Goal: Task Accomplishment & Management: Complete application form

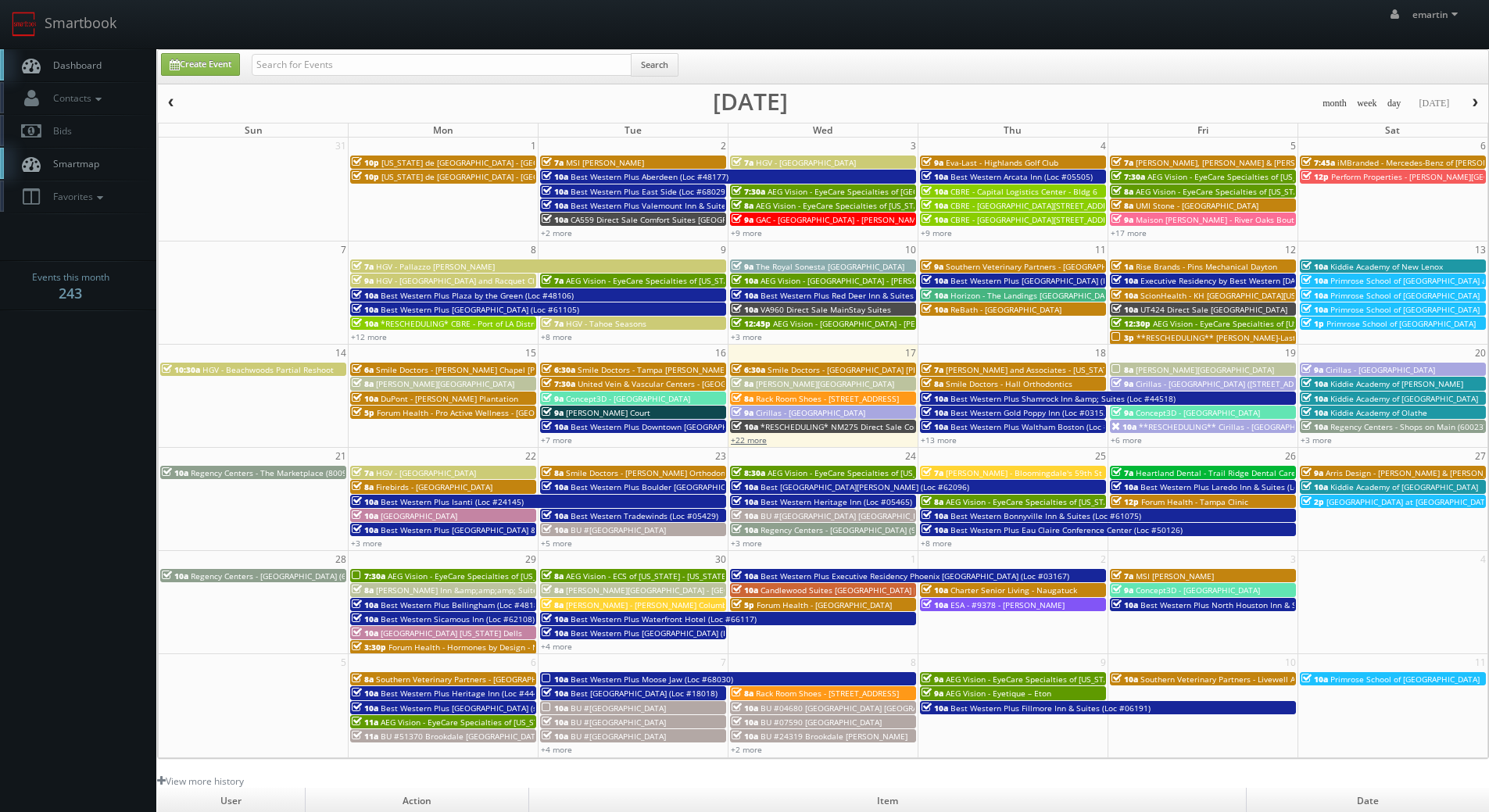
click at [751, 439] on link "+22 more" at bounding box center [749, 440] width 36 height 11
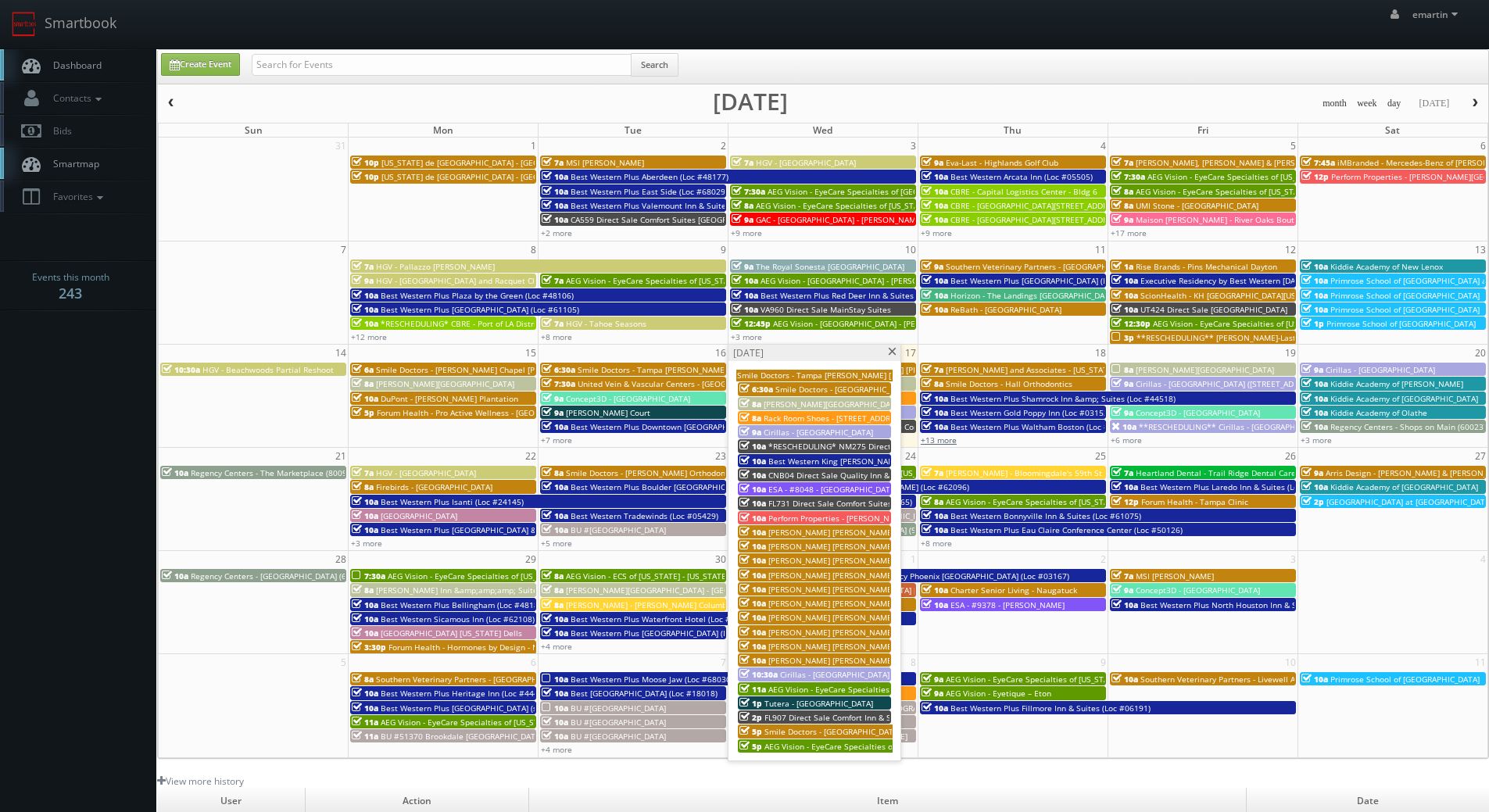
click at [945, 437] on link "+13 more" at bounding box center [938, 440] width 36 height 11
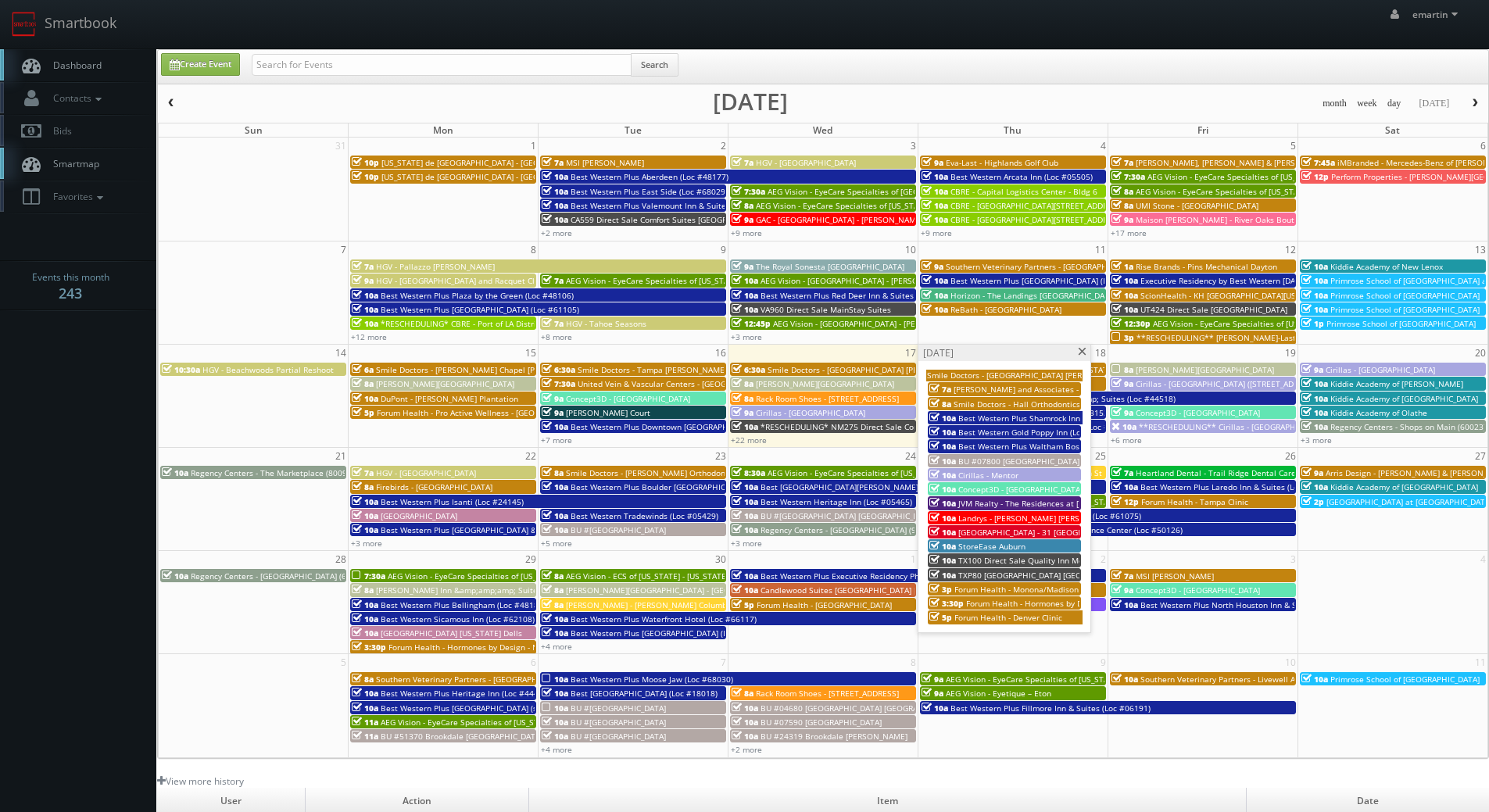
click at [987, 575] on span "TXP80 [GEOGRAPHIC_DATA] [GEOGRAPHIC_DATA]" at bounding box center [1049, 575] width 182 height 11
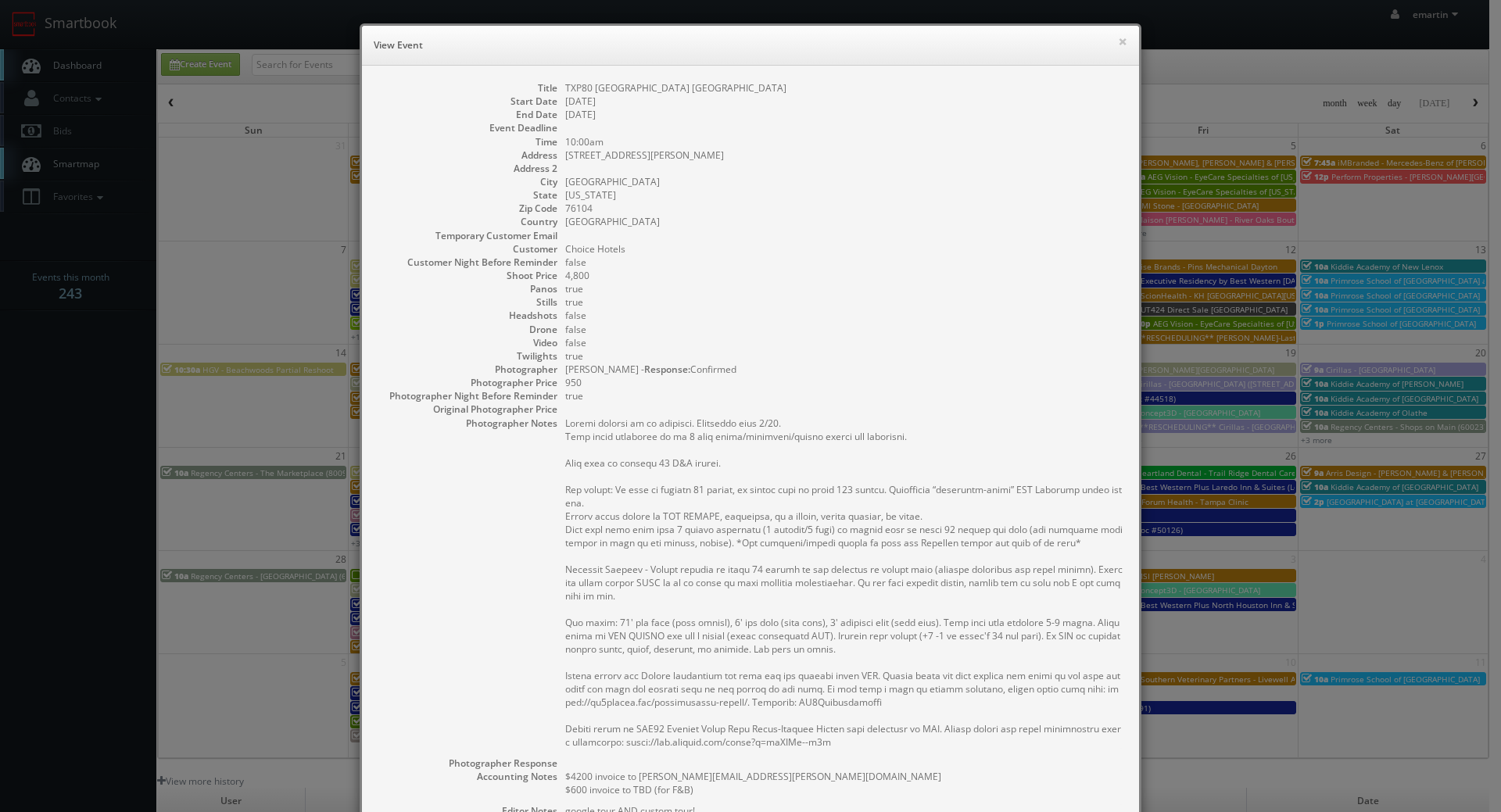
click at [893, 361] on dd "true" at bounding box center [844, 355] width 559 height 13
drag, startPoint x: 1112, startPoint y: 41, endPoint x: 850, endPoint y: 6, distance: 264.3
click at [1118, 41] on button "×" at bounding box center [1122, 41] width 9 height 11
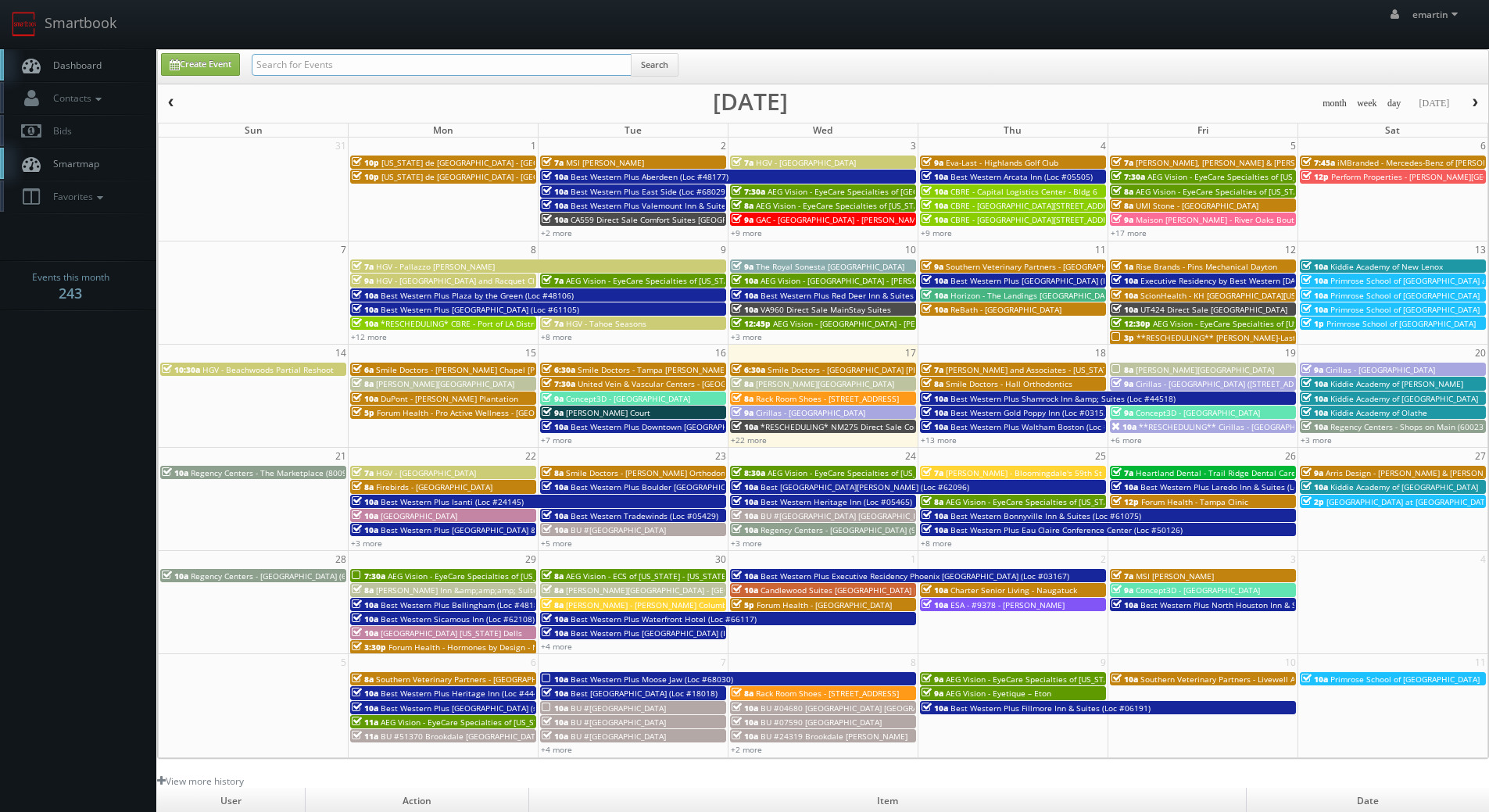
click at [329, 58] on input "text" at bounding box center [442, 65] width 380 height 22
type input "txp80"
click at [665, 72] on button "Search" at bounding box center [654, 65] width 47 height 23
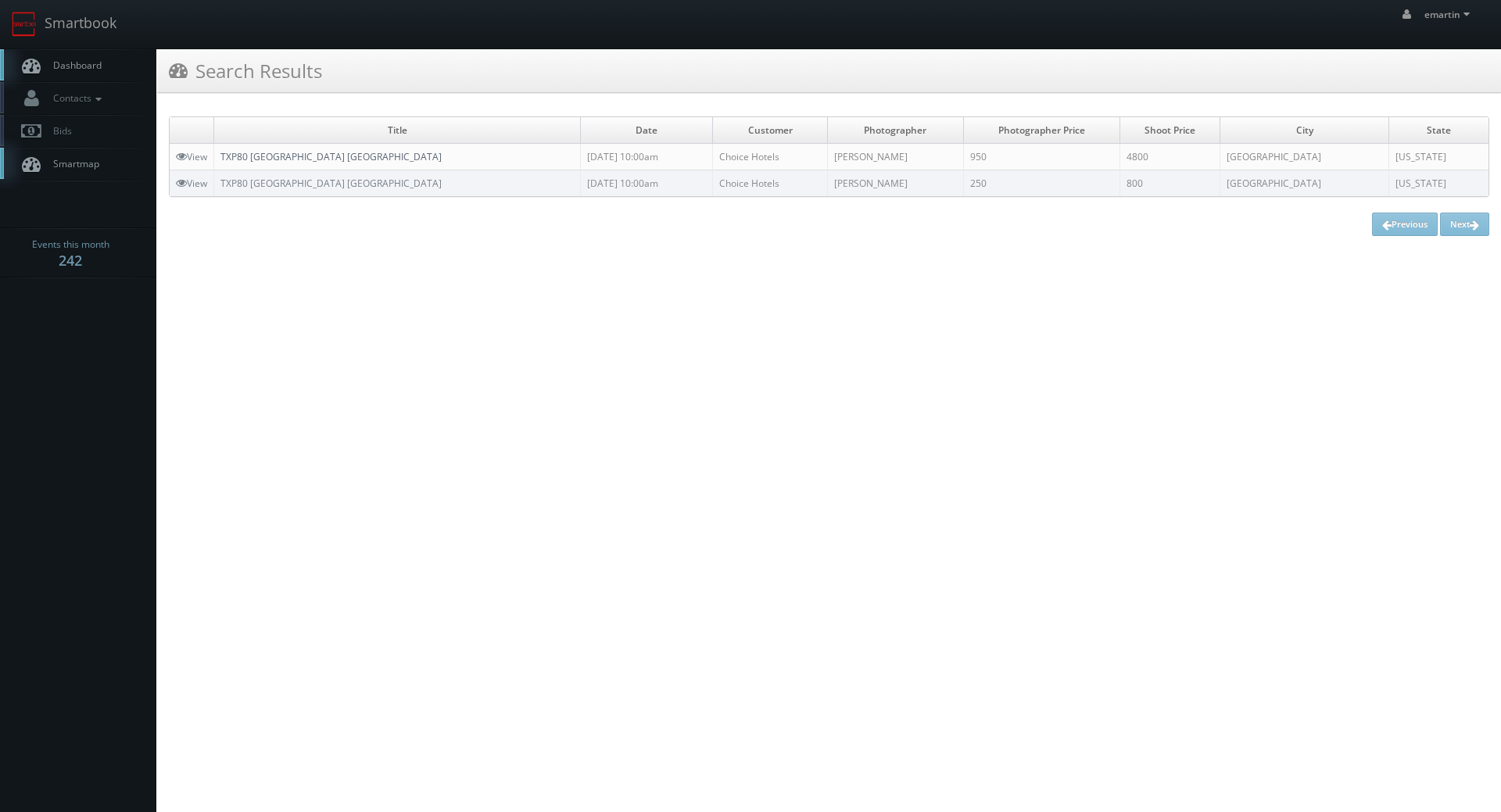
click at [368, 156] on link "TXP80 [GEOGRAPHIC_DATA] [GEOGRAPHIC_DATA]" at bounding box center [330, 156] width 221 height 13
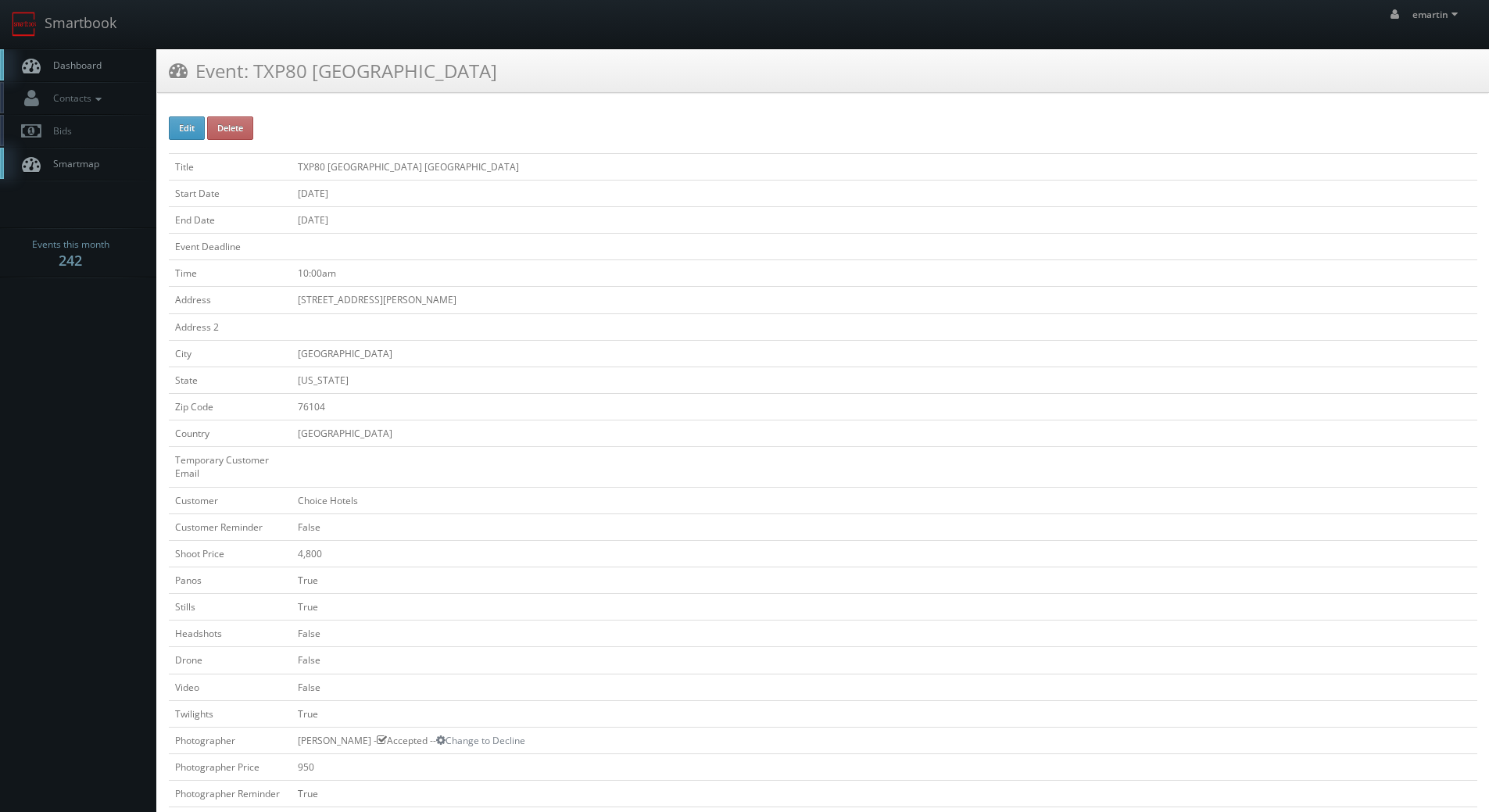
click at [837, 218] on td "09/18/2025" at bounding box center [884, 219] width 1185 height 27
drag, startPoint x: 694, startPoint y: 120, endPoint x: 690, endPoint y: 114, distance: 7.2
click at [784, 252] on td at bounding box center [884, 247] width 1185 height 27
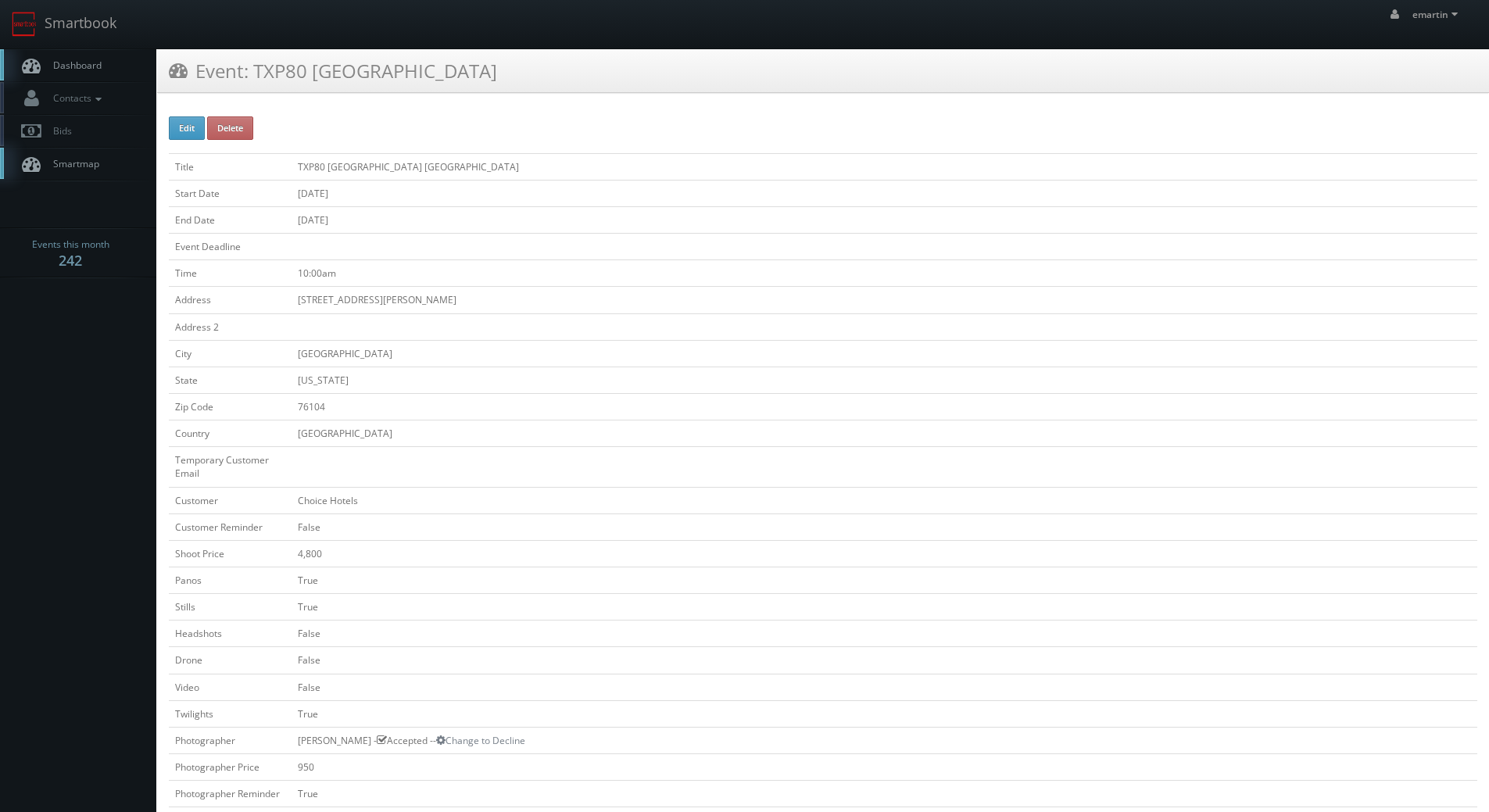
click at [726, 231] on td "09/18/2025" at bounding box center [884, 219] width 1185 height 27
click at [719, 225] on td "09/18/2025" at bounding box center [884, 219] width 1185 height 27
click at [95, 65] on span "Dashboard" at bounding box center [73, 65] width 56 height 13
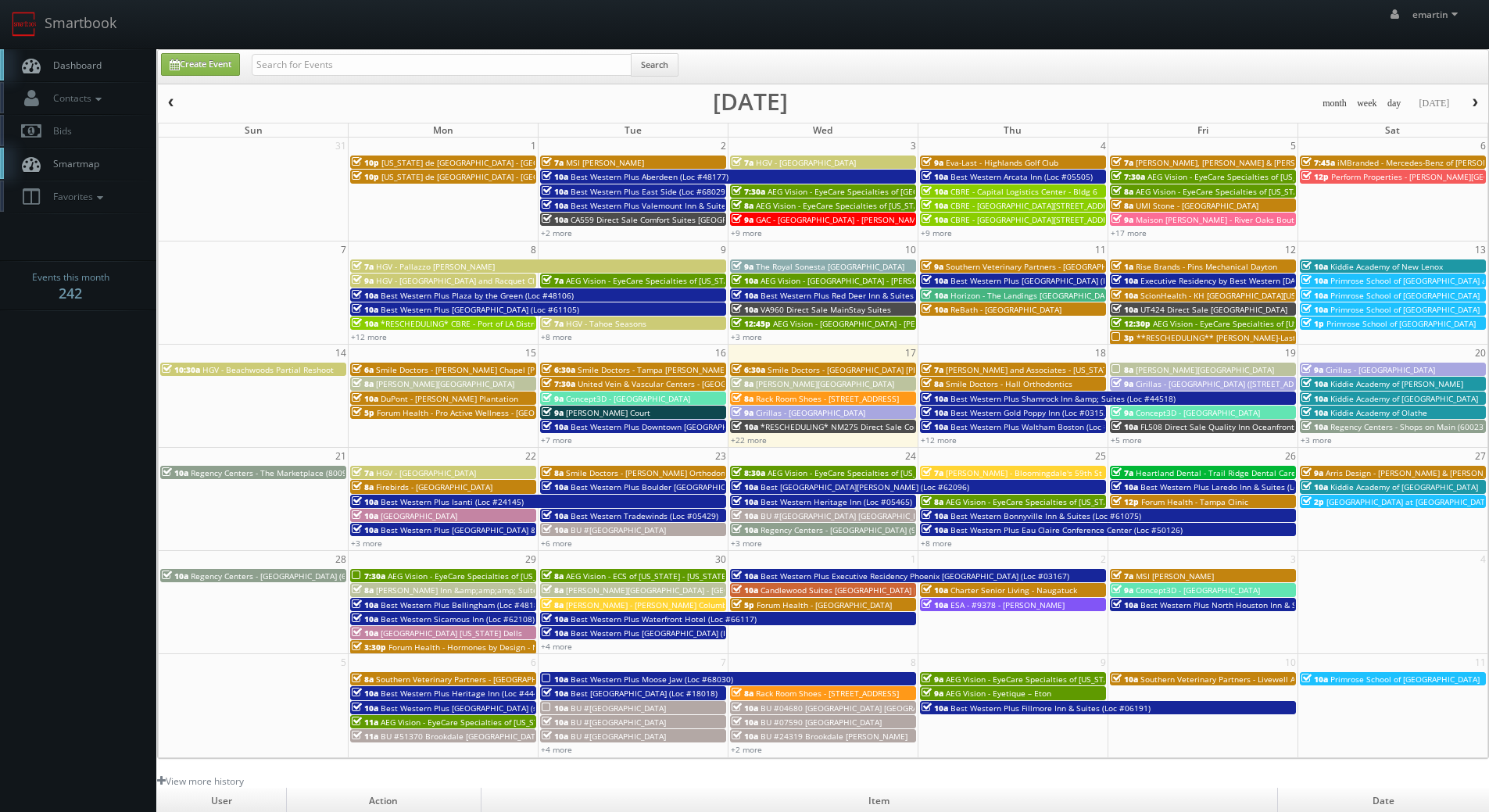
click at [95, 62] on span "Dashboard" at bounding box center [73, 65] width 56 height 13
click at [109, 27] on link "Smartbook" at bounding box center [64, 24] width 128 height 48
click at [111, 63] on link "Dashboard" at bounding box center [78, 65] width 157 height 32
click at [77, 56] on link "Dashboard" at bounding box center [78, 65] width 157 height 32
click at [78, 78] on link "Dashboard" at bounding box center [78, 65] width 157 height 32
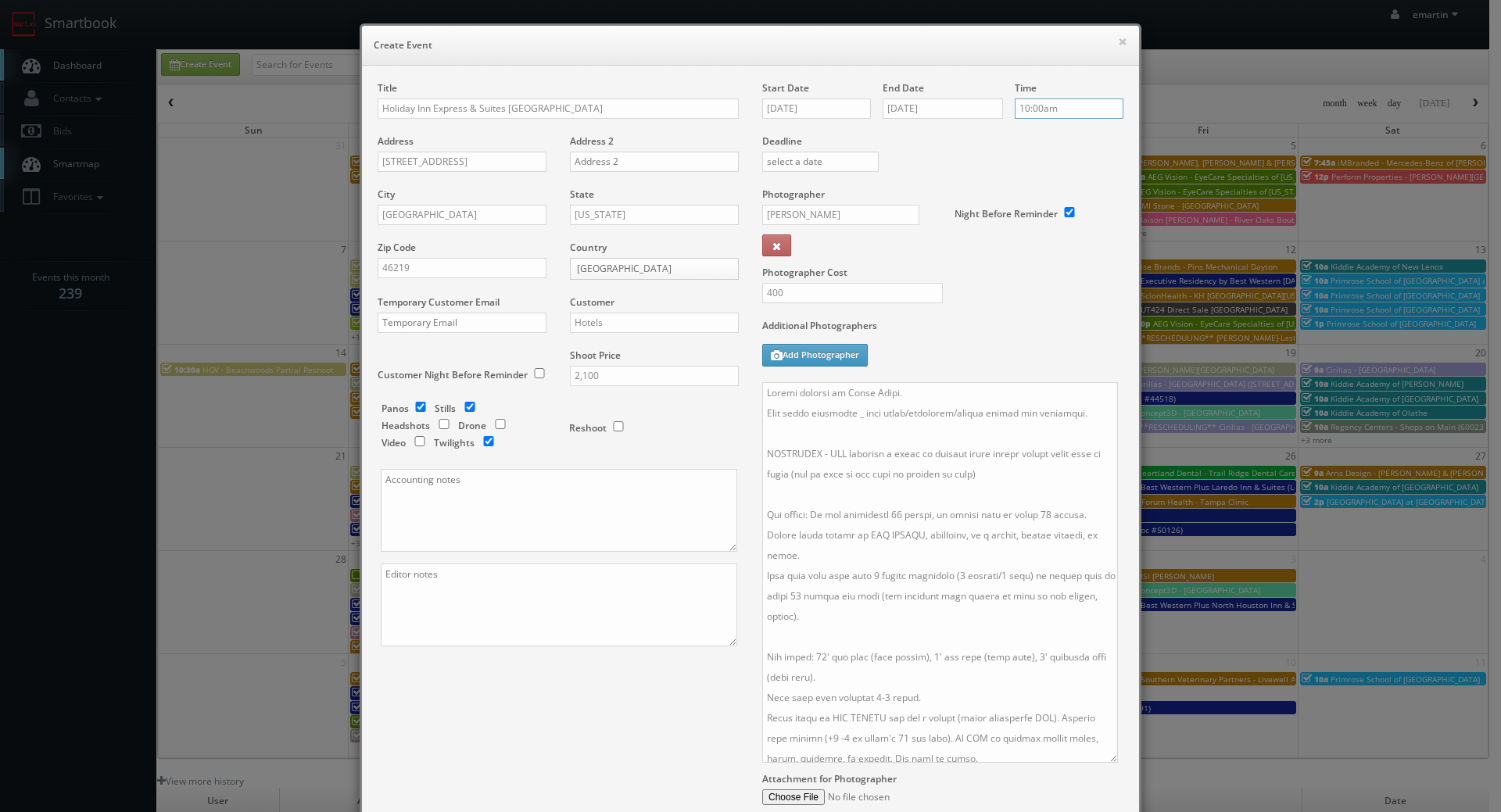
click at [1054, 100] on input "10:00am" at bounding box center [1069, 108] width 108 height 21
type input "2:00pm"
click at [1038, 201] on li "2:00pm" at bounding box center [1039, 200] width 59 height 18
click at [953, 175] on div "Deadline" at bounding box center [942, 134] width 385 height 107
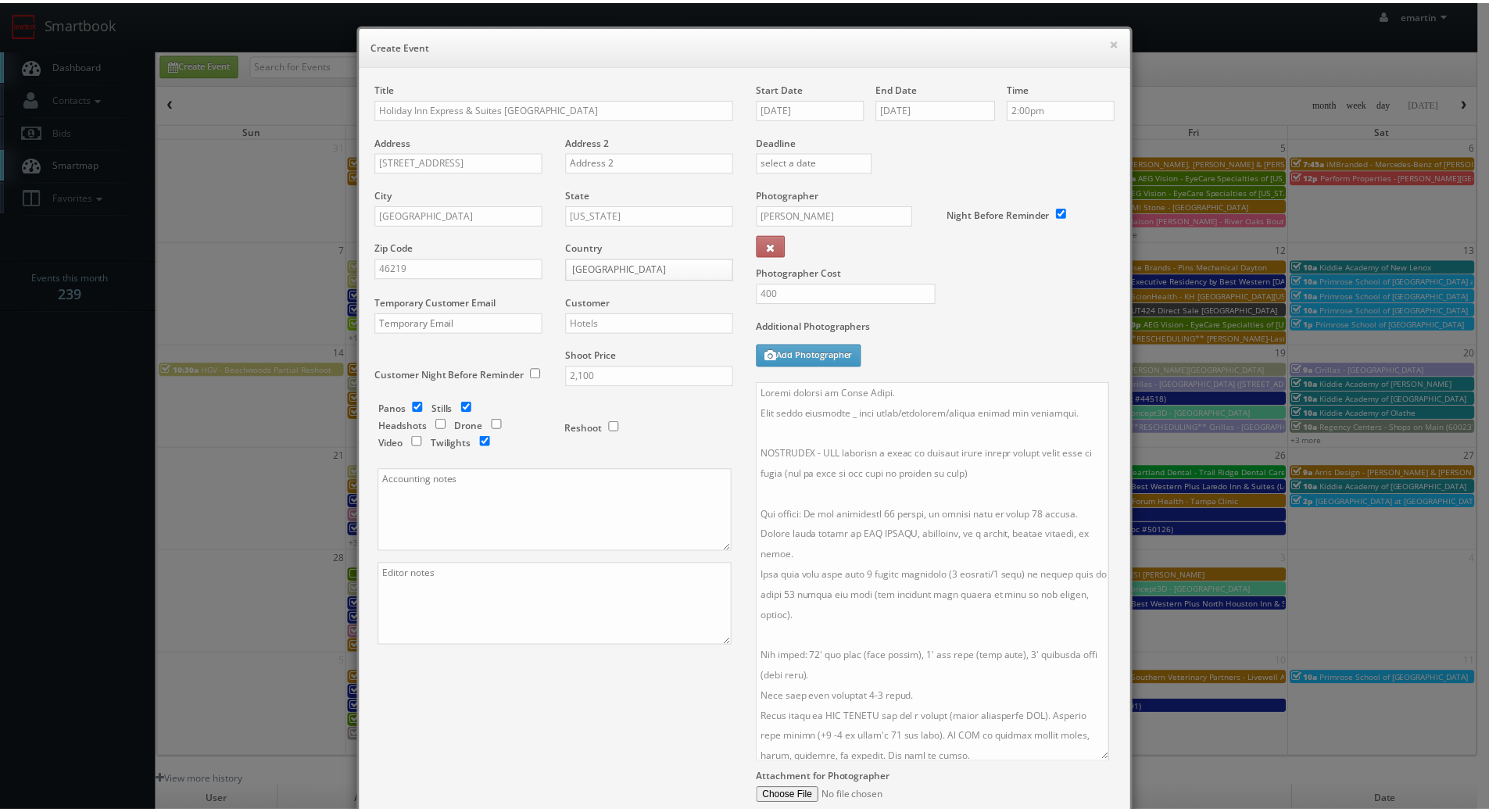
scroll to position [168, 0]
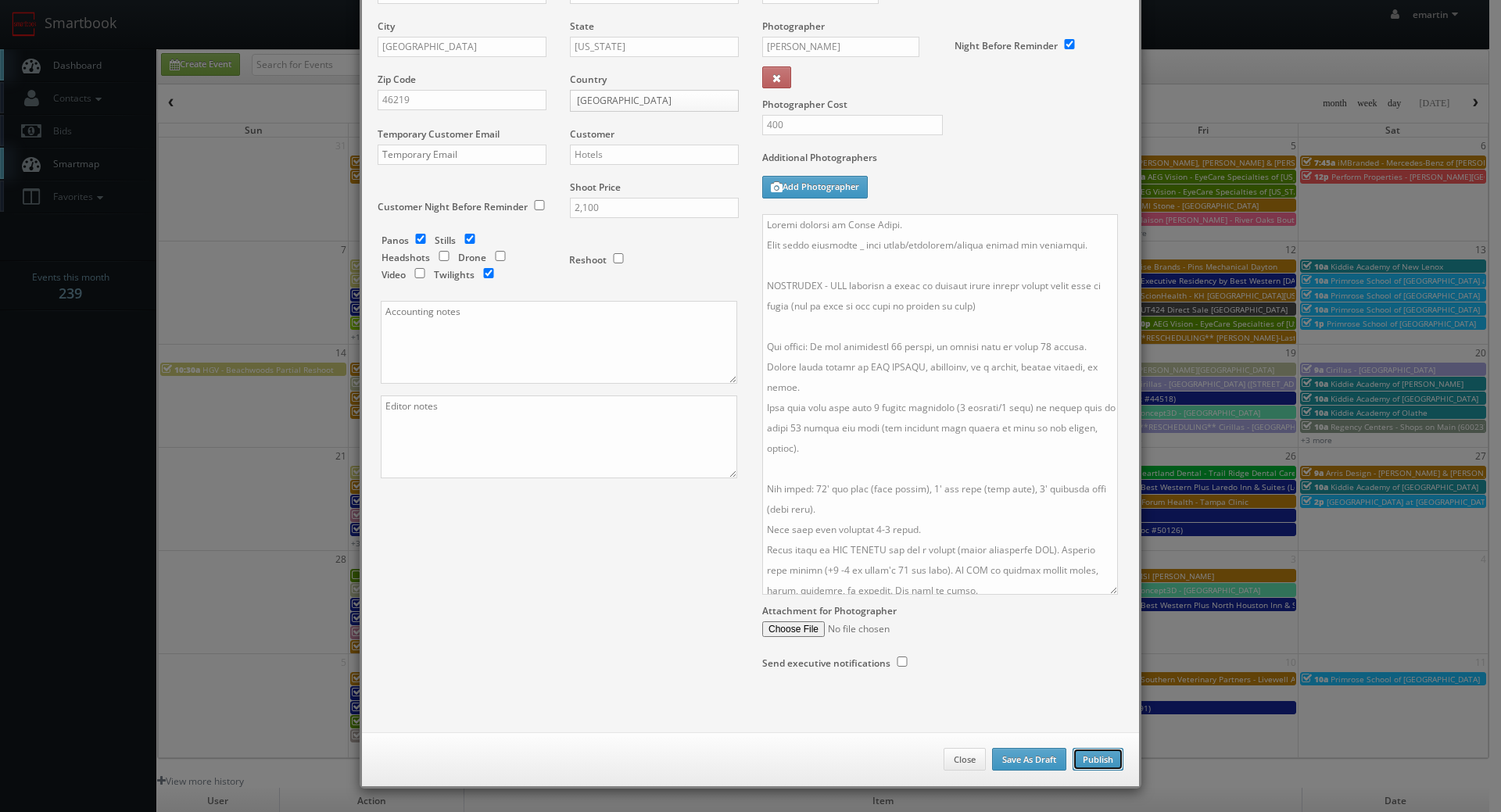
click at [1106, 757] on button "Publish" at bounding box center [1098, 760] width 51 height 23
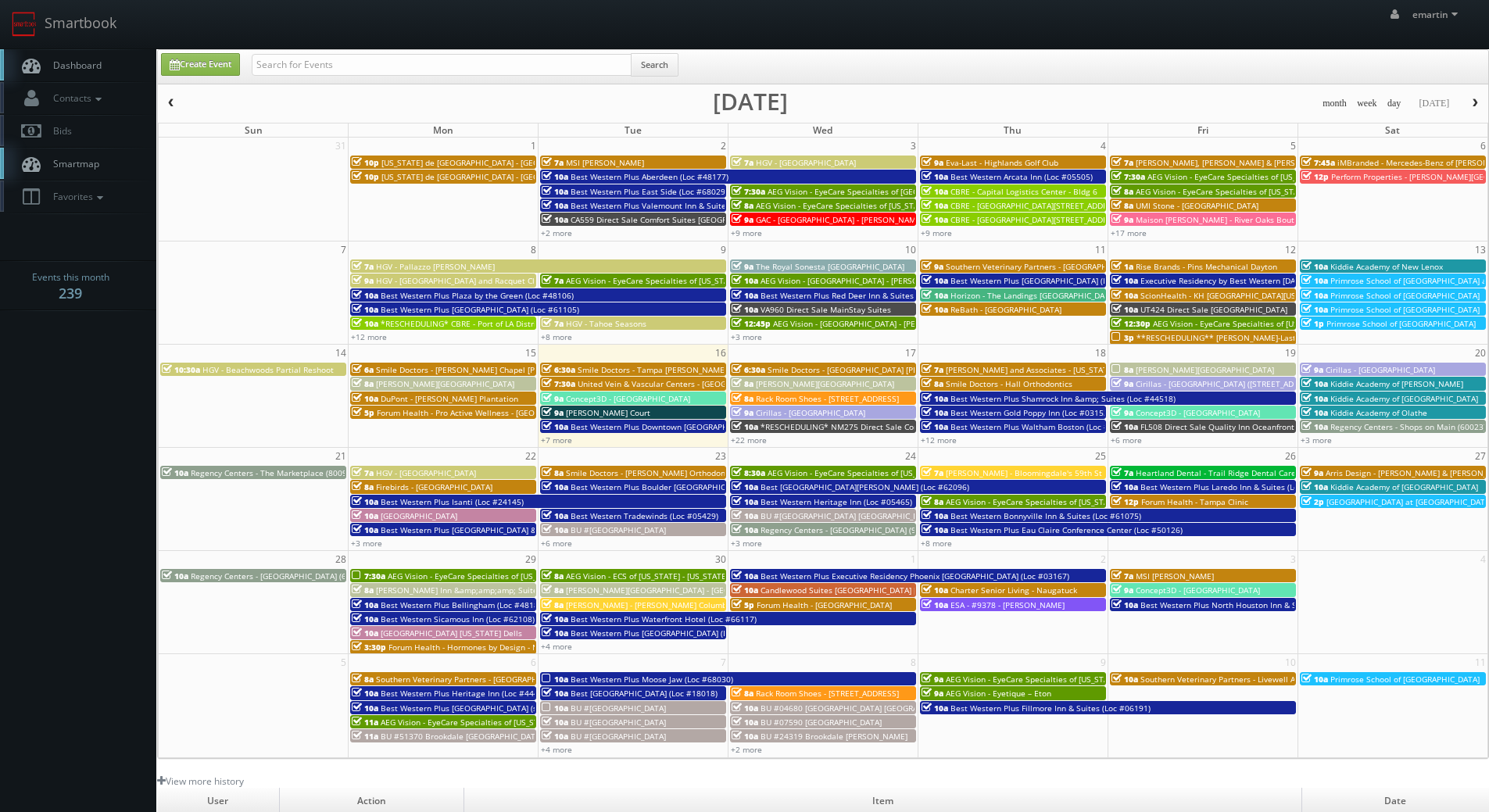
click at [73, 71] on span "Dashboard" at bounding box center [73, 65] width 56 height 13
drag, startPoint x: 135, startPoint y: 72, endPoint x: 132, endPoint y: 58, distance: 14.3
click at [135, 72] on link "Dashboard" at bounding box center [78, 65] width 157 height 32
click at [119, 75] on link "Dashboard" at bounding box center [78, 65] width 157 height 32
click at [80, 100] on span "Contacts" at bounding box center [76, 97] width 60 height 13
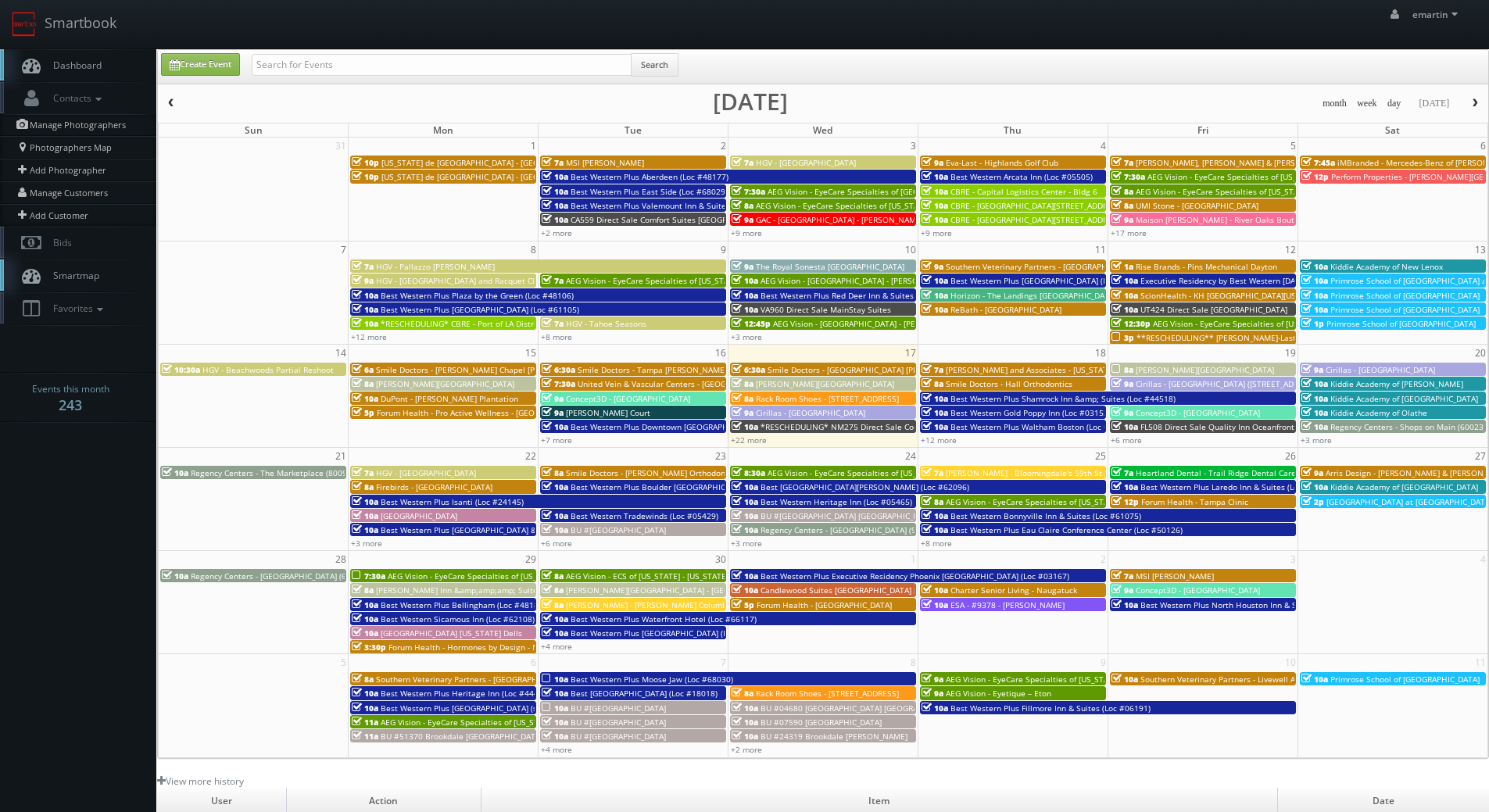
click at [81, 58] on span "Dashboard" at bounding box center [73, 65] width 56 height 13
click at [107, 72] on link "Dashboard" at bounding box center [78, 65] width 157 height 32
click at [89, 53] on link "Dashboard" at bounding box center [78, 65] width 157 height 32
click at [209, 16] on div "emartin emartin Profile Logout" at bounding box center [744, 24] width 1489 height 48
click at [74, 57] on link "Dashboard" at bounding box center [78, 65] width 157 height 32
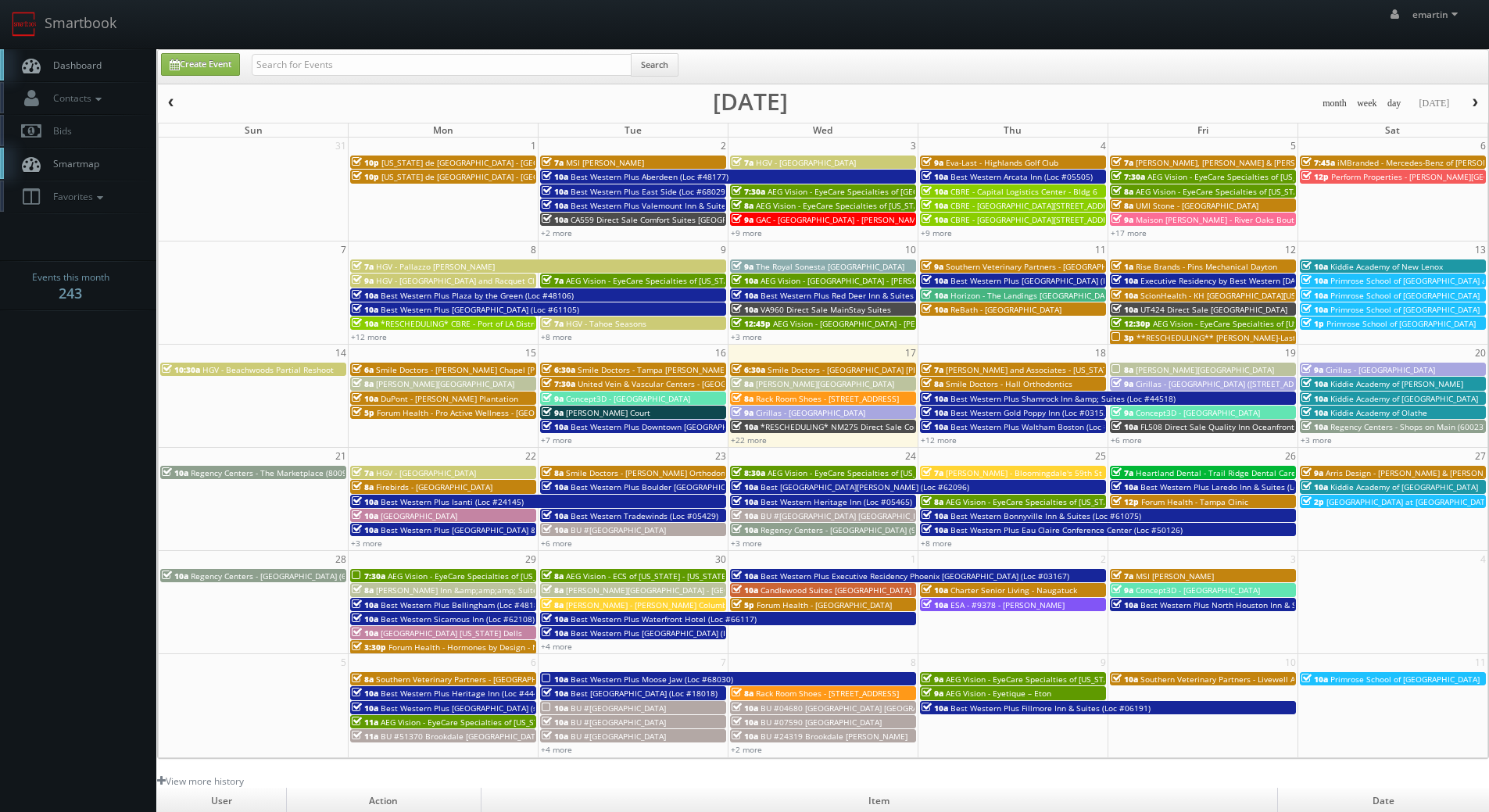
click at [73, 644] on body "Smartbook Toggle Side Navigation Toggle Top Navigation emartin emartin Profile …" at bounding box center [744, 540] width 1489 height 1081
click at [69, 56] on link "Dashboard" at bounding box center [78, 65] width 157 height 32
click at [72, 52] on link "Dashboard" at bounding box center [78, 65] width 157 height 32
click at [746, 438] on link "+22 more" at bounding box center [749, 440] width 36 height 11
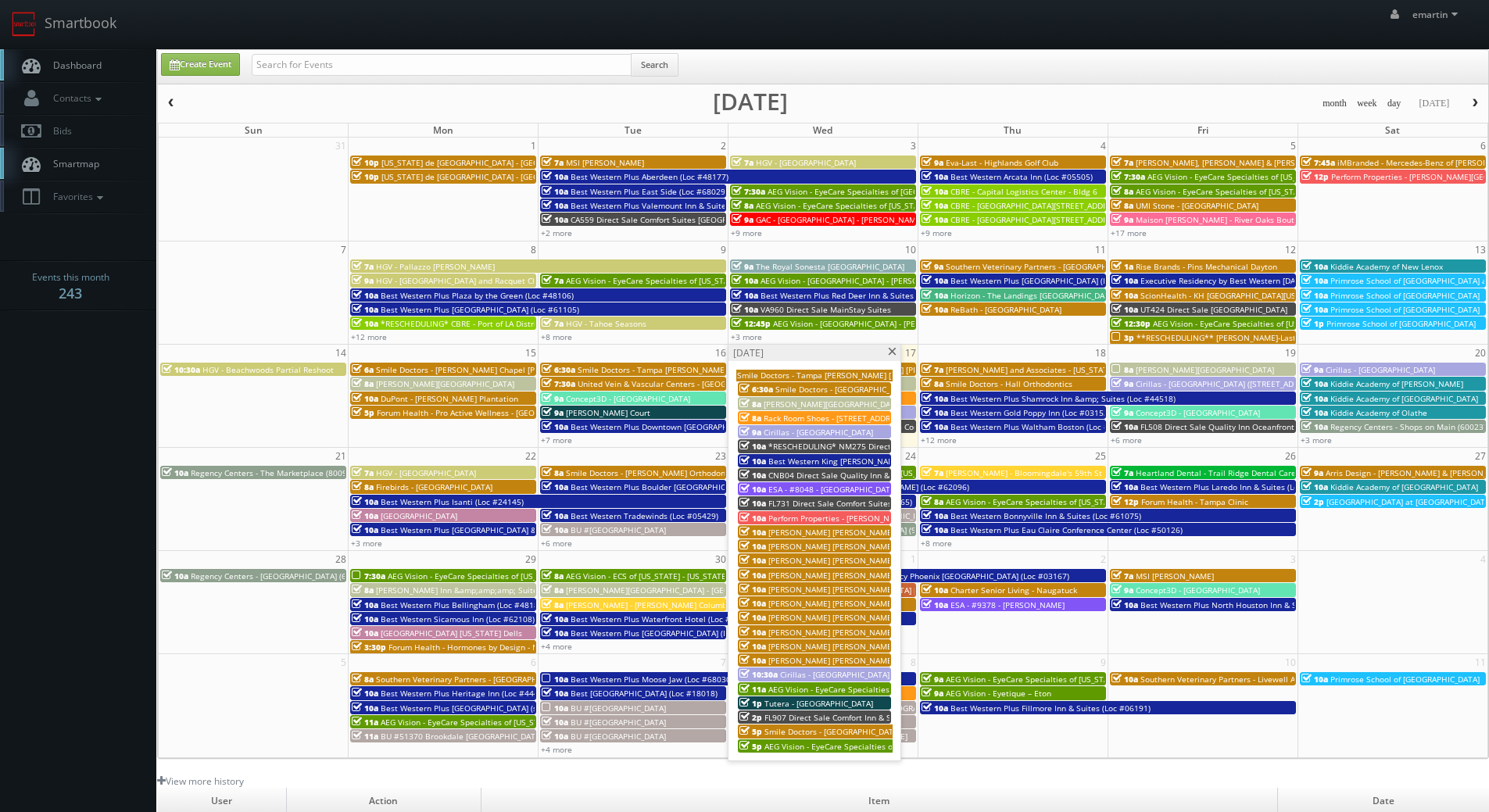
click at [825, 517] on span "Perform Properties - Bressi Ranch Village" at bounding box center [877, 518] width 217 height 11
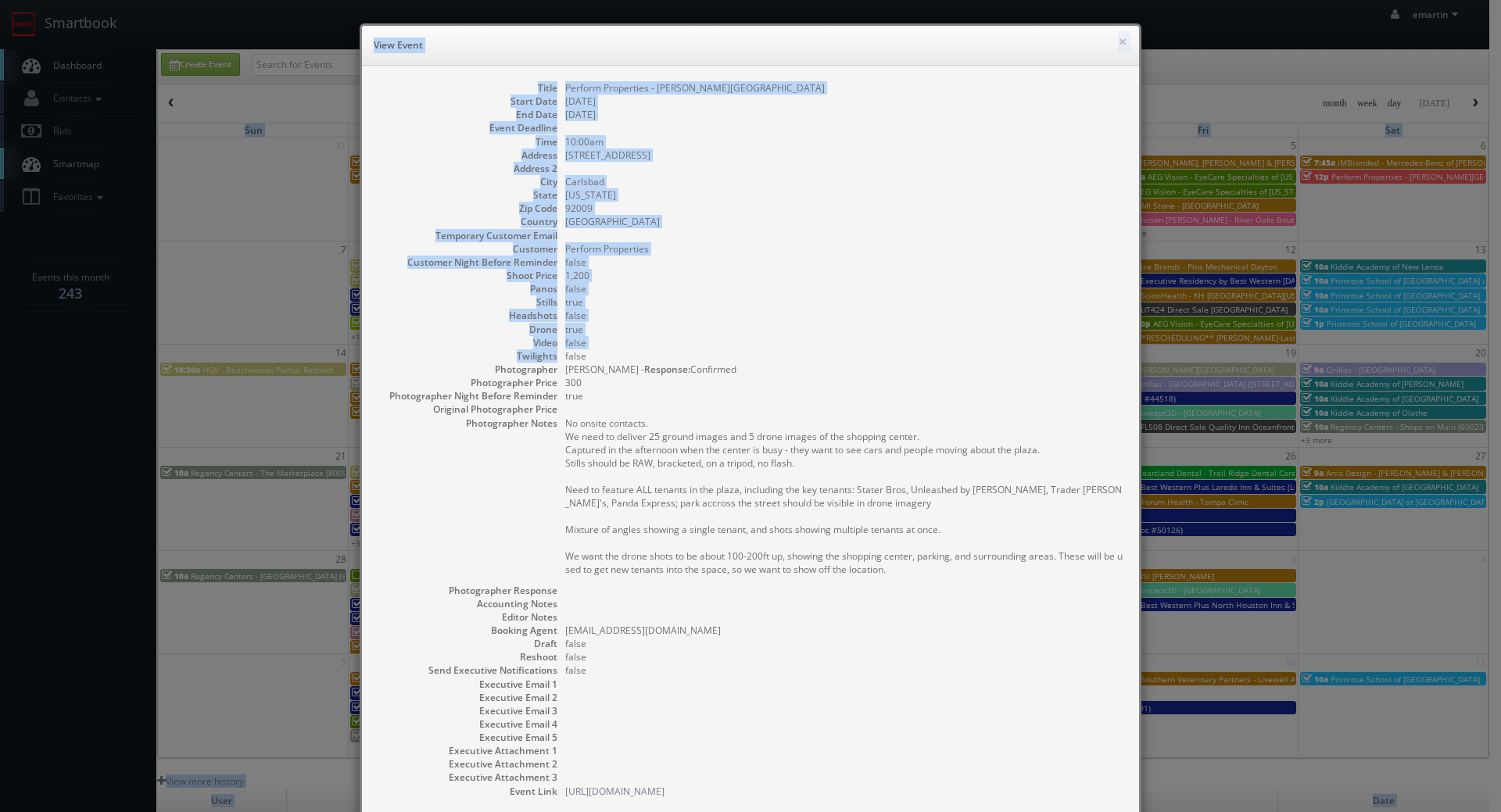
drag, startPoint x: 115, startPoint y: 359, endPoint x: -491, endPoint y: 279, distance: 611.3
click at [0, 279] on html "Smartbook Toggle Side Navigation Toggle Top Navigation emartin emartin Profile …" at bounding box center [750, 540] width 1501 height 1081
click at [939, 344] on dd "false" at bounding box center [844, 342] width 559 height 13
click at [161, 39] on div "× View Event Title Perform Properties - Bressi Ranch Village Start Date 09/17/2…" at bounding box center [750, 406] width 1501 height 812
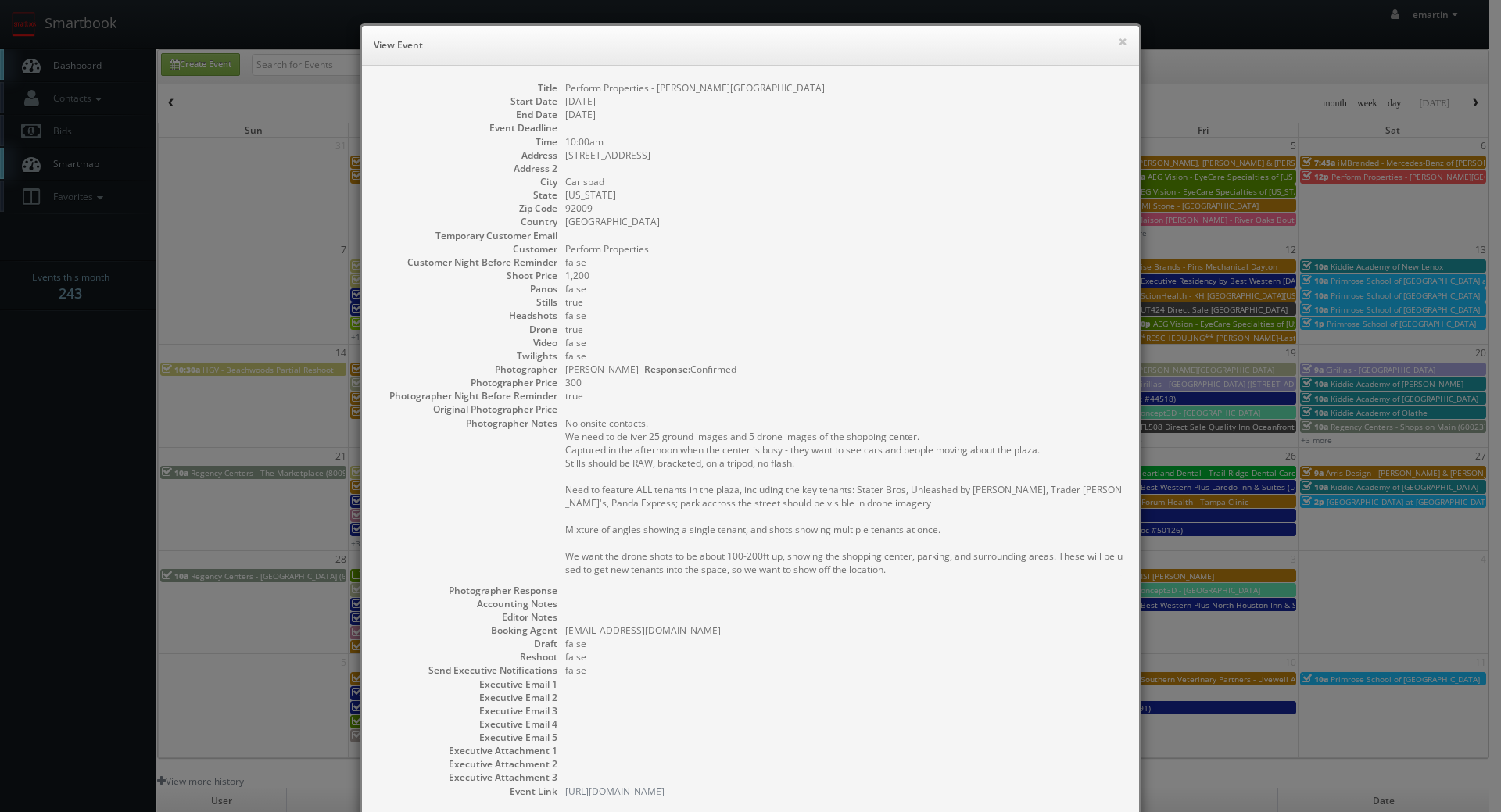
click at [816, 77] on div "Title Perform Properties - Bressi Ranch Village Start Date 09/17/2025 End Date …" at bounding box center [750, 447] width 777 height 764
click at [1119, 36] on button "×" at bounding box center [1122, 41] width 9 height 11
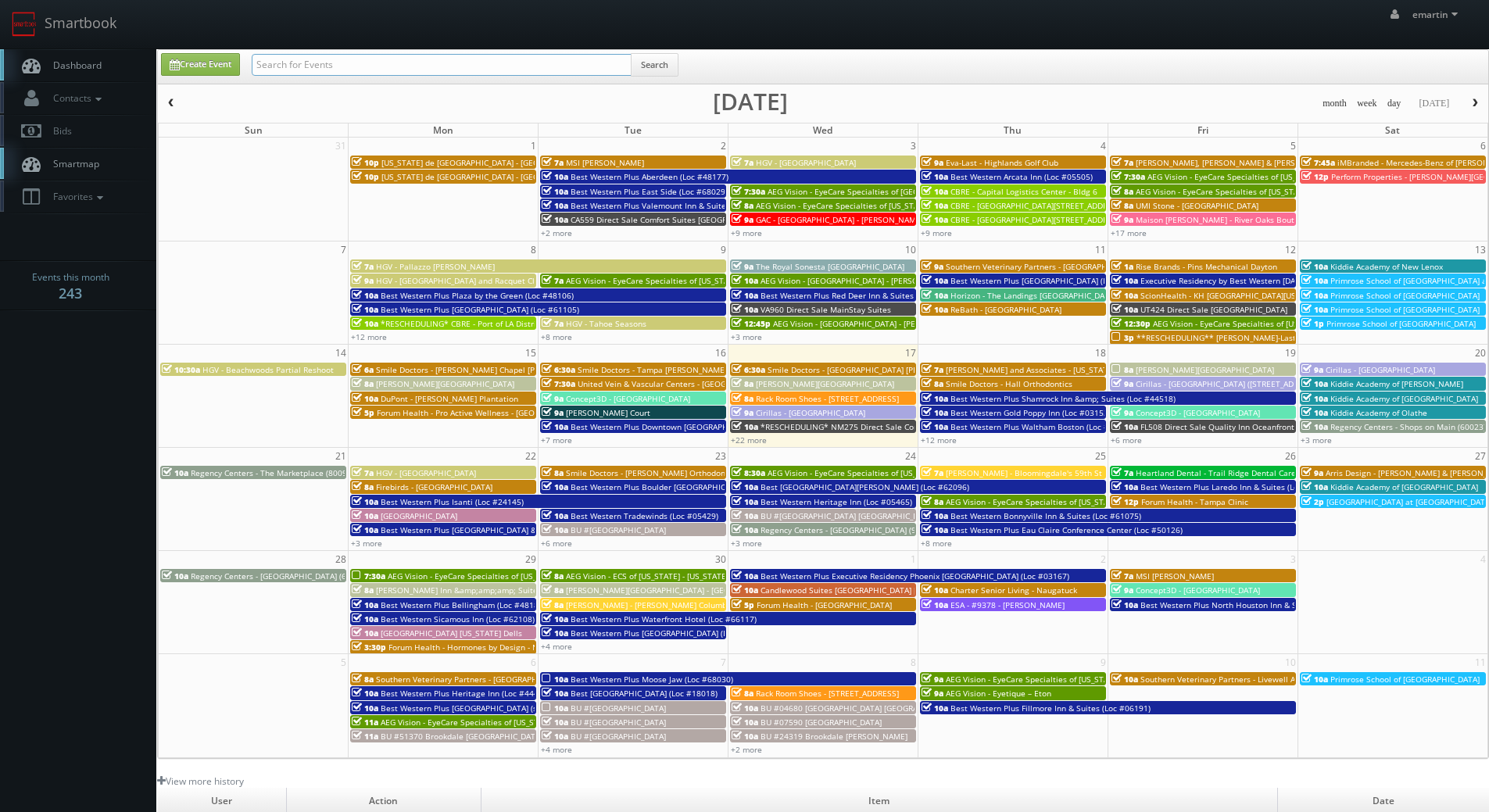
click at [480, 65] on input "text" at bounding box center [442, 65] width 380 height 22
type input "tony catalano"
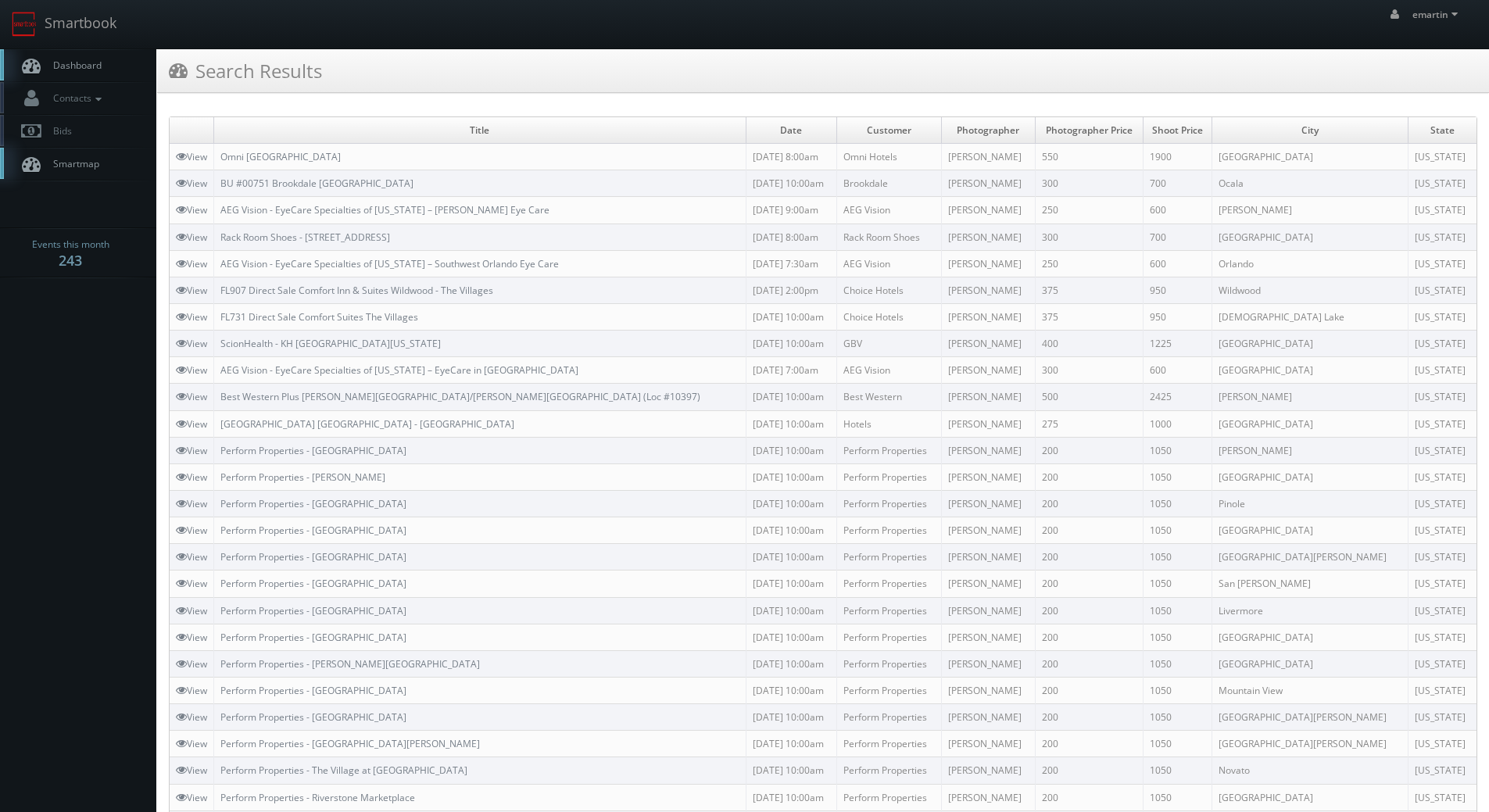
click at [106, 69] on link "Dashboard" at bounding box center [78, 65] width 157 height 32
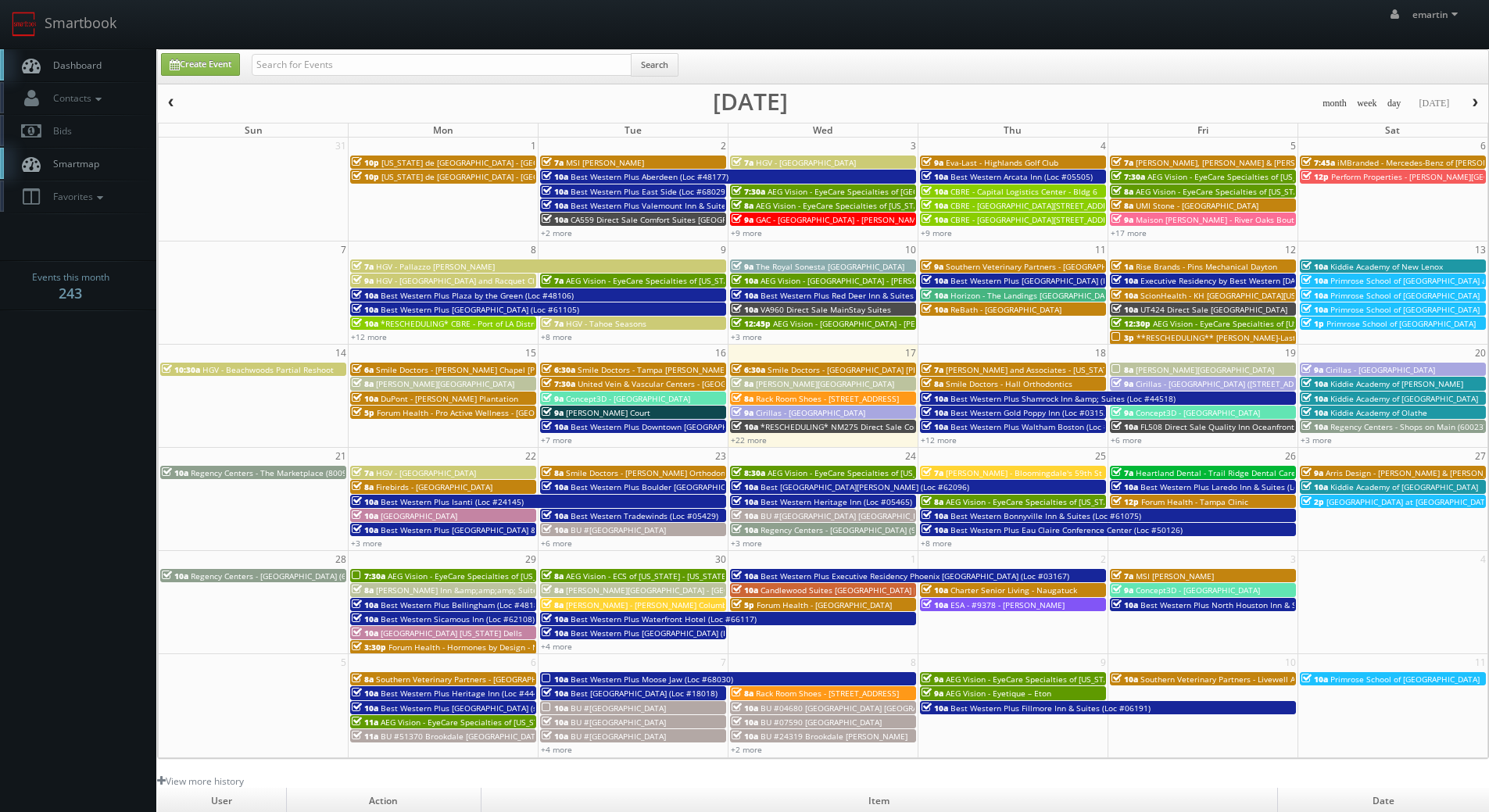
click at [388, 82] on div "Search" at bounding box center [465, 68] width 427 height 30
click at [383, 57] on input "text" at bounding box center [442, 65] width 380 height 22
paste input "Scott Southwell"
type input "Scott Southwell"
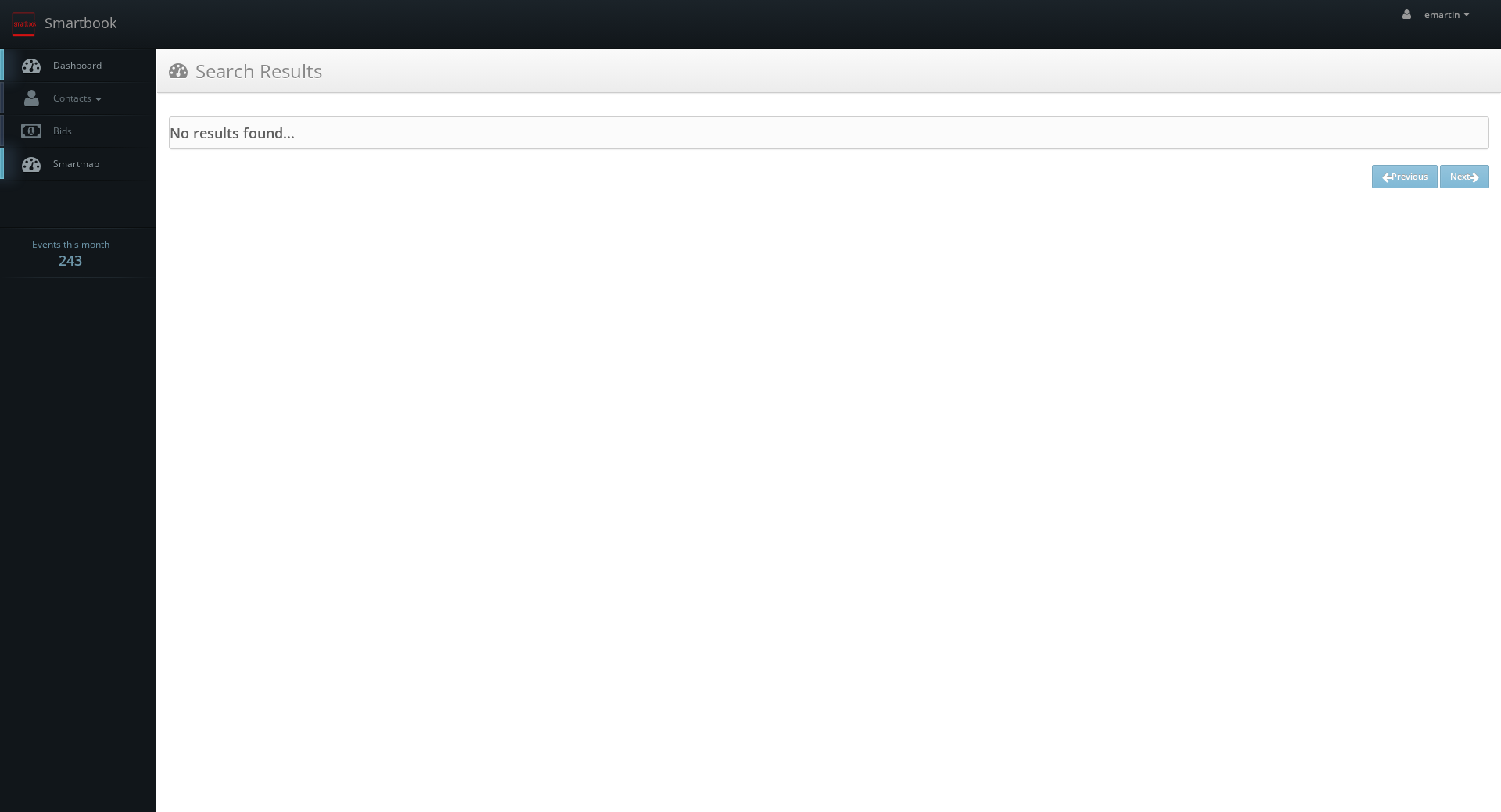
click at [81, 68] on span "Dashboard" at bounding box center [73, 65] width 56 height 13
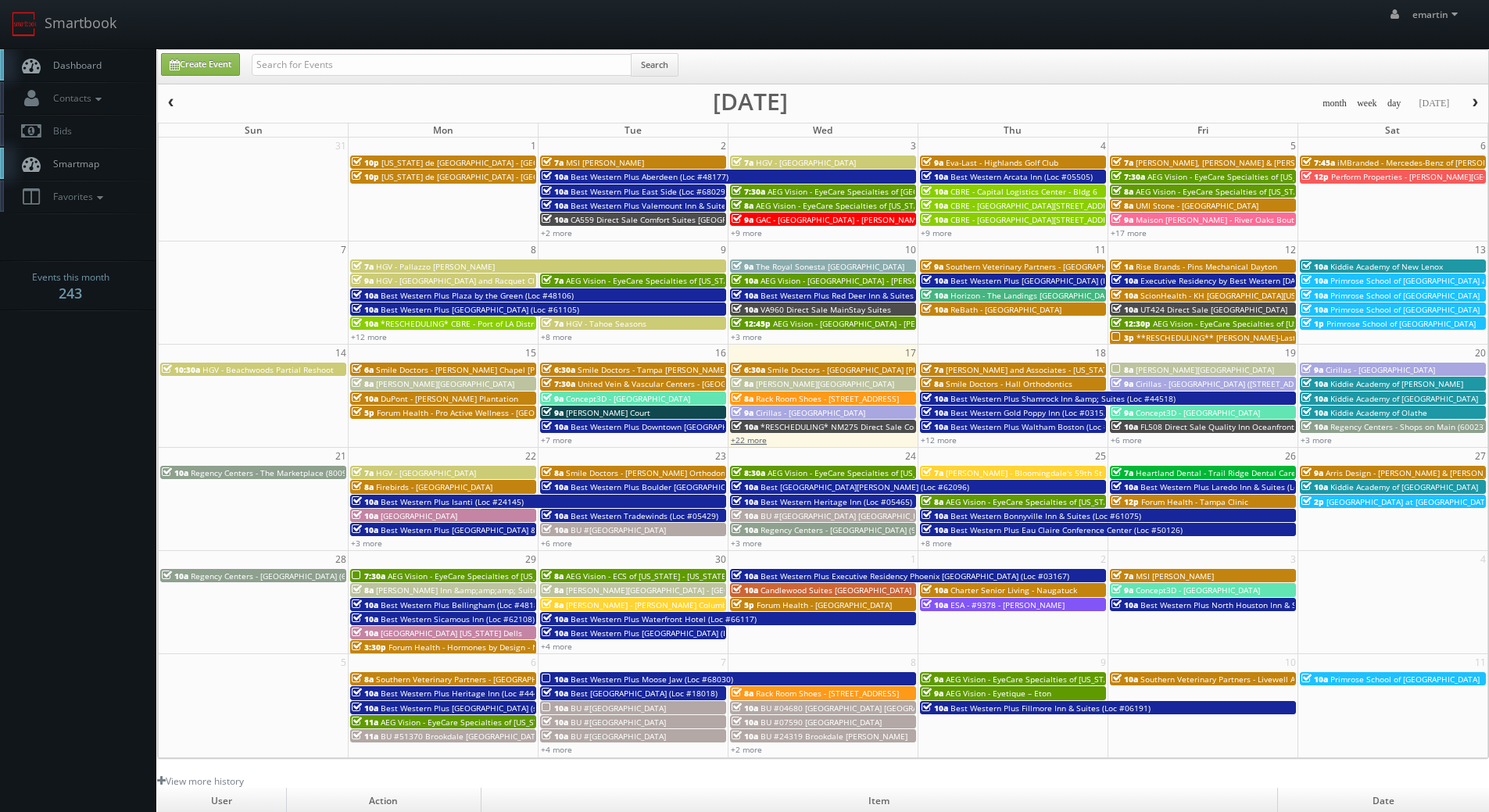
click at [746, 438] on link "+22 more" at bounding box center [749, 440] width 36 height 11
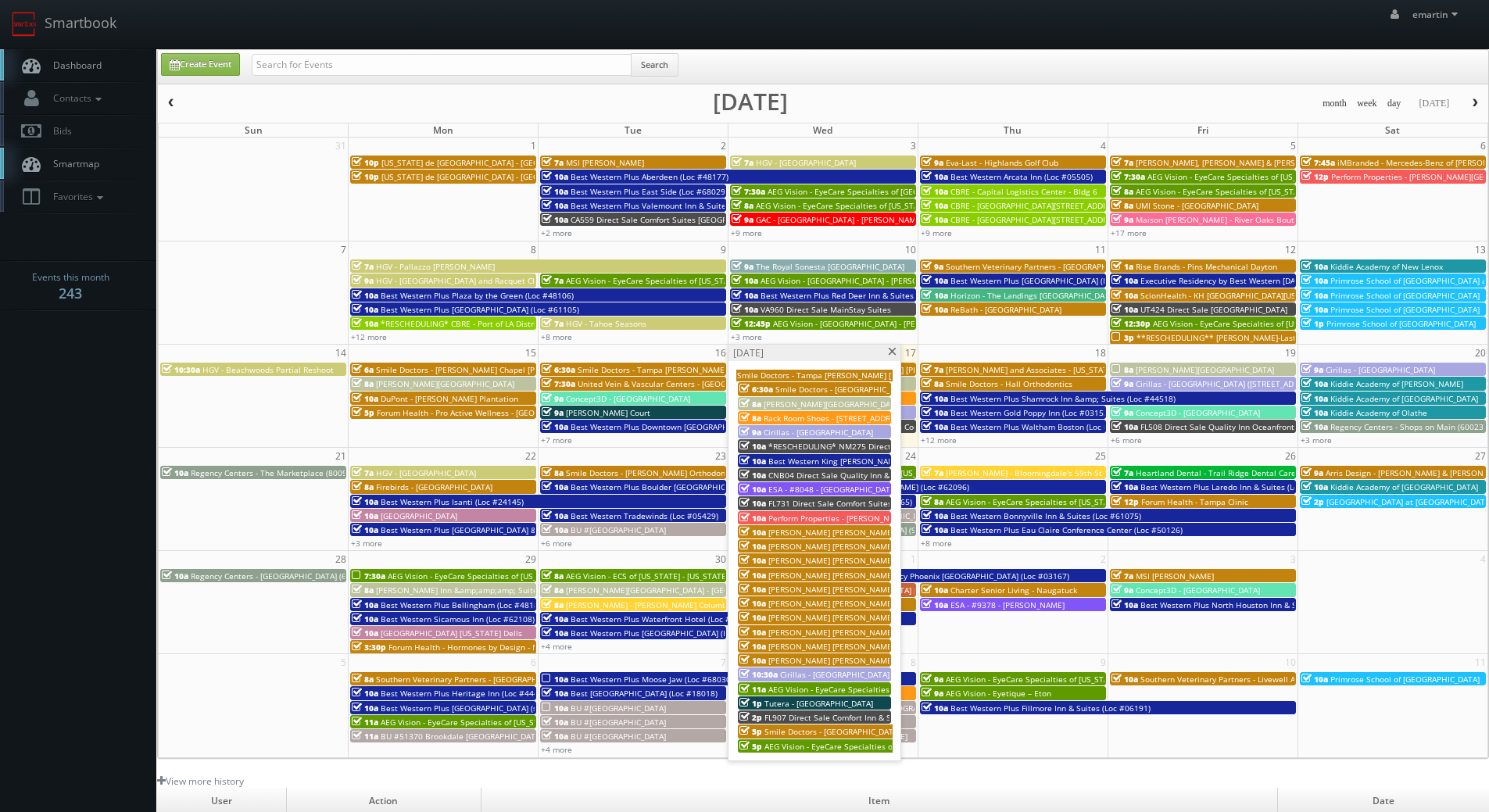
click at [892, 350] on span at bounding box center [892, 352] width 10 height 9
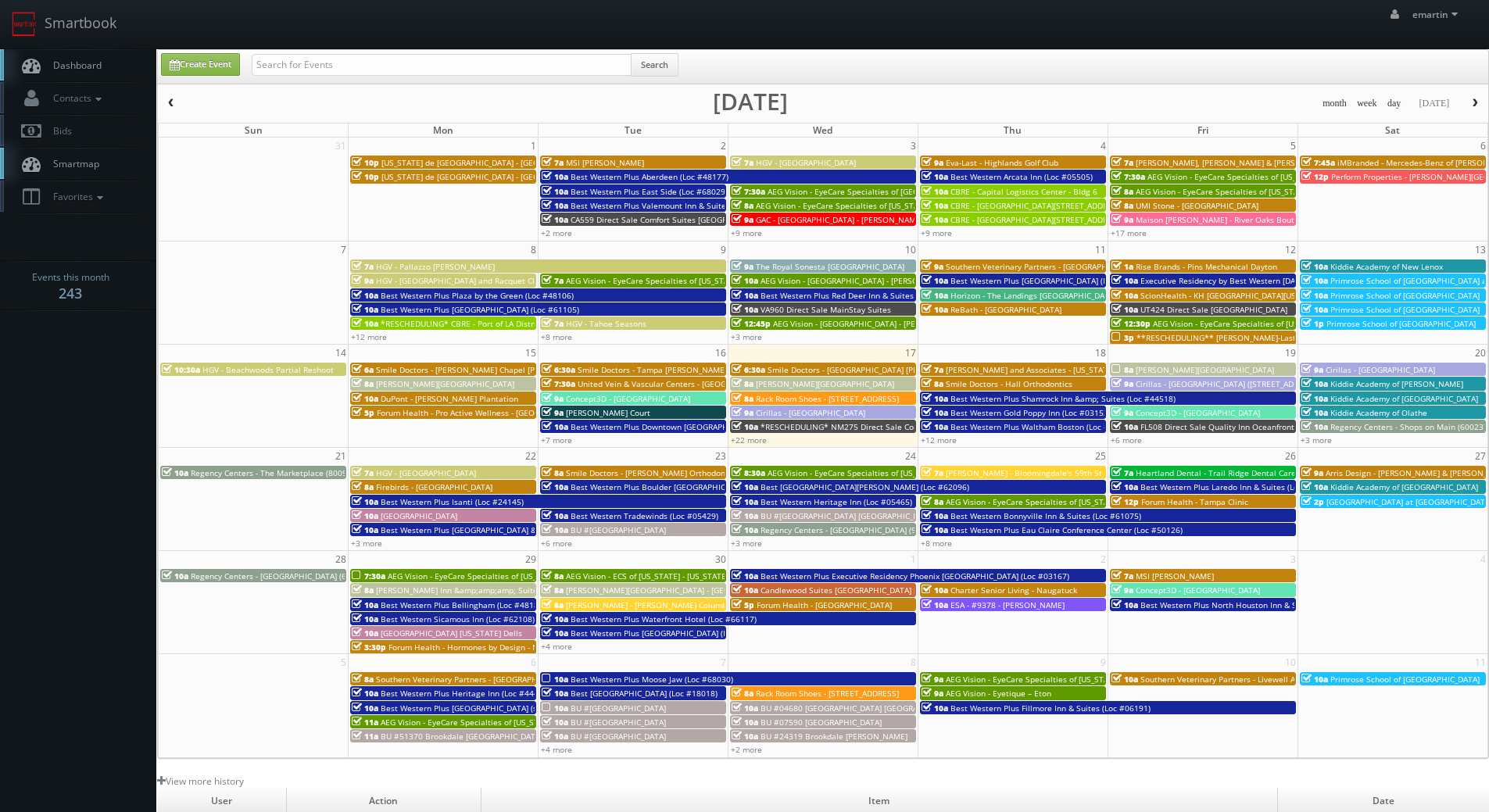
click at [88, 58] on link "Dashboard" at bounding box center [78, 65] width 157 height 32
click at [127, 52] on link "Dashboard" at bounding box center [78, 65] width 157 height 32
click at [89, 28] on link "Smartbook" at bounding box center [64, 24] width 128 height 48
click at [193, 64] on link "Create Event" at bounding box center [200, 65] width 79 height 22
type input "09/17/2025"
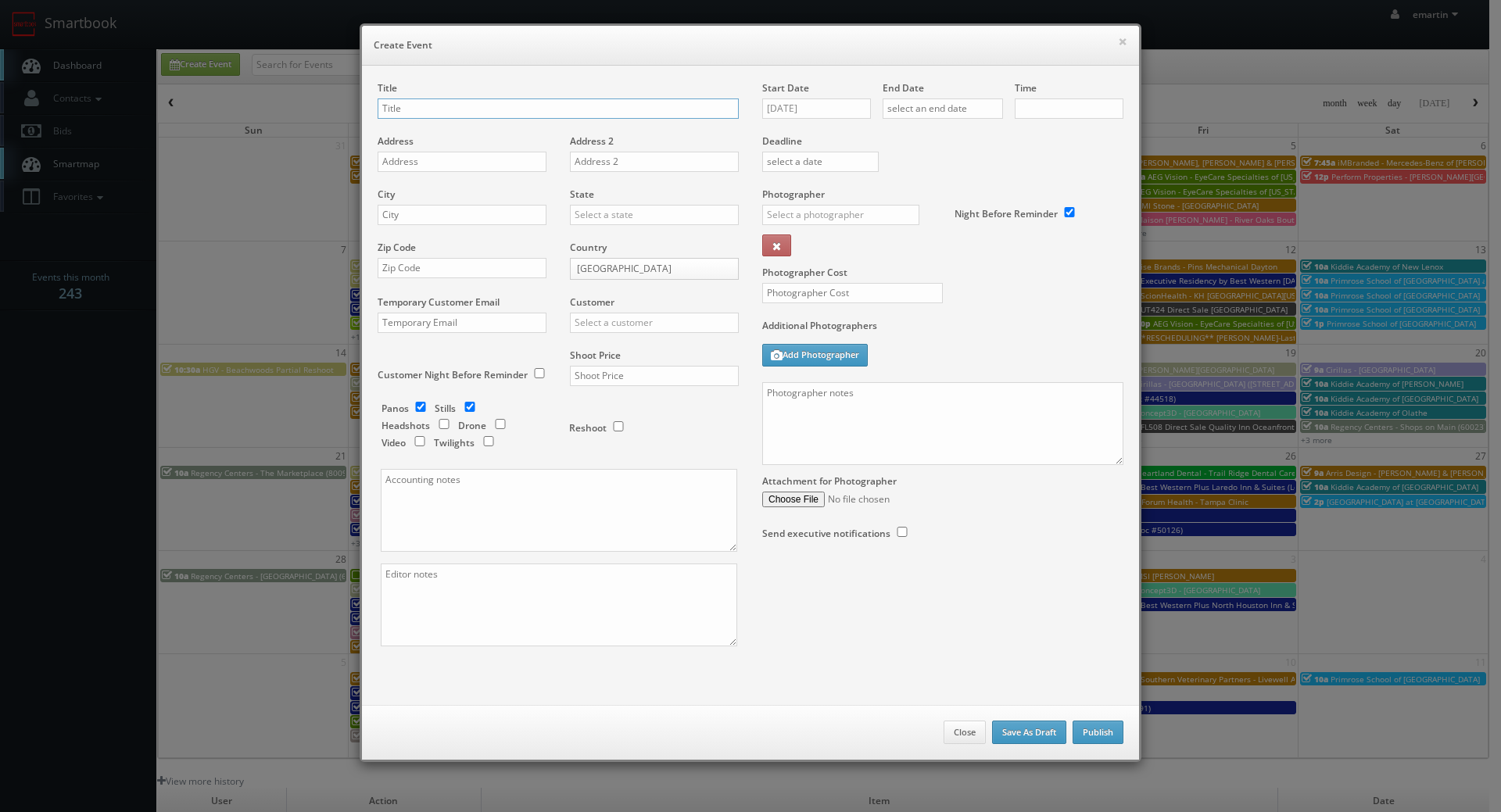
checkbox input "true"
type input "10:00am"
checkbox input "true"
type input "i"
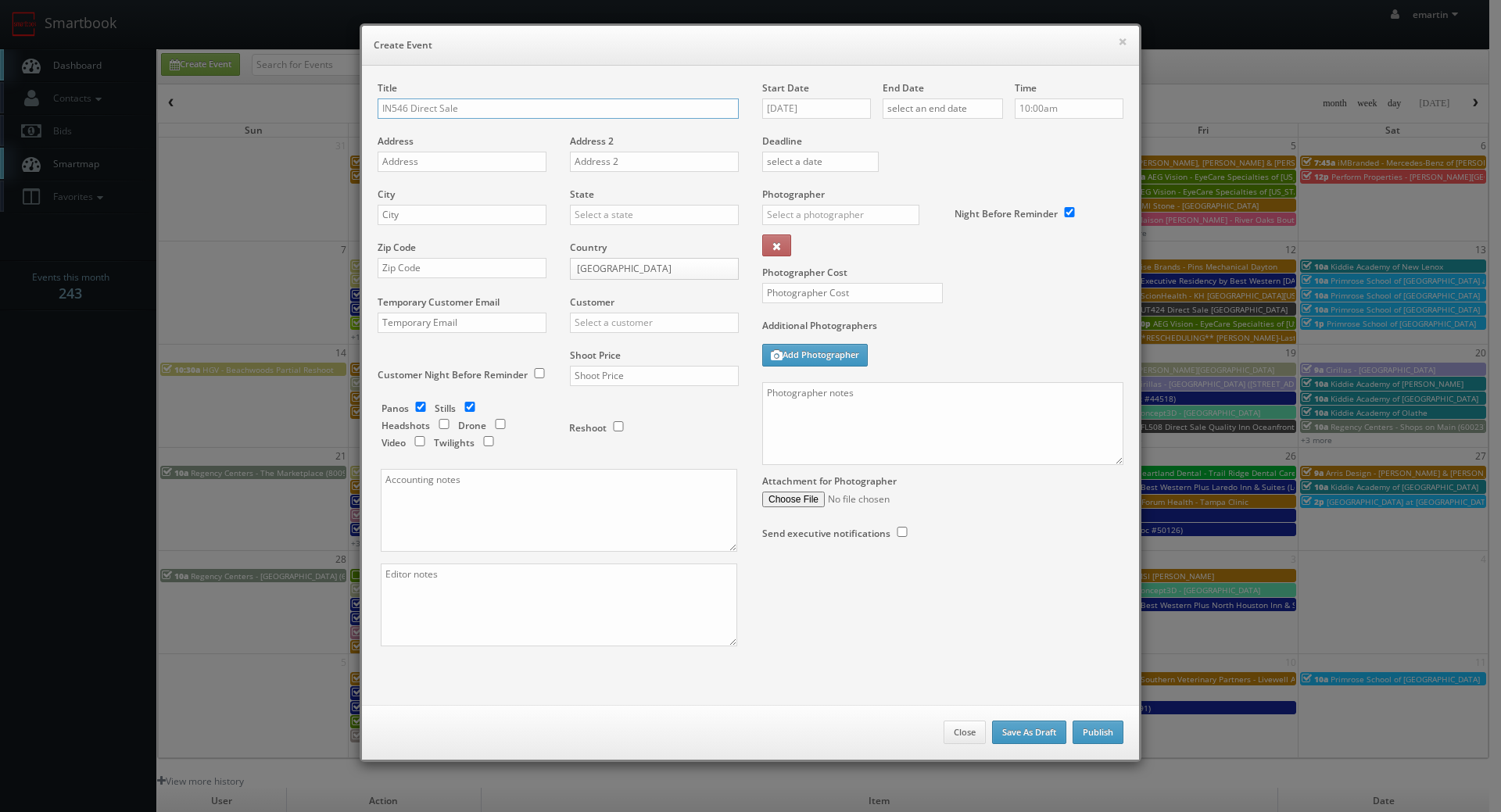
type input "IN546 Direct Sale"
click at [781, 109] on input "09/17/2025" at bounding box center [817, 108] width 108 height 21
click at [876, 250] on td "26" at bounding box center [886, 250] width 21 height 22
type input "09/26/2025"
click at [921, 108] on input "text" at bounding box center [943, 108] width 120 height 21
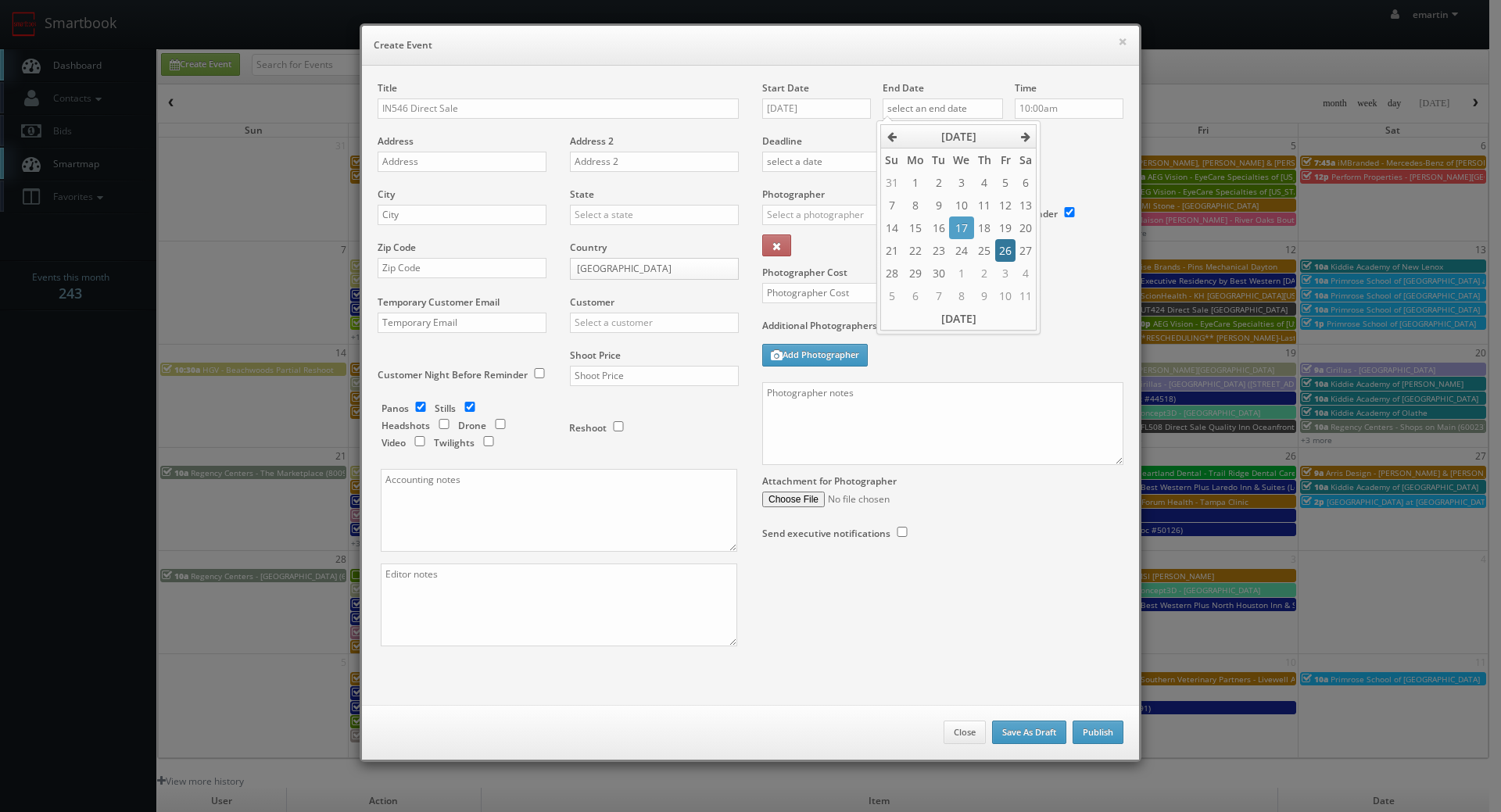
click at [1005, 249] on td "26" at bounding box center [1006, 250] width 21 height 22
type input "09/26/2025"
drag, startPoint x: 1064, startPoint y: 156, endPoint x: 998, endPoint y: 185, distance: 72.1
click at [1063, 153] on div "Deadline" at bounding box center [942, 134] width 385 height 107
click at [854, 221] on input "text" at bounding box center [841, 215] width 158 height 21
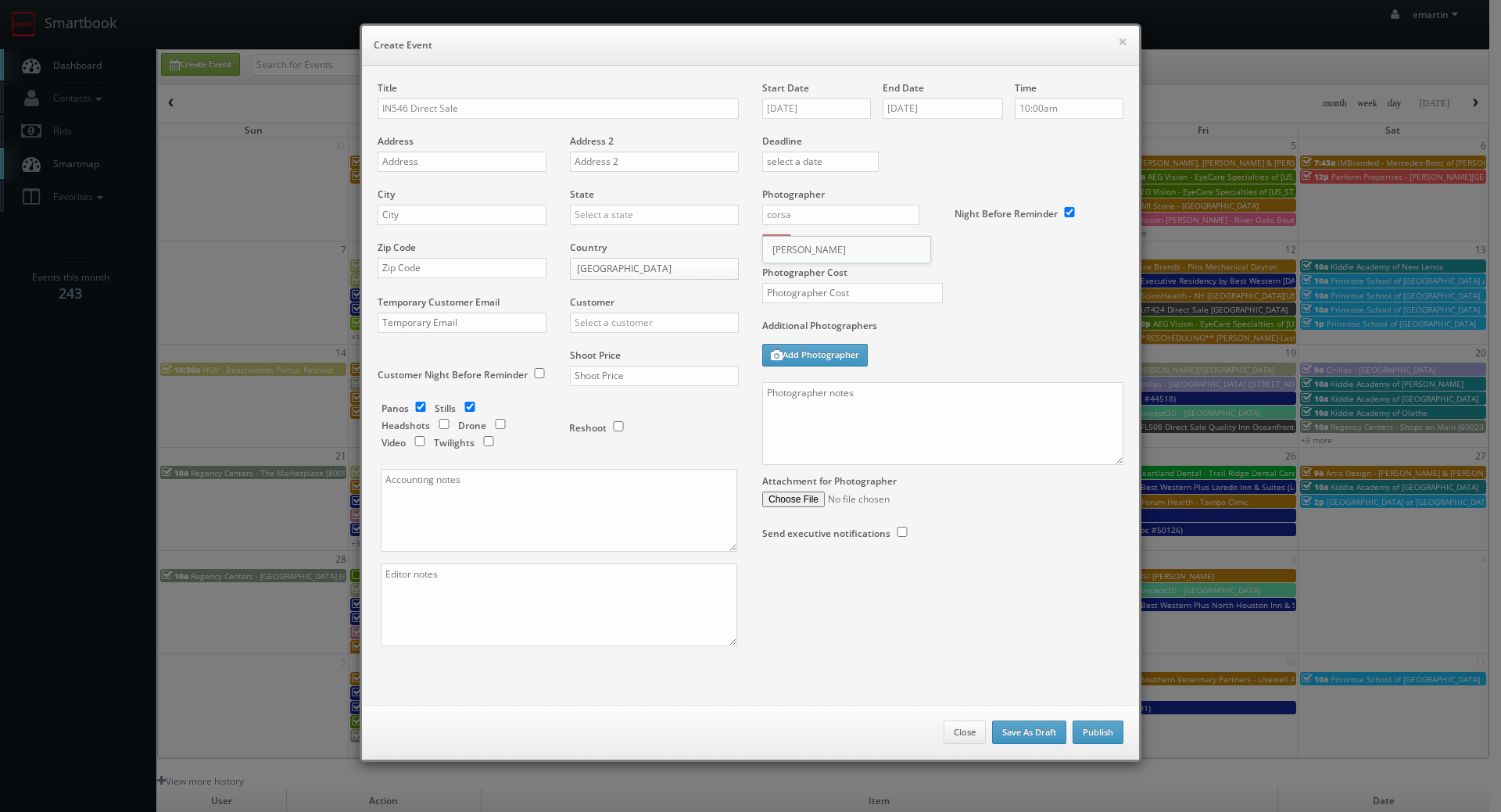
click at [851, 242] on div "Matthew Corsaro" at bounding box center [847, 249] width 167 height 26
type input "Matthew Corsaro"
click at [954, 281] on div "Photographer Cost" at bounding box center [942, 253] width 385 height 132
click at [667, 53] on div "× Create Event" at bounding box center [750, 46] width 777 height 40
click at [553, 113] on input "IN546 Direct Sale" at bounding box center [559, 108] width 361 height 21
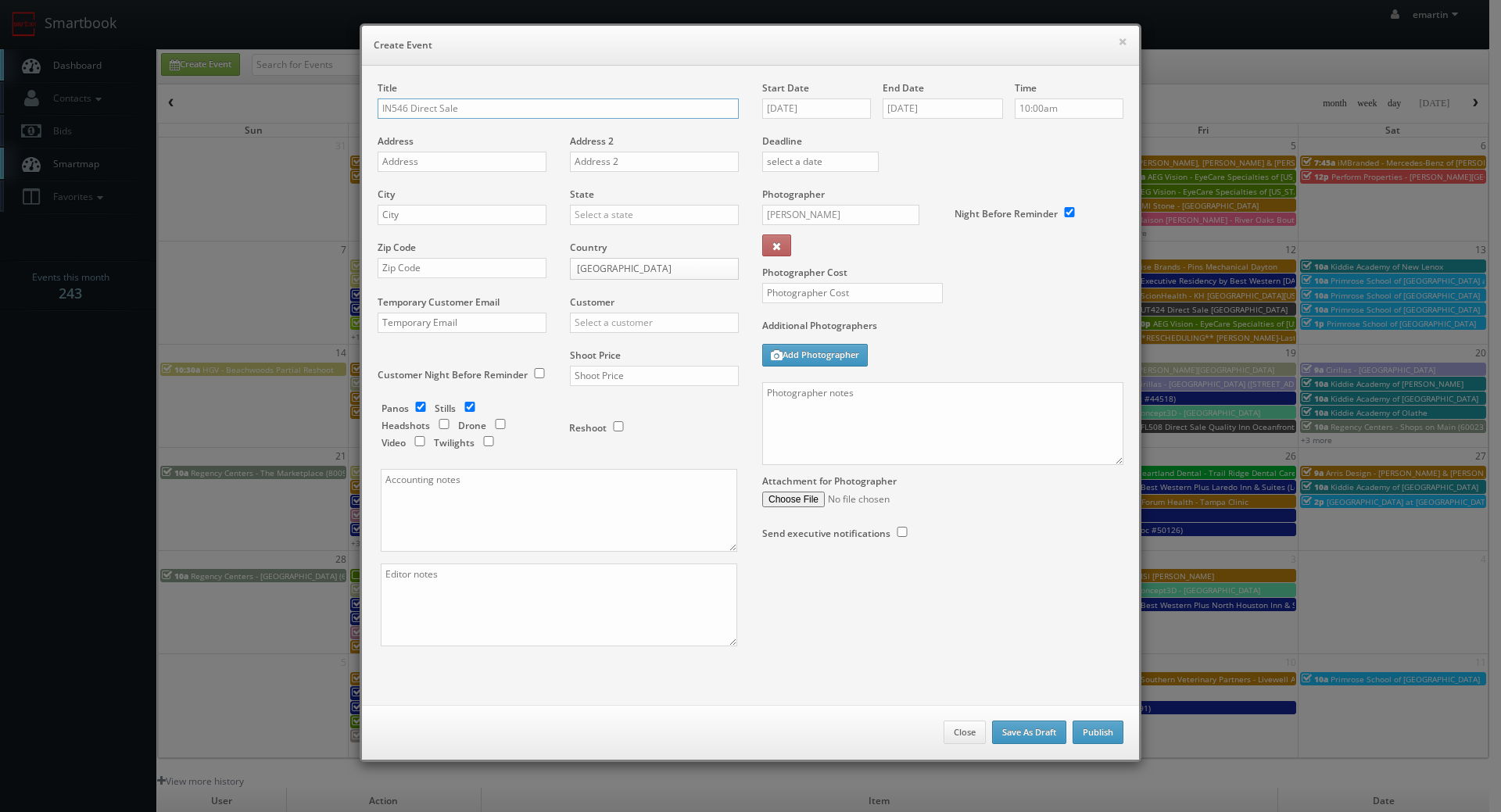
paste input "Sleep Inn"
type input "IN546 Direct Sale Sleep Inn"
click at [415, 169] on input "text" at bounding box center [462, 162] width 169 height 21
paste input "2311 N Shadeland Ave"
type input "2311 N Shadeland Ave"
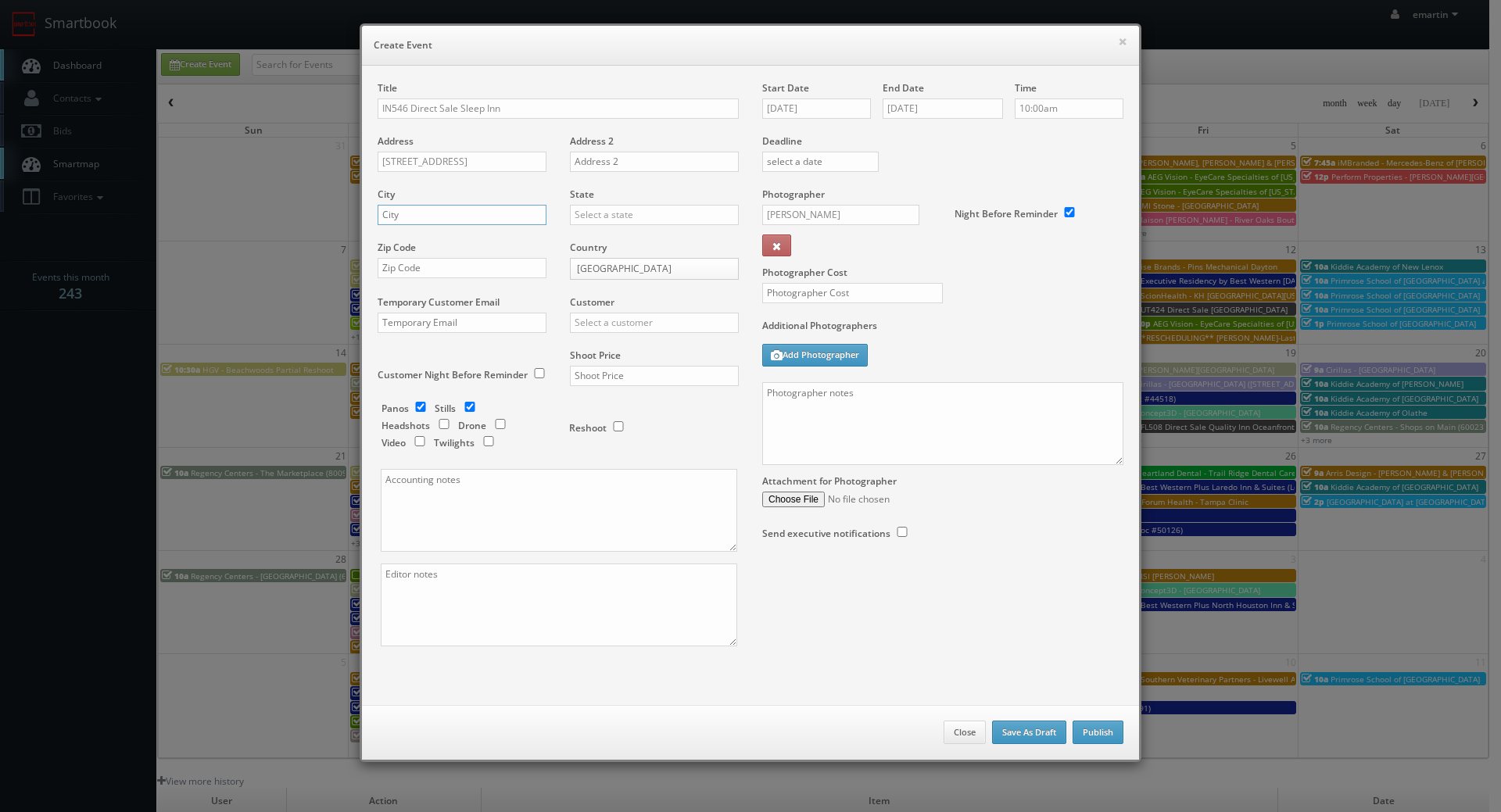
click at [396, 223] on input "text" at bounding box center [462, 215] width 169 height 21
paste input "Indianapolis"
type input "Indianapolis"
click at [577, 218] on input "text" at bounding box center [654, 215] width 169 height 21
click at [651, 247] on div "[US_STATE]" at bounding box center [654, 240] width 167 height 26
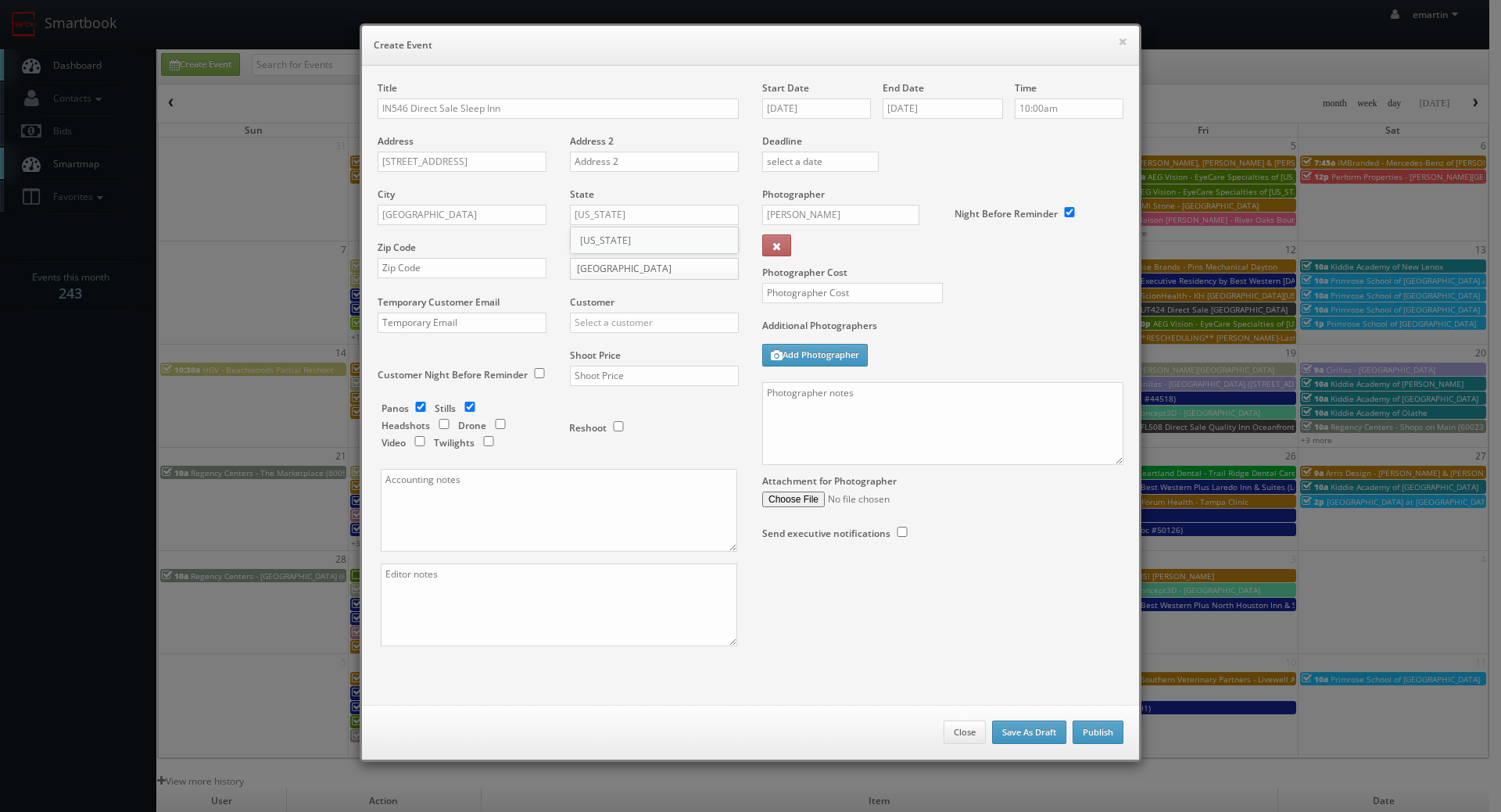
type input "[US_STATE]"
click at [435, 263] on input "text" at bounding box center [462, 268] width 169 height 21
paste input "46219"
type input "46219"
click at [590, 317] on input "text" at bounding box center [654, 323] width 169 height 21
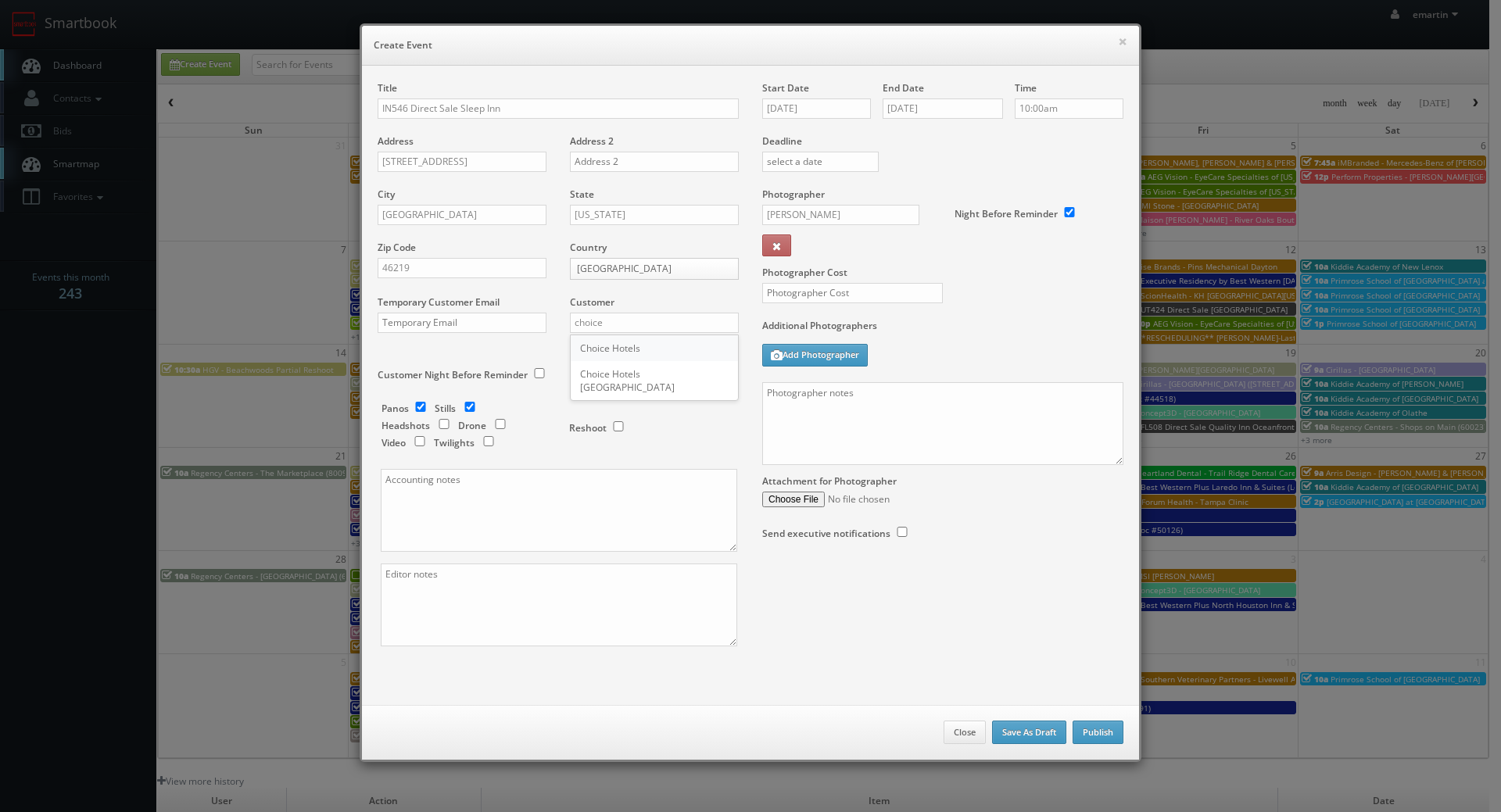
click at [589, 340] on div "Choice Hotels" at bounding box center [654, 348] width 167 height 26
type input "Choice Hotels"
click at [603, 374] on input "text" at bounding box center [654, 376] width 169 height 21
type input "1,150"
click at [683, 391] on div "Shoot Price 1,150" at bounding box center [649, 375] width 181 height 53
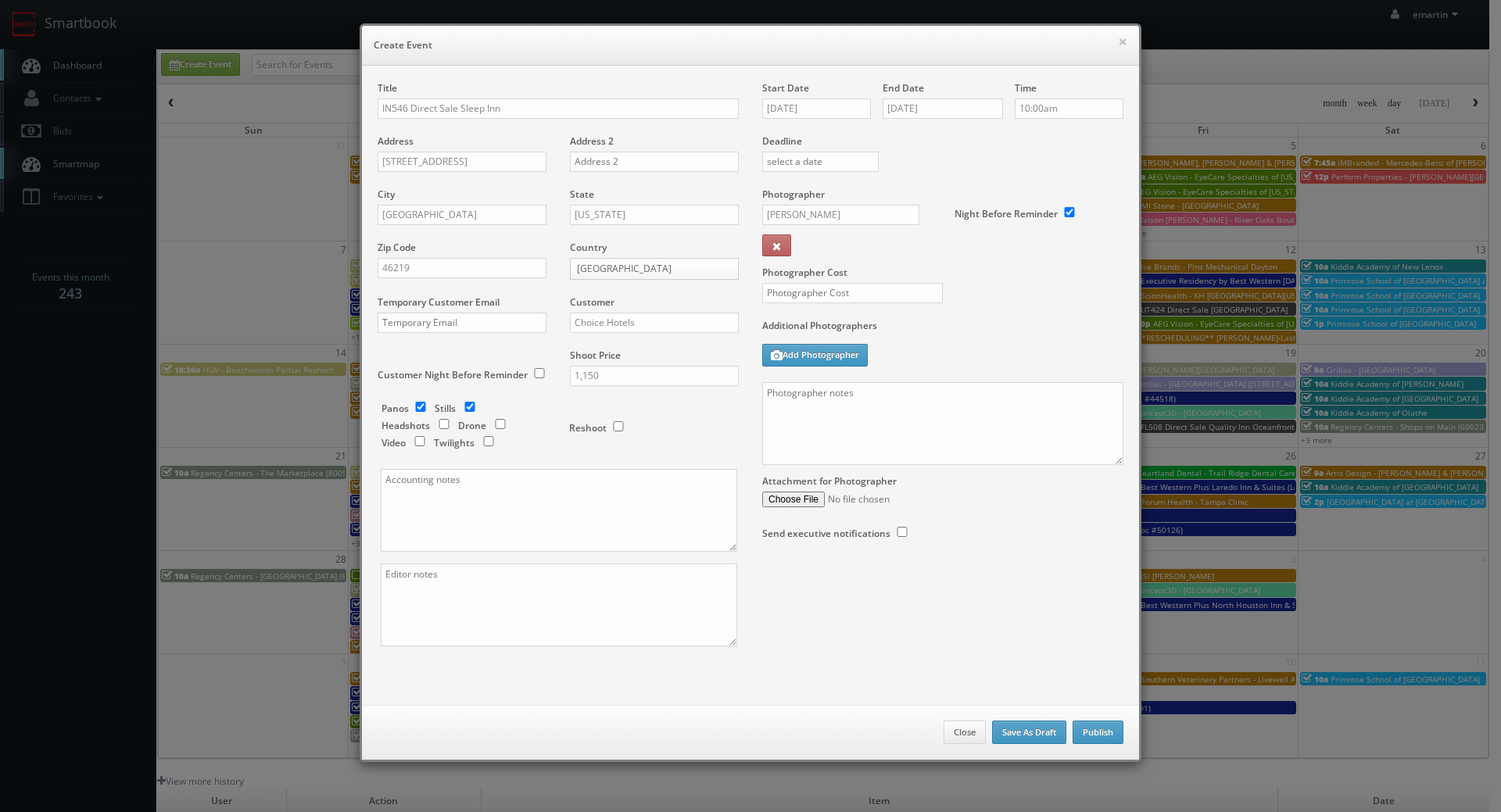
click at [417, 414] on div "Panos Stills Headshots Drone Video Twilights" at bounding box center [467, 428] width 172 height 52
click at [421, 402] on input "checkbox" at bounding box center [420, 407] width 23 height 10
checkbox input "false"
click at [811, 299] on input "text" at bounding box center [853, 293] width 181 height 21
type input "300"
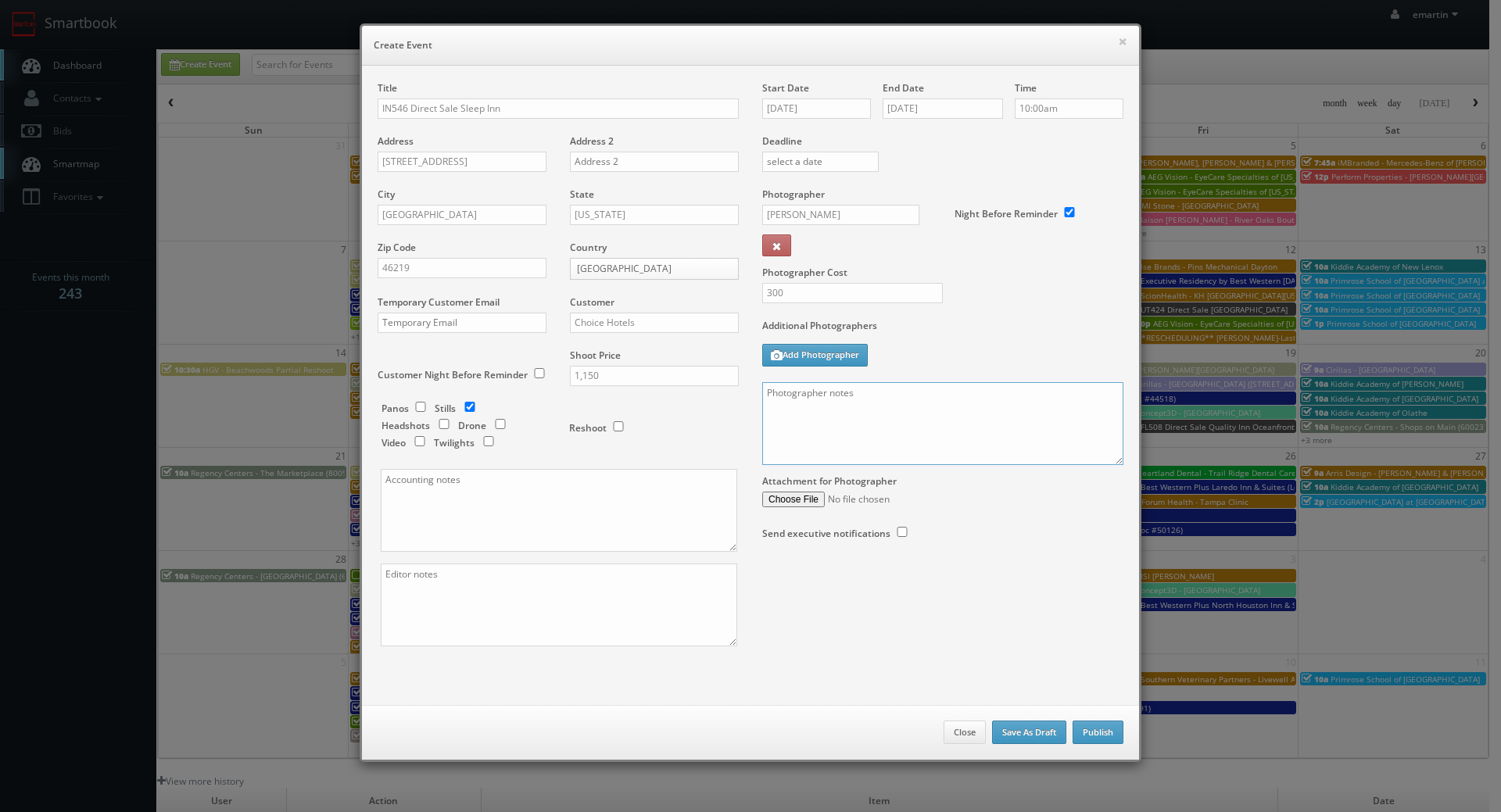
click at [924, 397] on textarea at bounding box center [943, 423] width 361 height 83
paste textarea "Onsite contact is _____. Stills only. Full shoot including _ room types/exterio…"
click at [845, 440] on textarea "Onsite contact is _____. Stills only. Full shoot including _ room types/exterio…" at bounding box center [943, 423] width 361 height 83
click at [830, 440] on textarea "Onsite contact is _____. Stills only. Full shoot including _ room types/exterio…" at bounding box center [943, 423] width 361 height 83
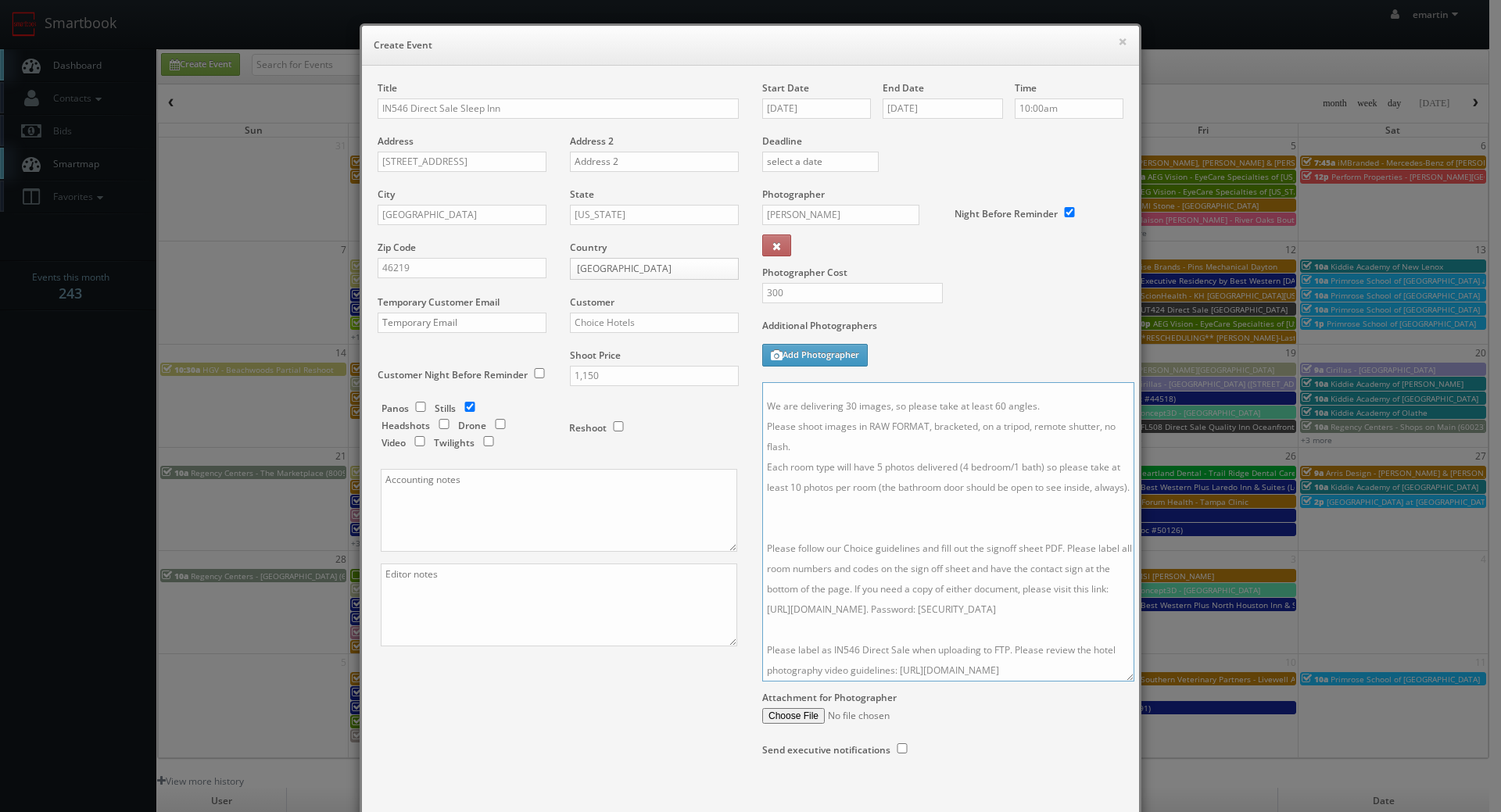
scroll to position [108, 0]
drag, startPoint x: 1109, startPoint y: 460, endPoint x: 1107, endPoint y: 692, distance: 232.0
click at [1107, 692] on textarea "Onsite contact is _____. Stills only. Full shoot including _ room types/exterio…" at bounding box center [943, 538] width 362 height 312
click at [841, 524] on textarea "Onsite contact is _____. Stills only. Full shoot including _ room types/exterio…" at bounding box center [942, 538] width 358 height 314
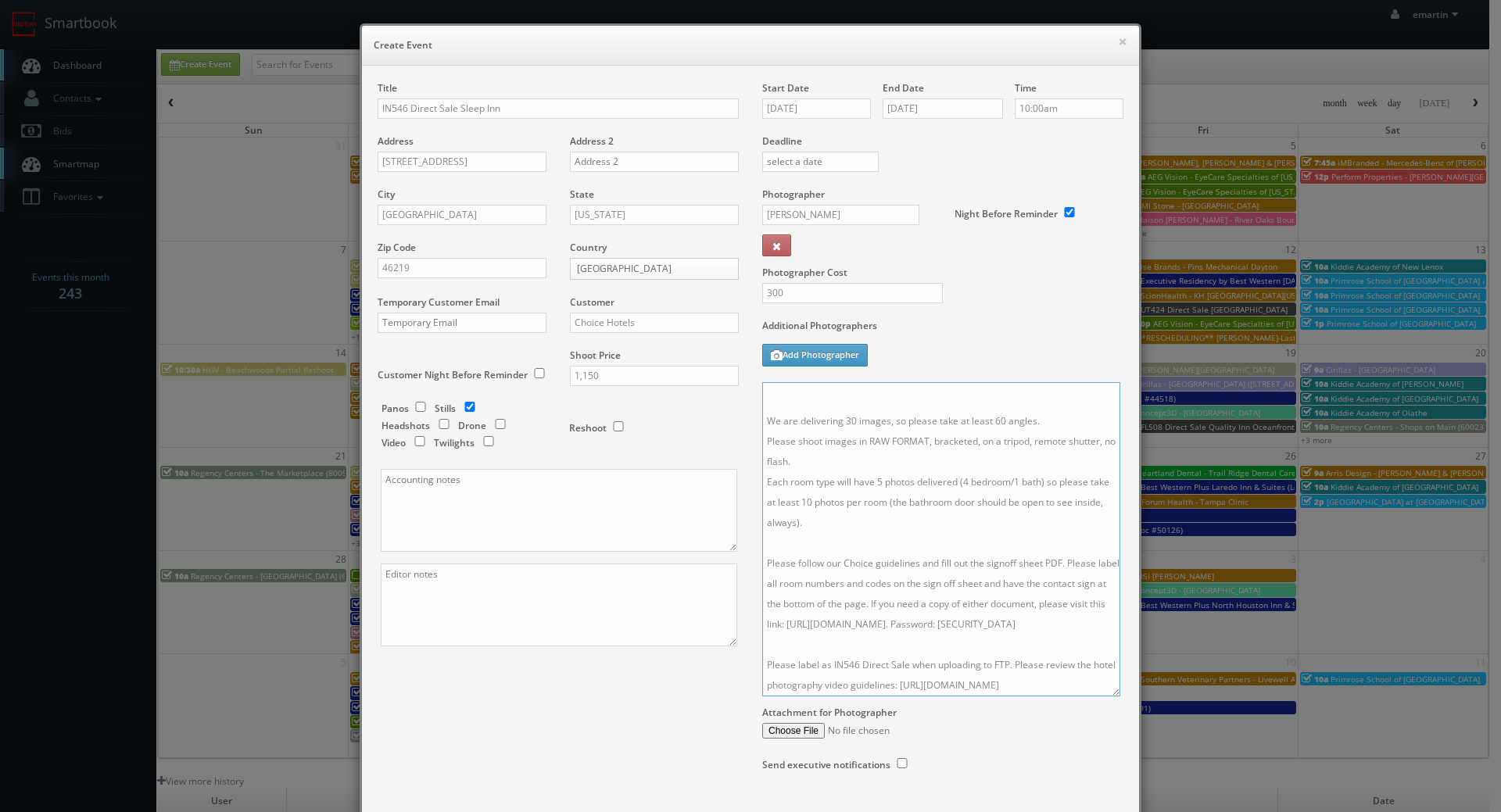
scroll to position [0, 0]
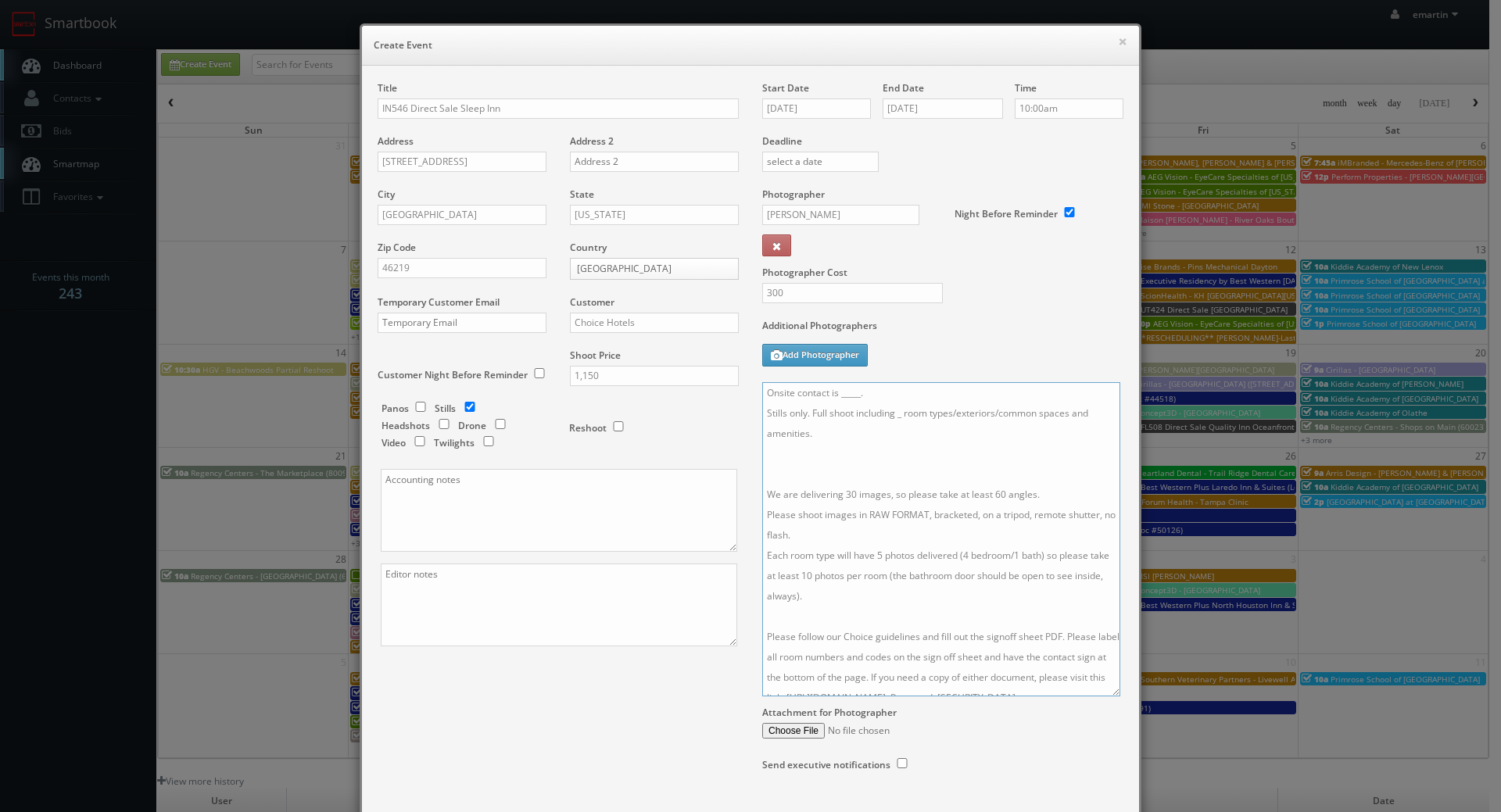
click at [809, 478] on textarea "Onsite contact is _____. Stills only. Full shoot including _ room types/exterio…" at bounding box center [942, 538] width 358 height 314
drag, startPoint x: 900, startPoint y: 412, endPoint x: 905, endPoint y: 423, distance: 12.1
click at [900, 414] on textarea "Onsite contact is _____. Stills only. Full shoot including _ room types/exterio…" at bounding box center [942, 538] width 358 height 314
click at [850, 384] on textarea "Onsite contact is _____. Stills only. Full shoot including 5 room types/exterio…" at bounding box center [942, 538] width 358 height 314
drag, startPoint x: 856, startPoint y: 387, endPoint x: 837, endPoint y: 391, distance: 19.4
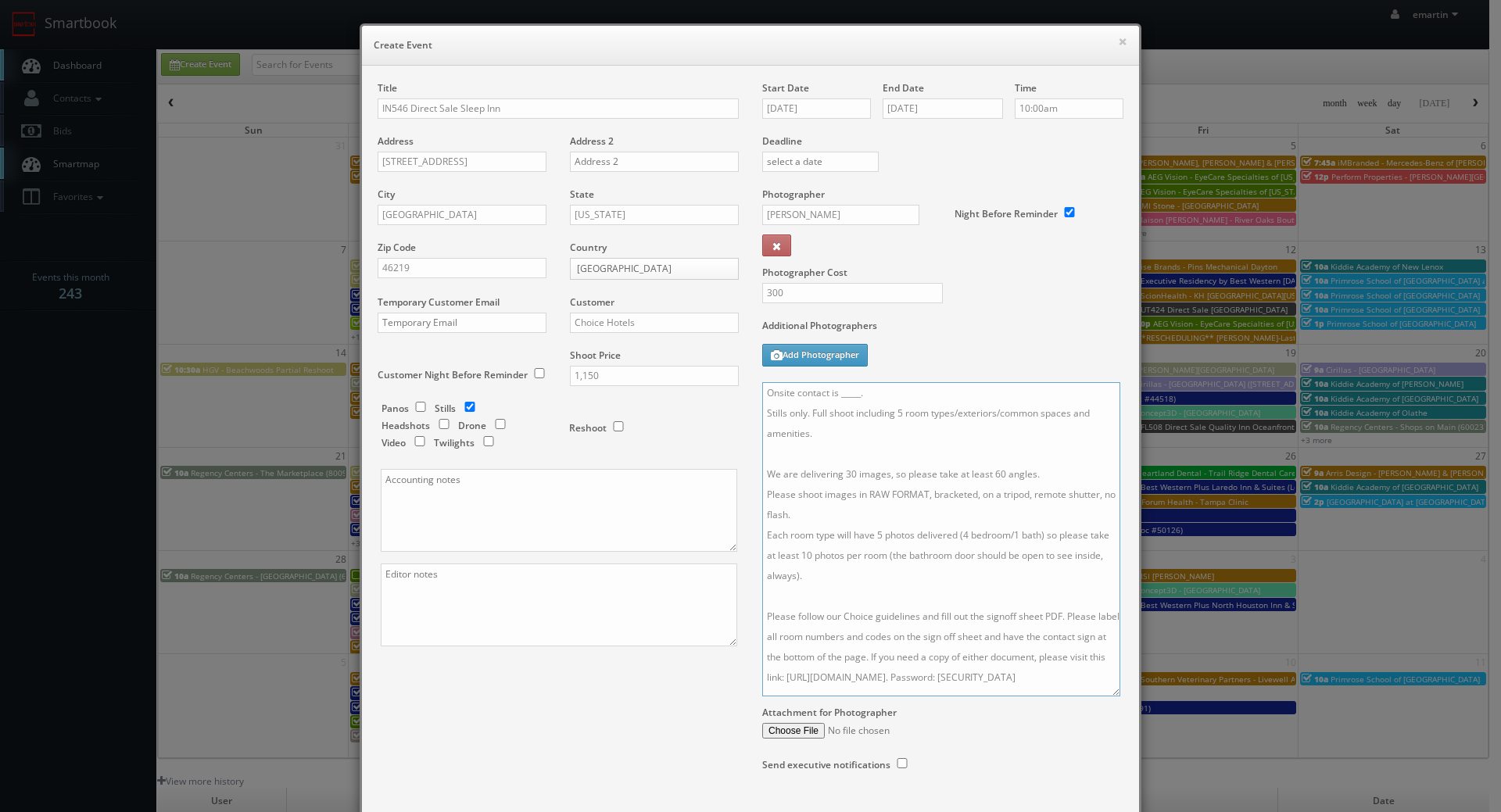
click at [837, 391] on textarea "Onsite contact is _____. Stills only. Full shoot including 5 room types/exterio…" at bounding box center [942, 538] width 358 height 314
type textarea "Onsite contact is Sukh. Stills only. Full shoot including 5 room types/exterior…"
click at [842, 107] on input "09/26/2025" at bounding box center [817, 108] width 108 height 21
click at [1036, 296] on div "Photographer Cost 300" at bounding box center [942, 253] width 385 height 132
click at [875, 464] on textarea "Onsite contact is Sukh. Stills only. Full shoot including 5 room types/exterior…" at bounding box center [942, 538] width 358 height 314
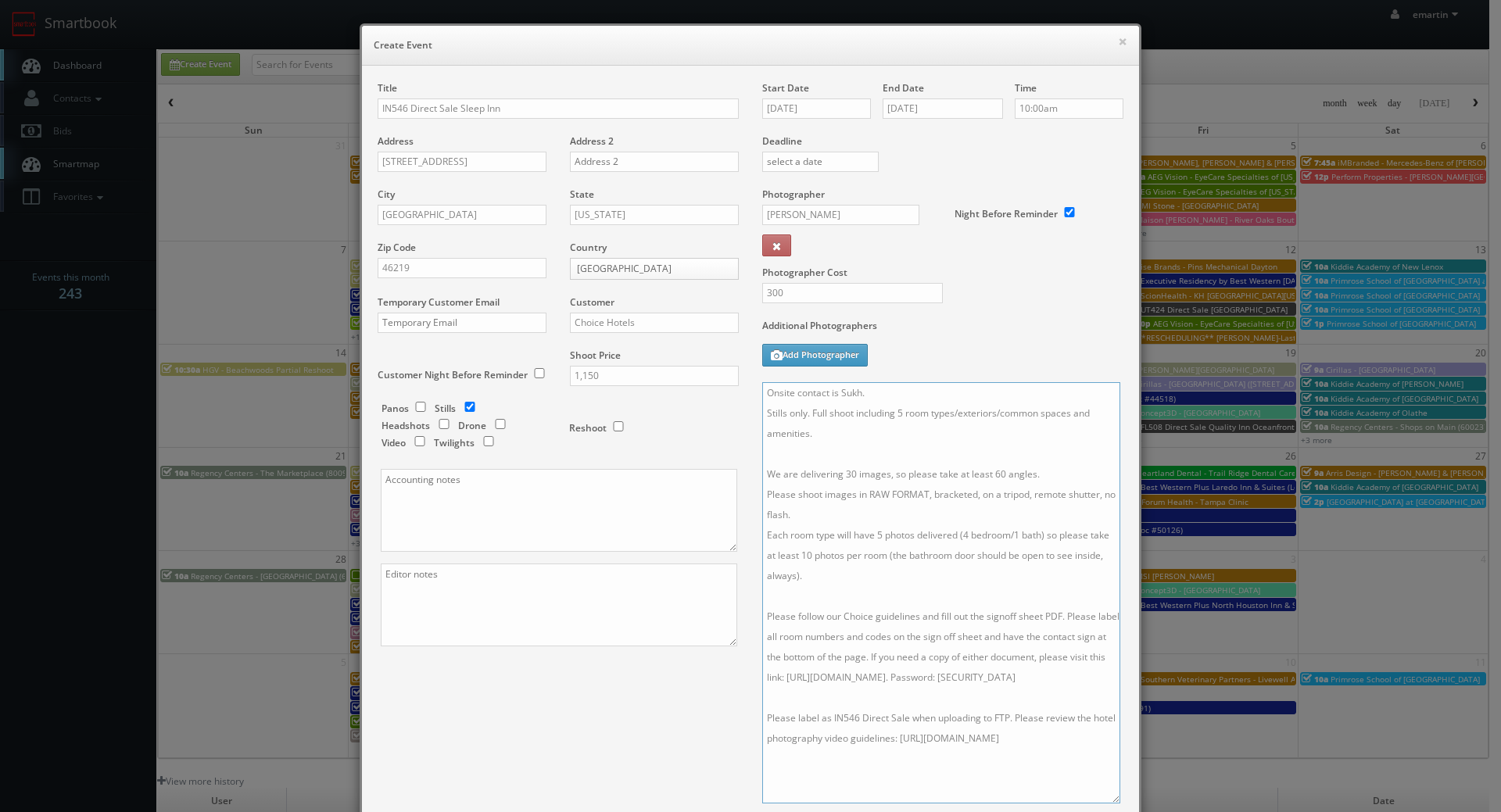
drag, startPoint x: 1109, startPoint y: 691, endPoint x: 1109, endPoint y: 798, distance: 107.0
click at [1109, 798] on textarea "Onsite contact is Sukh. Stills only. Full shoot including 5 room types/exterior…" at bounding box center [942, 593] width 358 height 421
click at [610, 719] on div "Title IN546 Direct Sale Sleep Inn Address 2311 N Shadeland Ave Address 2 City I…" at bounding box center [750, 495] width 769 height 828
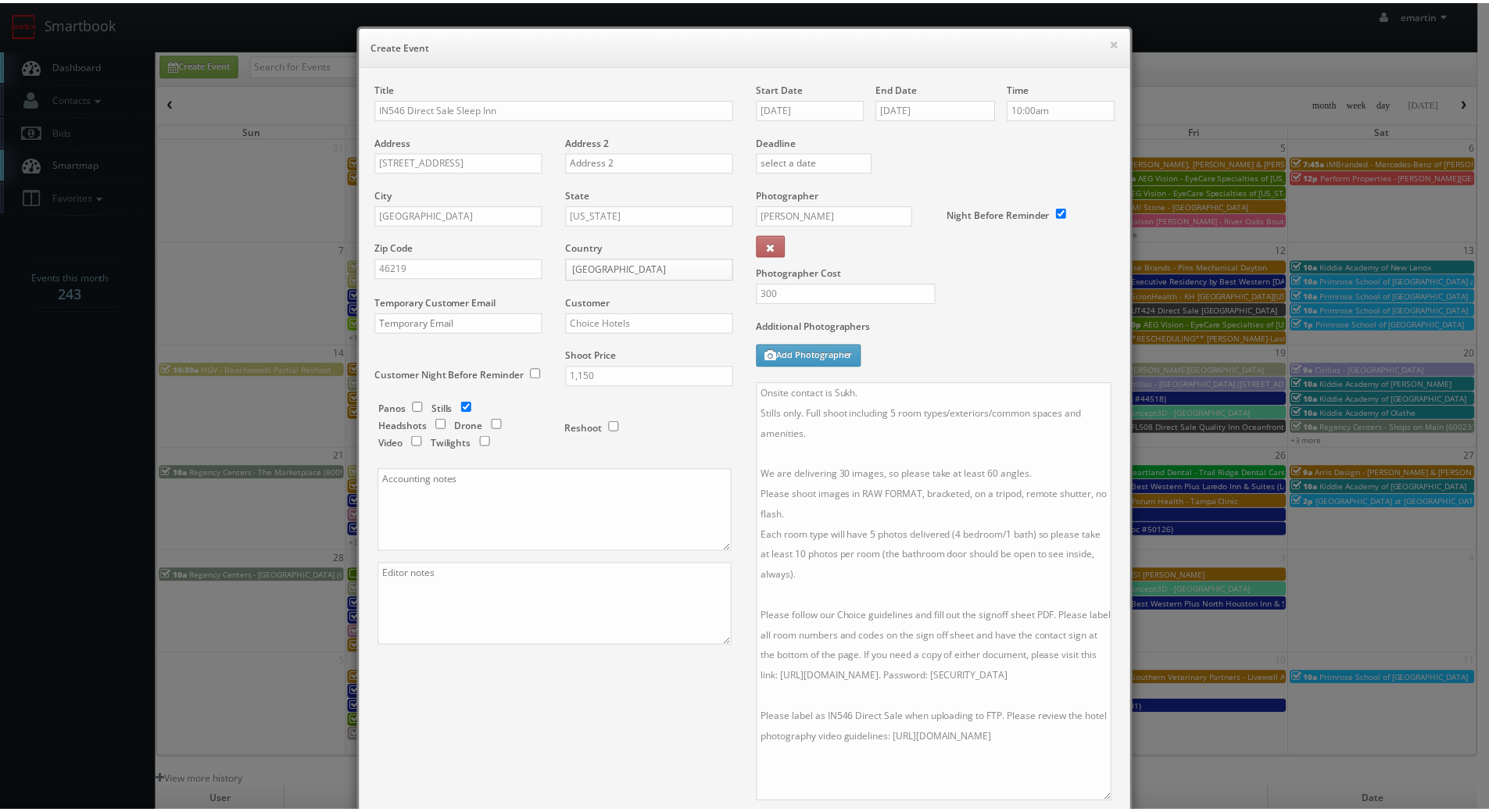
scroll to position [209, 0]
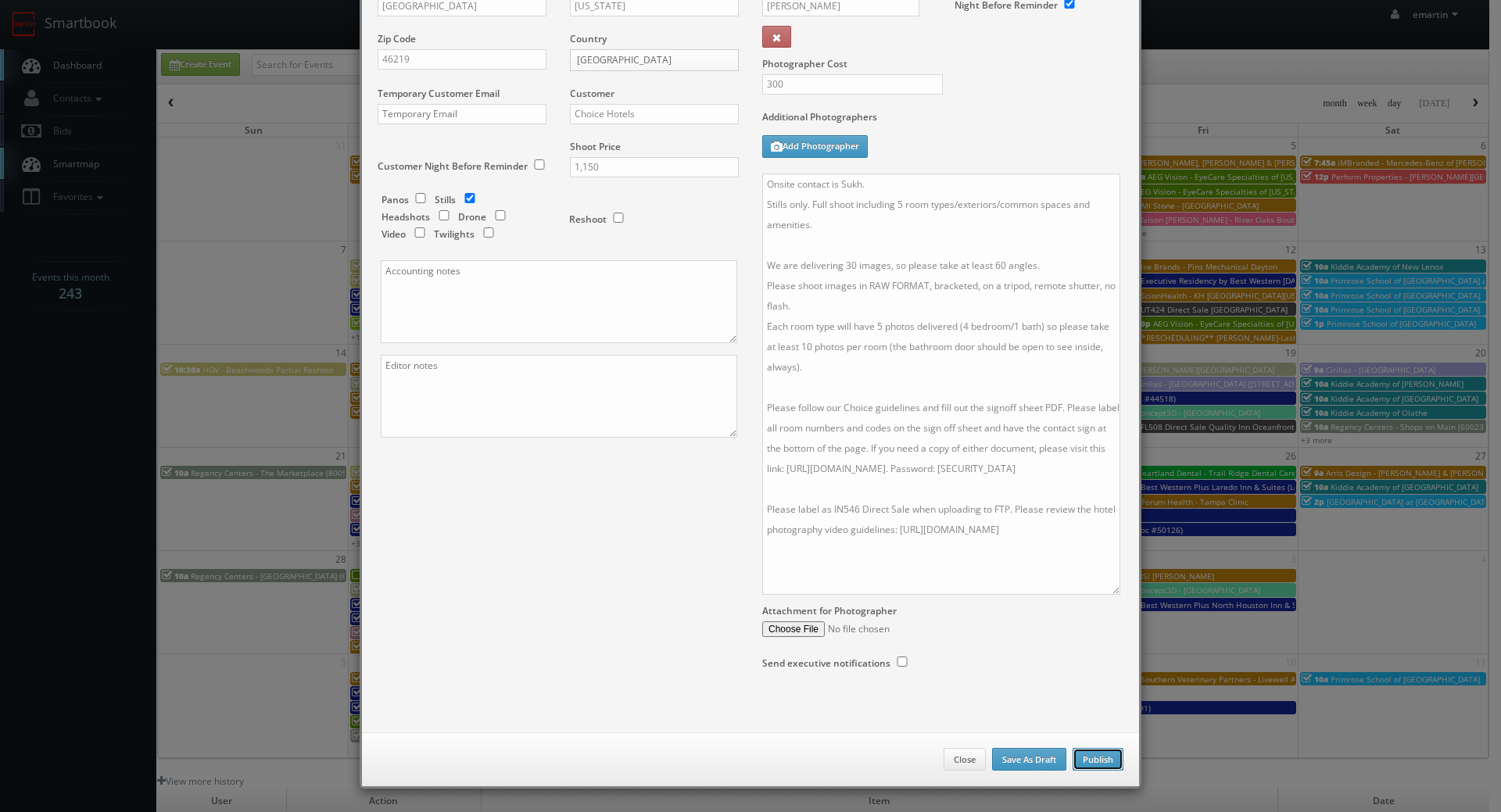
click at [1090, 760] on button "Publish" at bounding box center [1098, 760] width 51 height 23
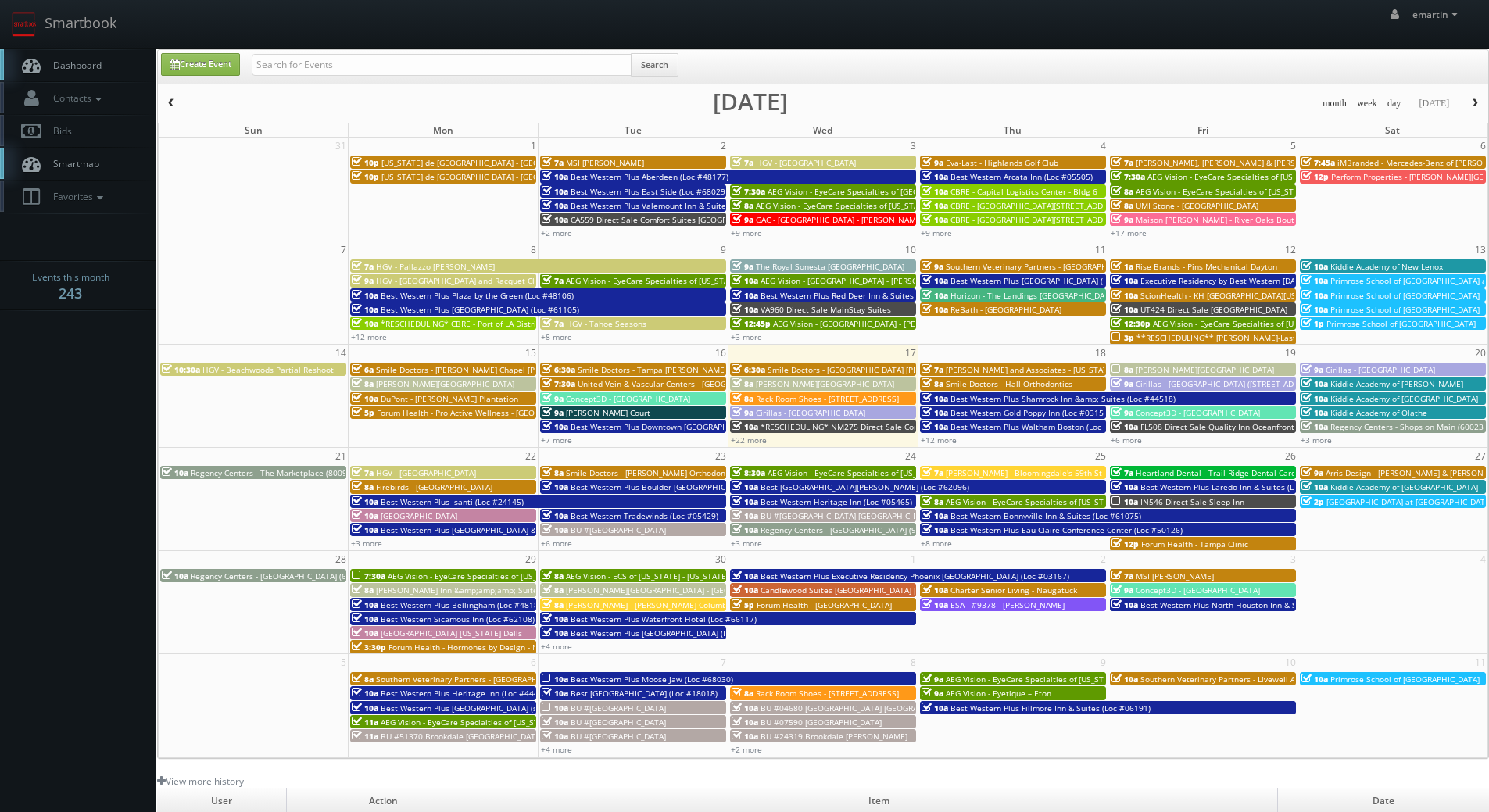
click at [163, 103] on button "button" at bounding box center [171, 103] width 27 height 20
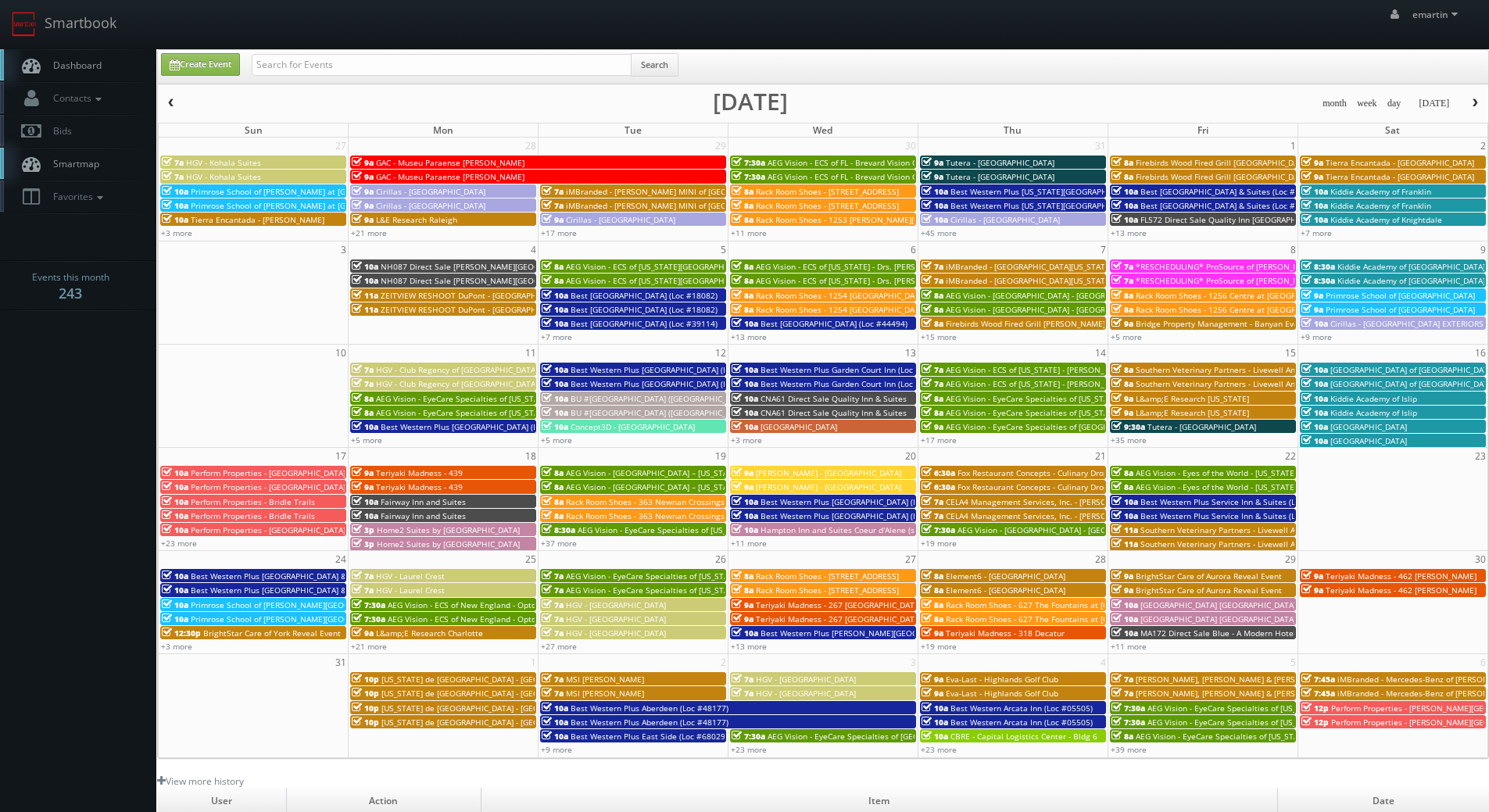
click at [89, 60] on span "Dashboard" at bounding box center [73, 65] width 56 height 13
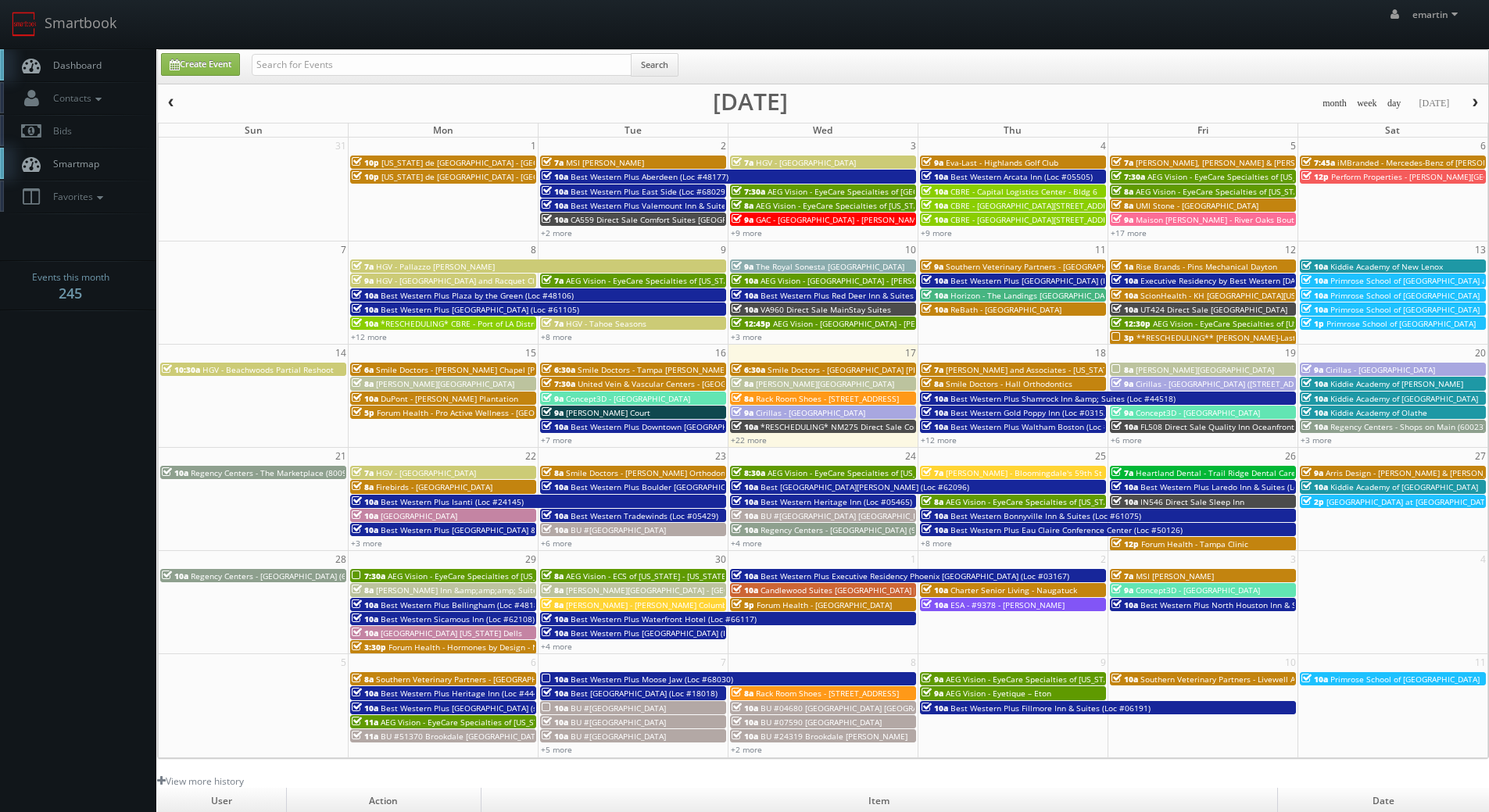
click at [1124, 433] on link "10a FL508 Direct Sale Quality Inn Oceanfront" at bounding box center [1203, 426] width 186 height 13
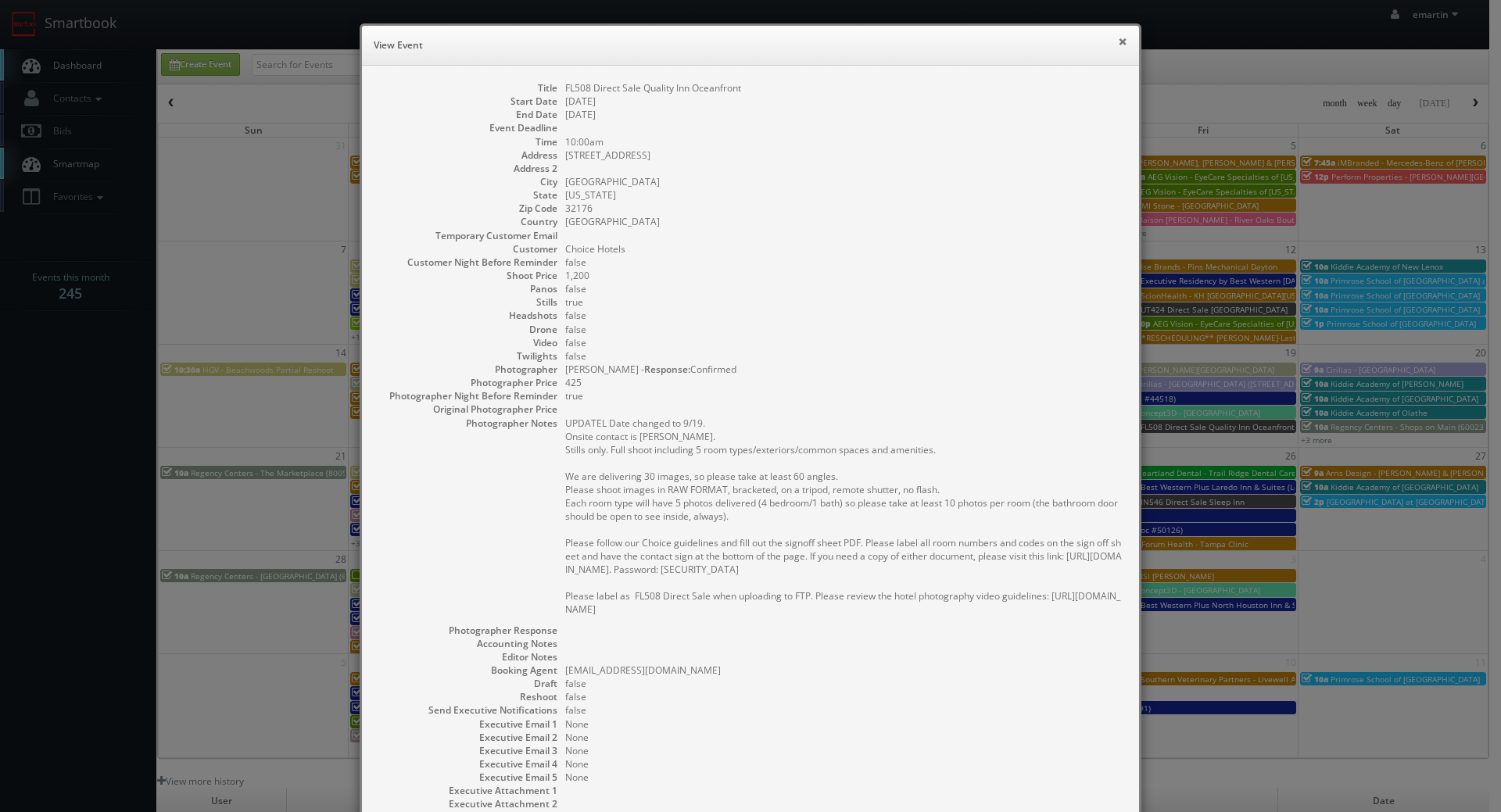
click at [1118, 45] on button "×" at bounding box center [1122, 41] width 9 height 11
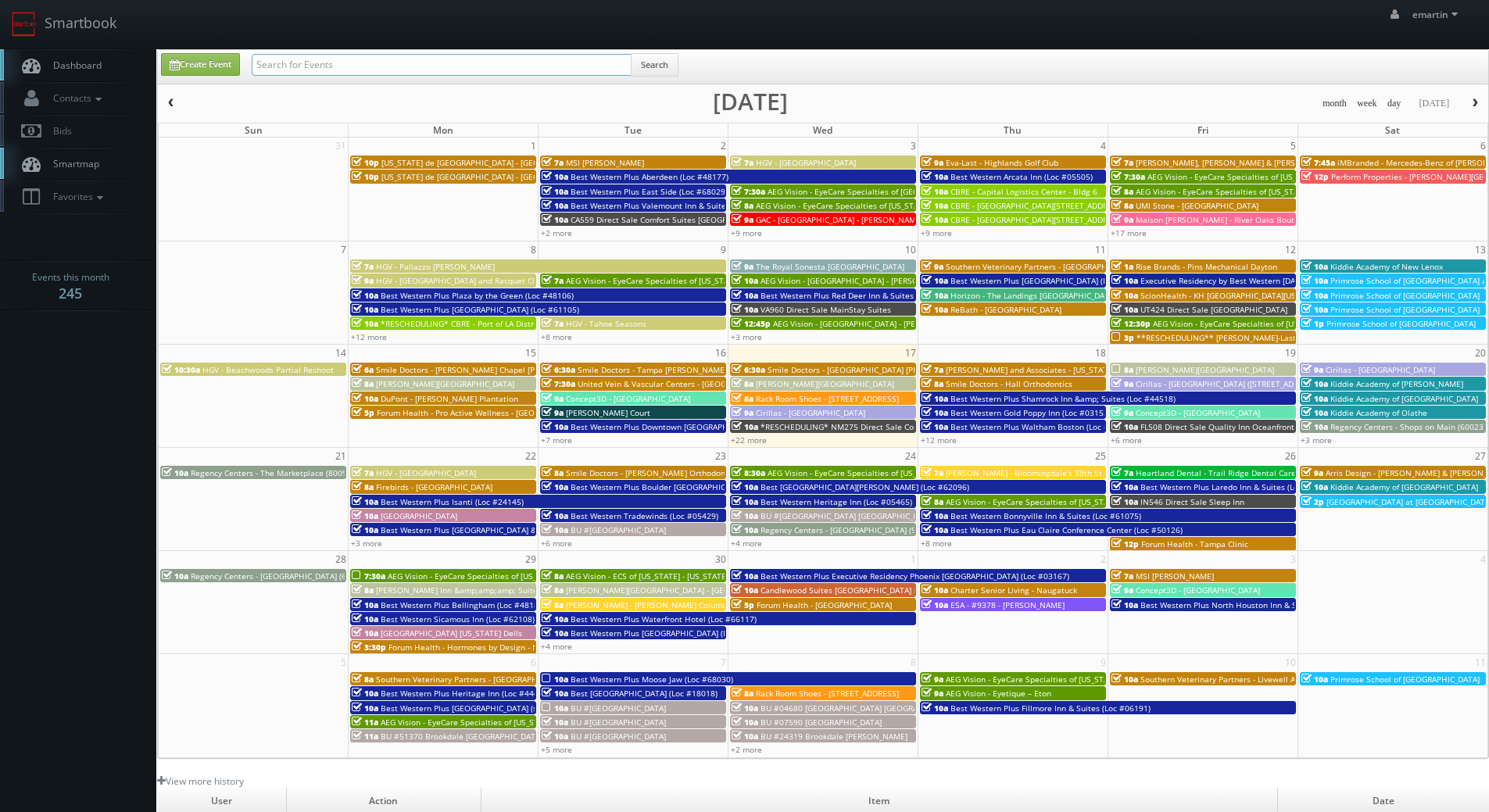
click at [555, 68] on input "text" at bounding box center [442, 65] width 380 height 22
type input "corsaro"
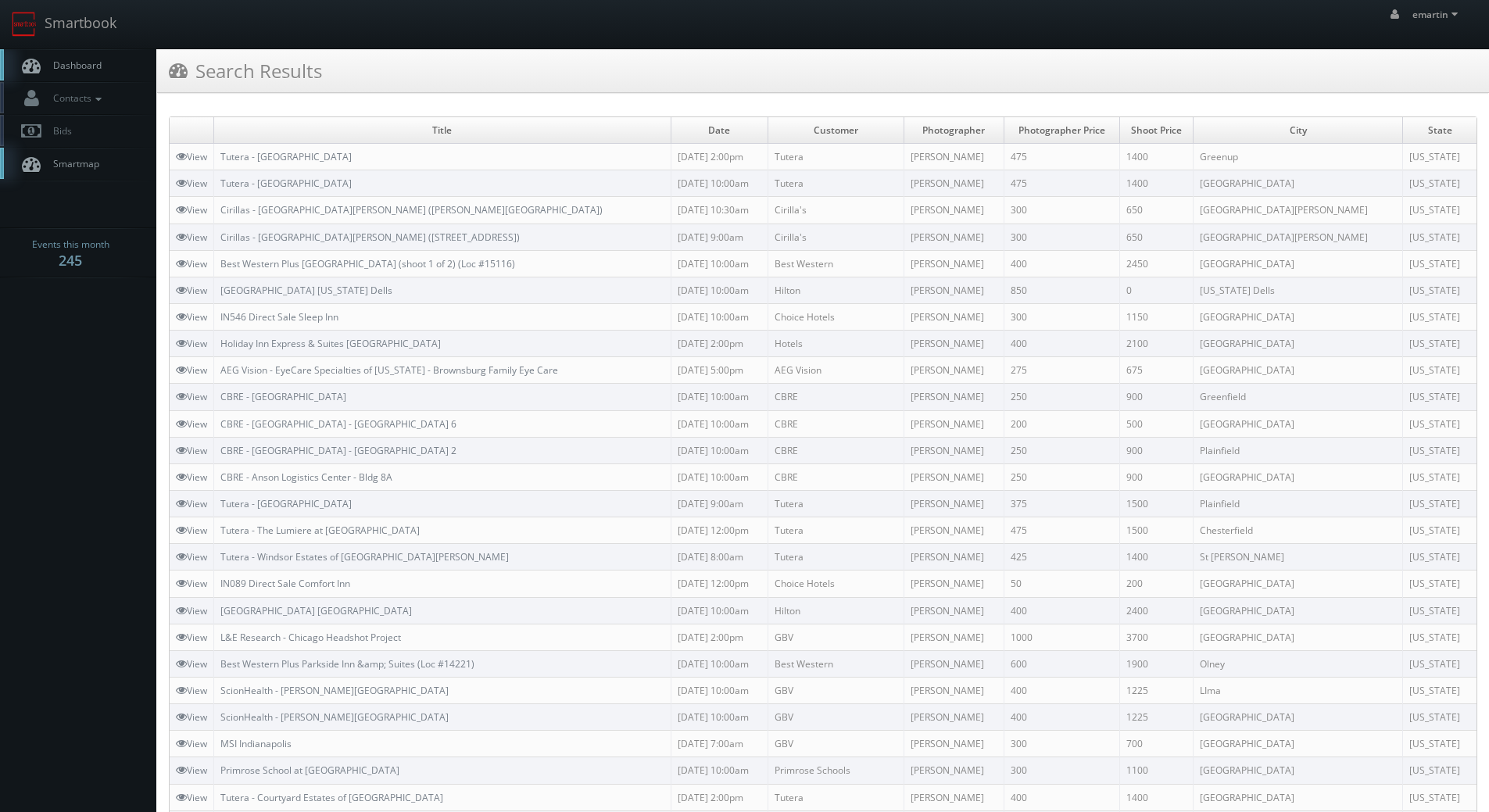
click at [97, 76] on link "Dashboard" at bounding box center [78, 65] width 157 height 32
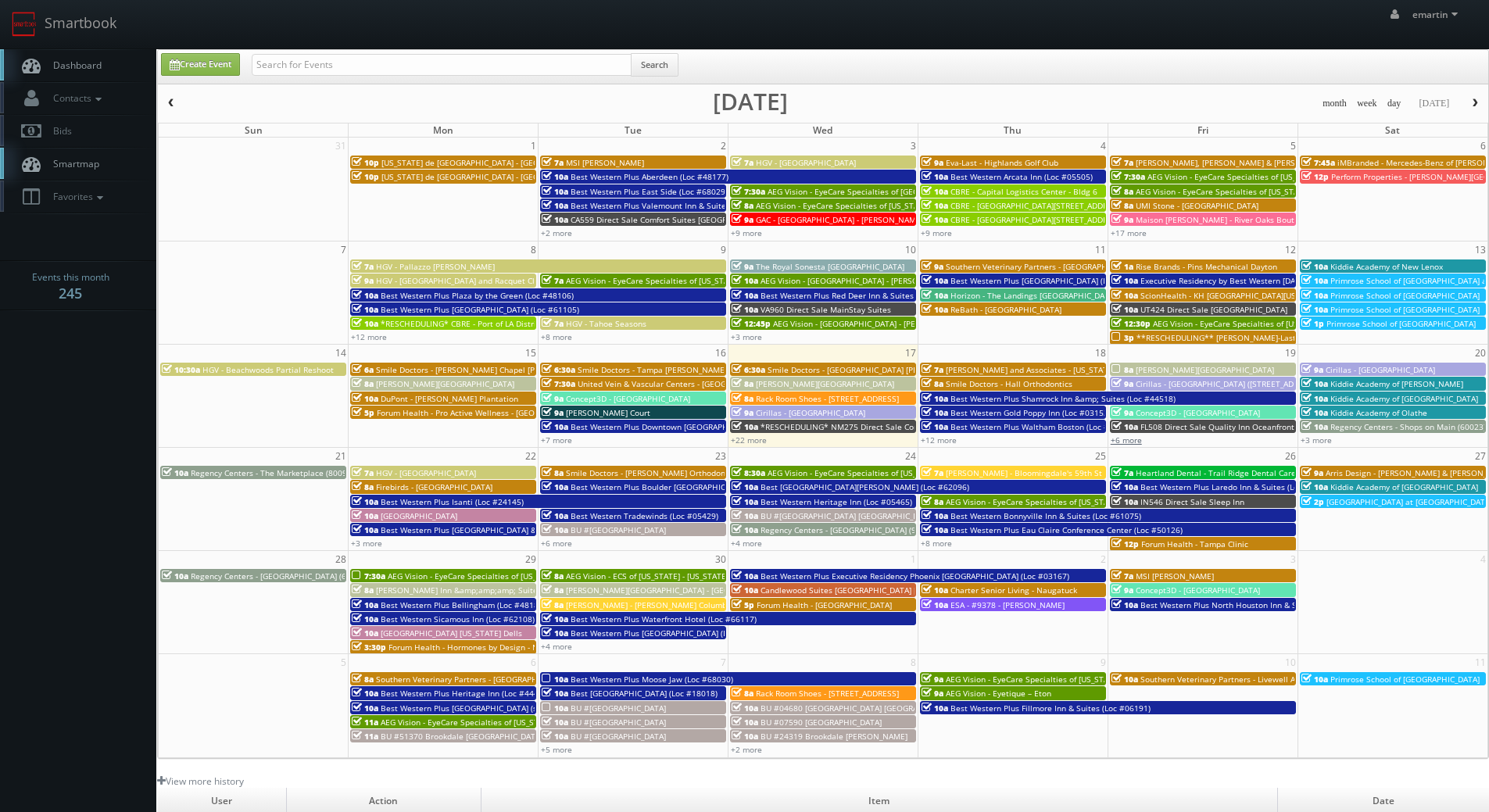
click at [1129, 439] on link "+6 more" at bounding box center [1126, 440] width 31 height 11
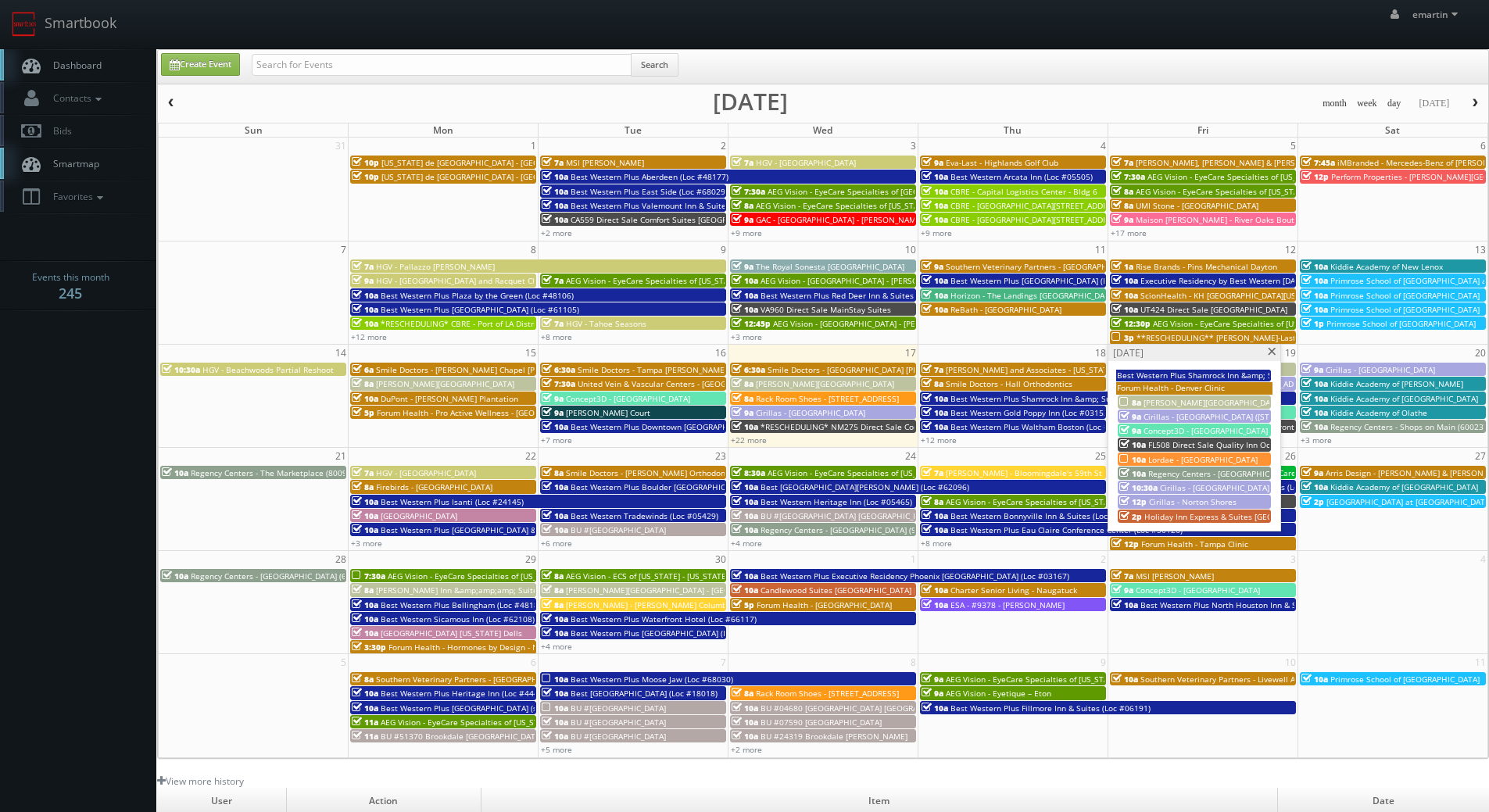
click at [1162, 397] on span "[PERSON_NAME][GEOGRAPHIC_DATA]" at bounding box center [1212, 403] width 138 height 11
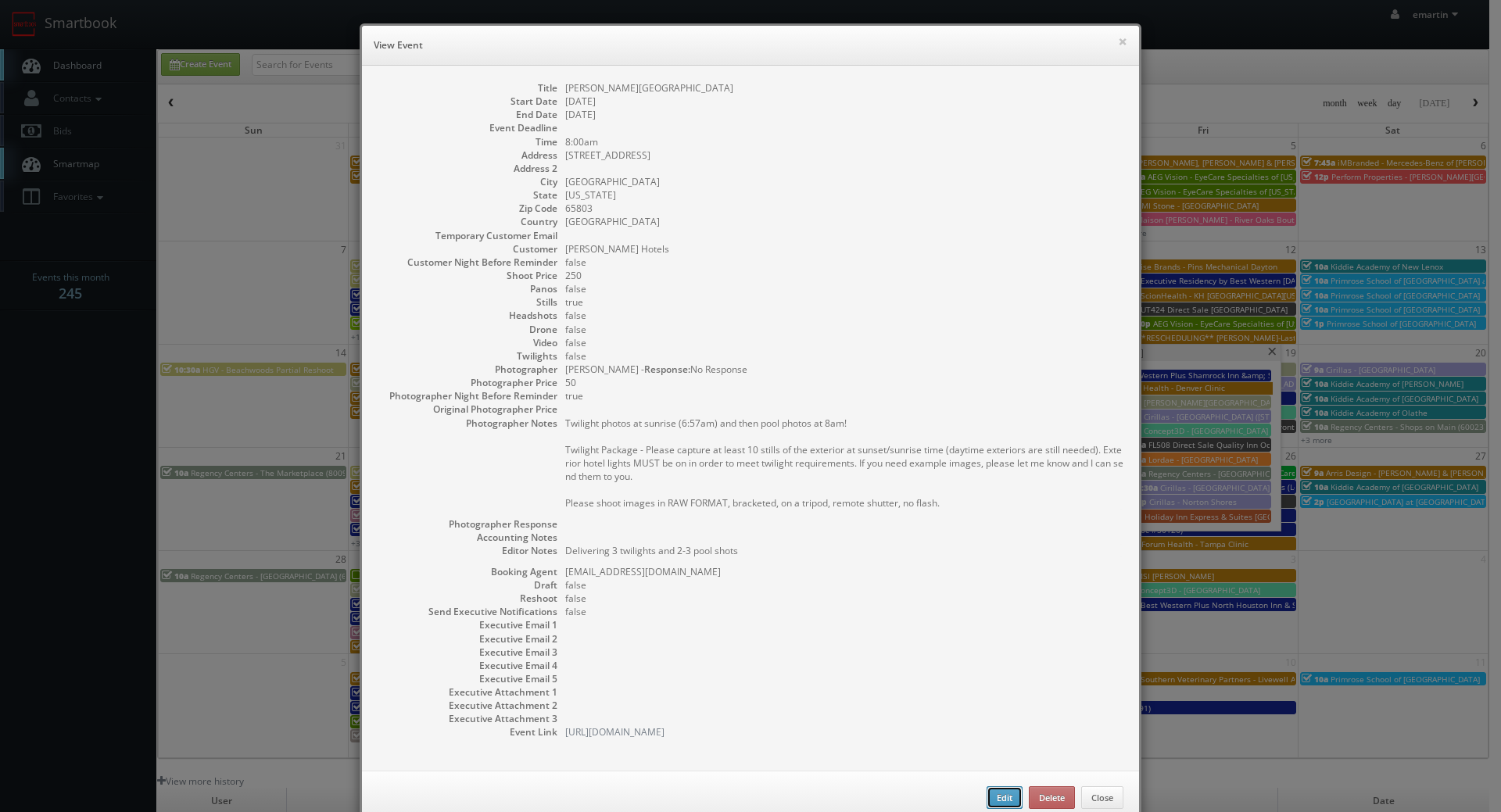
click at [999, 794] on button "Edit" at bounding box center [1005, 797] width 36 height 23
type input "[PERSON_NAME][GEOGRAPHIC_DATA]"
type input "[STREET_ADDRESS]"
type input "[GEOGRAPHIC_DATA]"
type input "65803"
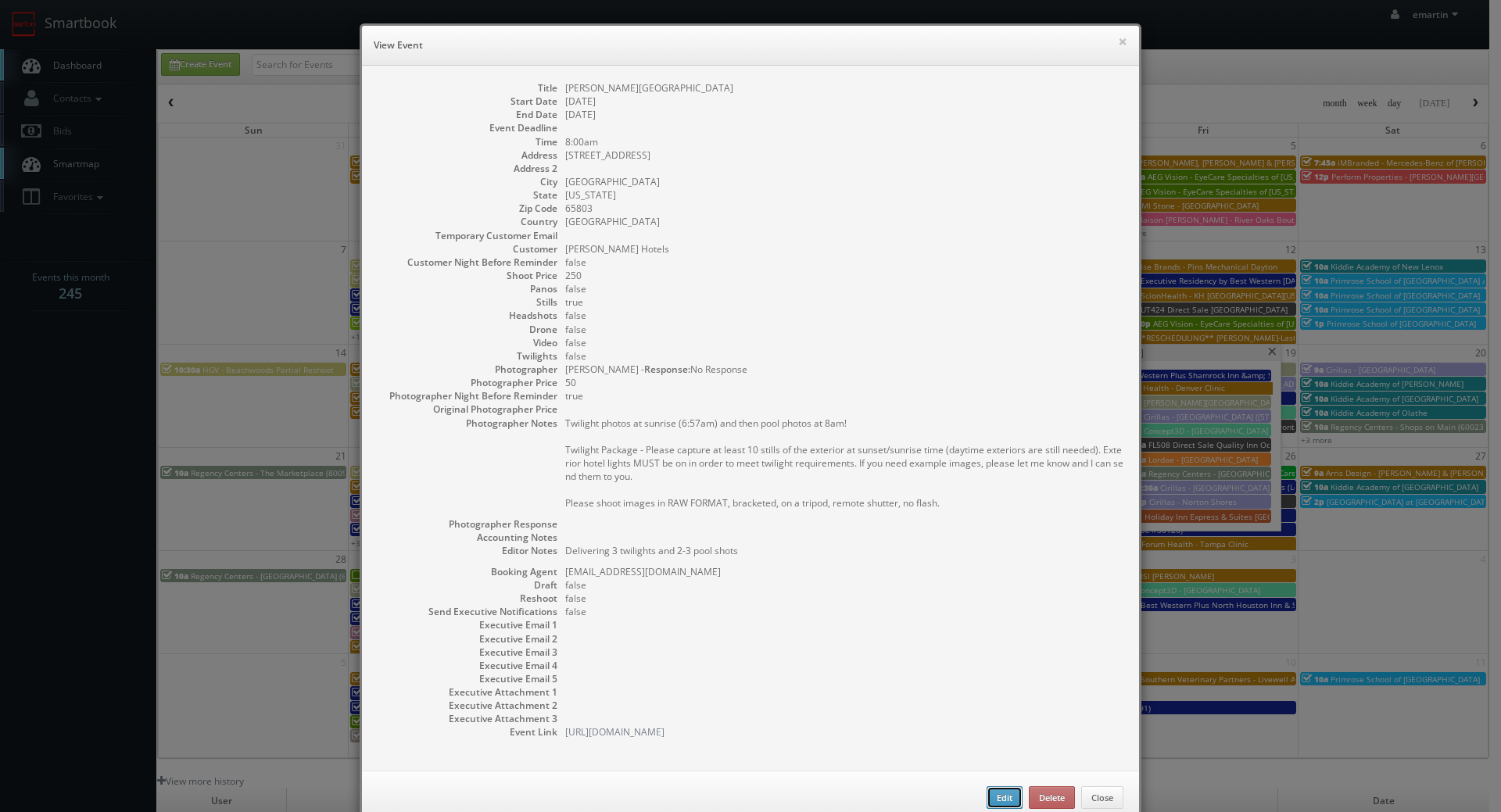
type input "250"
checkbox input "true"
type textarea "Delivering 3 twilights and 2-3 pool shots"
type input "[DATE]"
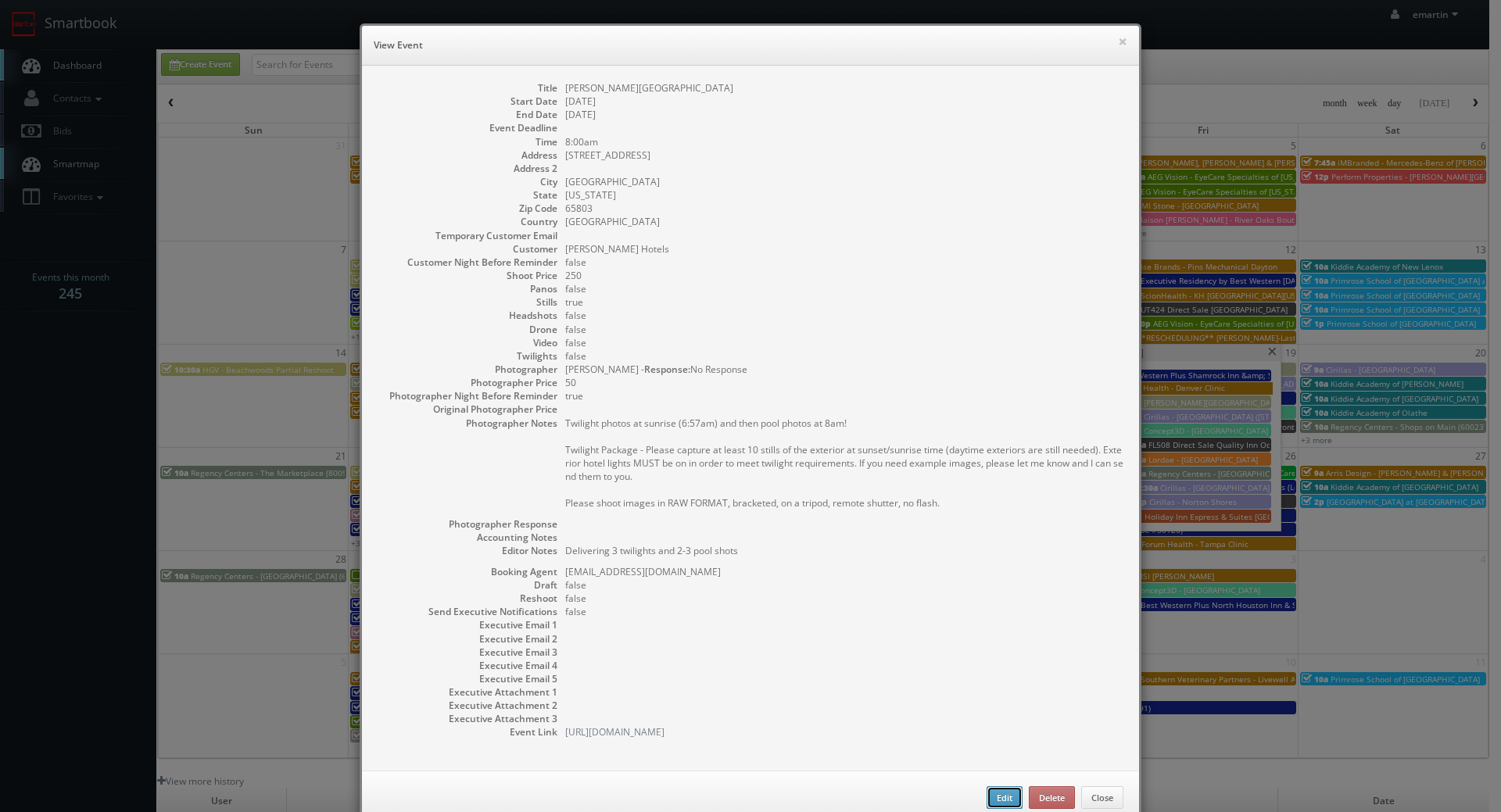
type input "8:00am"
checkbox input "true"
type textarea "Twilight photos at sunrise (6:57am) and then pool photos at 8am! Twilight Packa…"
select select "[US_STATE]"
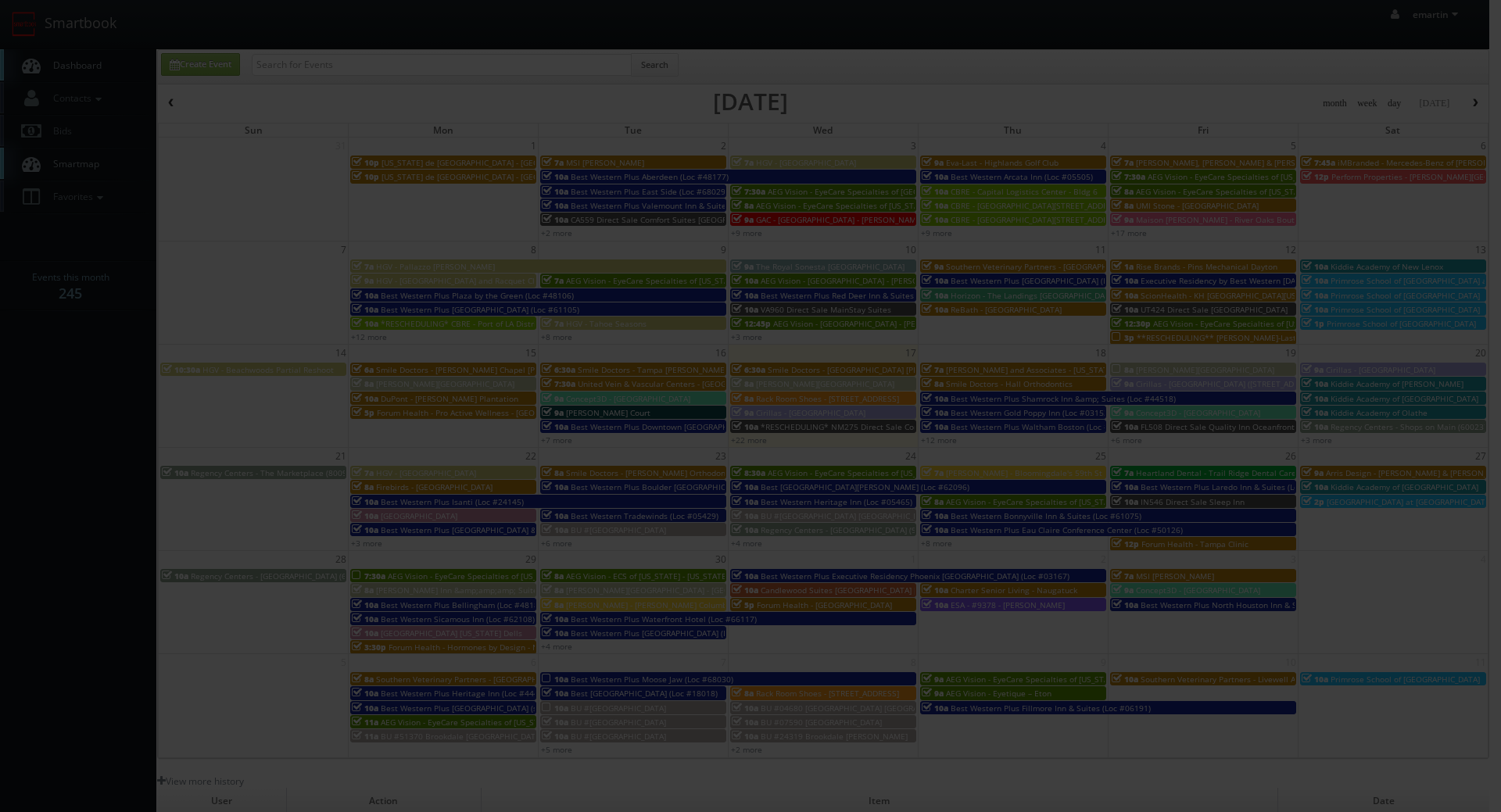
type input "250"
type input "50"
select select "cs3design360_+3234ddd333331222225252523541@mg.cs3calendar.com"
select select "mfarbin@gmail.com"
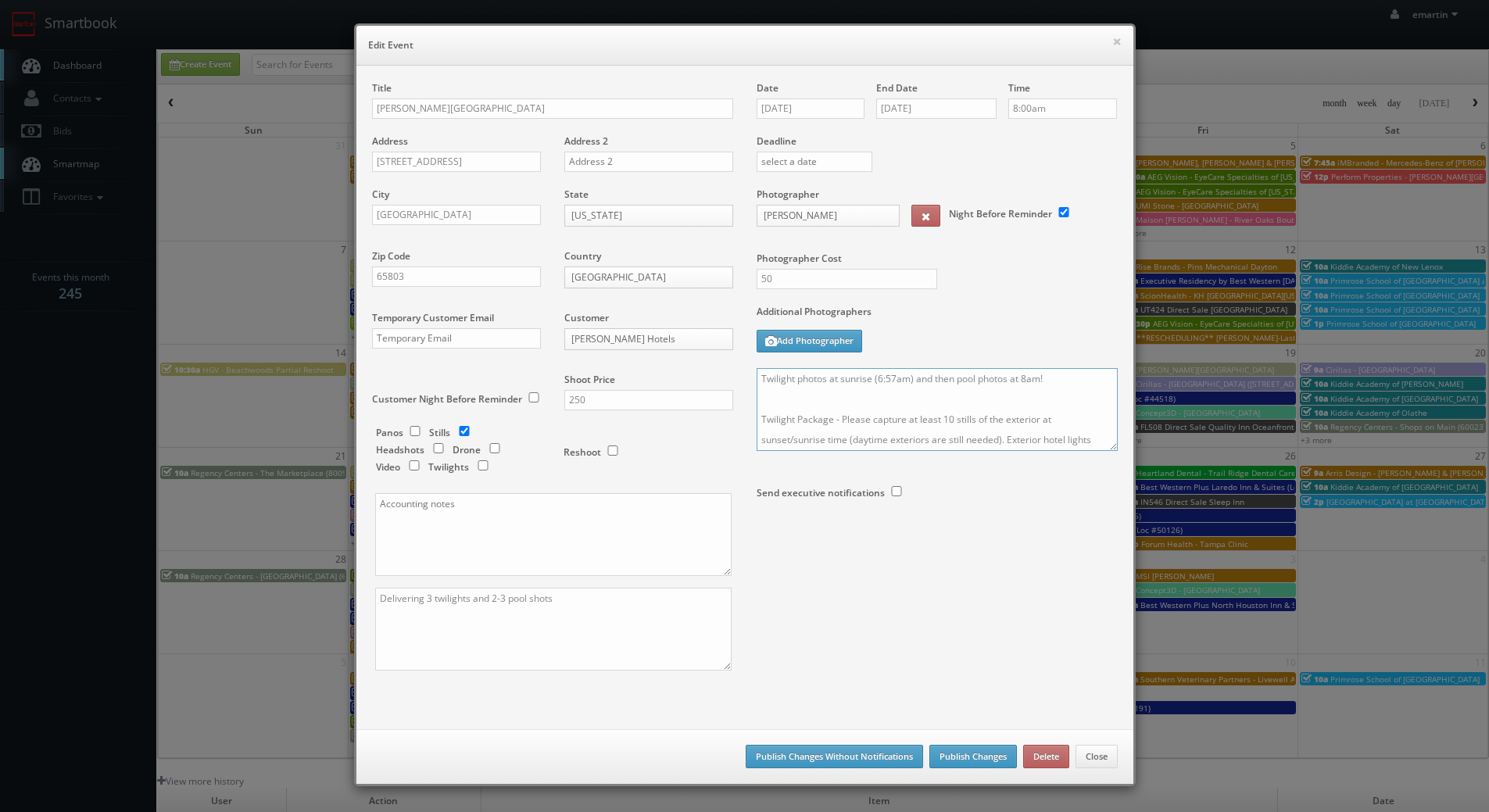
click at [757, 379] on textarea "Twilight photos at sunrise (6:57am) and then pool photos at 8am! Twilight Packa…" at bounding box center [938, 409] width 361 height 83
type textarea "Please accept this shoot! Twilight photos at sunrise (6:57am) and then pool pho…"
click at [936, 751] on button "Publish Changes" at bounding box center [973, 756] width 88 height 23
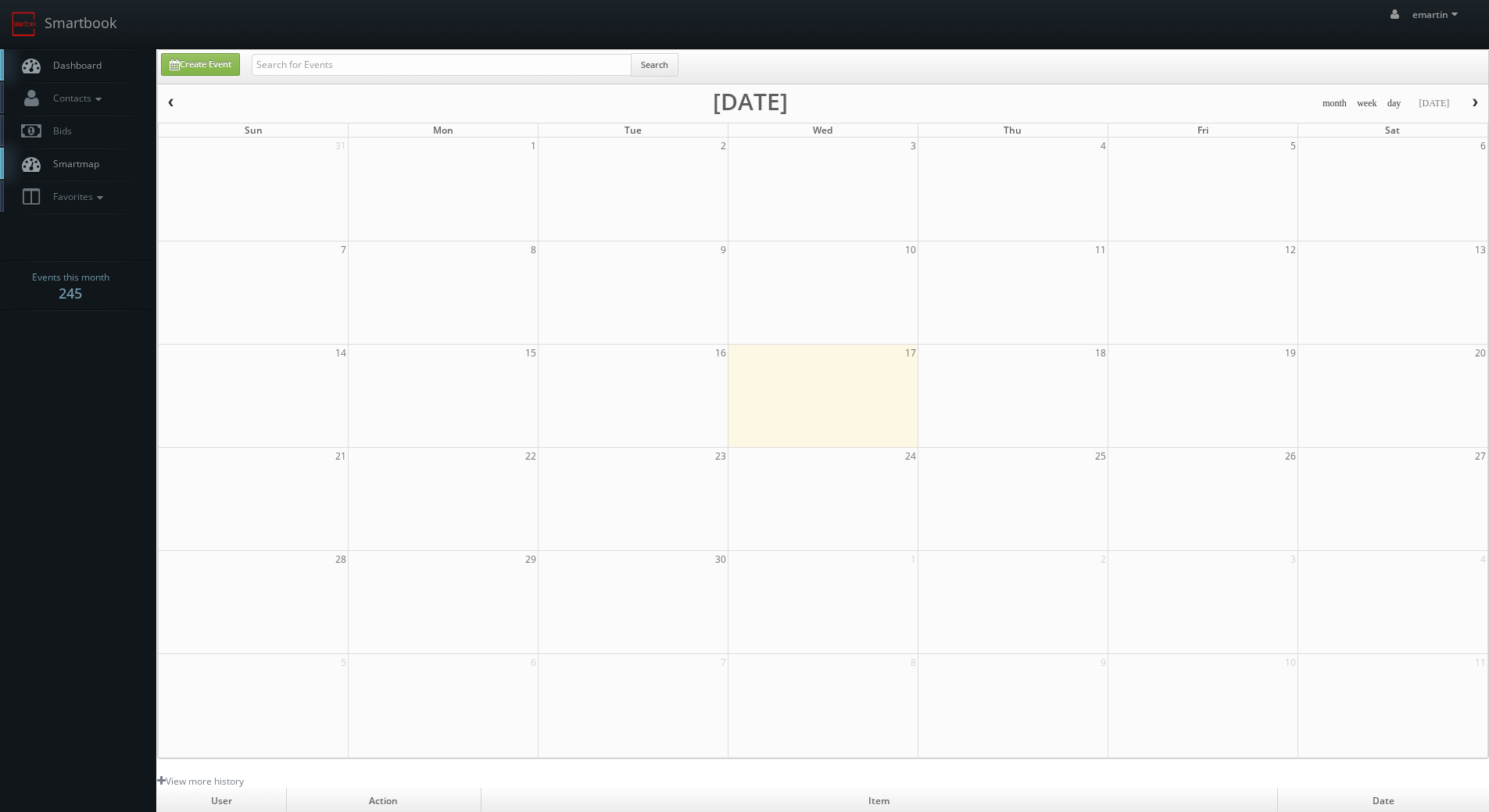
click at [83, 56] on link "Dashboard" at bounding box center [78, 65] width 157 height 32
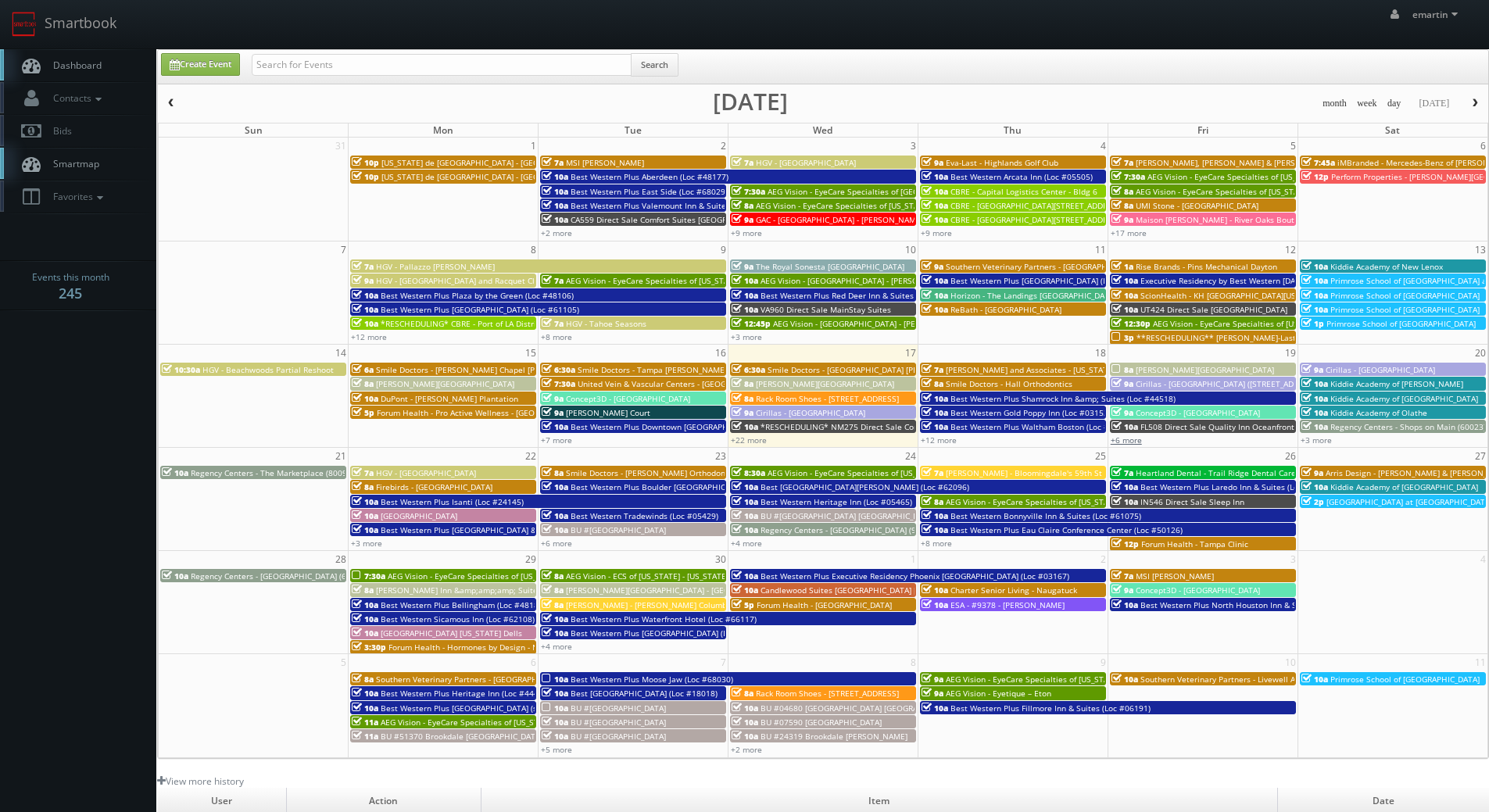
click at [1134, 442] on link "+6 more" at bounding box center [1126, 440] width 31 height 11
click at [939, 440] on link "+12 more" at bounding box center [938, 440] width 36 height 11
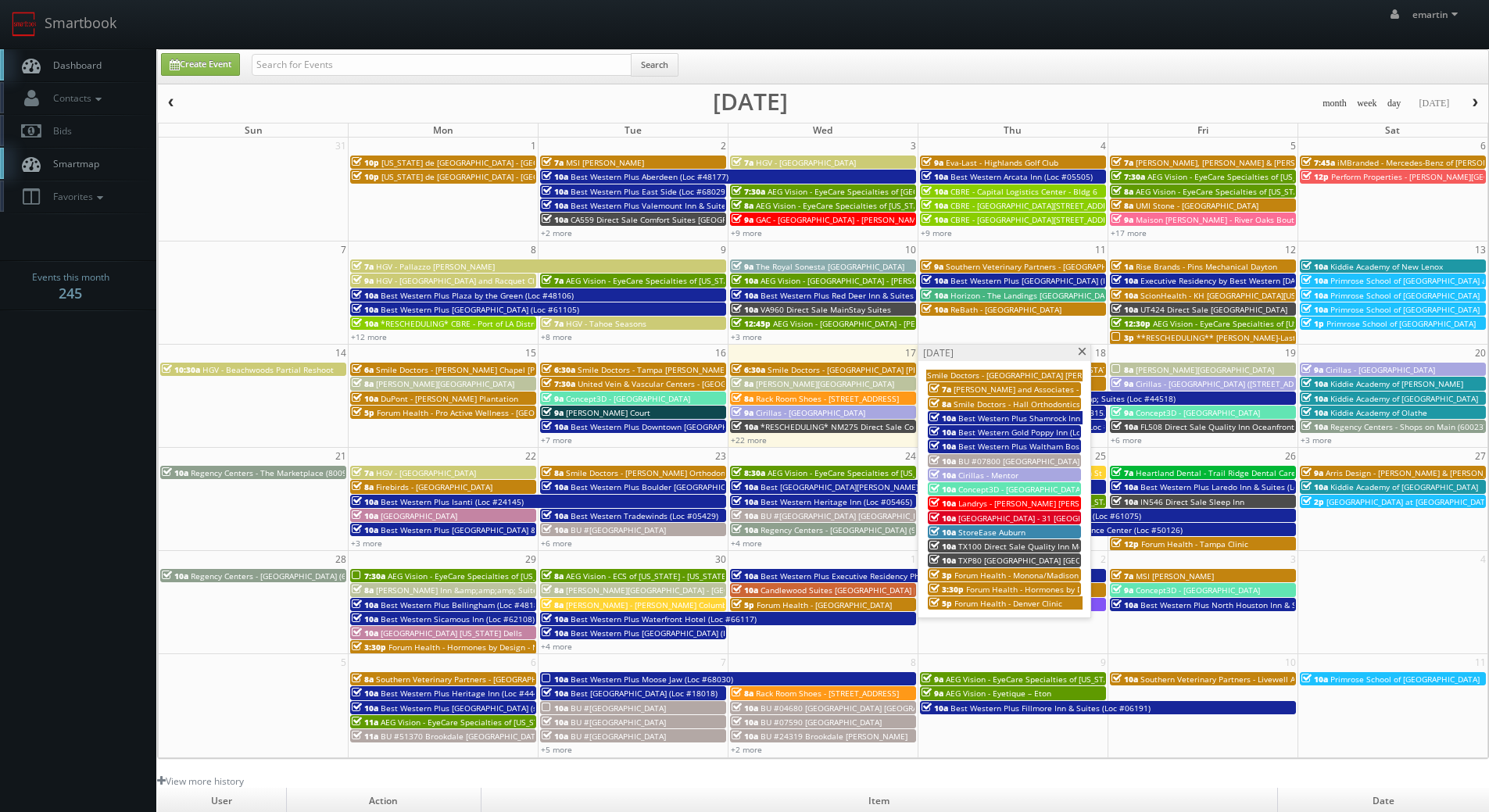
click at [971, 415] on span "Best Western Plus Shamrock Inn &amp; Suites (Loc #44518)" at bounding box center [1071, 418] width 225 height 11
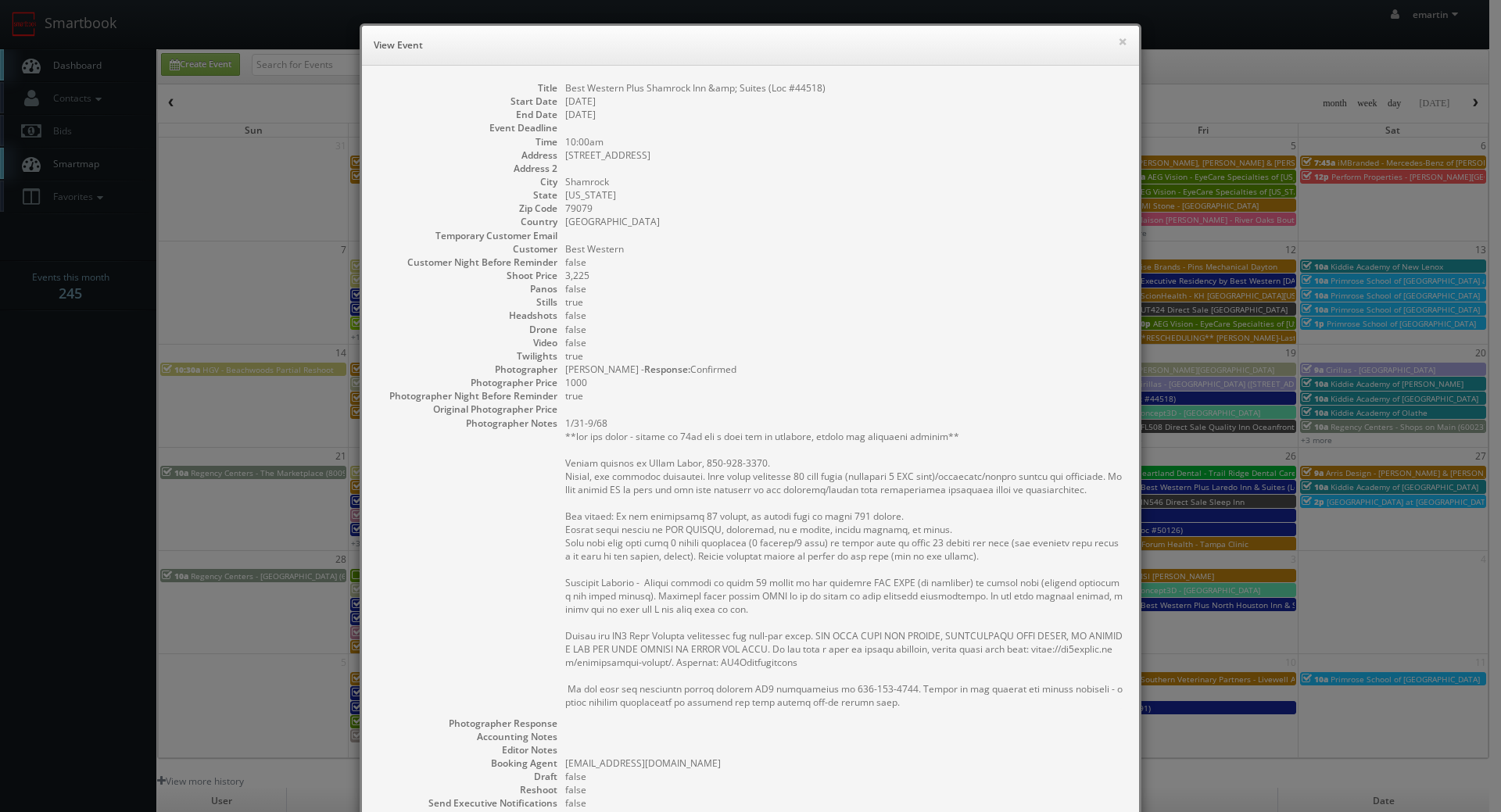
click at [774, 292] on dd "false" at bounding box center [844, 288] width 559 height 13
click at [1119, 37] on button "×" at bounding box center [1122, 41] width 9 height 11
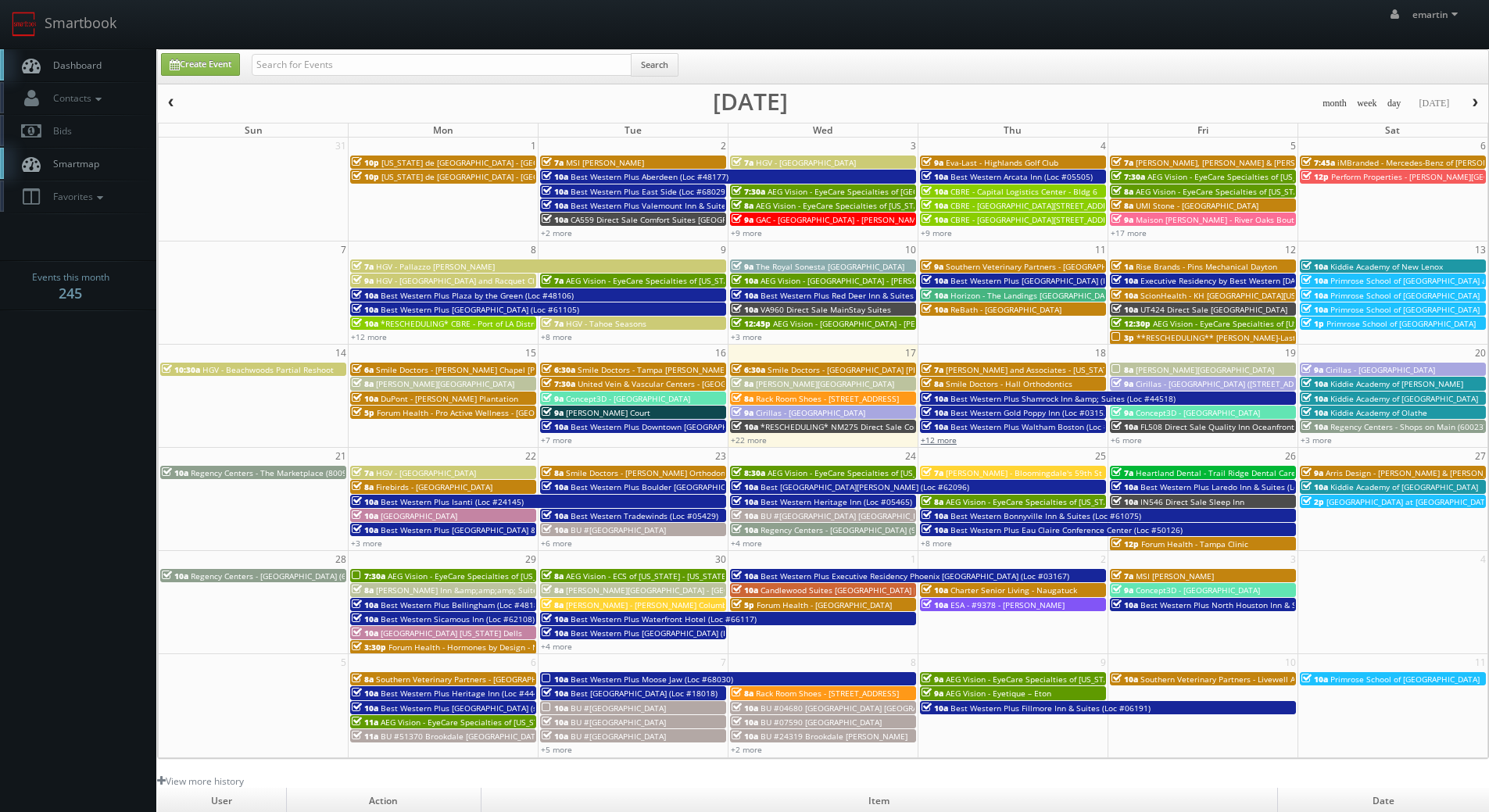
click at [945, 440] on link "+12 more" at bounding box center [938, 440] width 36 height 11
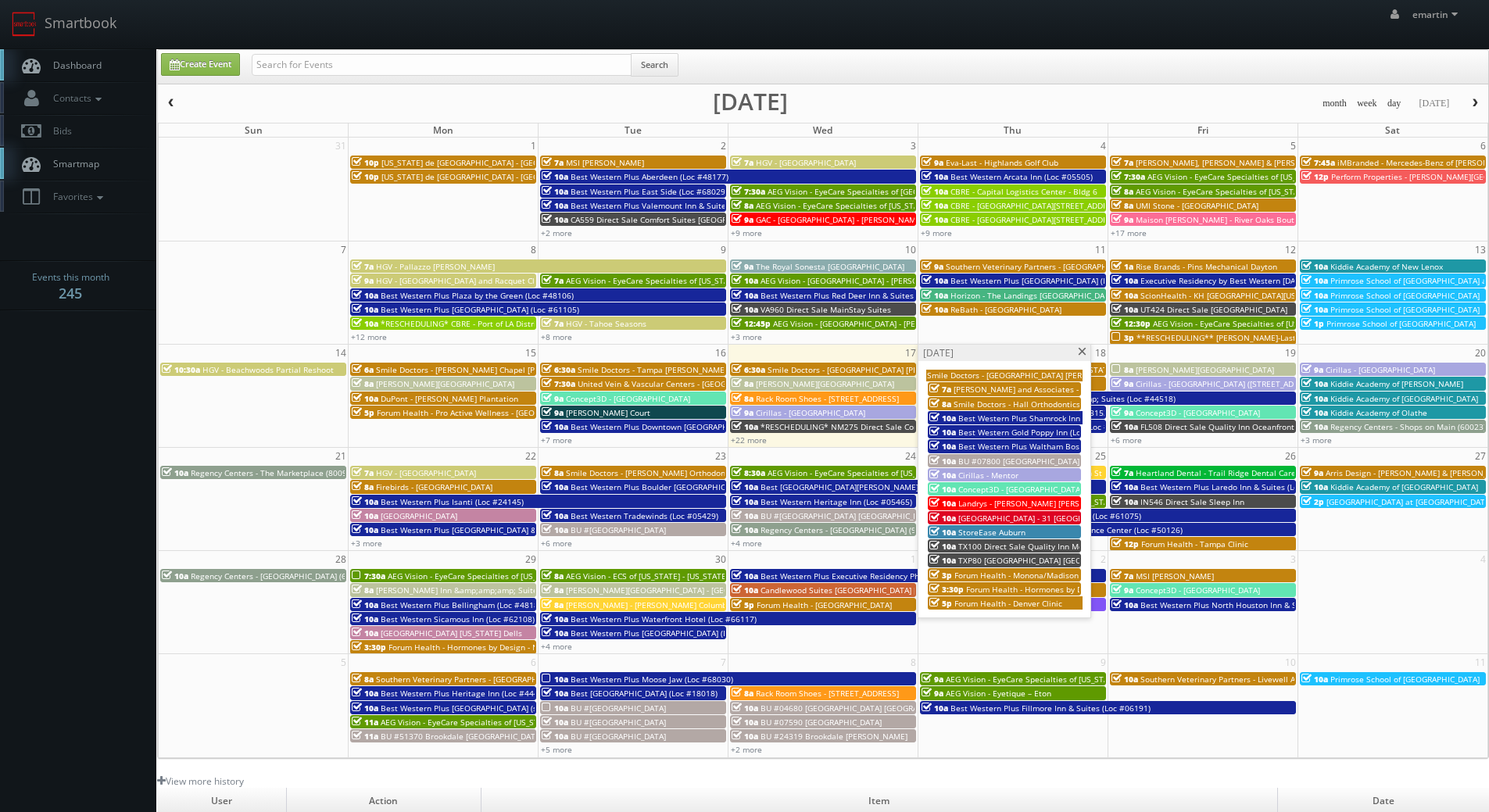
click at [987, 432] on span "Best Western Gold Poppy Inn (Loc #03153)" at bounding box center [1038, 432] width 160 height 11
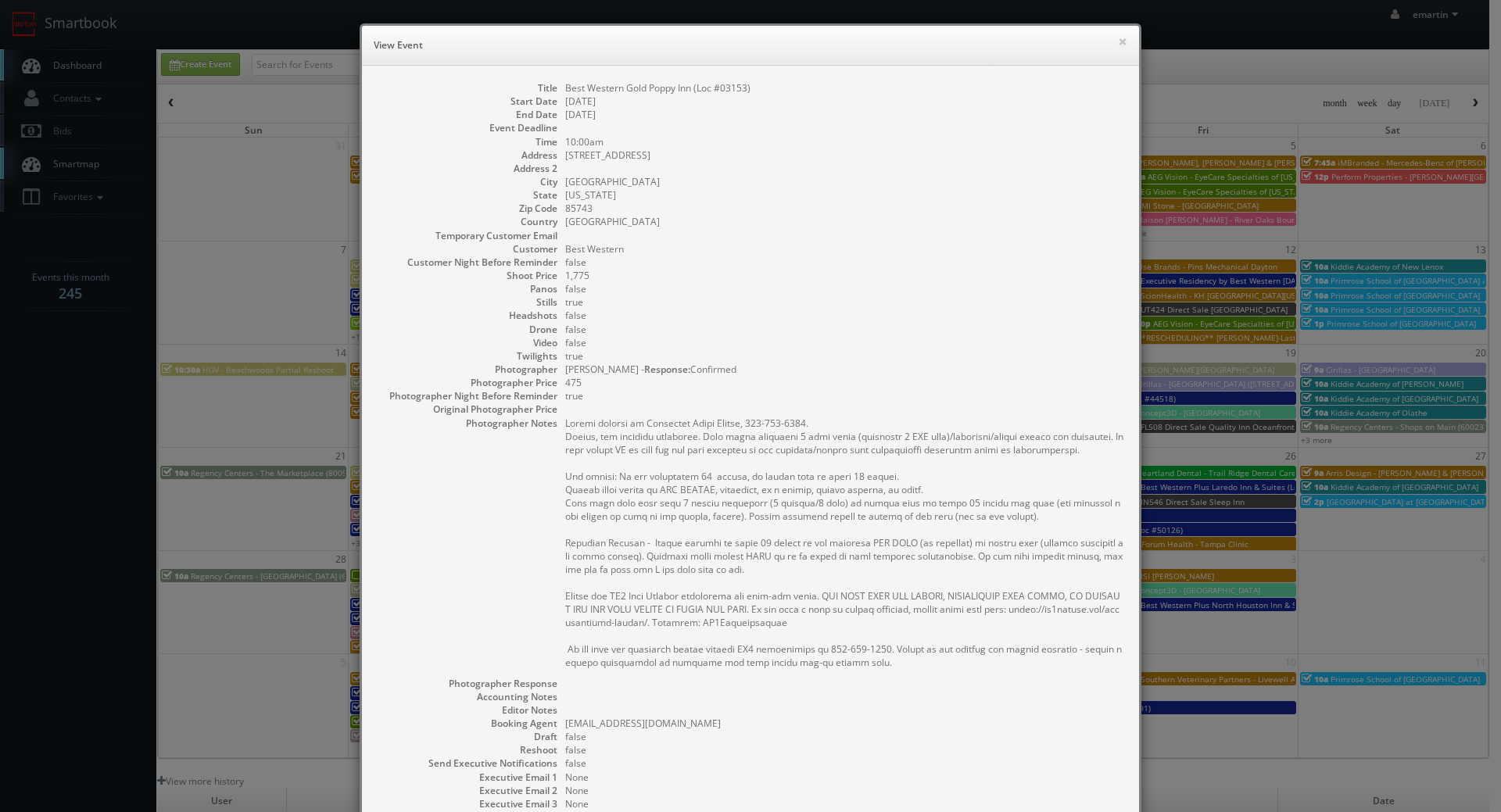
click at [800, 358] on dd "true" at bounding box center [844, 355] width 559 height 13
click at [1118, 43] on button "×" at bounding box center [1122, 41] width 9 height 11
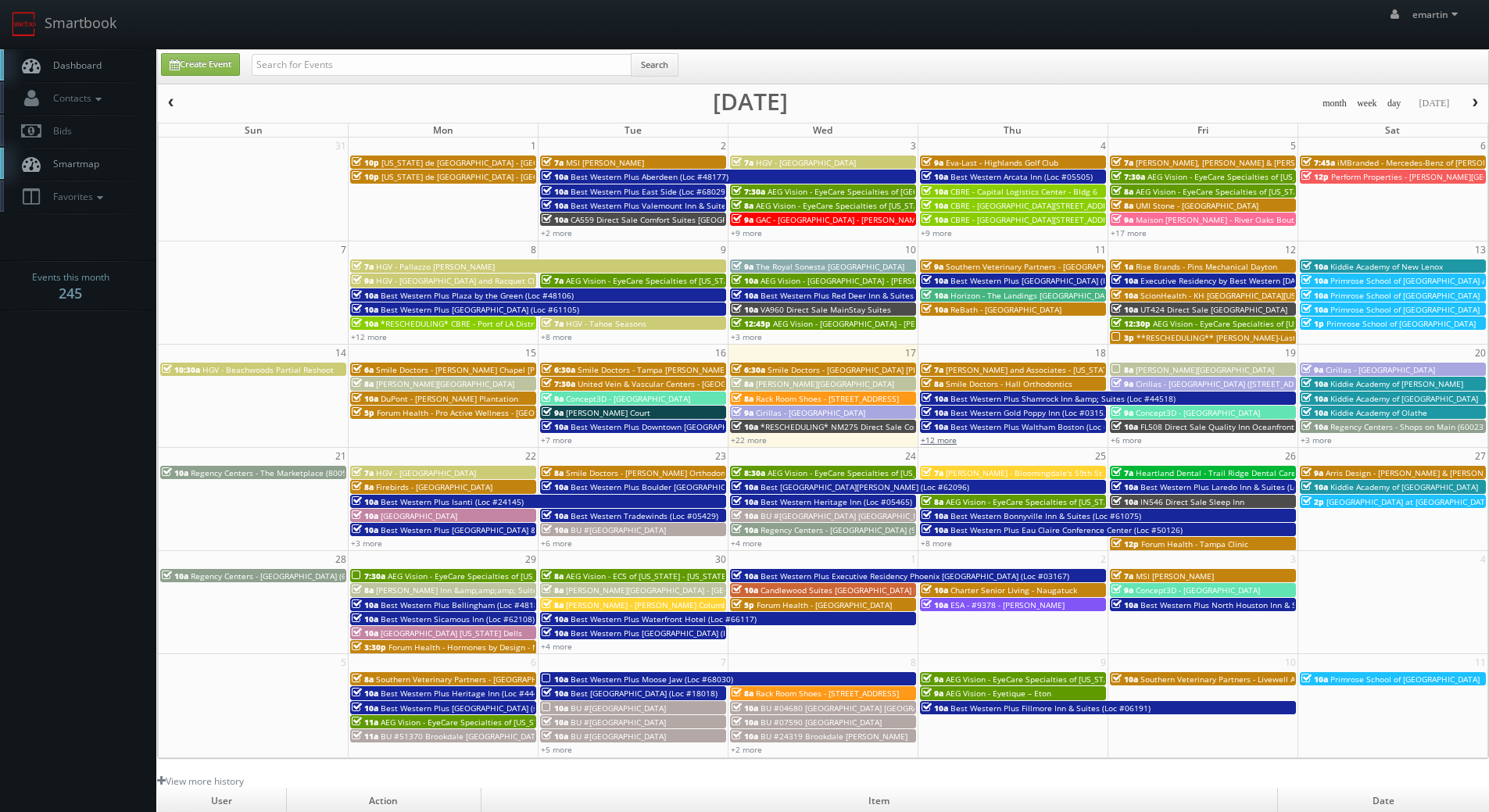
click at [951, 440] on link "+12 more" at bounding box center [938, 440] width 36 height 11
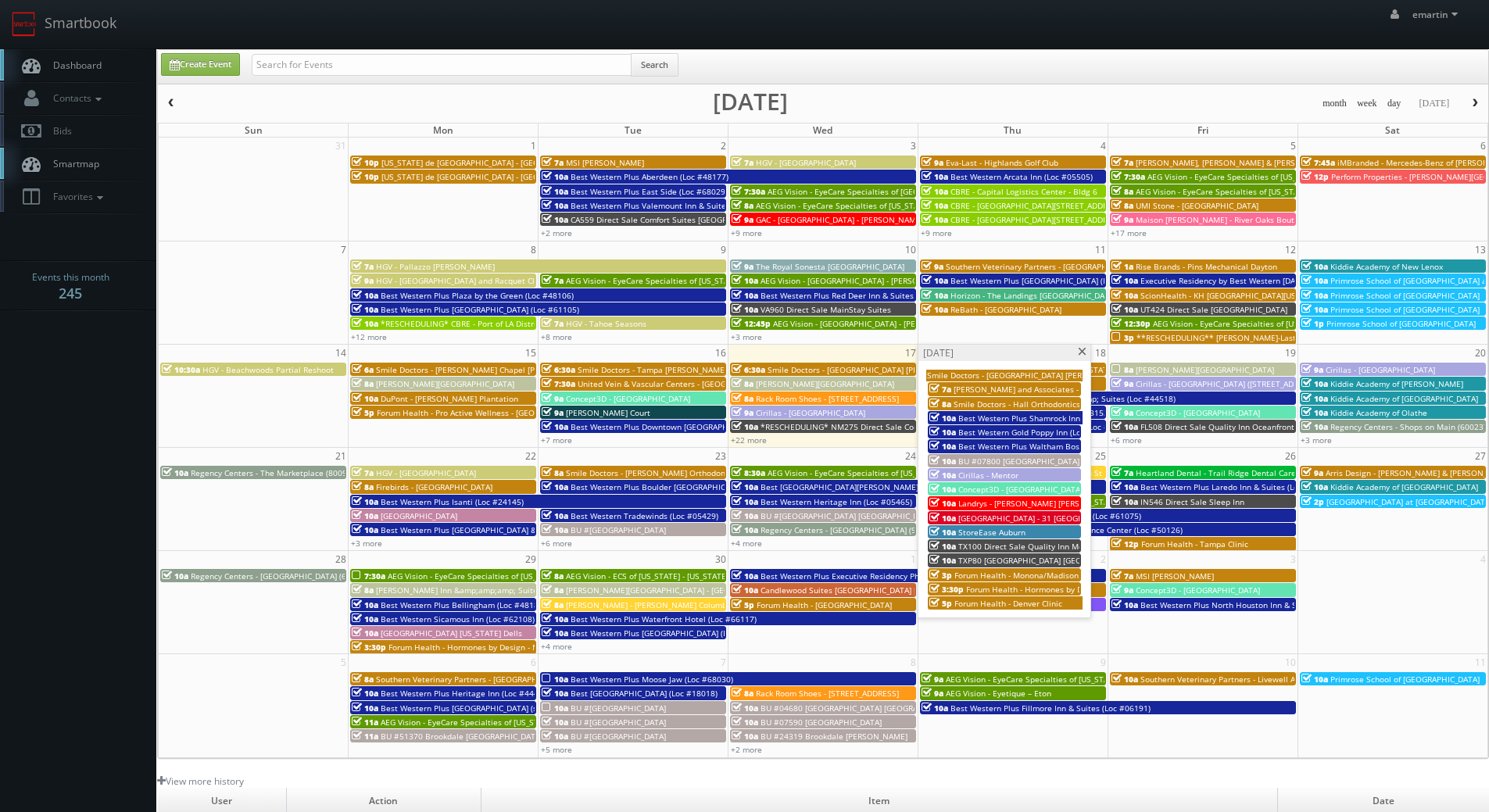
click at [978, 446] on span "Best Western Plus Waltham Boston (Loc #22009)" at bounding box center [1050, 446] width 184 height 11
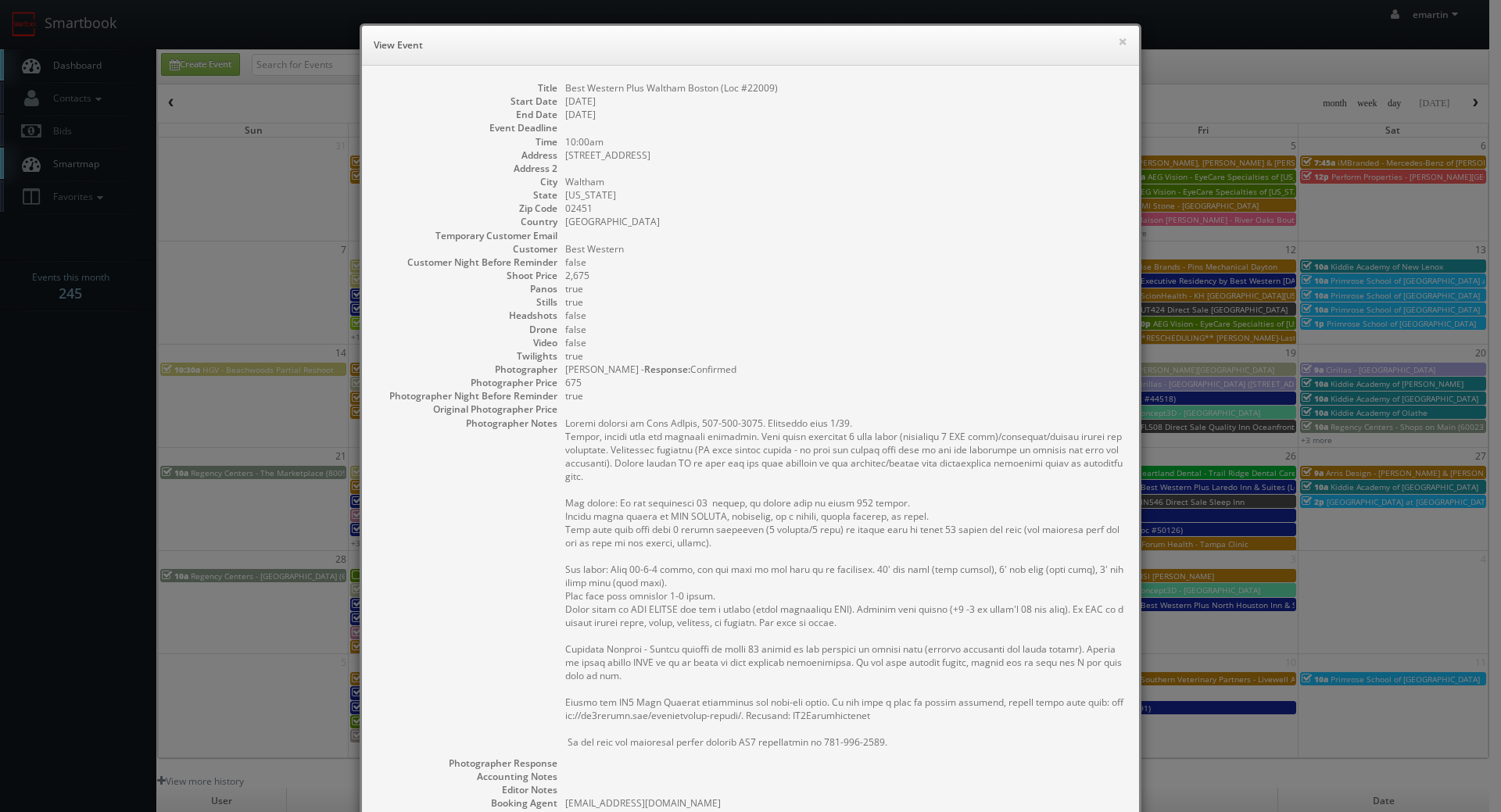
click at [999, 109] on dd "09/18/2025" at bounding box center [844, 114] width 559 height 13
click at [1118, 42] on button "×" at bounding box center [1122, 41] width 9 height 11
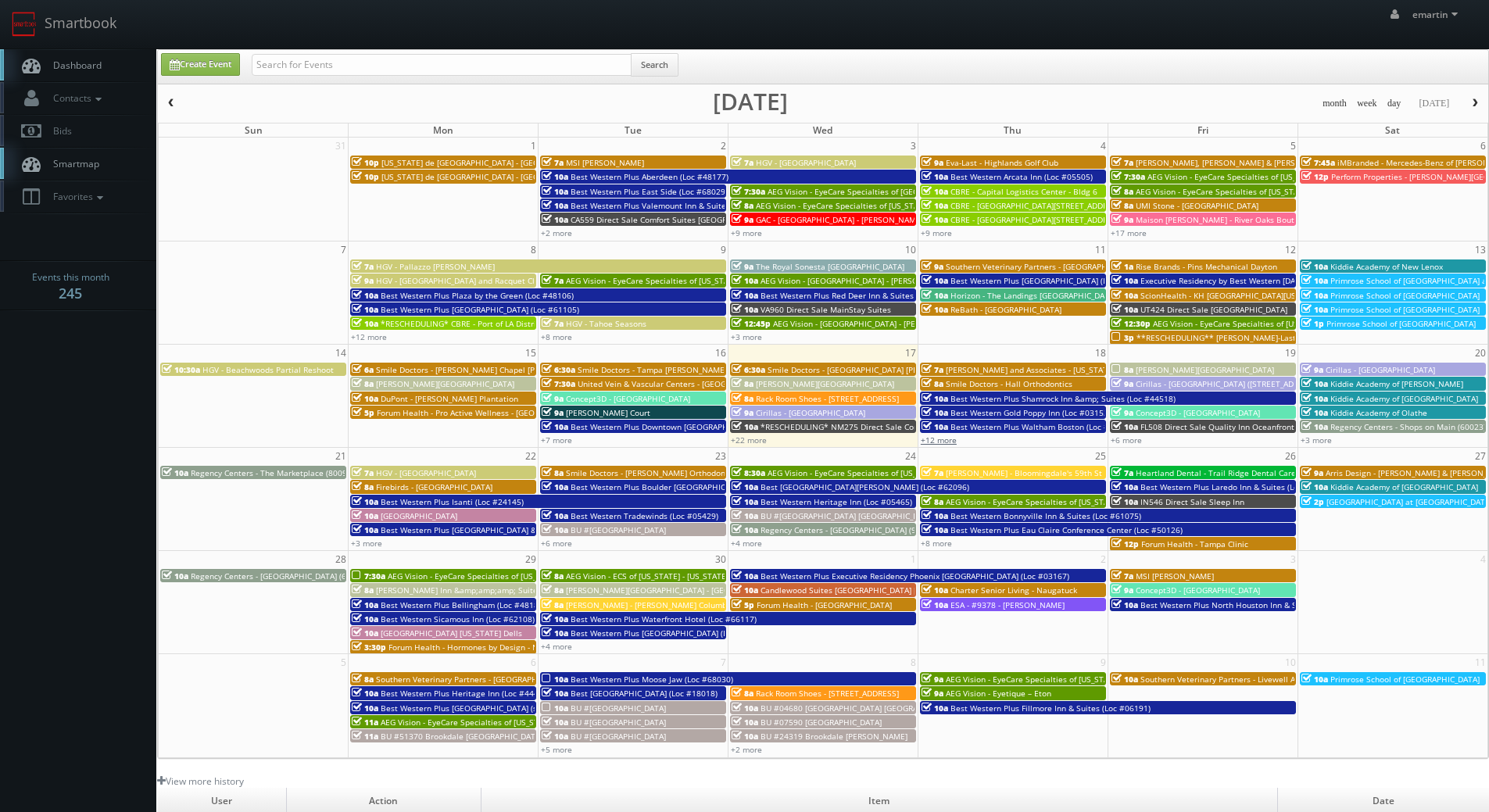
click at [950, 438] on link "+12 more" at bounding box center [938, 440] width 36 height 11
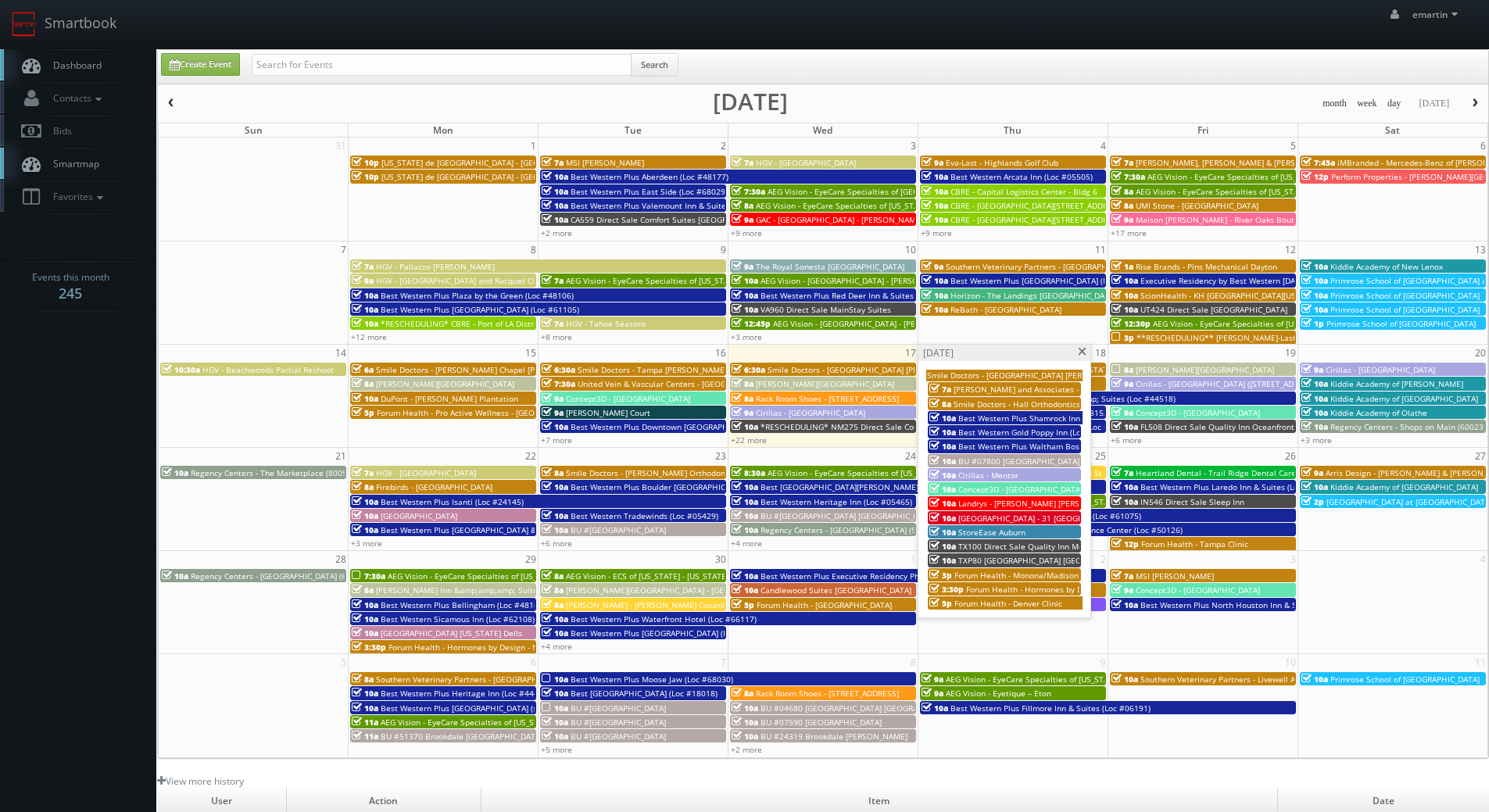
click at [1002, 547] on span "TX100 Direct Sale Quality Inn Mesquite - [GEOGRAPHIC_DATA]" at bounding box center [1074, 546] width 232 height 11
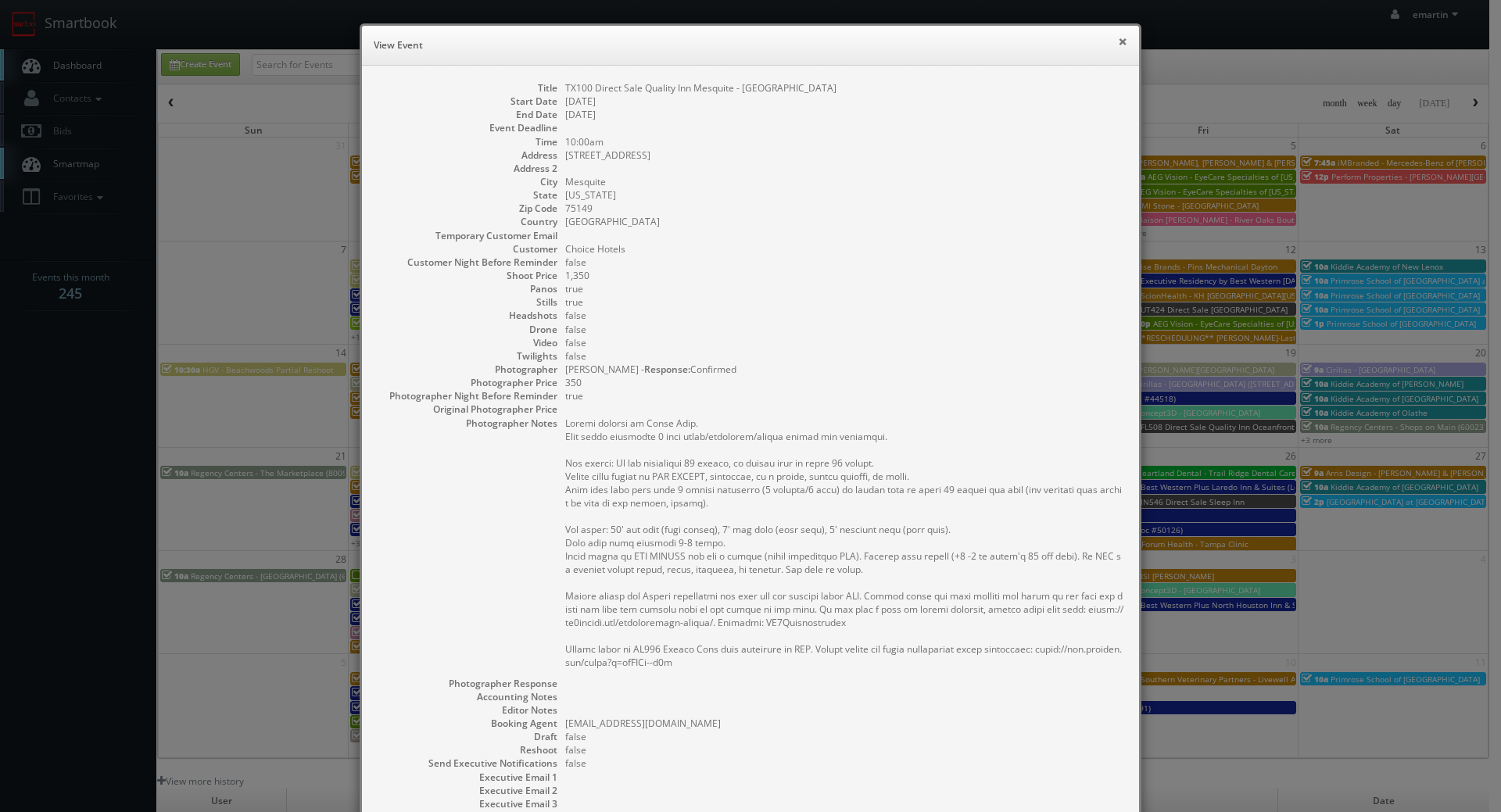
click at [1121, 41] on button "×" at bounding box center [1122, 41] width 9 height 11
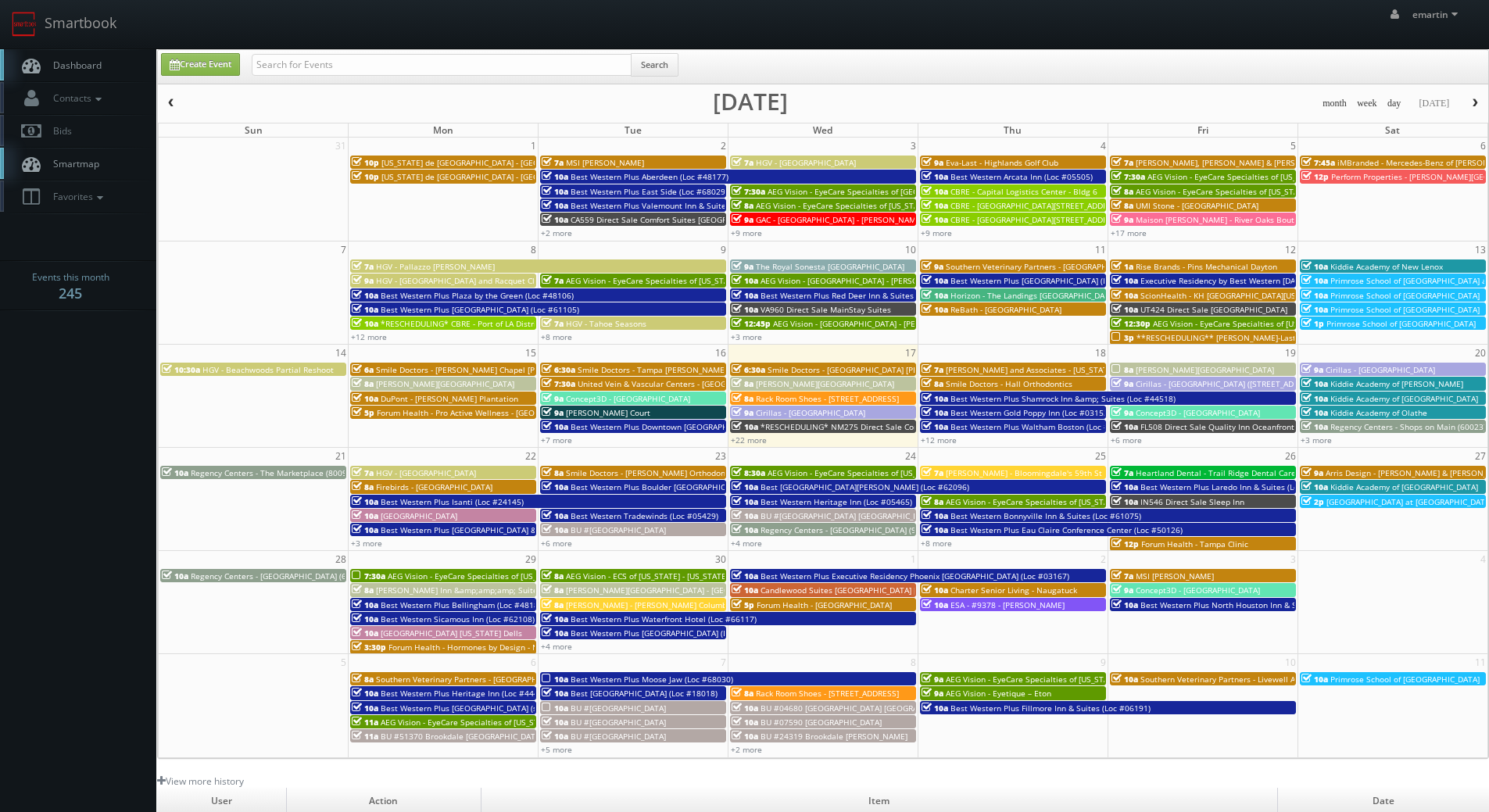
click at [120, 59] on link "Dashboard" at bounding box center [78, 65] width 157 height 32
click at [98, 57] on link "Dashboard" at bounding box center [78, 65] width 157 height 32
click at [217, 65] on link "Create Event" at bounding box center [200, 65] width 79 height 22
type input "[DATE]"
click at [237, 64] on link "Create Event" at bounding box center [200, 65] width 79 height 22
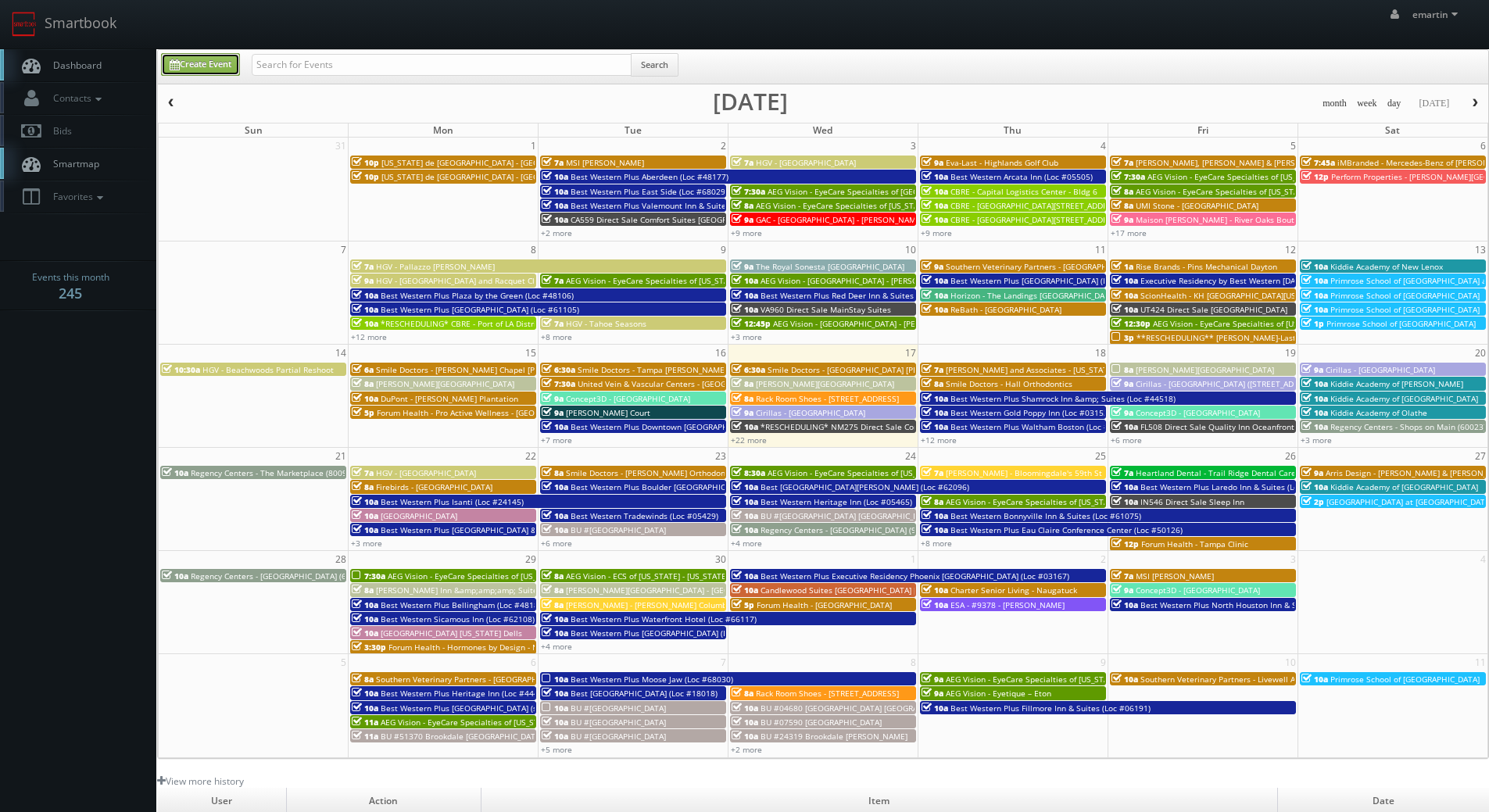
type input "[DATE]"
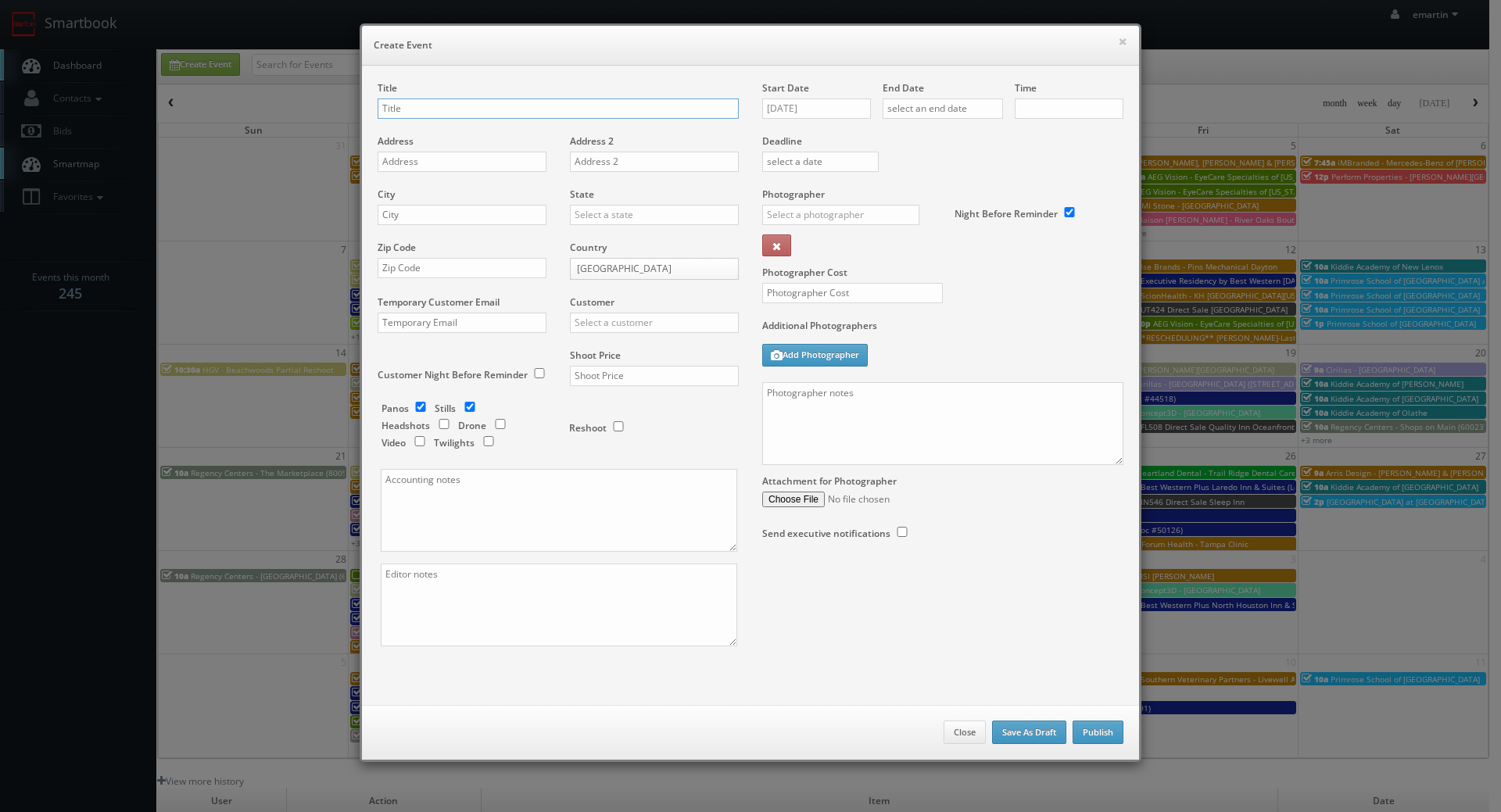
checkbox input "true"
type input "10:00am"
checkbox input "true"
click at [851, 95] on div "Start Date 09/17/2025" at bounding box center [823, 108] width 120 height 53
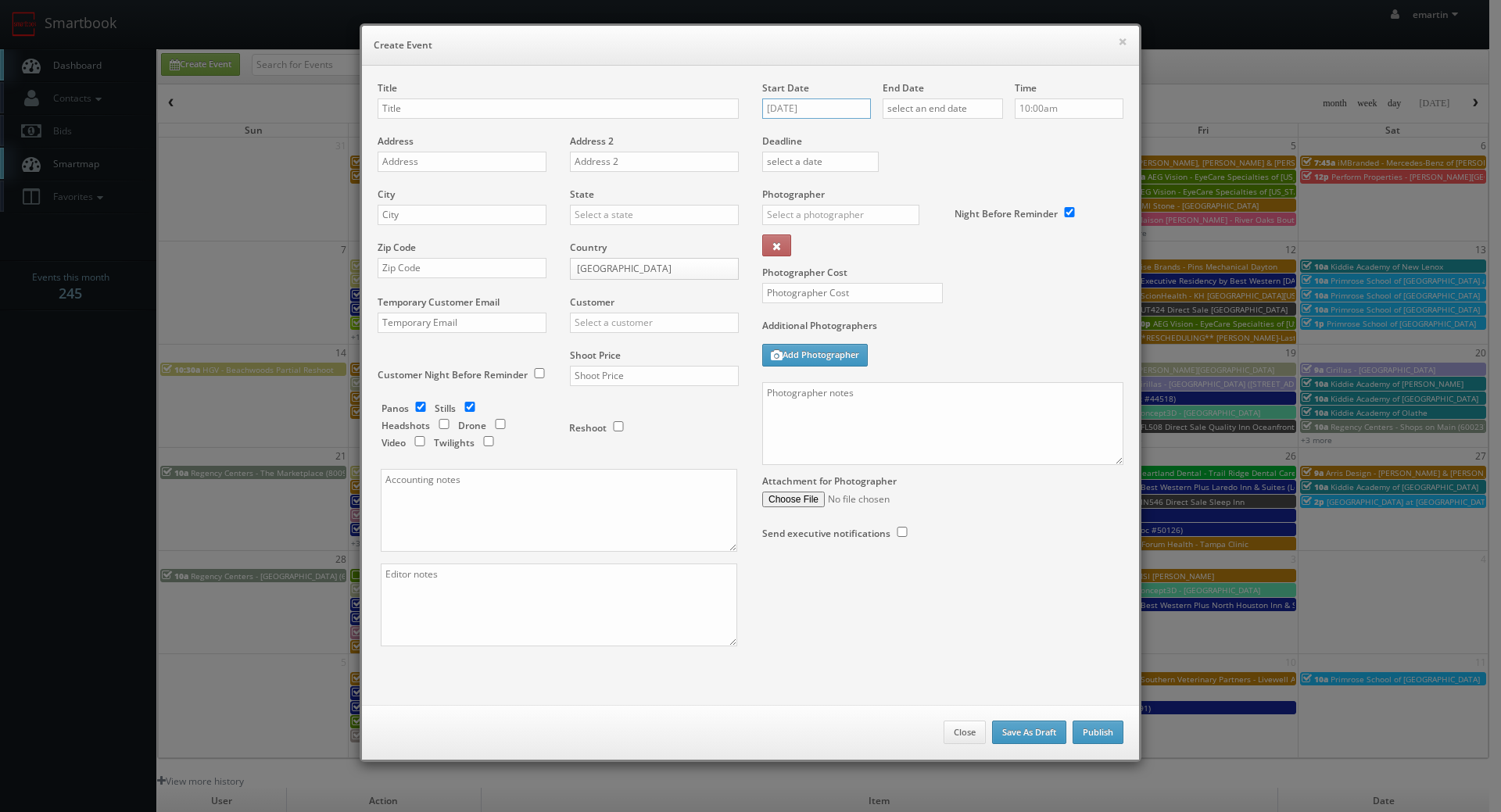
click at [841, 103] on input "[DATE]" at bounding box center [817, 108] width 108 height 21
click at [868, 244] on td "25" at bounding box center [864, 250] width 22 height 22
type input "09/25/2025"
click at [942, 101] on input "text" at bounding box center [943, 108] width 120 height 21
click at [985, 247] on td "25" at bounding box center [985, 250] width 22 height 22
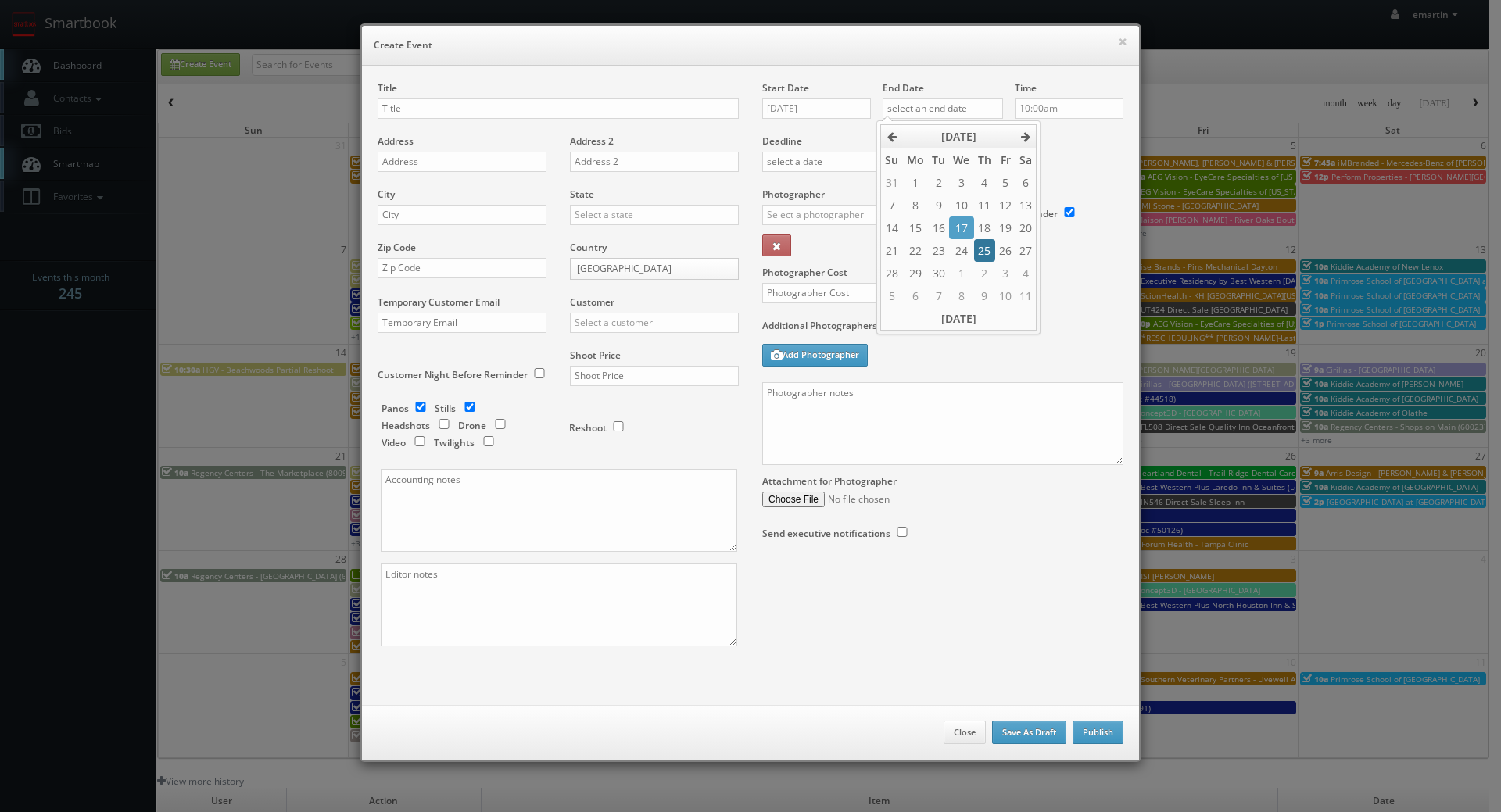
type input "09/25/2025"
click at [1075, 141] on label "Deadline" at bounding box center [942, 140] width 385 height 13
click at [494, 89] on div "Title" at bounding box center [559, 108] width 361 height 53
click at [484, 105] on input "text" at bounding box center [559, 108] width 361 height 21
paste input "ESA - #9387 - [GEOGRAPHIC_DATA]"
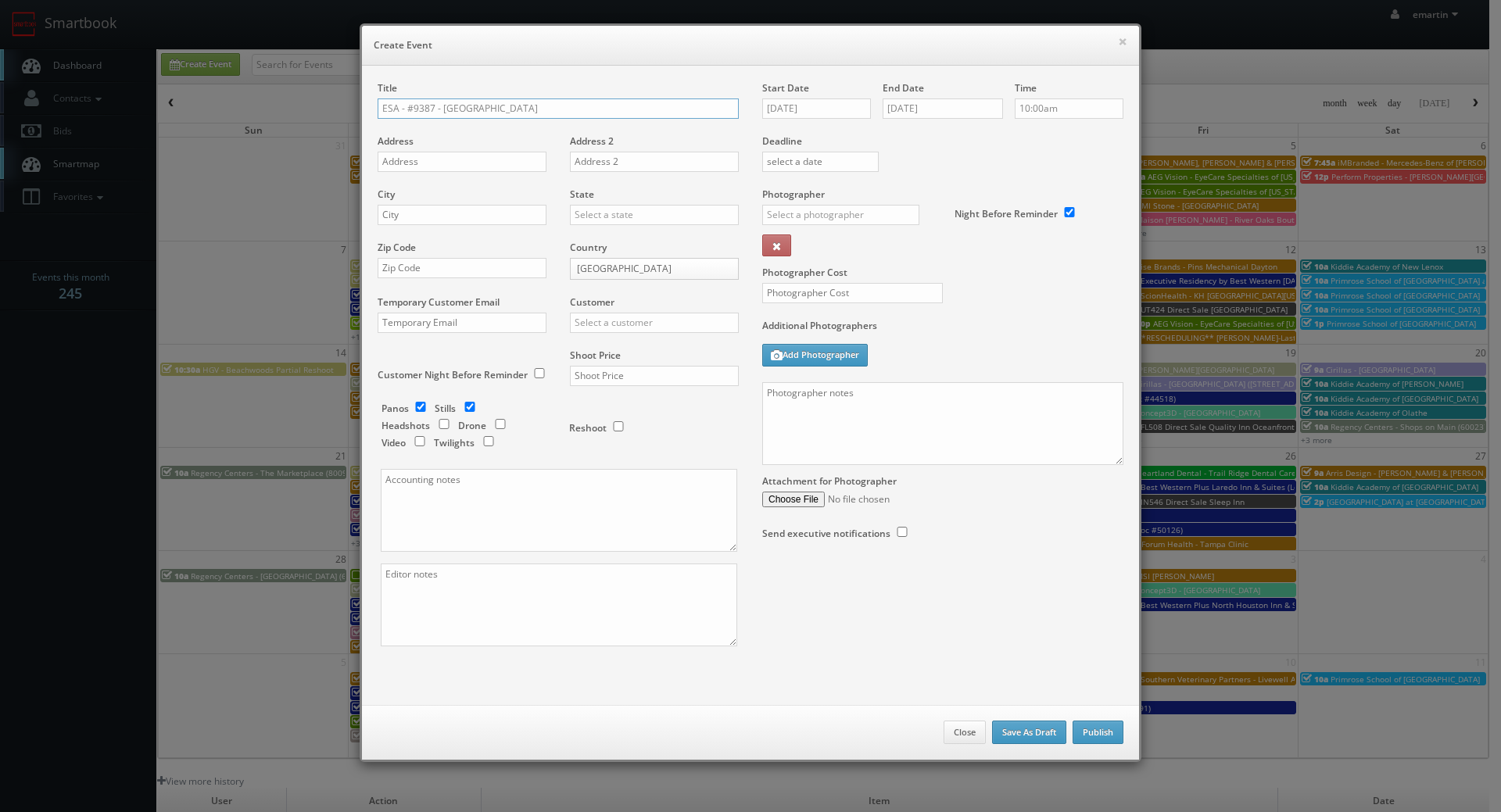
type input "ESA - #9387 - [GEOGRAPHIC_DATA]"
drag, startPoint x: 413, startPoint y: 162, endPoint x: 246, endPoint y: 228, distance: 179.6
click at [413, 162] on input "text" at bounding box center [462, 162] width 169 height 21
paste input "15678 Max Leggett Parkway"
type input "15678 Max Leggett Parkway"
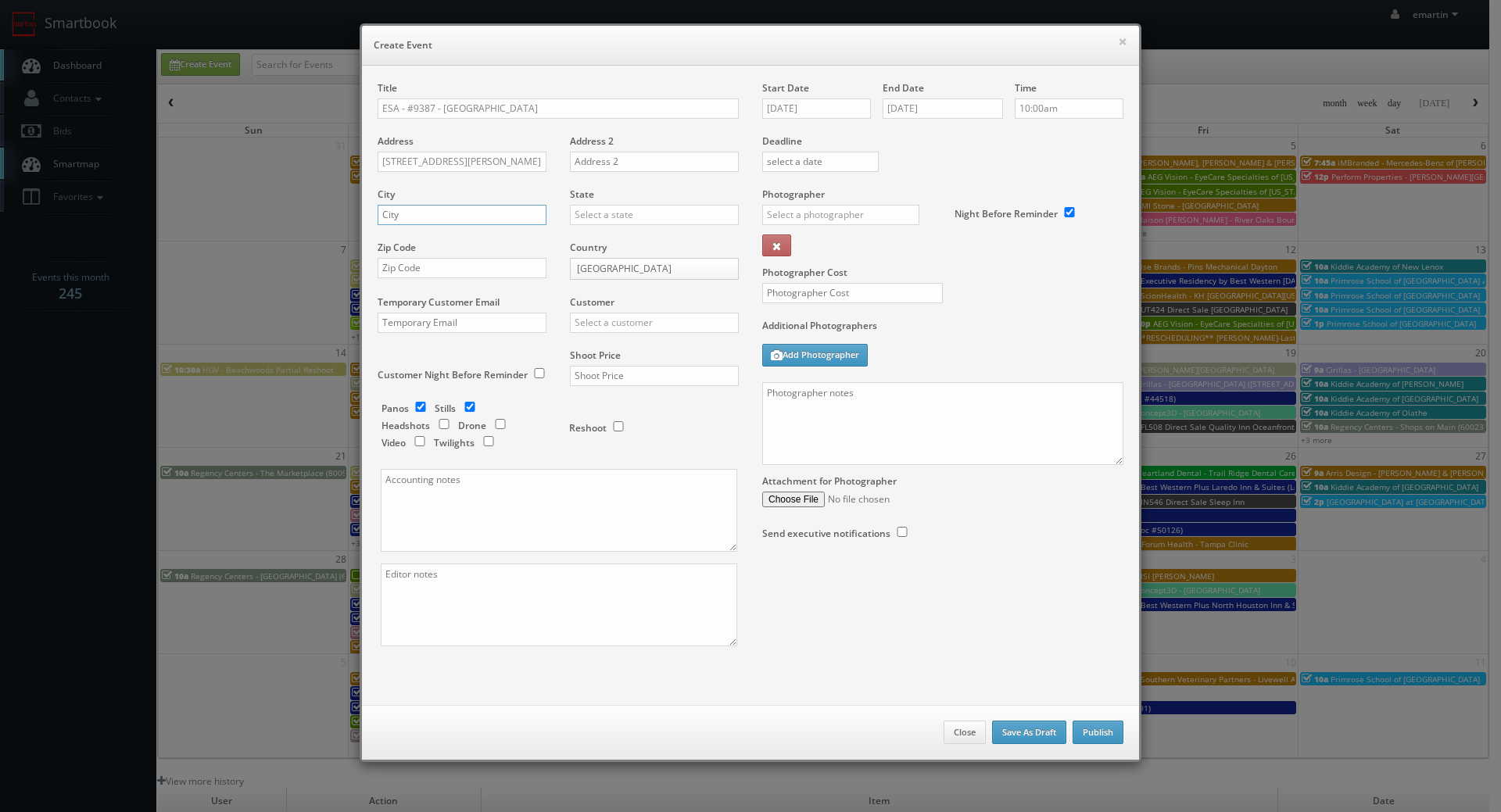
click at [432, 213] on input "text" at bounding box center [462, 215] width 169 height 21
paste input "Jacksonville"
type input "Jacksonville"
click at [659, 217] on input "text" at bounding box center [654, 215] width 169 height 21
click at [588, 240] on div "[US_STATE]" at bounding box center [654, 240] width 167 height 26
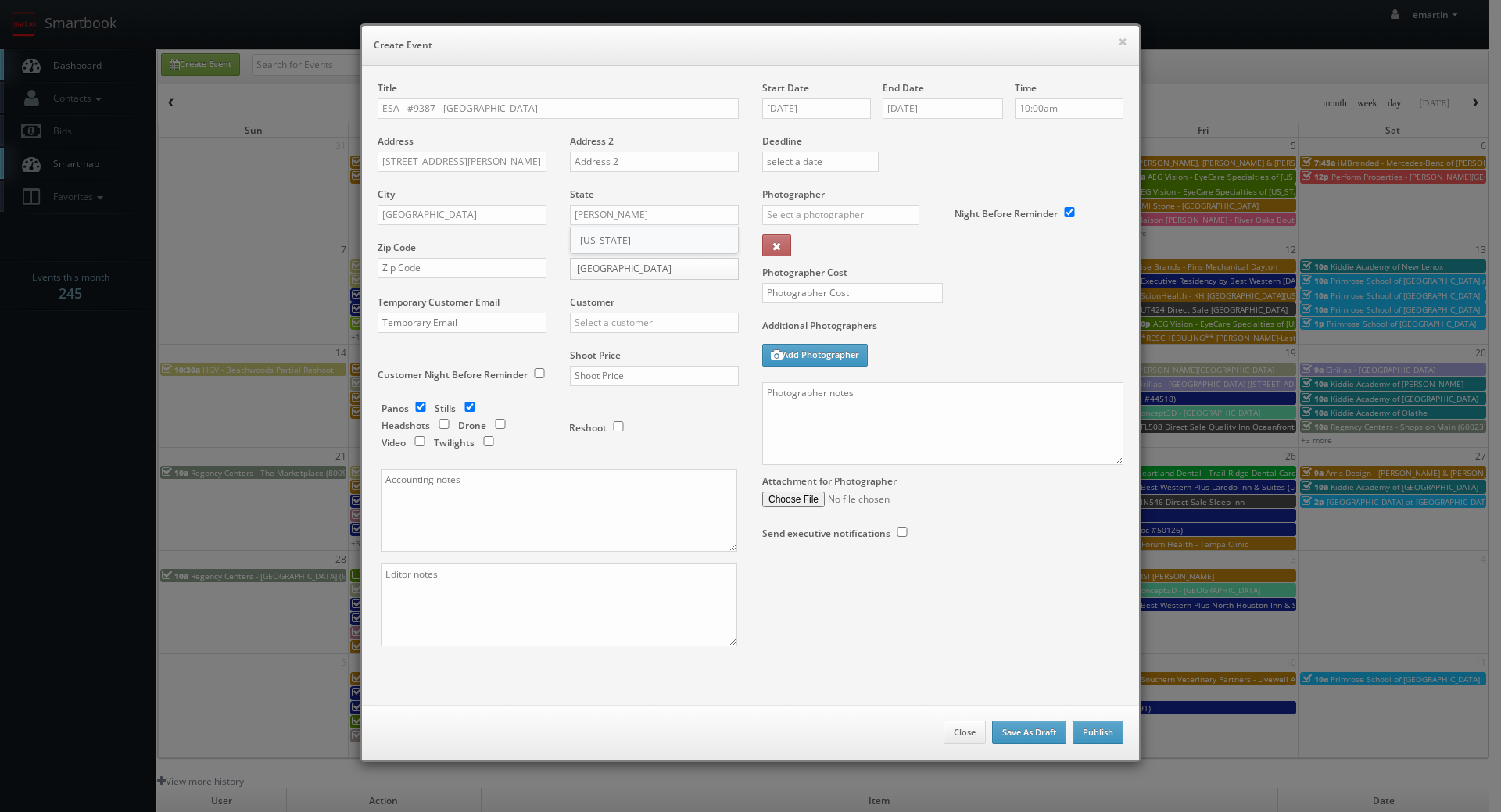
type input "[US_STATE]"
drag, startPoint x: 493, startPoint y: 273, endPoint x: 520, endPoint y: 276, distance: 27.2
click at [493, 273] on input "text" at bounding box center [462, 268] width 169 height 21
paste input "32218"
type input "32218"
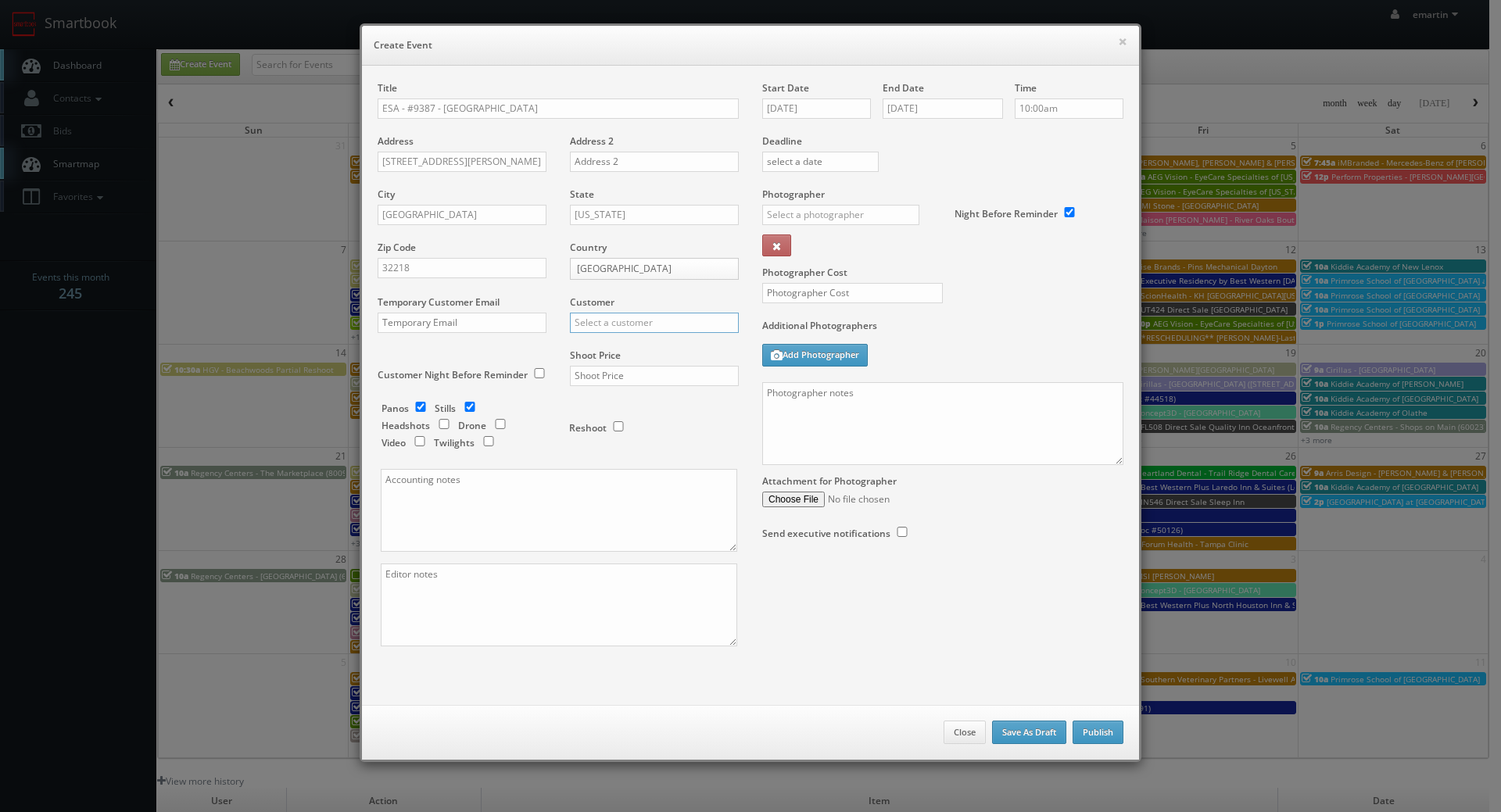
click at [618, 315] on input "text" at bounding box center [654, 323] width 169 height 21
click at [595, 356] on div "Extended Stay America" at bounding box center [654, 348] width 167 height 26
type input "Extended Stay America"
click at [607, 372] on input "text" at bounding box center [654, 376] width 169 height 21
type input "1,150"
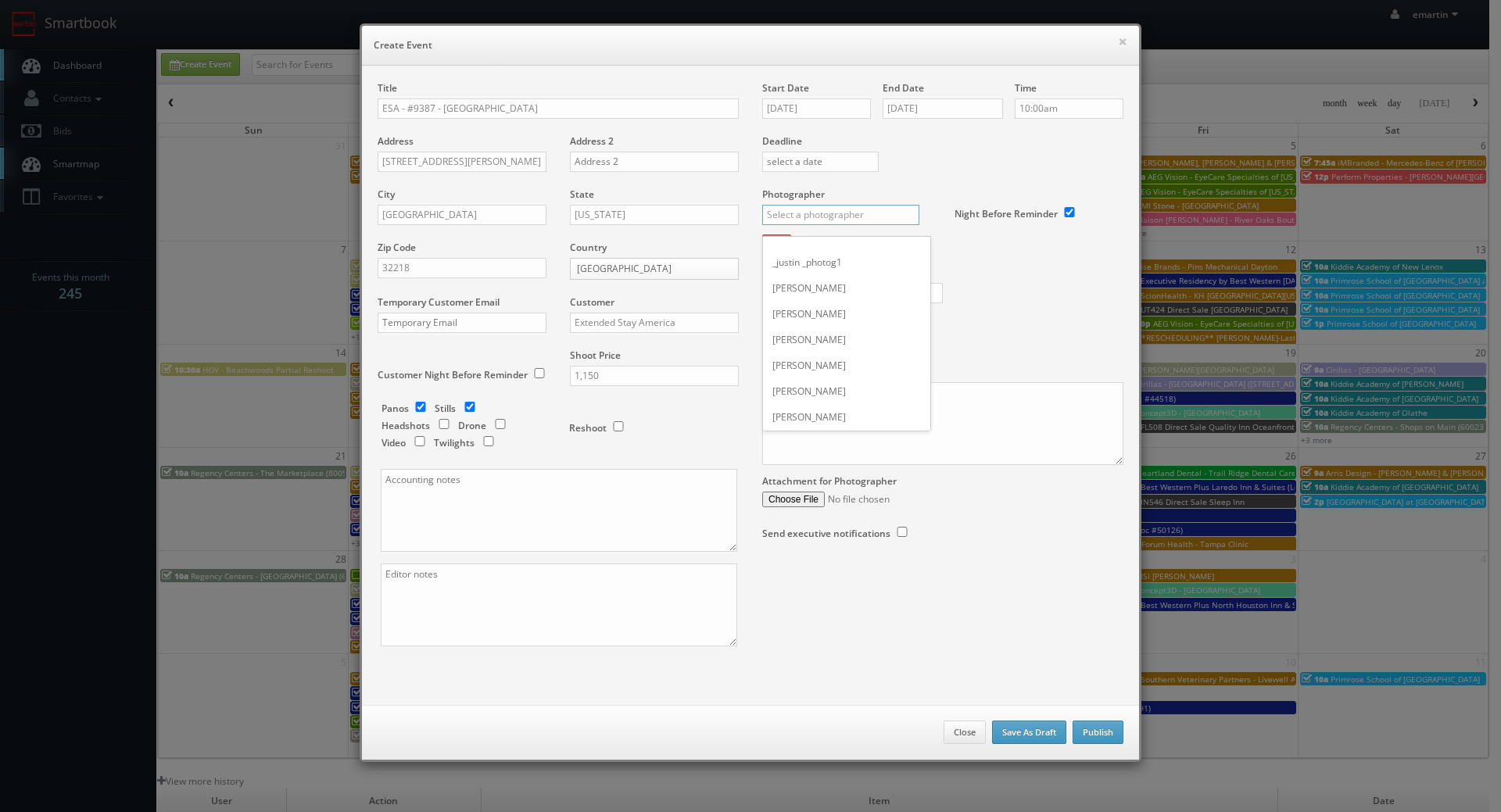
click at [880, 218] on input "text" at bounding box center [841, 215] width 158 height 21
click at [840, 269] on div "Tony Catalano" at bounding box center [847, 275] width 167 height 26
type input "Tony Catalano"
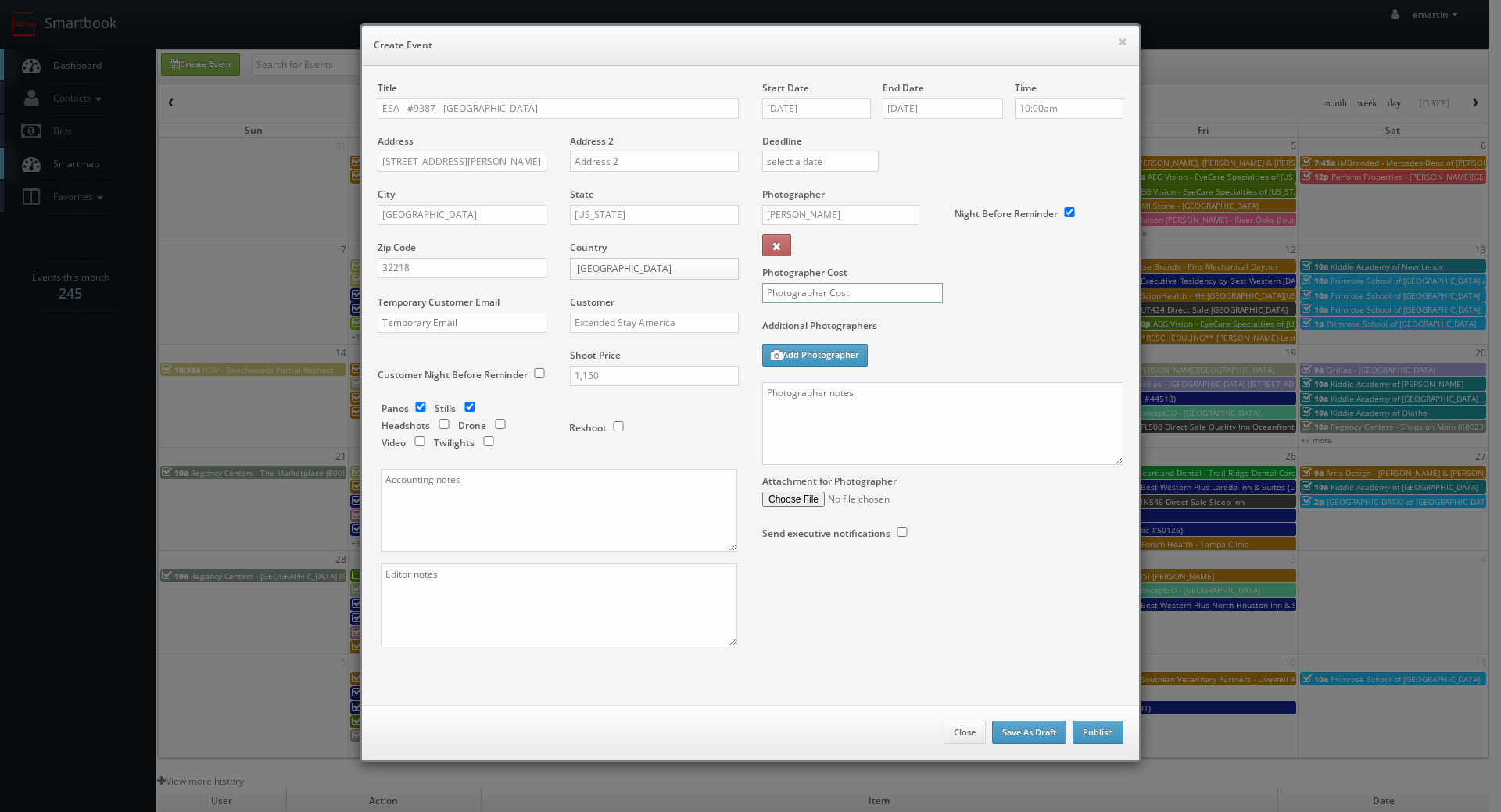
click at [834, 286] on input "text" at bounding box center [853, 293] width 181 height 21
type input "450"
click at [1025, 420] on textarea at bounding box center [943, 423] width 361 height 83
paste textarea "The onsite contact is Tyler Millsaps. Please make sure all room types are avail…"
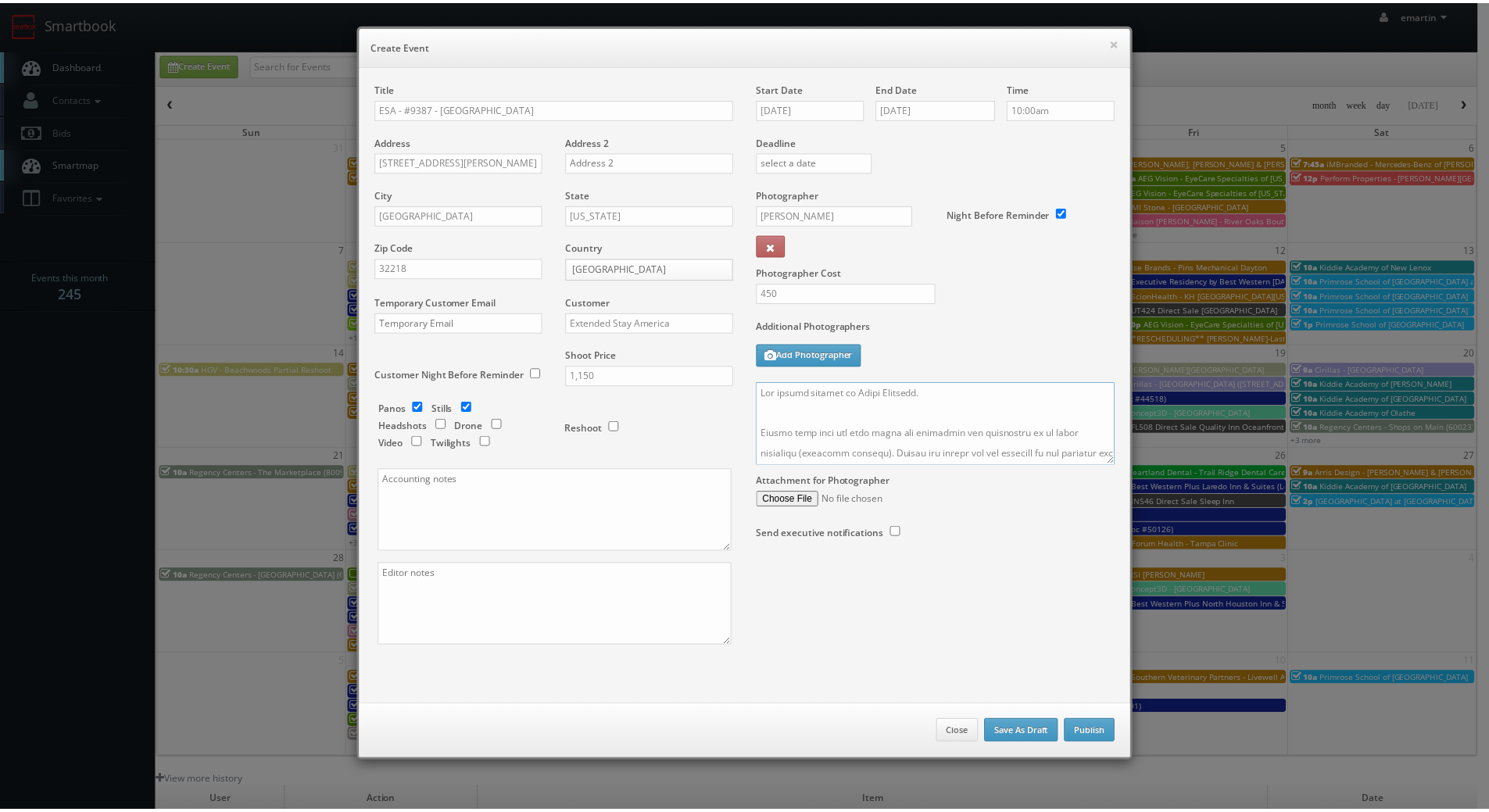
scroll to position [606, 0]
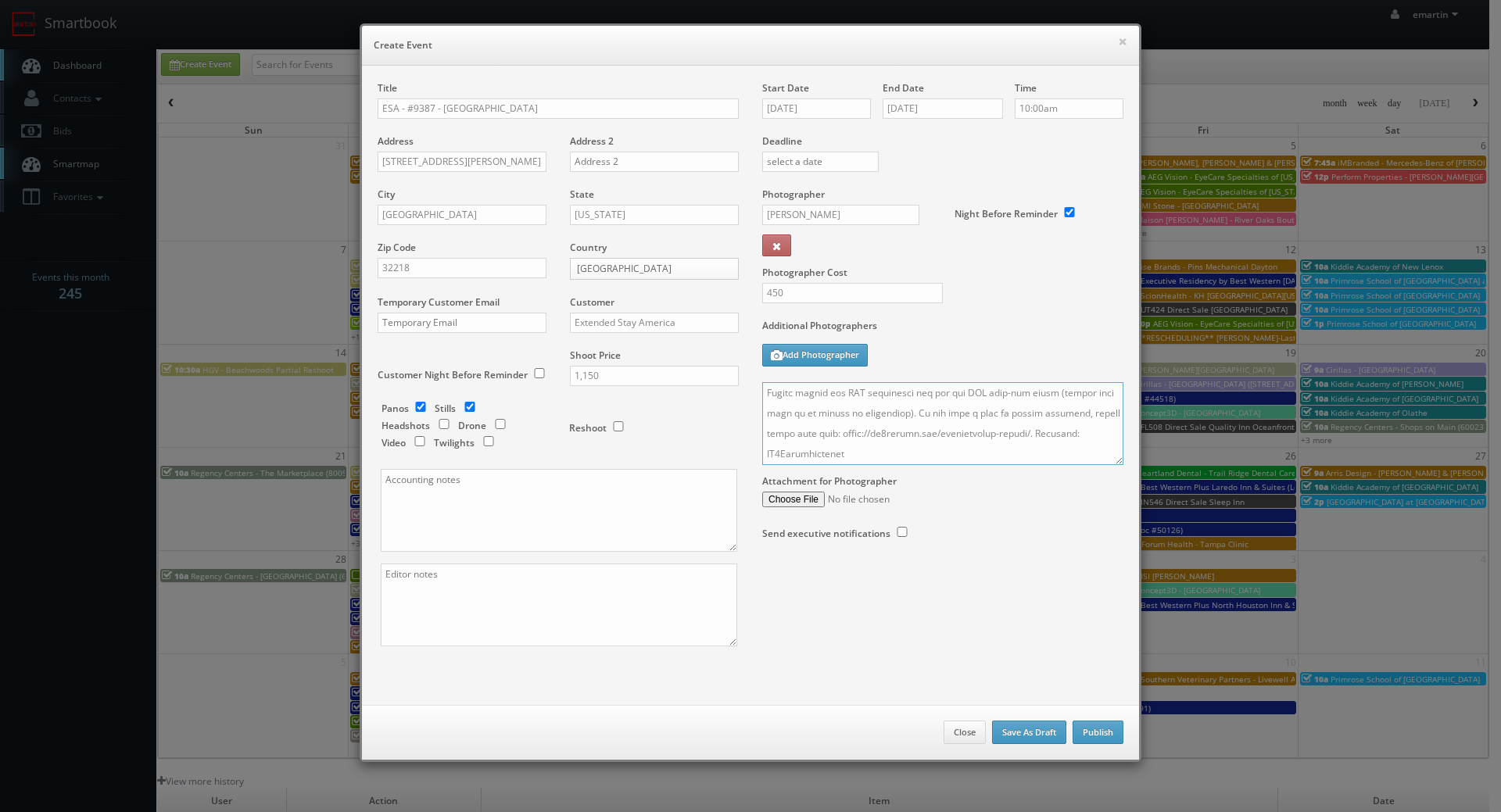
type textarea "The onsite contact is Tyler Millsaps. Please make sure all room types are avail…"
click at [1060, 298] on div "Photographer Cost 450" at bounding box center [942, 253] width 385 height 132
click at [1093, 729] on button "Publish" at bounding box center [1098, 732] width 51 height 23
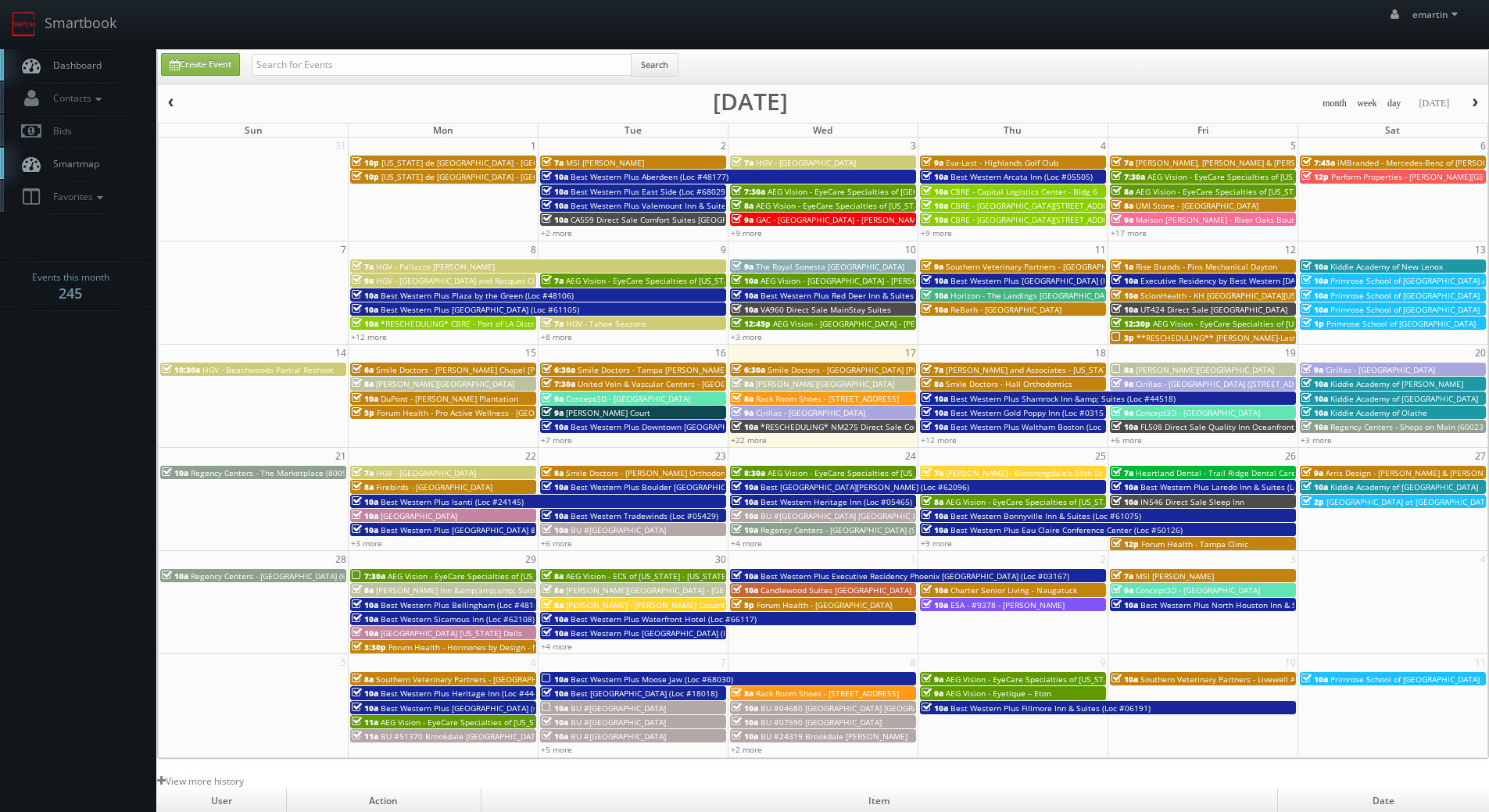
drag, startPoint x: 49, startPoint y: 59, endPoint x: 42, endPoint y: 70, distance: 13.0
click at [49, 59] on span "Dashboard" at bounding box center [73, 65] width 56 height 13
click at [80, 49] on body "Smartbook Toggle Side Navigation Toggle Top Navigation emartin emartin Profile …" at bounding box center [744, 540] width 1489 height 1081
click at [94, 60] on span "Dashboard" at bounding box center [73, 65] width 56 height 13
click at [775, 427] on span "*RESCHEDULING* NM275 Direct Sale Comfort Inn & Suites" at bounding box center [871, 427] width 221 height 11
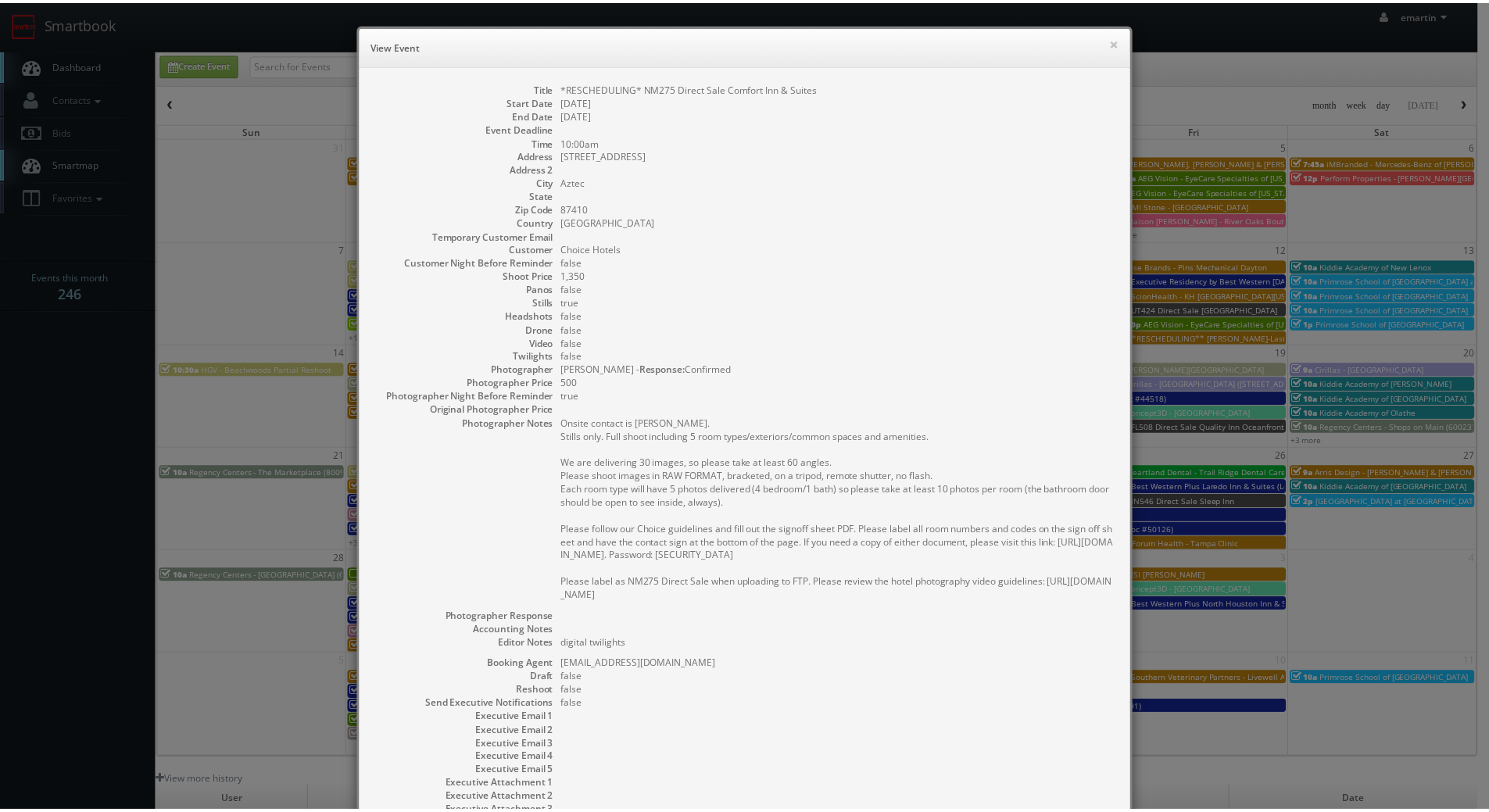
scroll to position [132, 0]
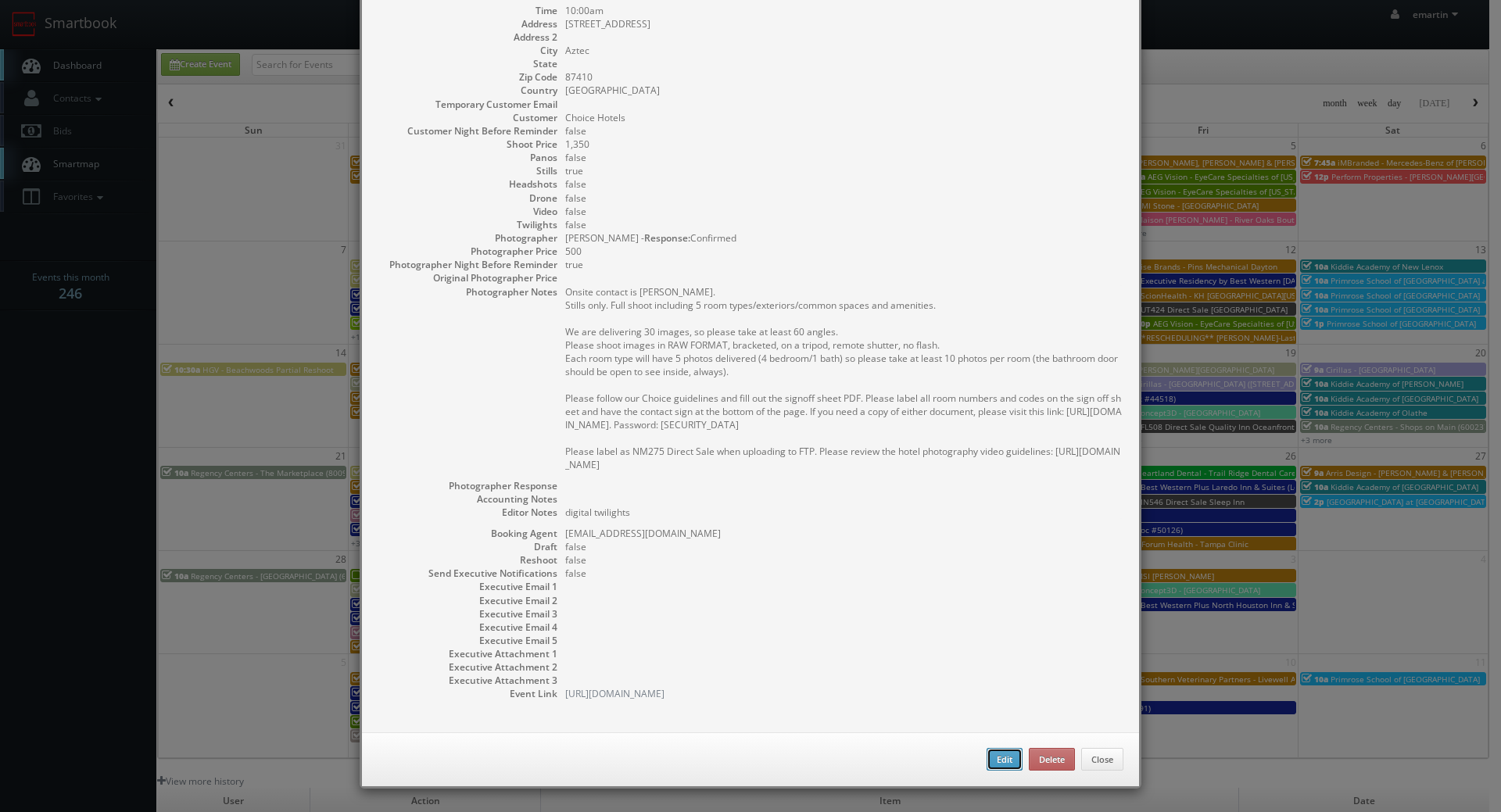
click at [995, 758] on button "Edit" at bounding box center [1005, 760] width 36 height 23
type input "*RESCHEDULING* NM275 Direct Sale Comfort Inn & Suites"
type input "[STREET_ADDRESS]"
type input "Aztec"
type input "87410"
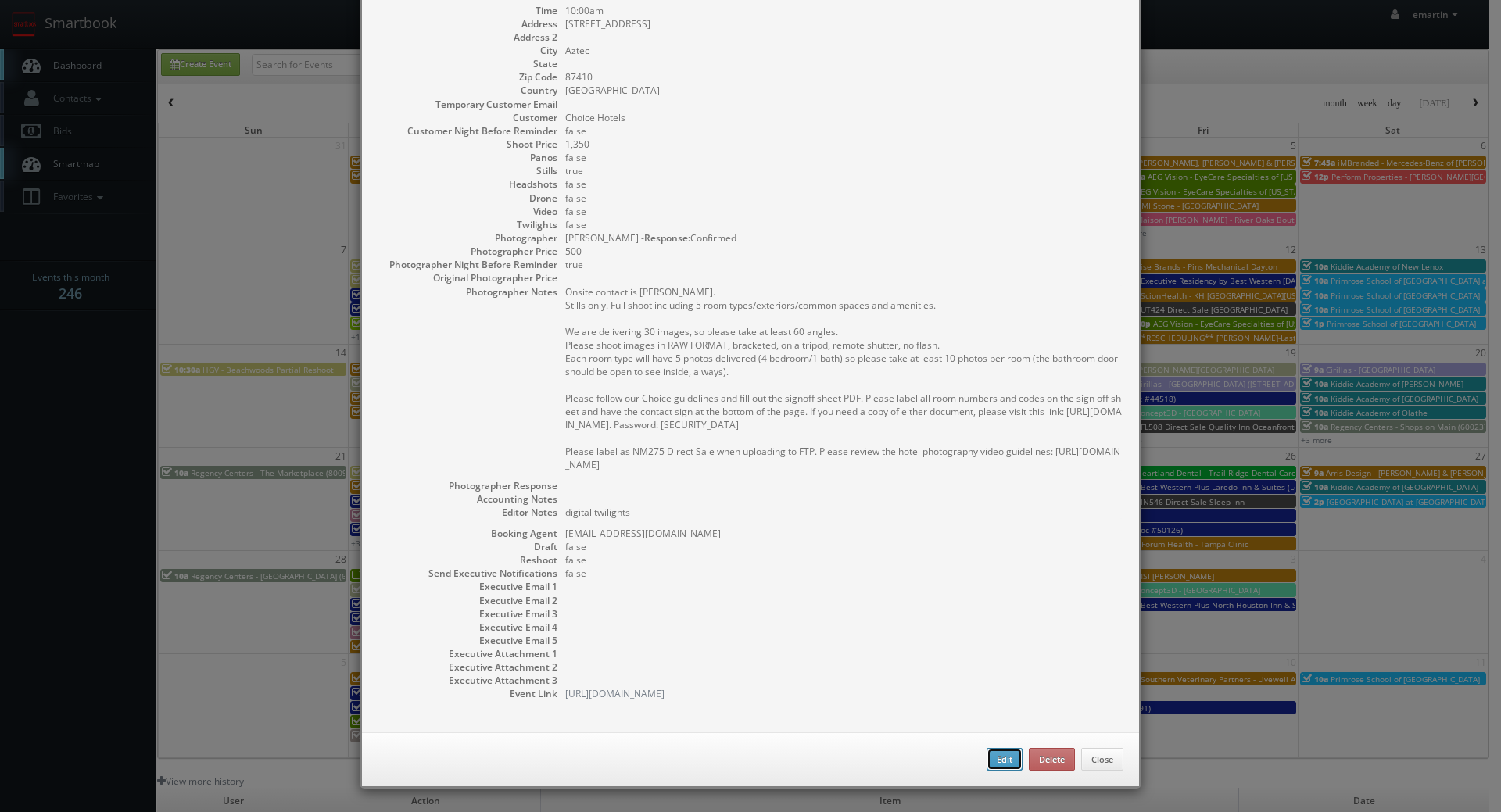
type input "1,350"
checkbox input "true"
type textarea "digital twilights"
type input "[DATE]"
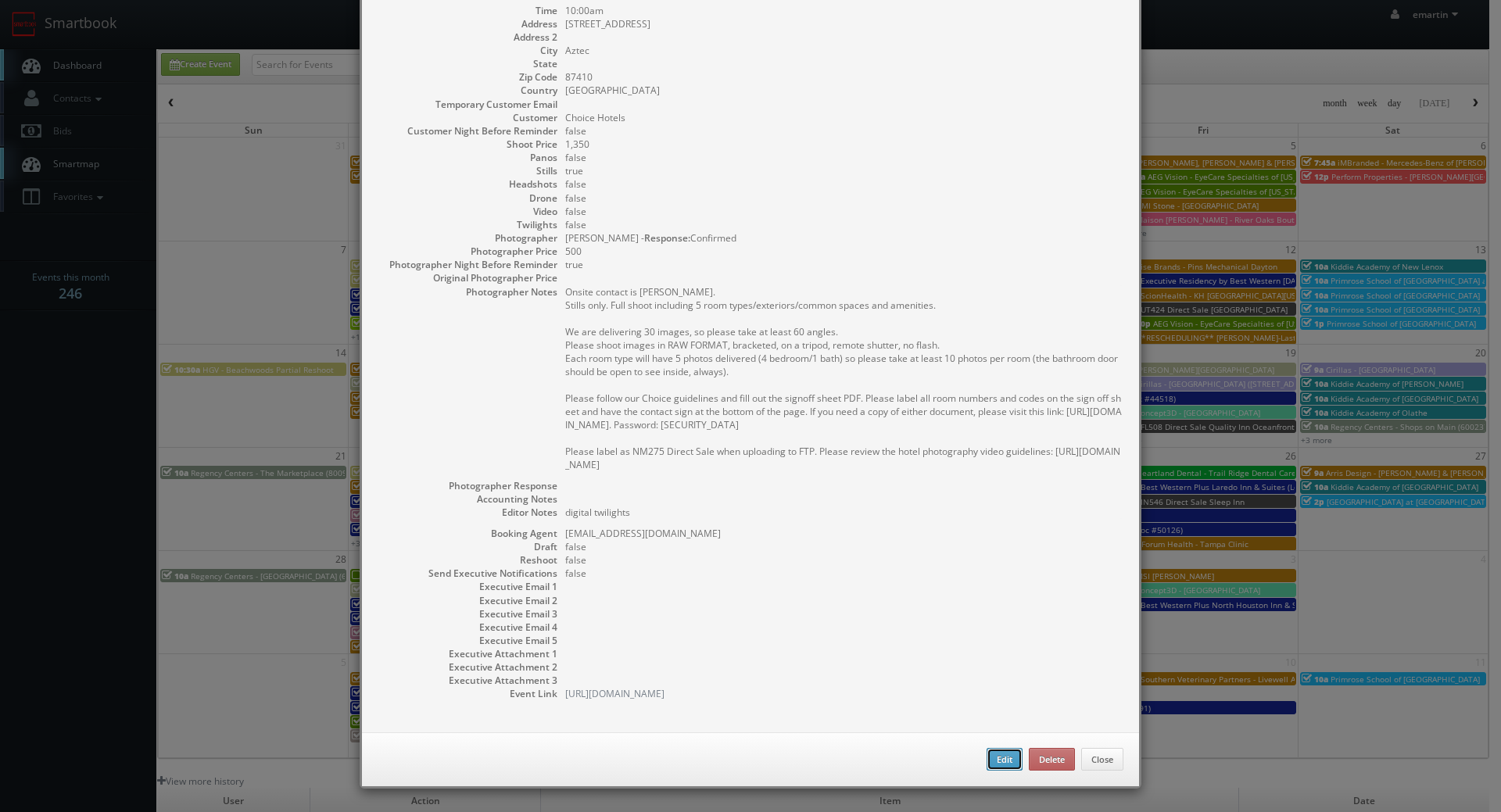
type input "10:00am"
checkbox input "true"
type textarea "Onsite contact is [PERSON_NAME]. Stills only. Full shoot including 5 room types…"
type input "1,350"
type input "500"
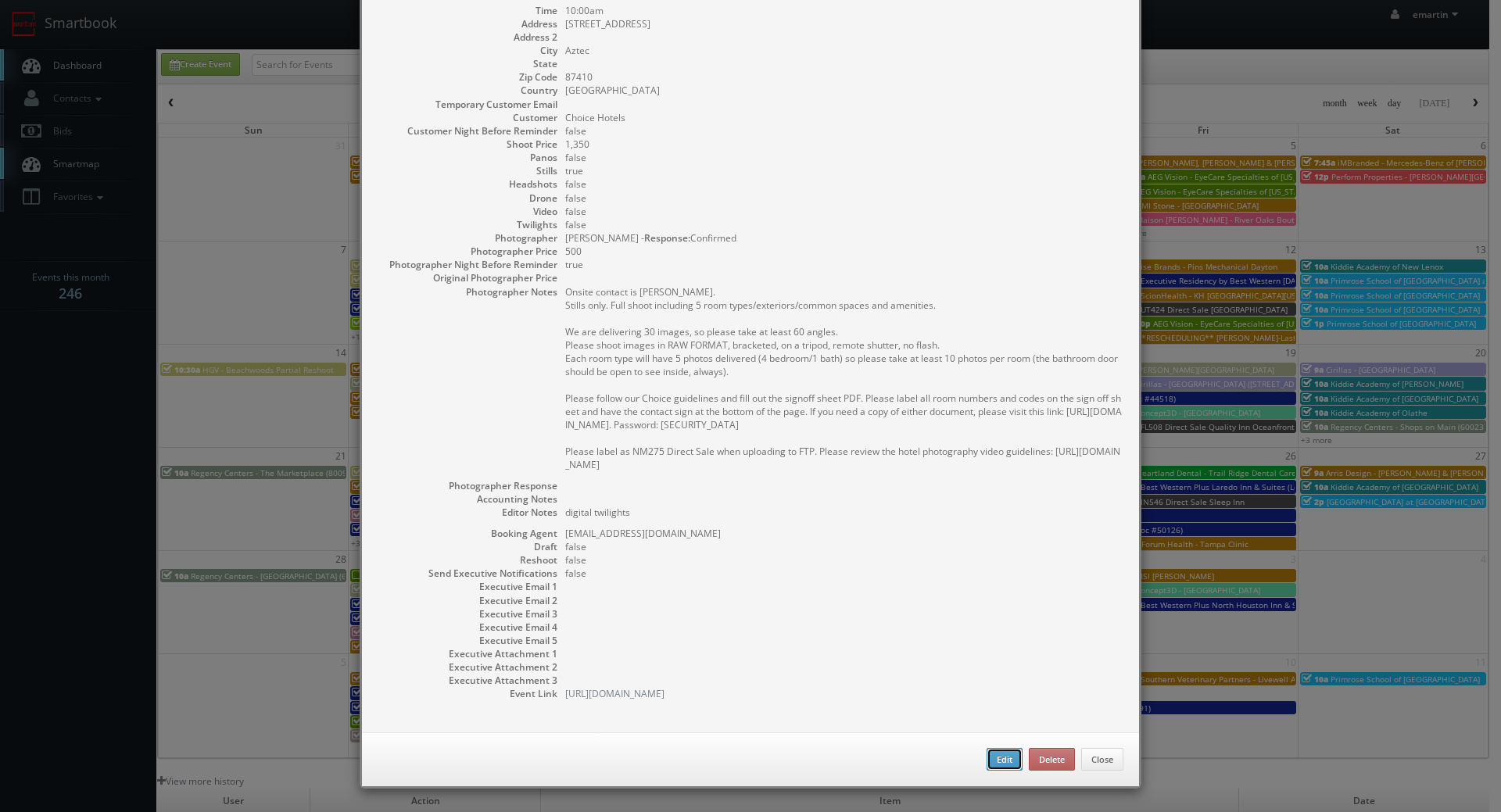
select select "[EMAIL_ADDRESS][DOMAIN_NAME]"
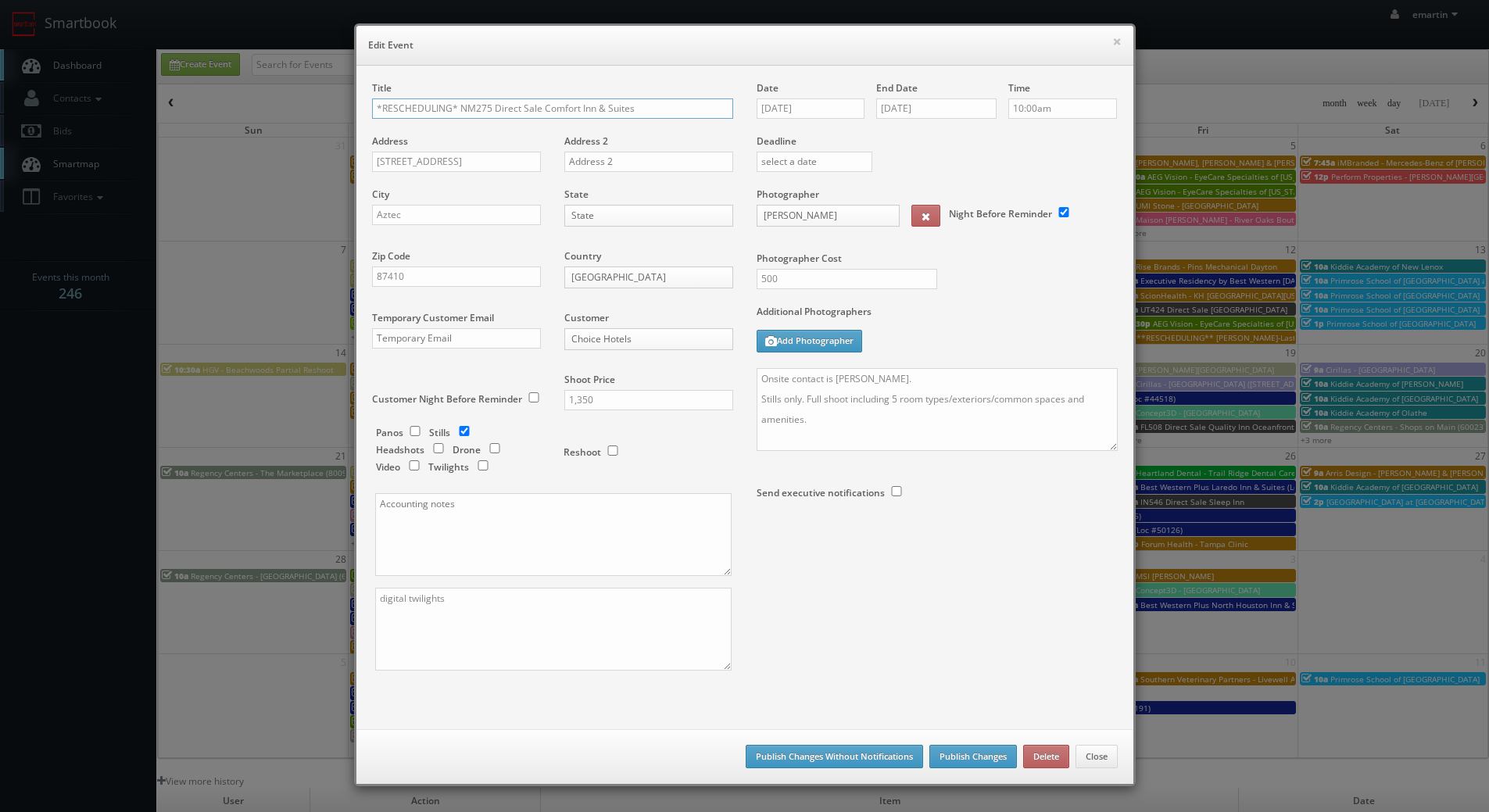
drag, startPoint x: 452, startPoint y: 108, endPoint x: 278, endPoint y: 105, distance: 174.0
click at [278, 105] on div "× Edit Event Title *RESCHEDULING* NM275 Direct Sale Comfort Inn & Suites Addres…" at bounding box center [744, 406] width 1489 height 812
type input "NM275 Direct Sale Comfort Inn & Suites"
click at [850, 115] on input "[DATE]" at bounding box center [811, 108] width 108 height 21
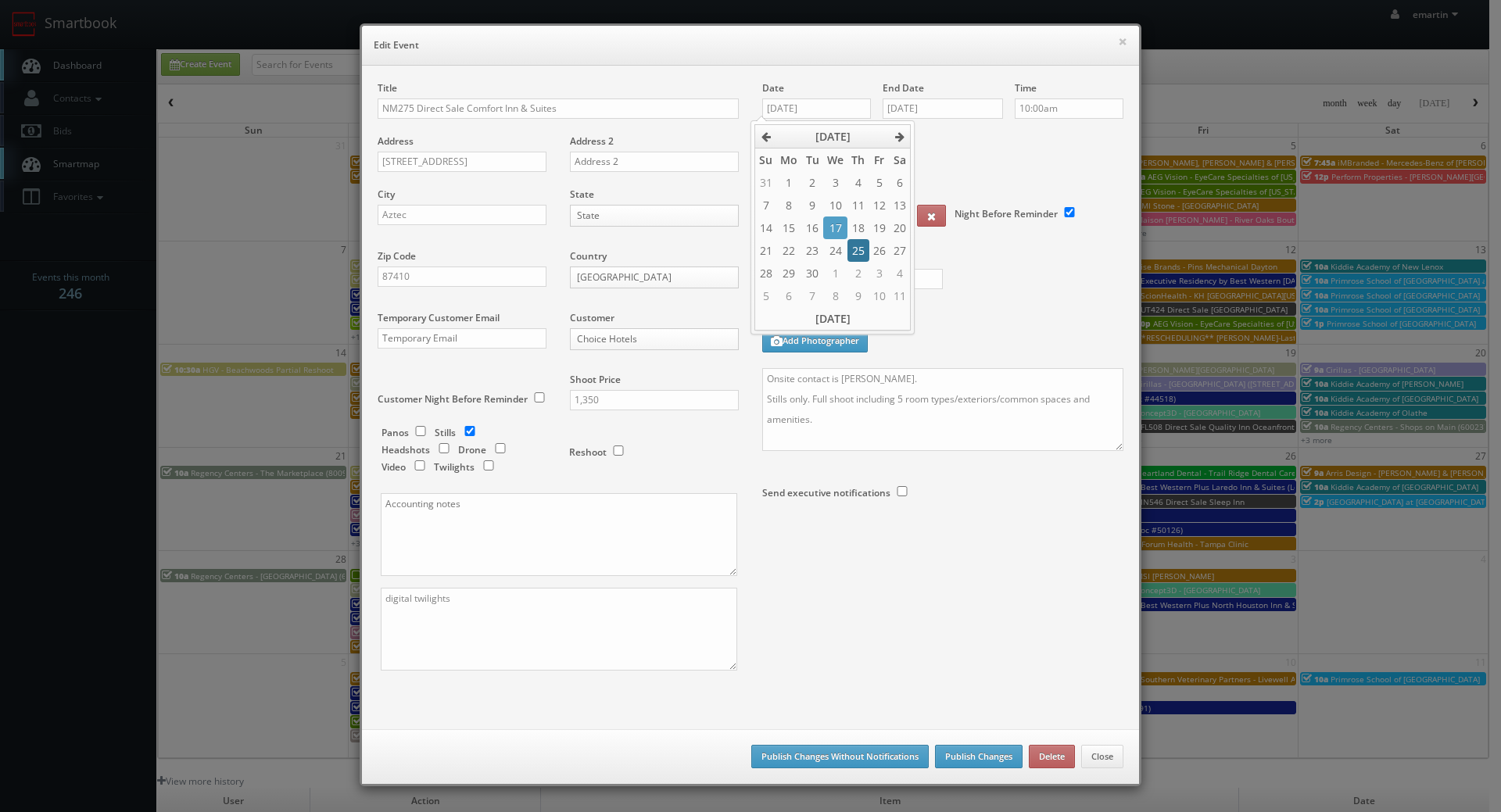
click at [863, 249] on td "25" at bounding box center [858, 250] width 22 height 22
type input "[DATE]"
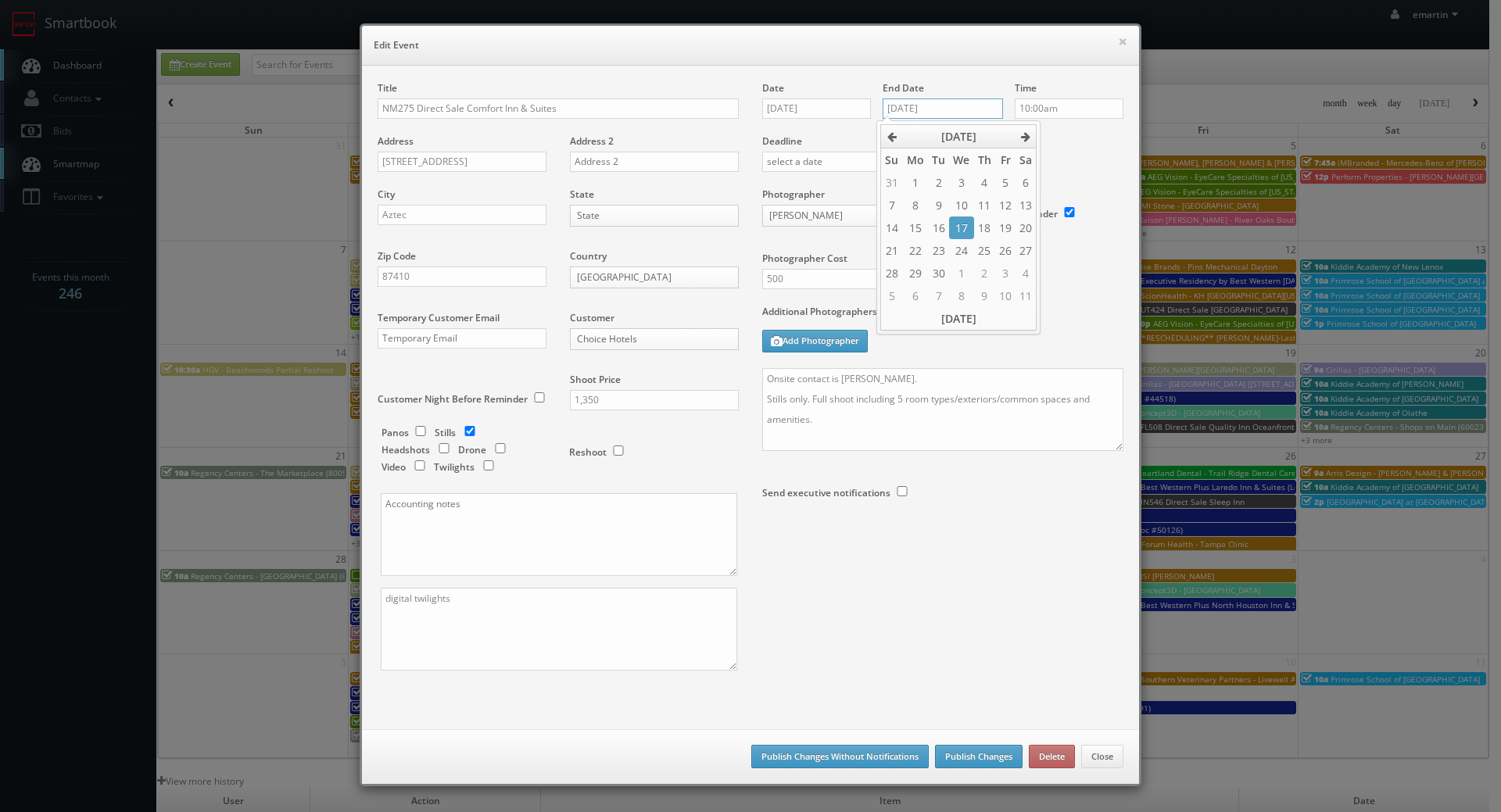
click at [979, 109] on input "[DATE]" at bounding box center [943, 108] width 120 height 21
click at [991, 243] on td "25" at bounding box center [985, 250] width 22 height 22
type input "[DATE]"
click at [823, 383] on textarea "Onsite contact is [PERSON_NAME]. Stills only. Full shoot including 5 room types…" at bounding box center [943, 409] width 361 height 83
click at [755, 375] on div "Date [DATE] End Date [DATE] Time 10:00am Deadline Photographer [PERSON_NAME] _j…" at bounding box center [942, 326] width 385 height 491
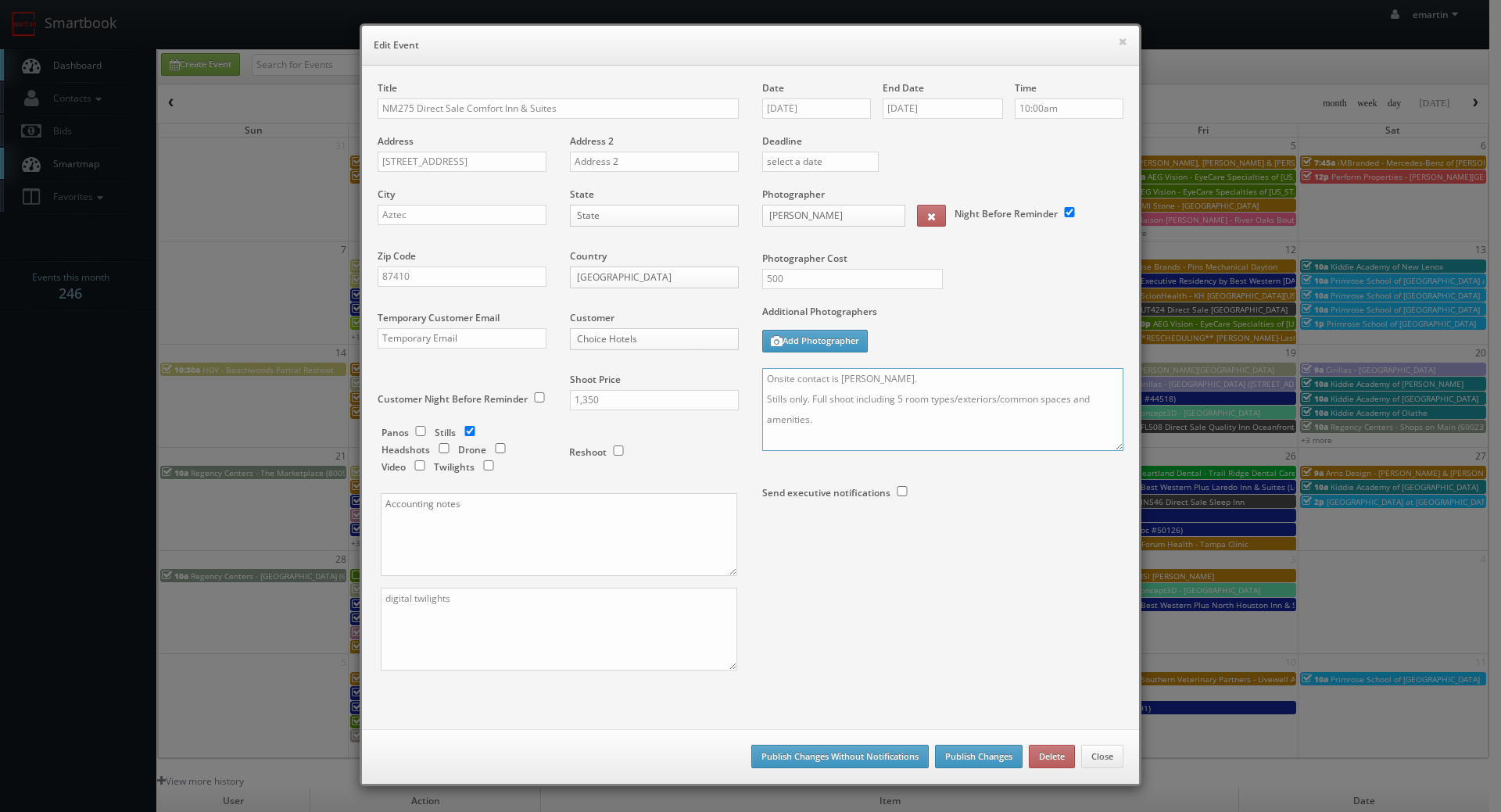
click at [763, 375] on textarea "Onsite contact is [PERSON_NAME]. Stills only. Full shoot including 5 room types…" at bounding box center [943, 409] width 361 height 83
click at [767, 375] on textarea "Onsite contact is [PERSON_NAME]. Stills only. Full shoot including 5 room types…" at bounding box center [943, 409] width 361 height 83
type textarea "UPDATE: Date changed to 9/25. Onsite contact is [PERSON_NAME]. Stills only. Ful…"
click at [957, 752] on button "Publish Changes" at bounding box center [979, 756] width 88 height 23
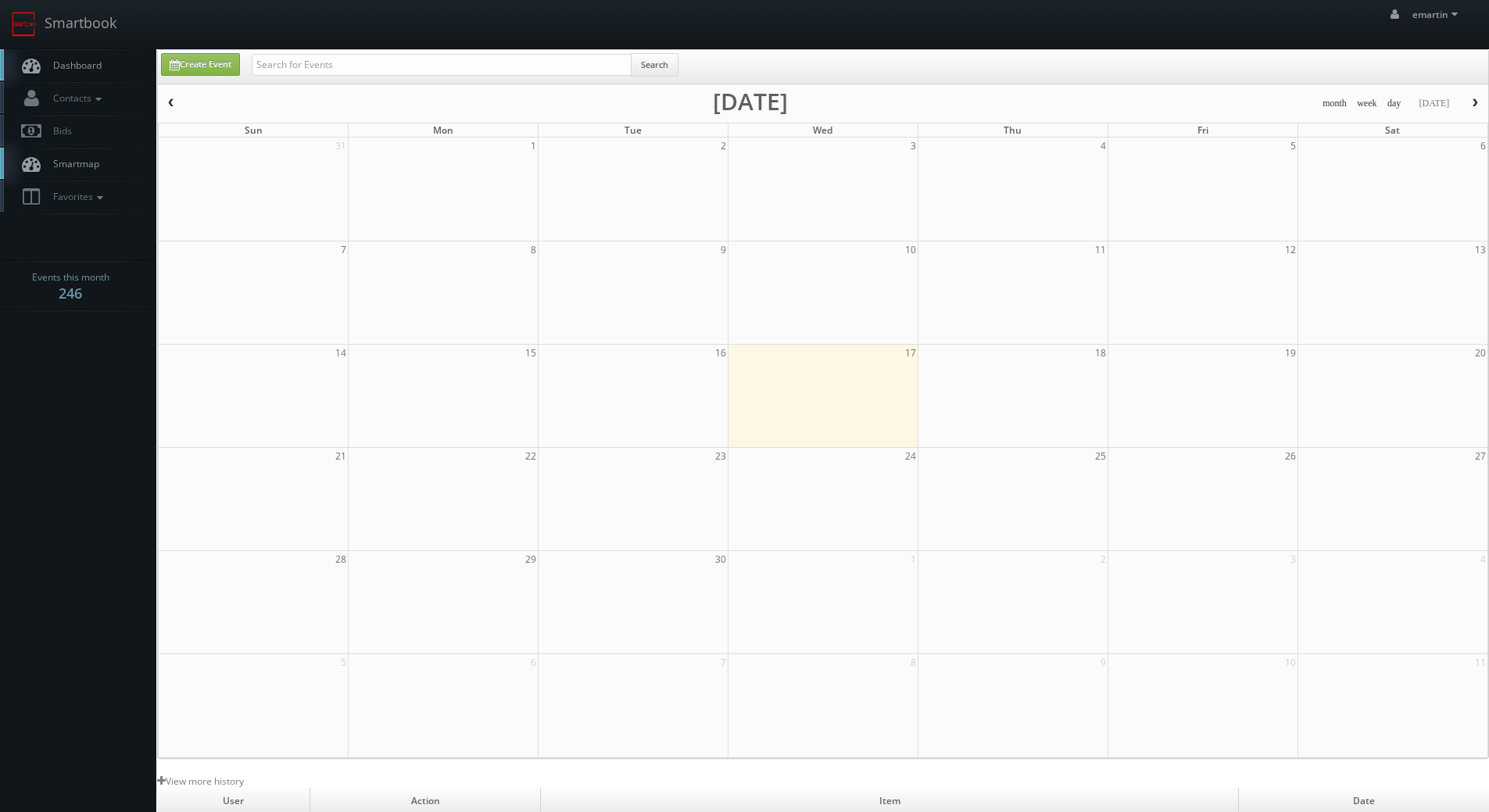
click at [87, 56] on link "Dashboard" at bounding box center [78, 65] width 157 height 32
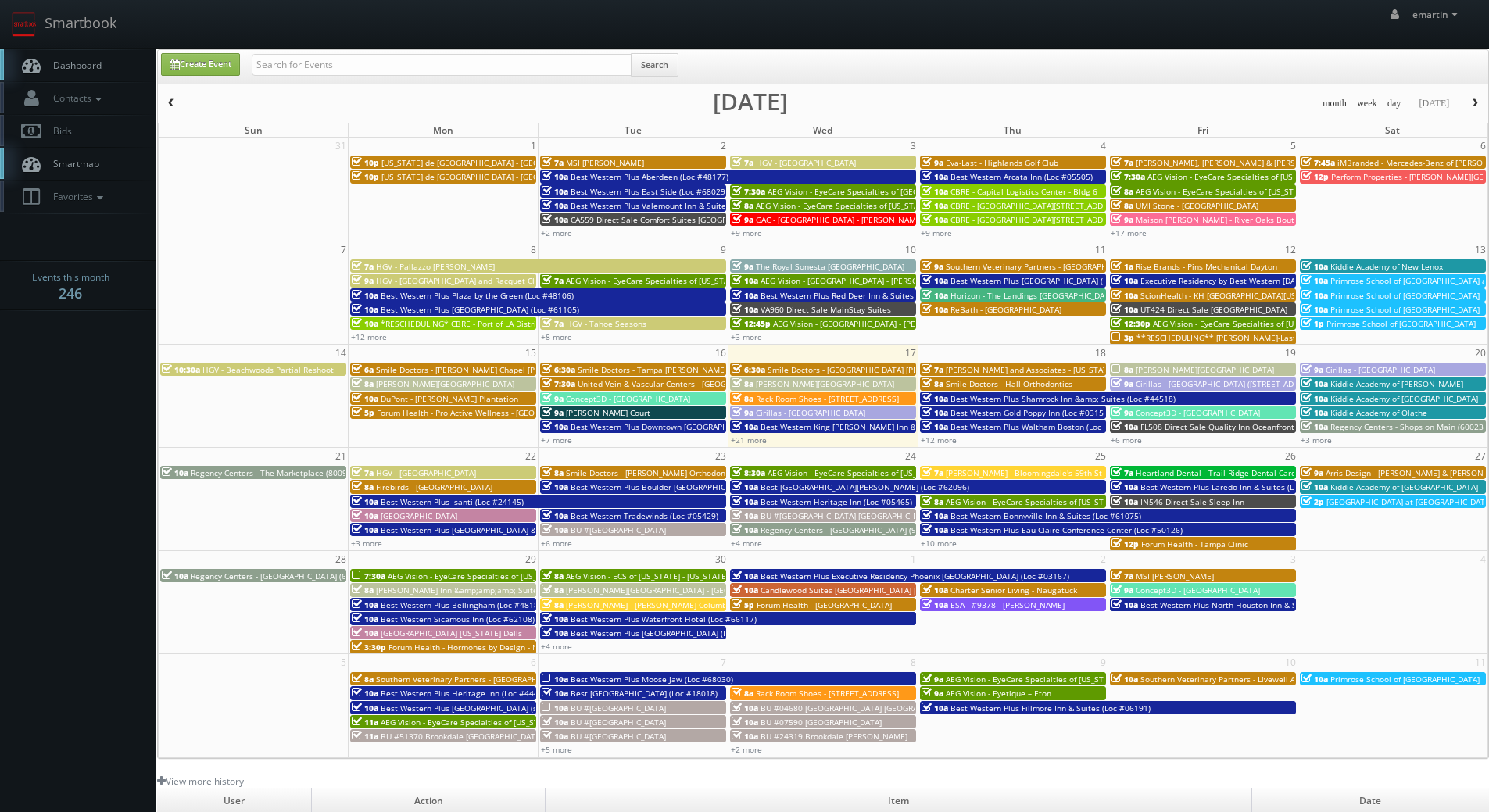
click at [66, 72] on link "Dashboard" at bounding box center [78, 65] width 157 height 32
click at [79, 61] on span "Dashboard" at bounding box center [73, 65] width 56 height 13
click at [64, 73] on link "Dashboard" at bounding box center [78, 65] width 157 height 32
click at [79, 67] on span "Dashboard" at bounding box center [73, 65] width 56 height 13
click at [102, 56] on link "Dashboard" at bounding box center [78, 65] width 157 height 32
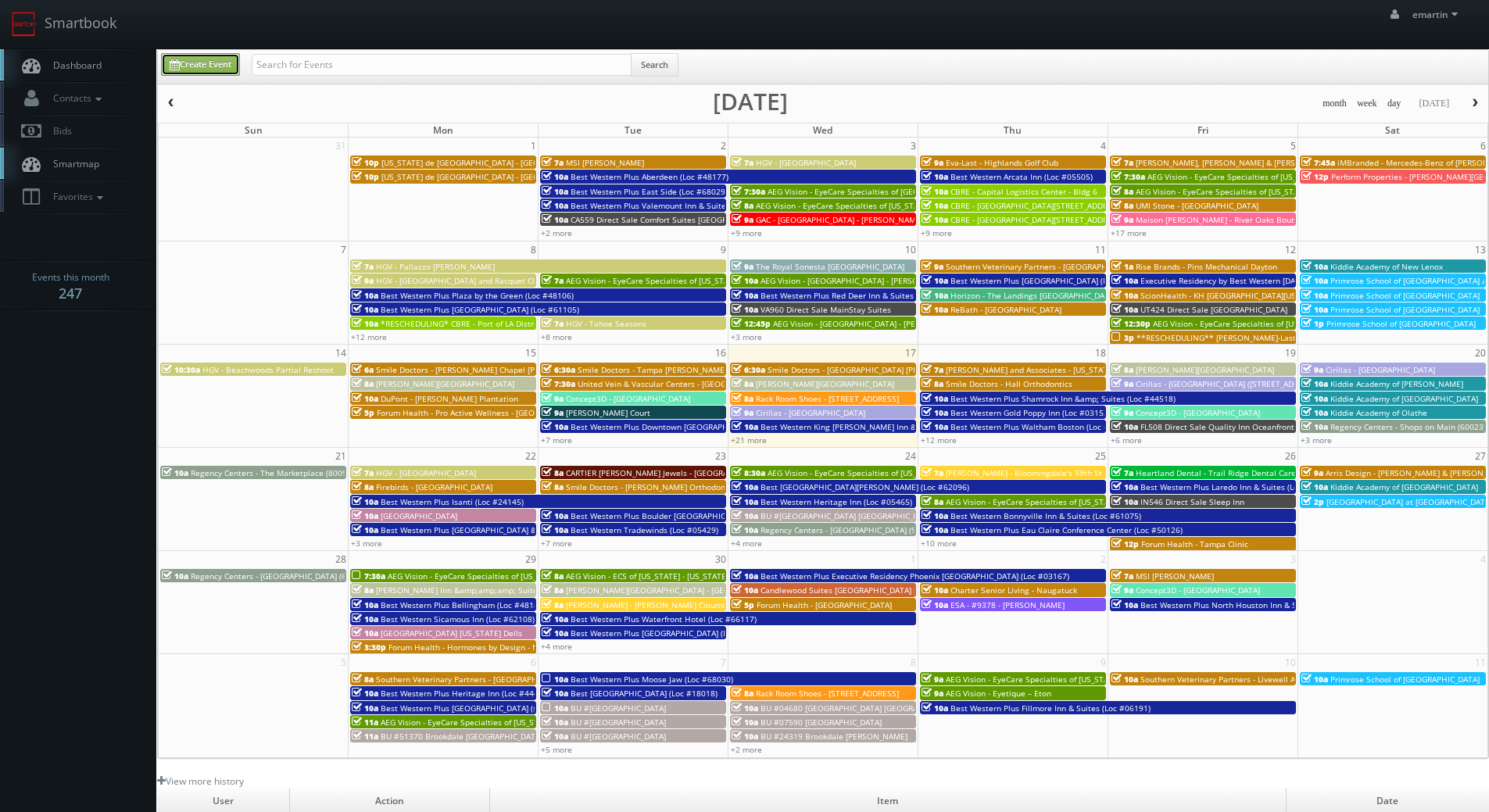
click at [188, 58] on link "Create Event" at bounding box center [200, 65] width 79 height 22
type input "[DATE]"
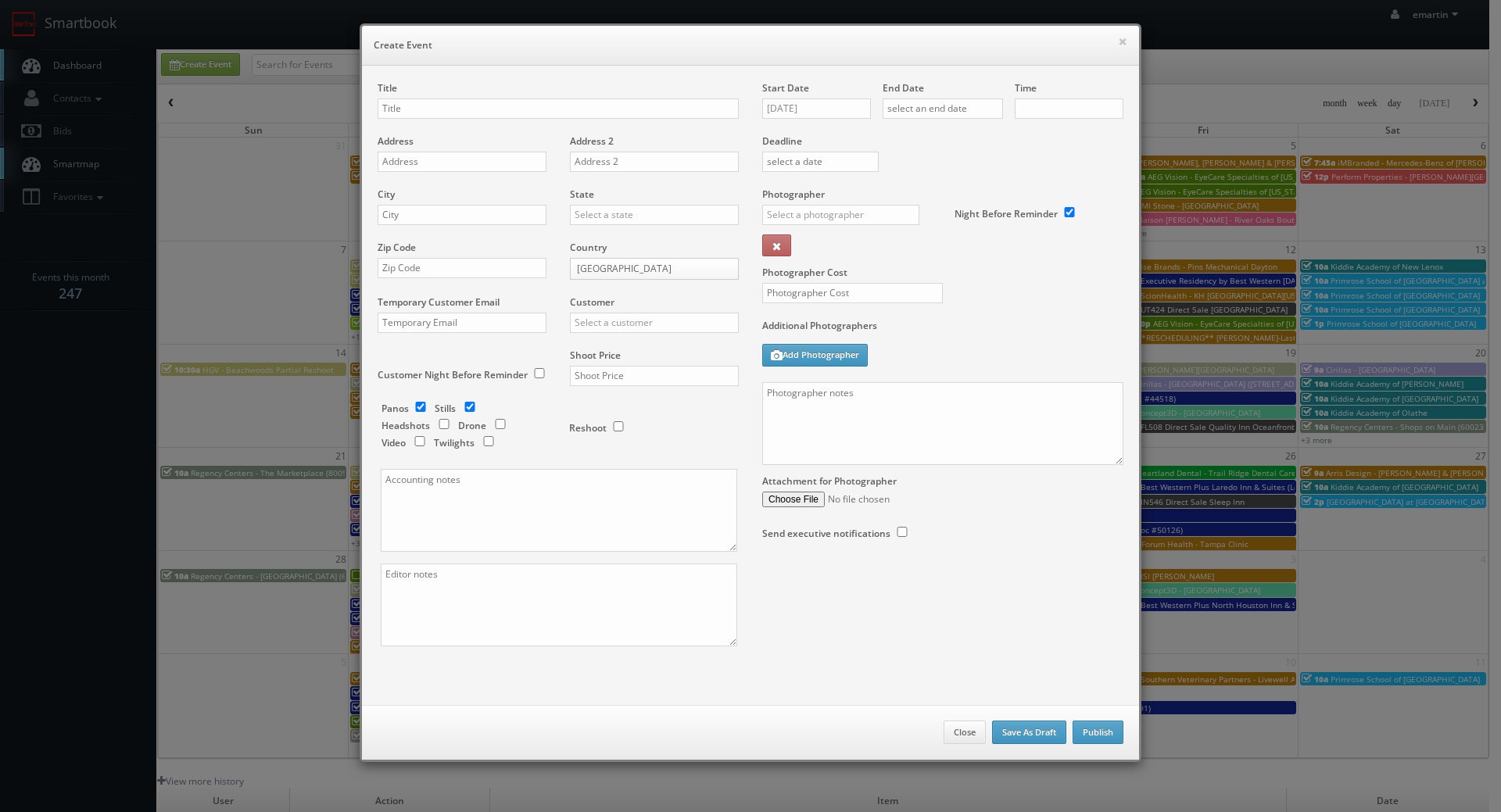
checkbox input "true"
type input "10:00am"
checkbox input "true"
click at [836, 107] on input "[DATE]" at bounding box center [817, 108] width 108 height 21
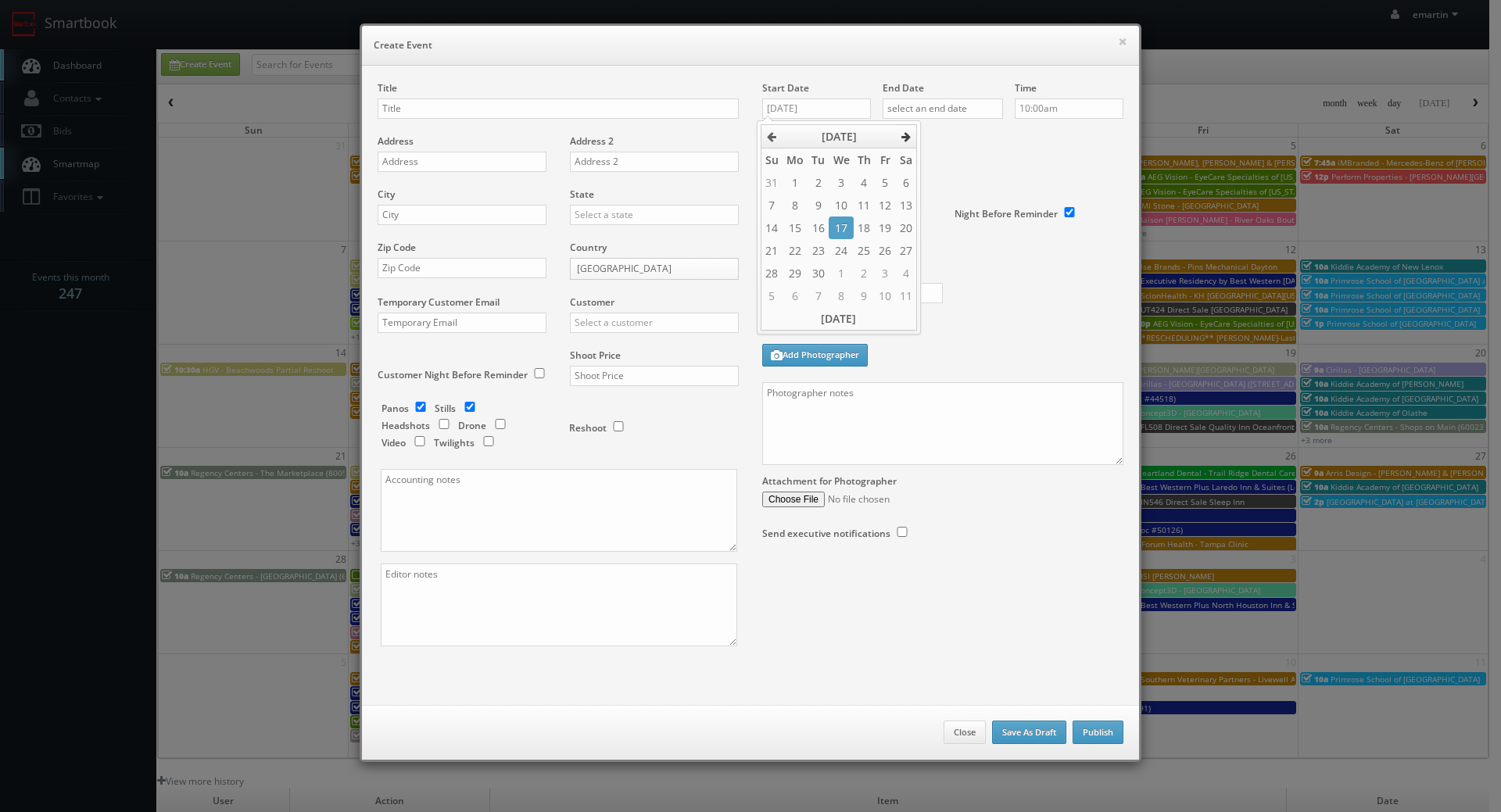
click at [909, 137] on icon at bounding box center [906, 137] width 9 height 11
click at [800, 207] on td "6" at bounding box center [794, 205] width 25 height 22
type input "10/06/2025"
click at [975, 84] on div "End Date" at bounding box center [943, 108] width 120 height 53
click at [956, 111] on input "text" at bounding box center [943, 108] width 120 height 21
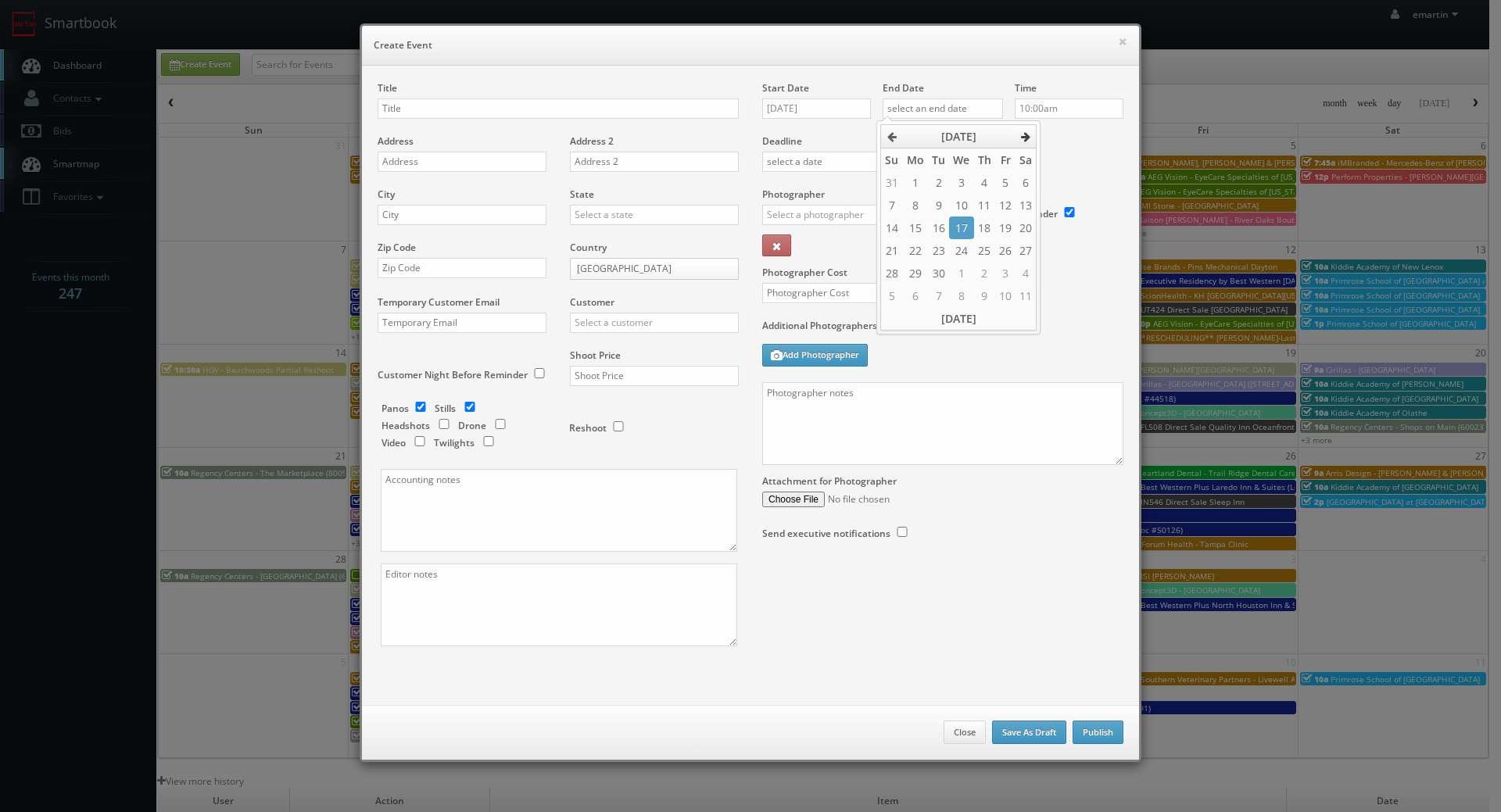
click at [1022, 132] on icon at bounding box center [1026, 137] width 9 height 11
click at [919, 207] on td "6" at bounding box center [914, 205] width 25 height 22
type input "10/06/2025"
click at [1073, 151] on div "Deadline" at bounding box center [942, 134] width 385 height 107
click at [627, 77] on div "Title Address Address 2 City State Alabama Alaska Arizona Arkansas California C…" at bounding box center [750, 384] width 777 height 639
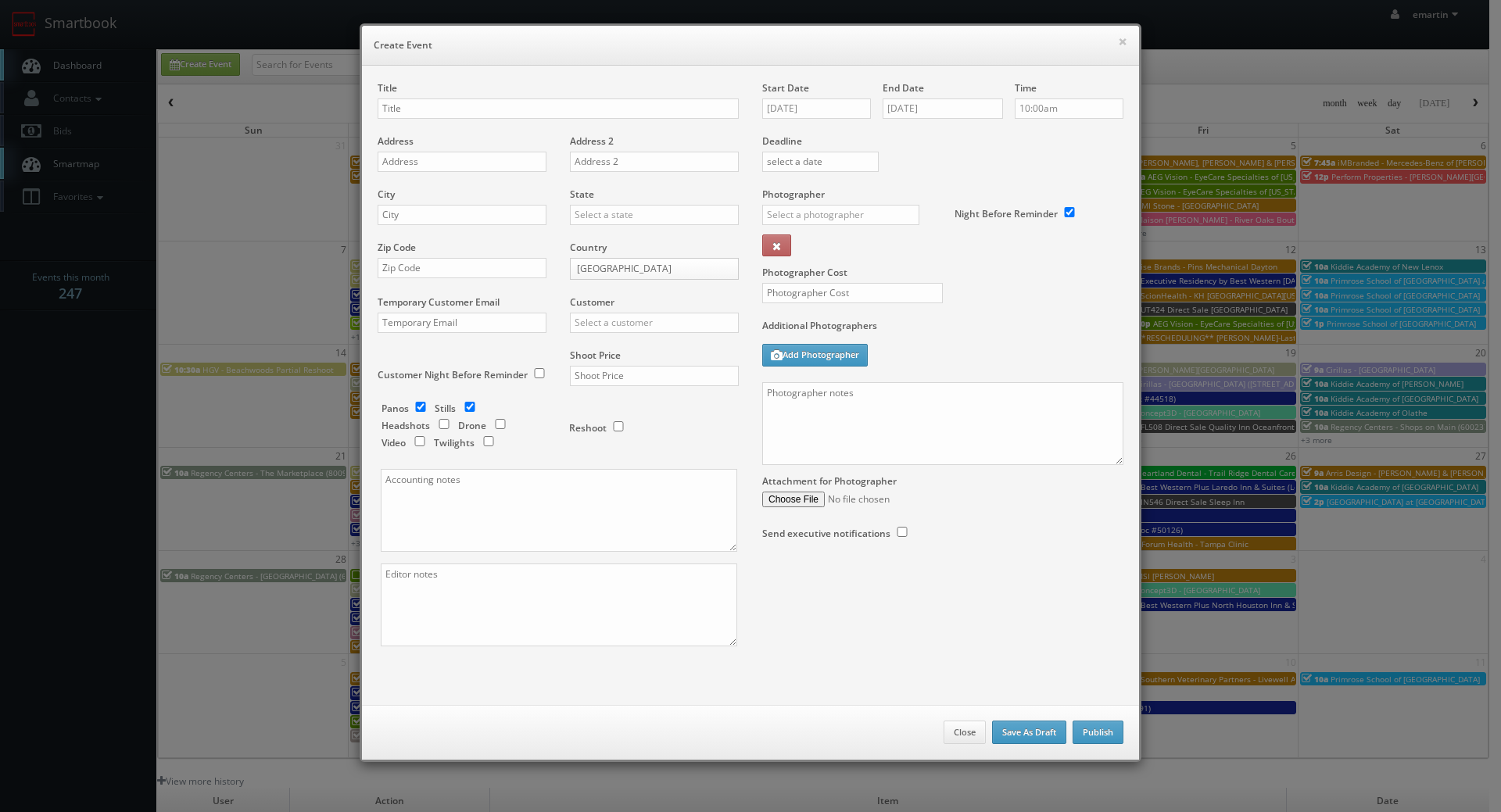
click at [534, 121] on div "Title" at bounding box center [559, 108] width 361 height 53
click at [531, 111] on input "text" at bounding box center [559, 108] width 361 height 21
paste input "Best Western Plus Dartmouth Hotel & Suites"
click at [621, 102] on input "Best Western Plus Dartmouth Hotel & Suites (Loc #" at bounding box center [559, 108] width 361 height 21
paste input "65013"
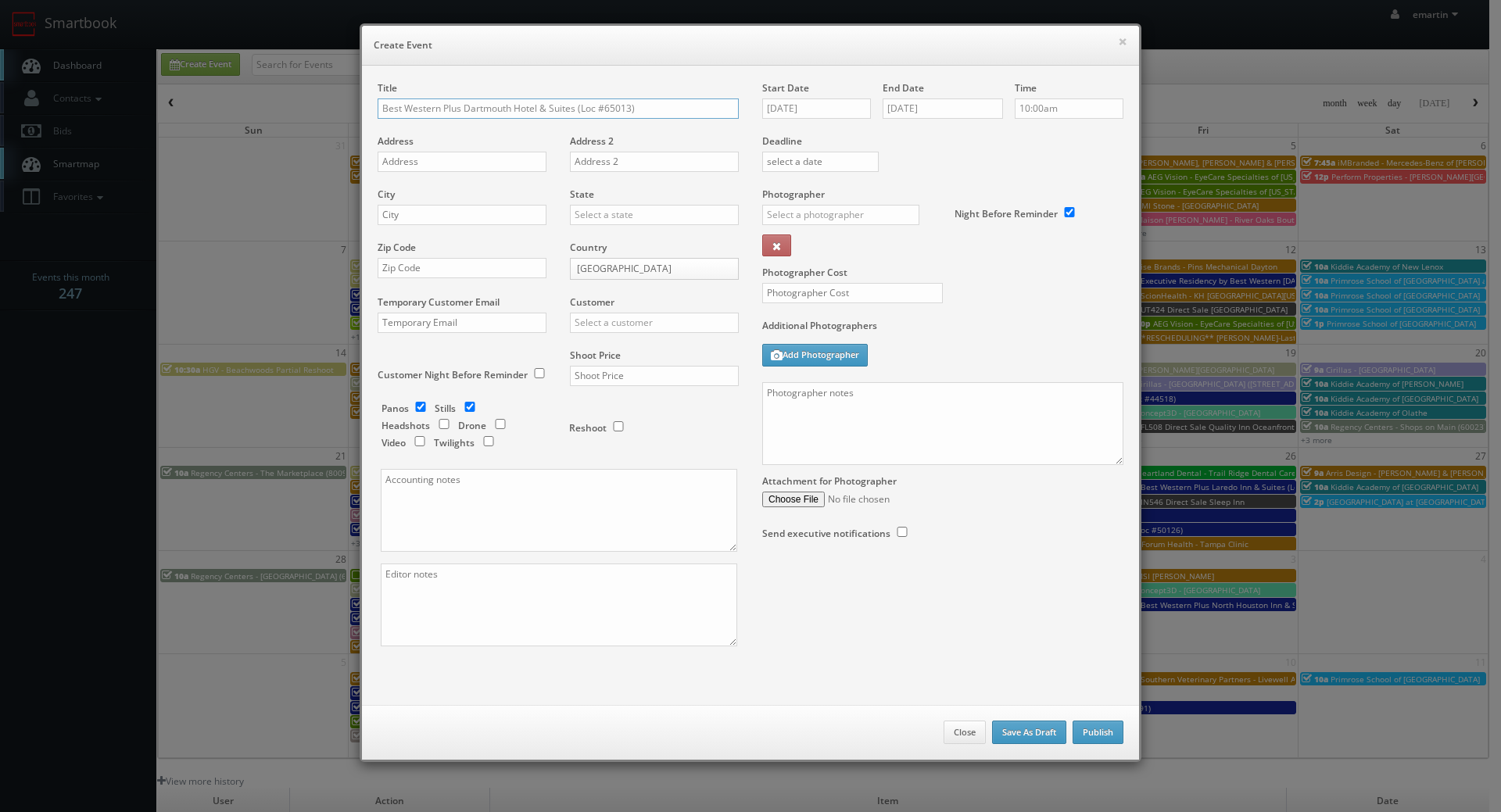
type input "Best Western Plus Dartmouth Hotel & Suites (Loc #65013)"
click at [464, 151] on div "Address" at bounding box center [468, 161] width 181 height 53
click at [435, 163] on input "text" at bounding box center [462, 162] width 169 height 21
paste input "15 Spectacle Lake Dr"
type input "15 Spectacle Lake Dr"
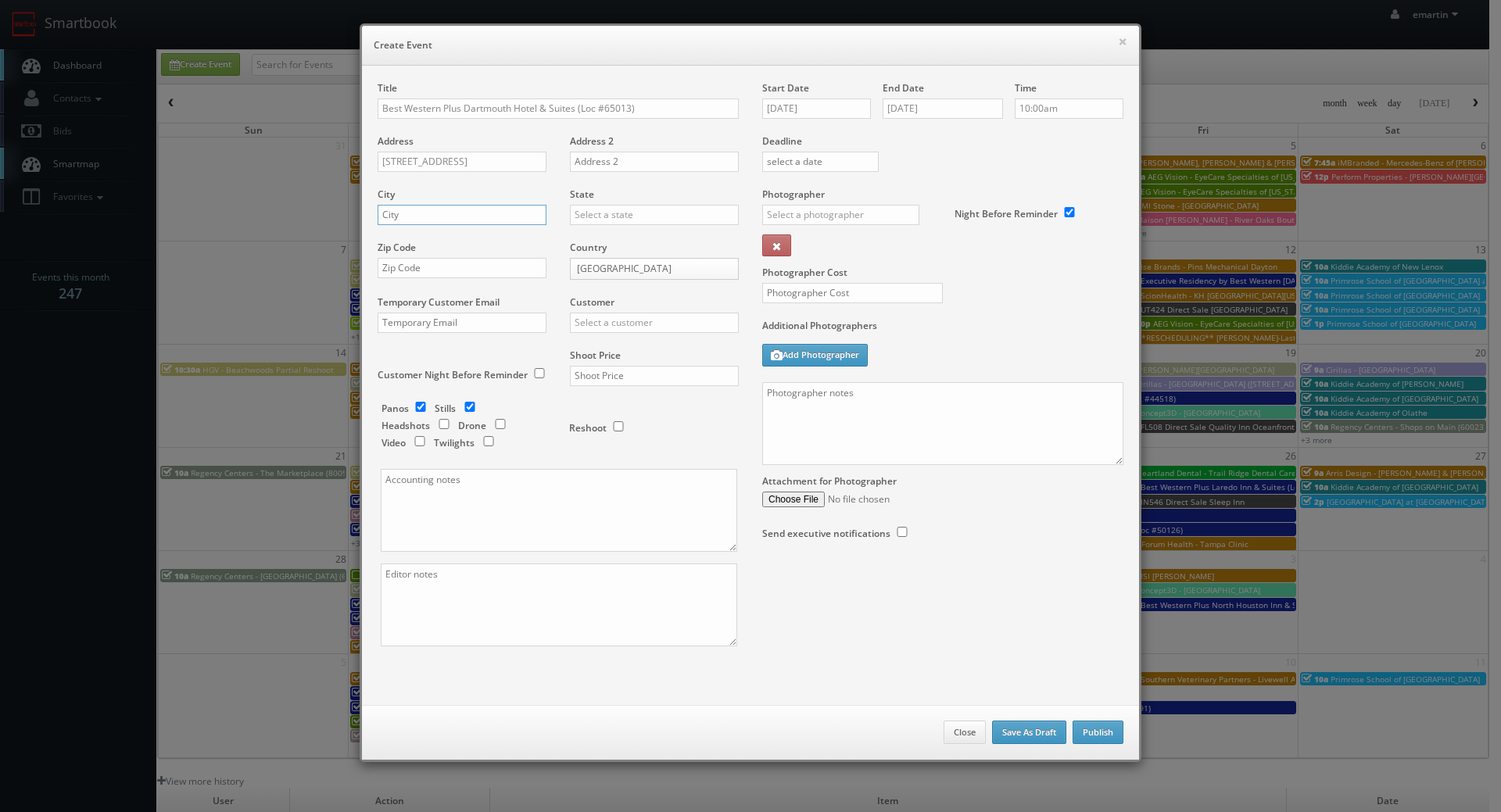
drag, startPoint x: 473, startPoint y: 218, endPoint x: 492, endPoint y: 213, distance: 19.6
click at [473, 218] on input "text" at bounding box center [462, 215] width 169 height 21
paste input "Dartmouth"
type input "Dartmouth"
click at [674, 278] on body "Smartbook Toggle Side Navigation Toggle Top Navigation emartin emartin Profile …" at bounding box center [744, 540] width 1490 height 1081
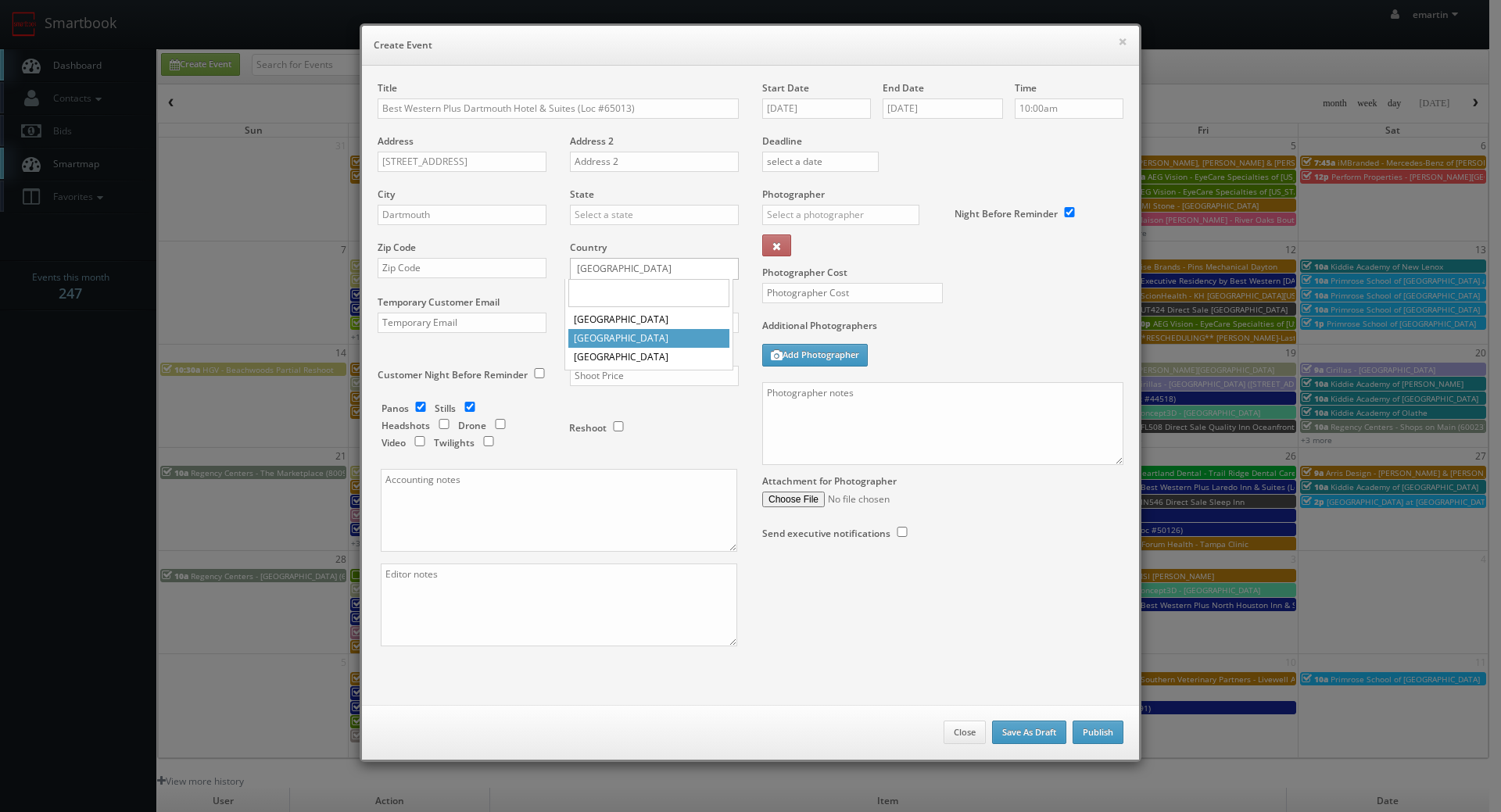
select select "[GEOGRAPHIC_DATA]"
click at [623, 222] on input "text" at bounding box center [654, 215] width 169 height 21
click at [624, 236] on div "[GEOGRAPHIC_DATA]" at bounding box center [654, 240] width 167 height 26
type input "[GEOGRAPHIC_DATA]"
click at [419, 274] on input "text" at bounding box center [462, 268] width 169 height 21
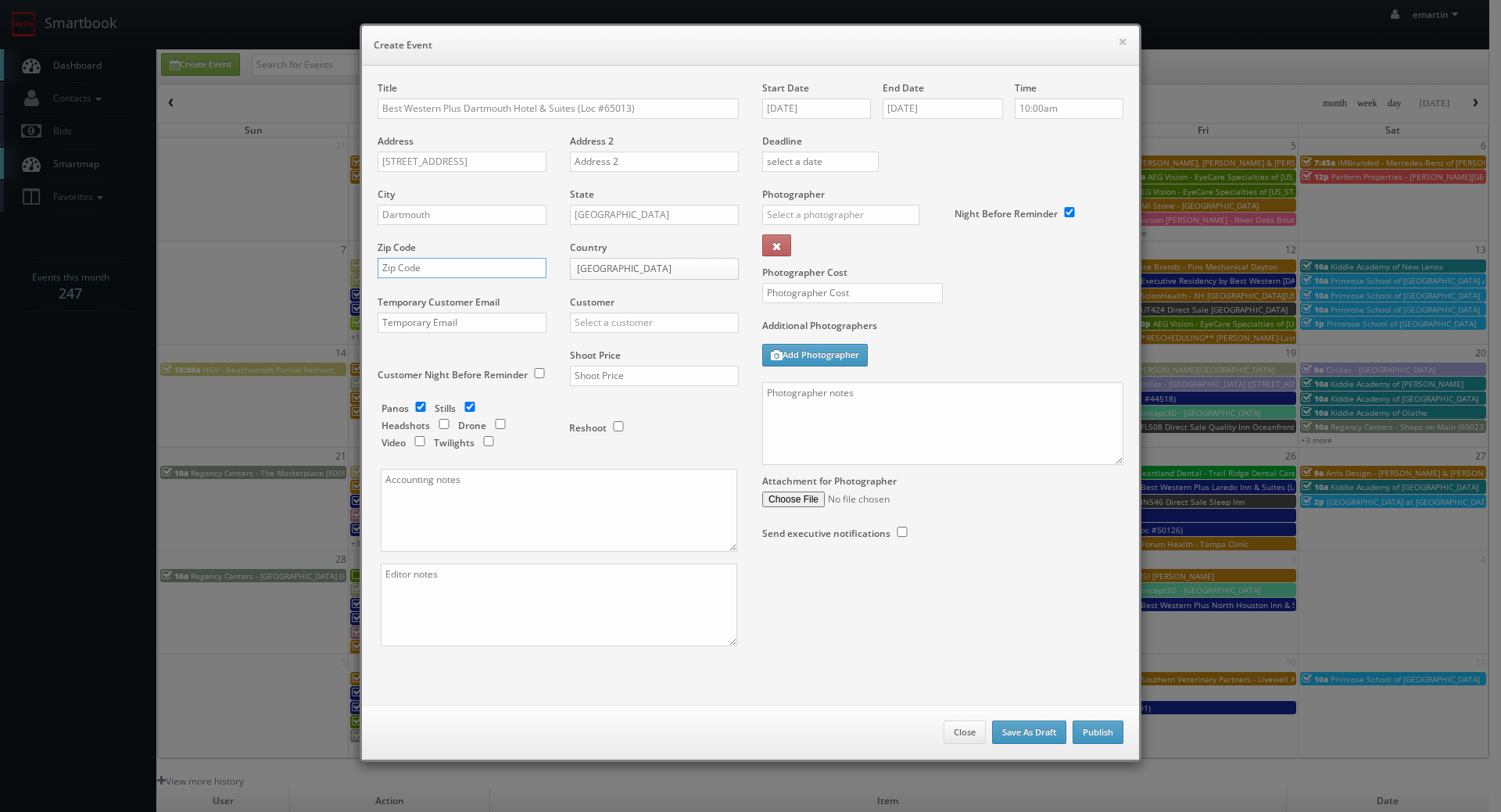
paste input "B3B 1X7"
type input "B3B 1X7"
click at [654, 341] on div "Customer Choice Hotels ACC Concept3D Firebirds GBV Choice Hotels Canada Heartla…" at bounding box center [649, 322] width 181 height 53
click at [654, 331] on input "text" at bounding box center [654, 323] width 169 height 21
click at [641, 341] on div "Best Western" at bounding box center [654, 348] width 167 height 26
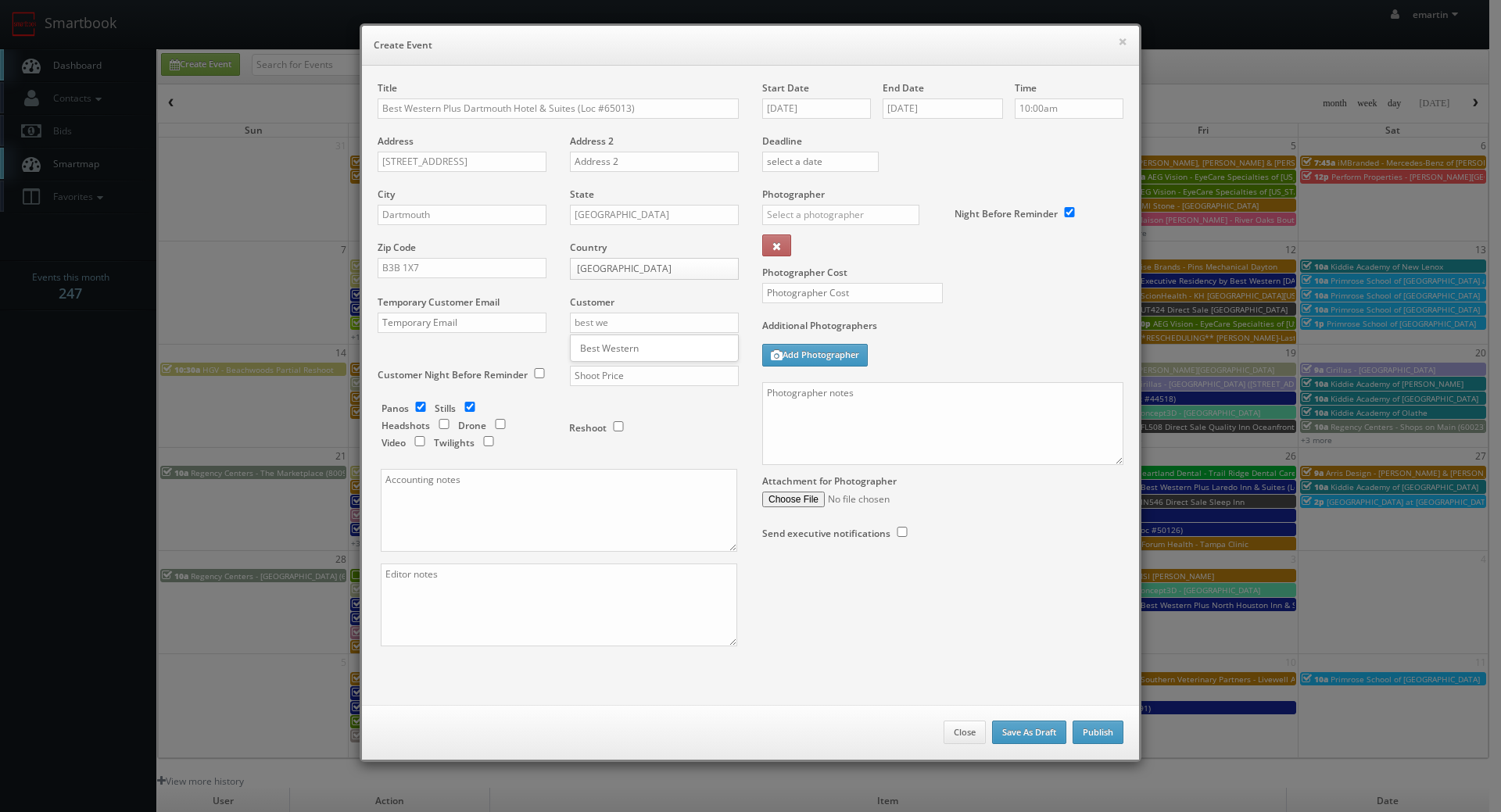
type input "Best Western"
click at [627, 374] on input "text" at bounding box center [654, 376] width 169 height 21
type input "2,275"
click at [645, 414] on div "Reshoot" at bounding box center [647, 420] width 157 height 37
drag, startPoint x: 416, startPoint y: 406, endPoint x: 514, endPoint y: 434, distance: 101.9
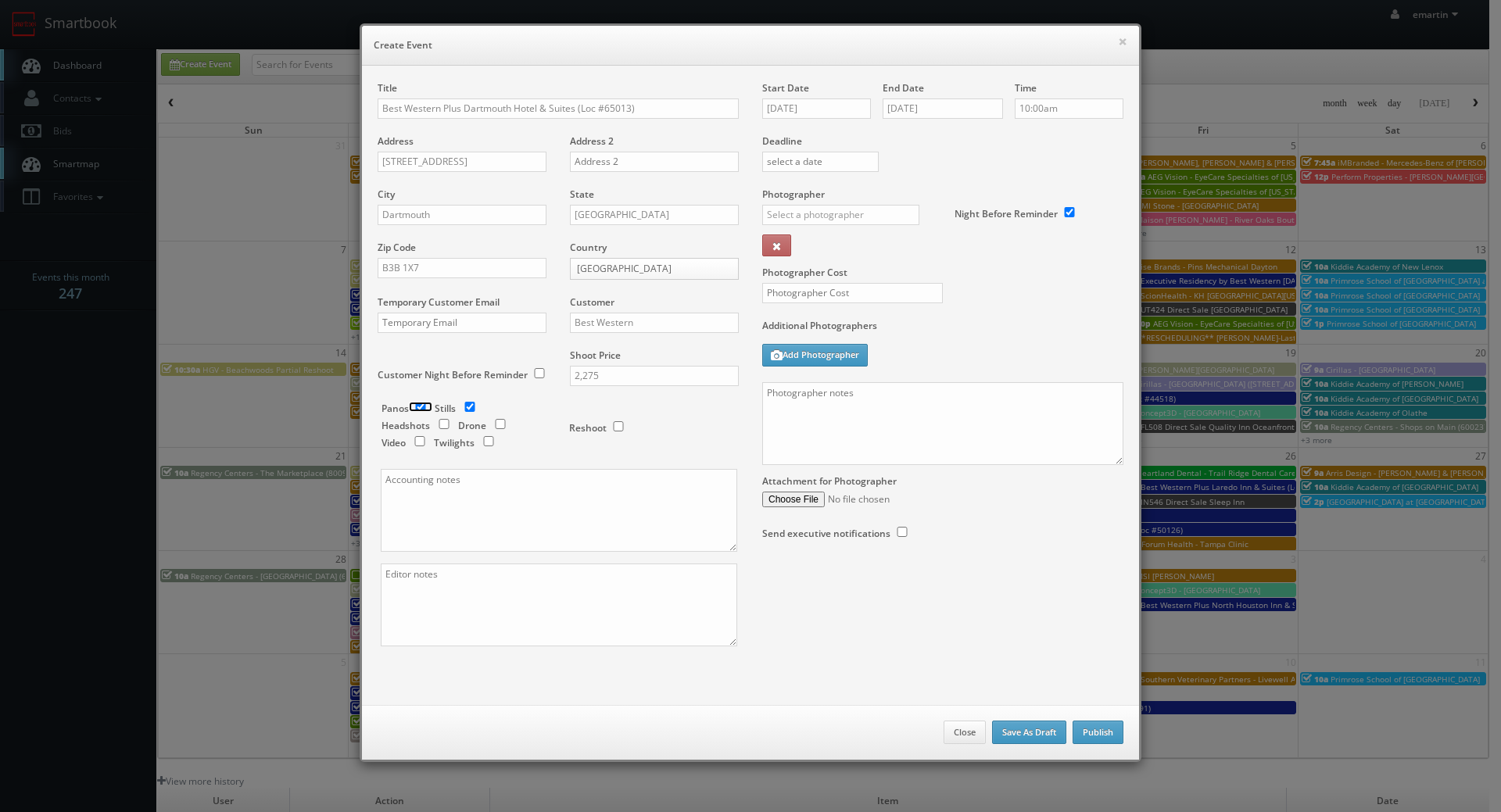
click at [417, 406] on input "checkbox" at bounding box center [420, 407] width 23 height 10
checkbox input "false"
click at [500, 425] on input "checkbox" at bounding box center [500, 424] width 23 height 10
click at [497, 424] on input "checkbox" at bounding box center [500, 424] width 23 height 10
checkbox input "false"
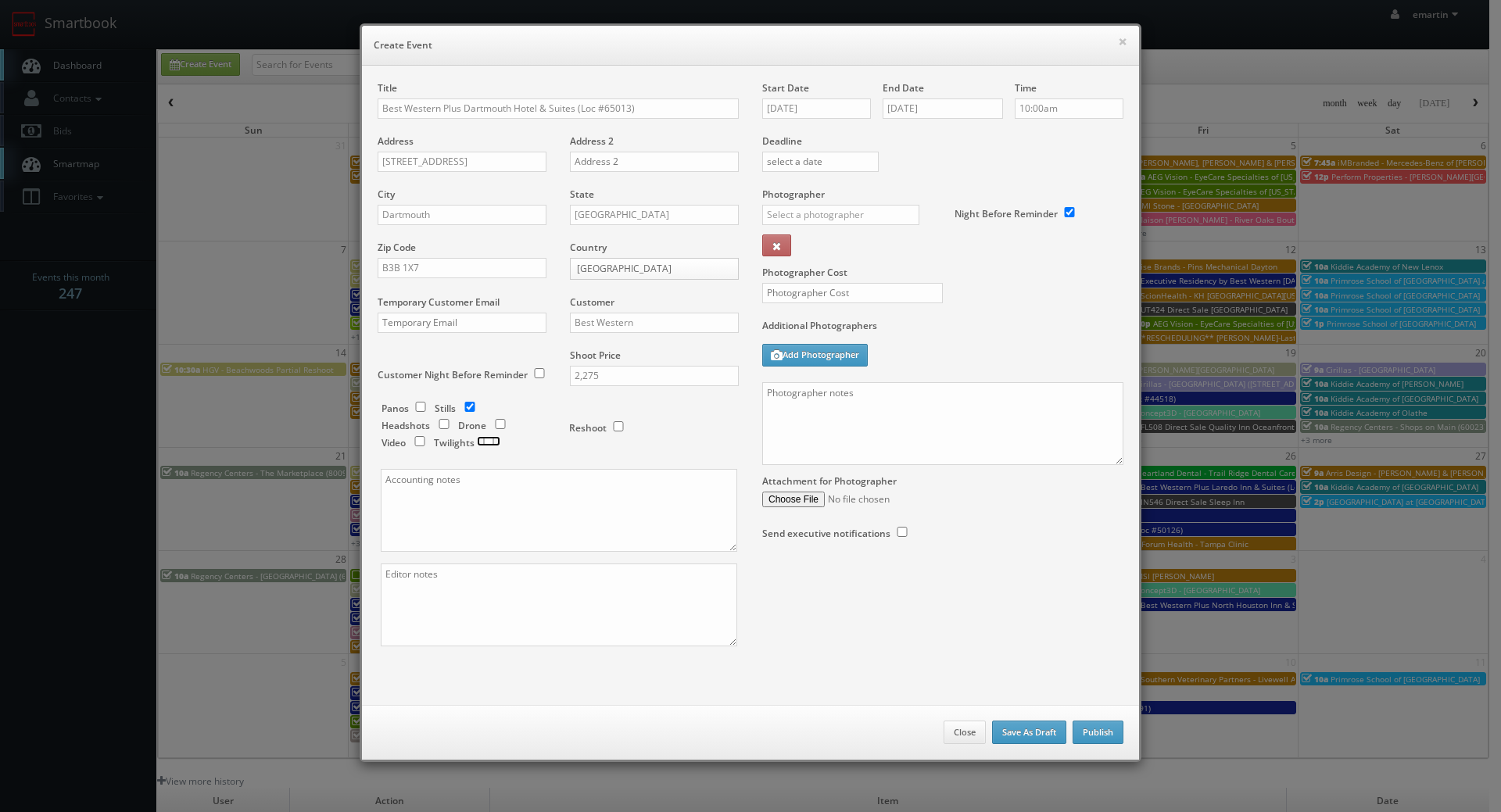
click at [482, 440] on input "checkbox" at bounding box center [488, 441] width 23 height 10
checkbox input "true"
click at [823, 225] on input "text" at bounding box center [841, 215] width 158 height 21
click at [837, 243] on div "Nigel Fearon" at bounding box center [847, 249] width 167 height 26
type input "Nigel Fearon"
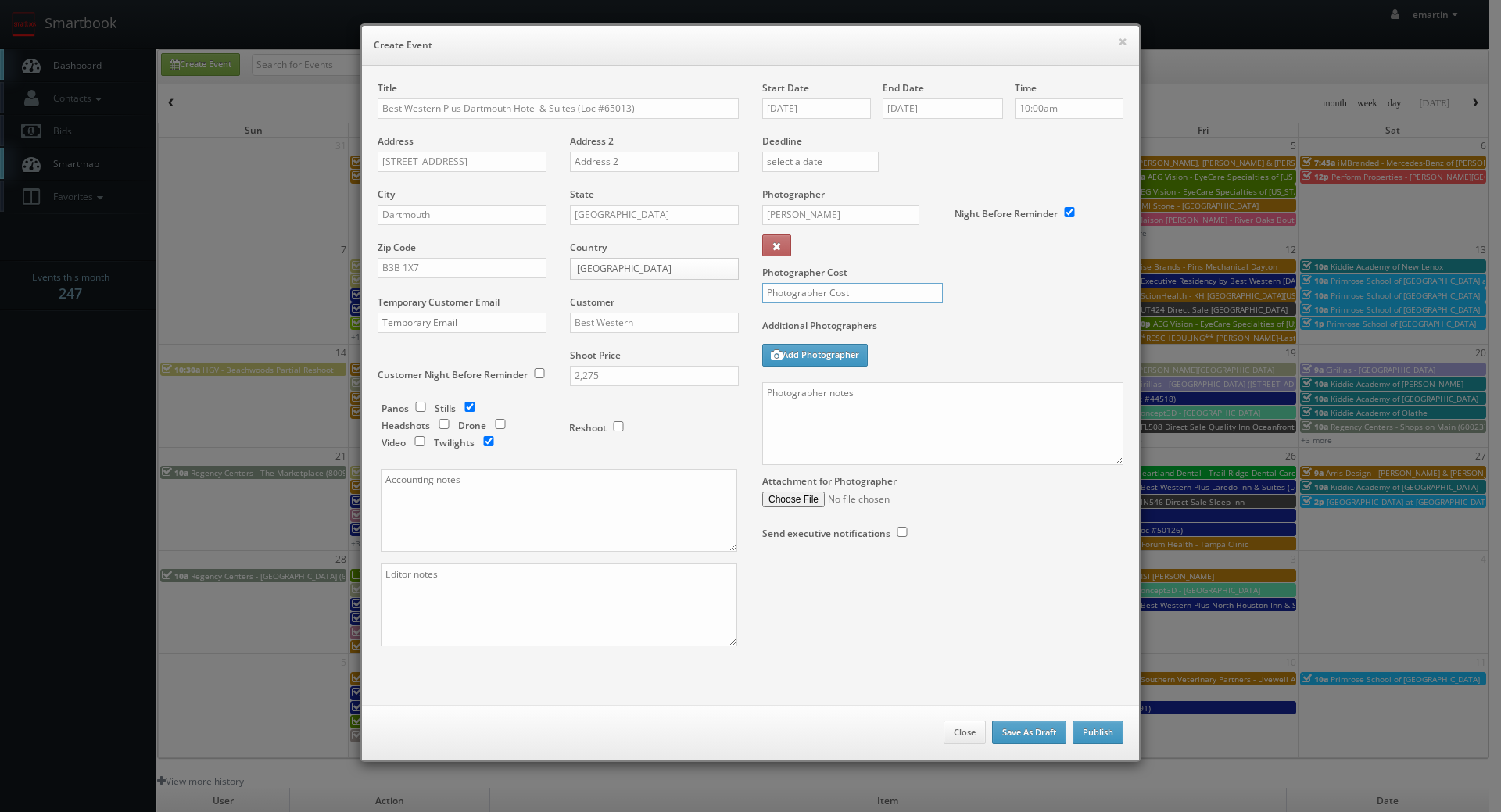
click at [835, 298] on input "text" at bounding box center [853, 293] width 181 height 21
type input "775"
click at [1014, 278] on label "Photographer Cost" at bounding box center [942, 272] width 385 height 13
click at [895, 443] on textarea at bounding box center [943, 423] width 361 height 83
paste textarea "Onsite contact is ______. Overnight stay ___. Stills, and exterior twilights. F…"
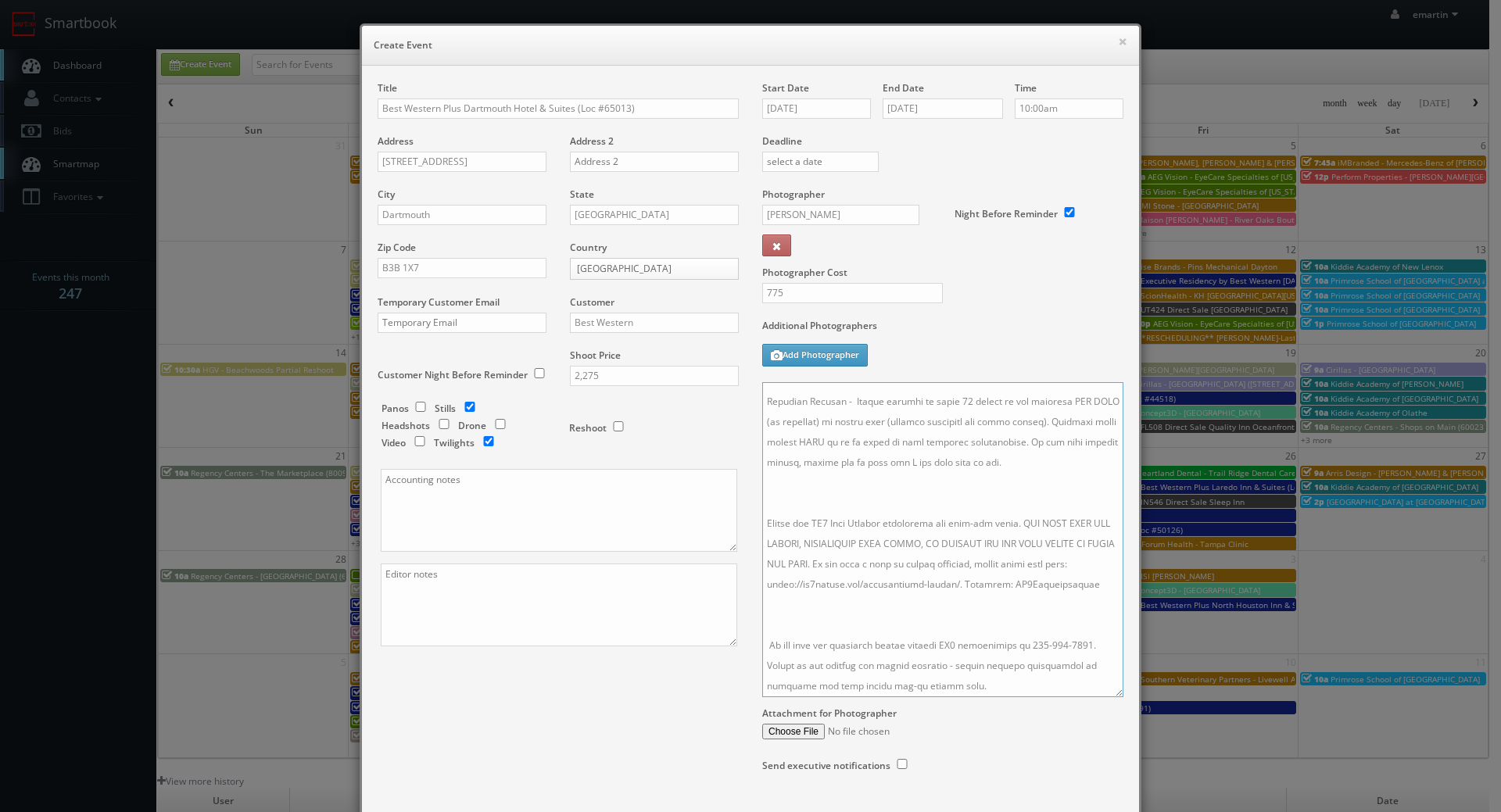
drag, startPoint x: 1109, startPoint y: 481, endPoint x: 1115, endPoint y: 695, distance: 214.1
click at [1115, 695] on textarea at bounding box center [943, 539] width 361 height 315
click at [914, 607] on textarea at bounding box center [943, 539] width 361 height 315
click at [819, 475] on textarea at bounding box center [943, 539] width 361 height 315
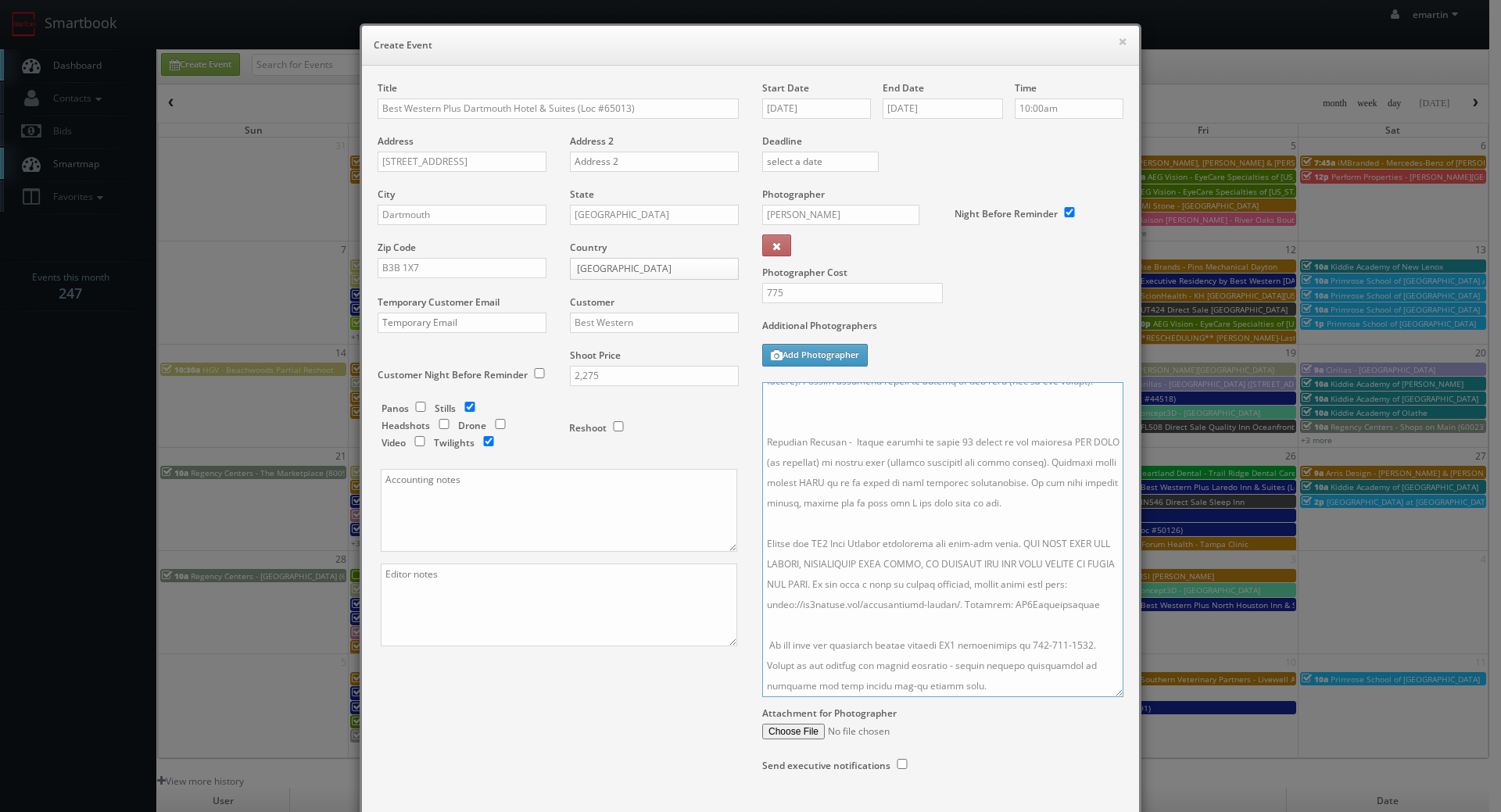
scroll to position [160, 0]
click at [821, 525] on textarea at bounding box center [943, 539] width 361 height 315
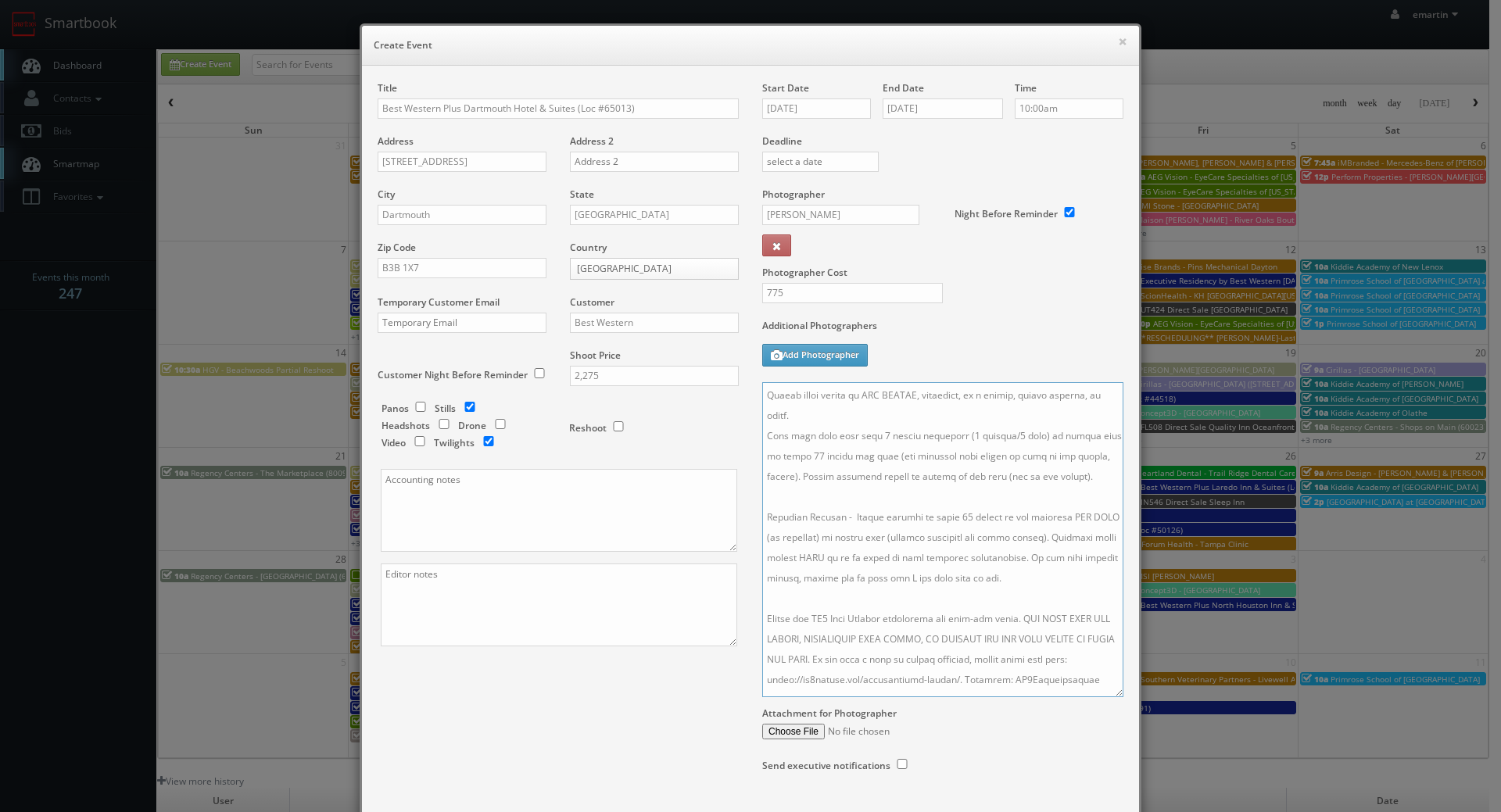
scroll to position [0, 0]
click at [812, 504] on textarea at bounding box center [943, 539] width 361 height 315
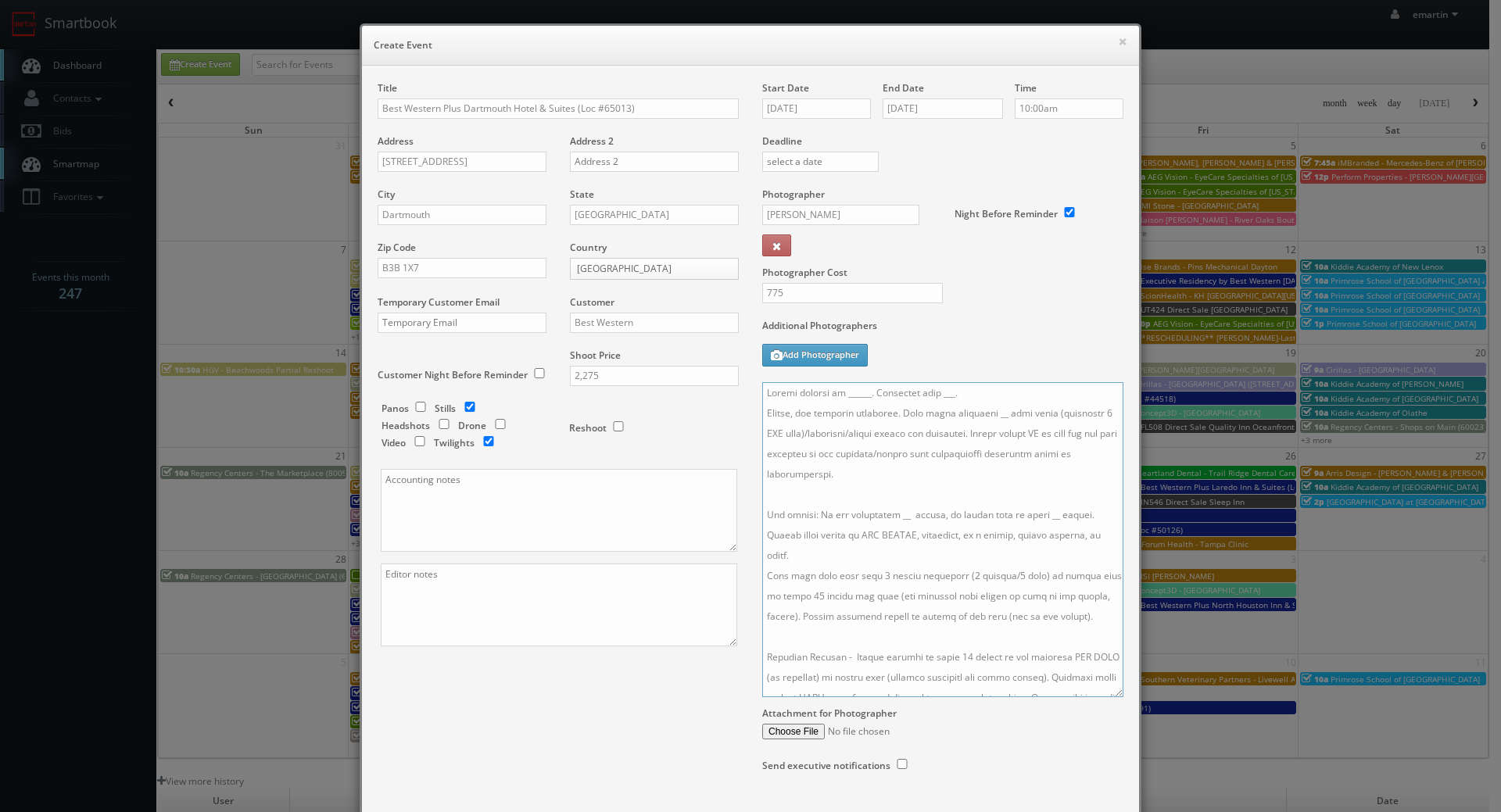
click at [981, 415] on textarea at bounding box center [943, 539] width 361 height 315
click at [890, 520] on textarea at bounding box center [943, 539] width 361 height 315
click at [1041, 514] on textarea at bounding box center [943, 539] width 361 height 315
drag, startPoint x: 947, startPoint y: 390, endPoint x: 929, endPoint y: 389, distance: 18.0
click at [929, 389] on textarea at bounding box center [943, 539] width 361 height 315
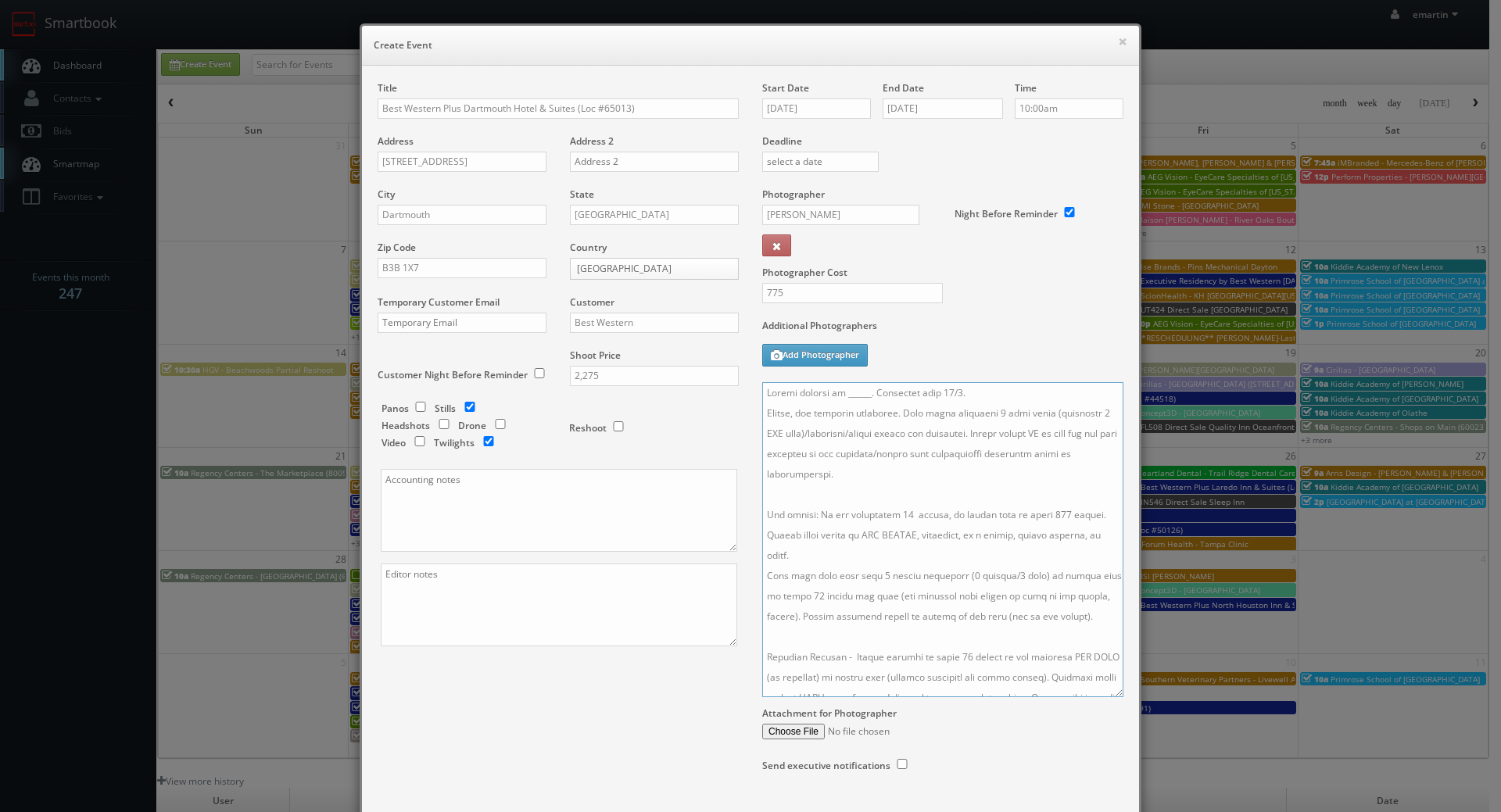
click at [862, 392] on textarea at bounding box center [943, 539] width 361 height 315
paste textarea "Shannon Griffin, sgriffin@bestwesterndartmouth.com, 902-225-0450"
drag, startPoint x: 1075, startPoint y: 390, endPoint x: 909, endPoint y: 397, distance: 166.1
click at [909, 397] on textarea at bounding box center [943, 539] width 361 height 315
click at [946, 467] on textarea at bounding box center [943, 539] width 361 height 315
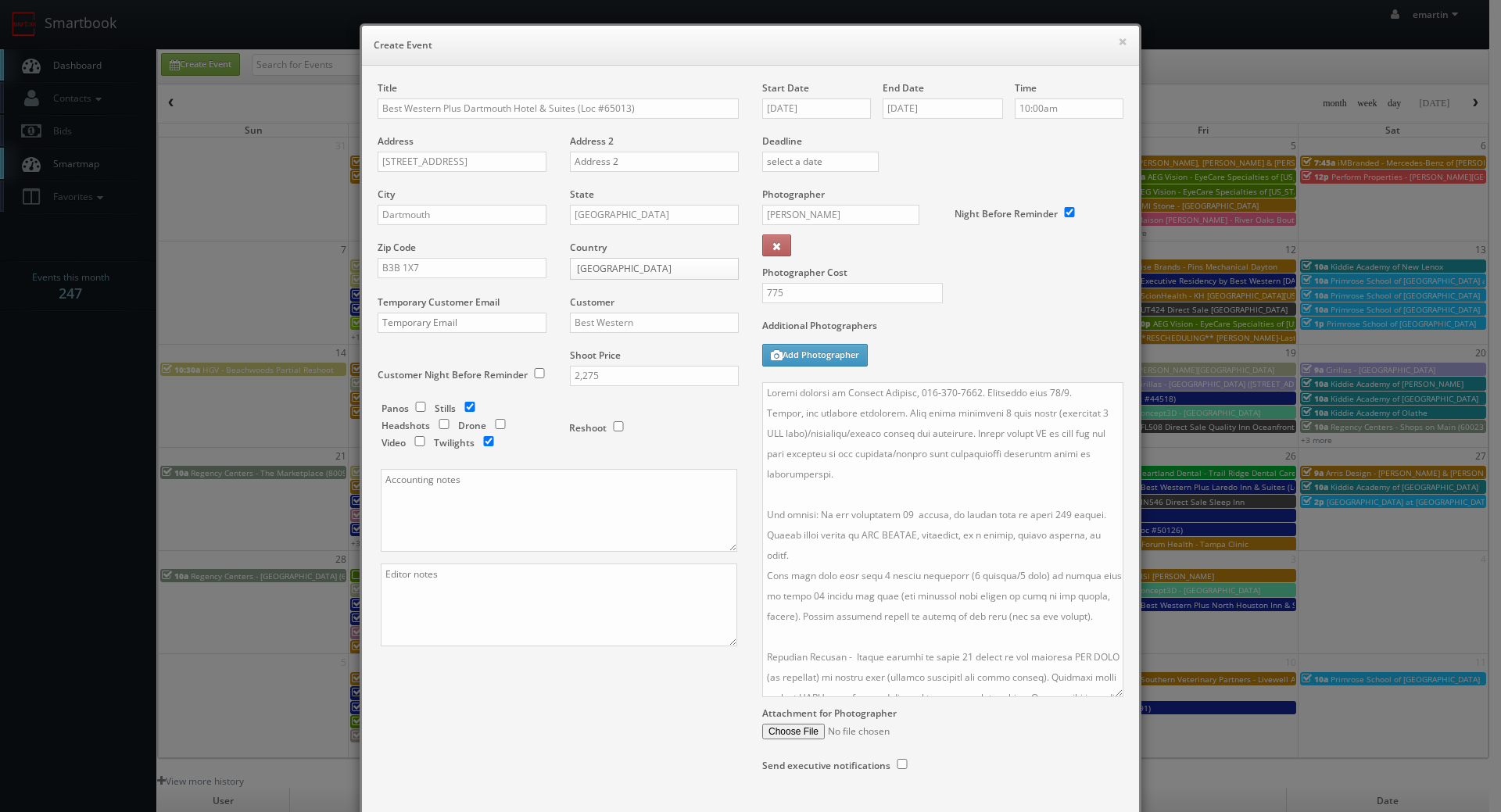
click at [924, 349] on div "Additional Photographers Add Photographer" at bounding box center [943, 351] width 361 height 64
click at [896, 515] on textarea at bounding box center [943, 539] width 361 height 315
drag, startPoint x: 926, startPoint y: 579, endPoint x: 928, endPoint y: 552, distance: 27.1
click at [927, 578] on textarea at bounding box center [943, 539] width 361 height 315
click at [931, 402] on textarea at bounding box center [943, 539] width 361 height 315
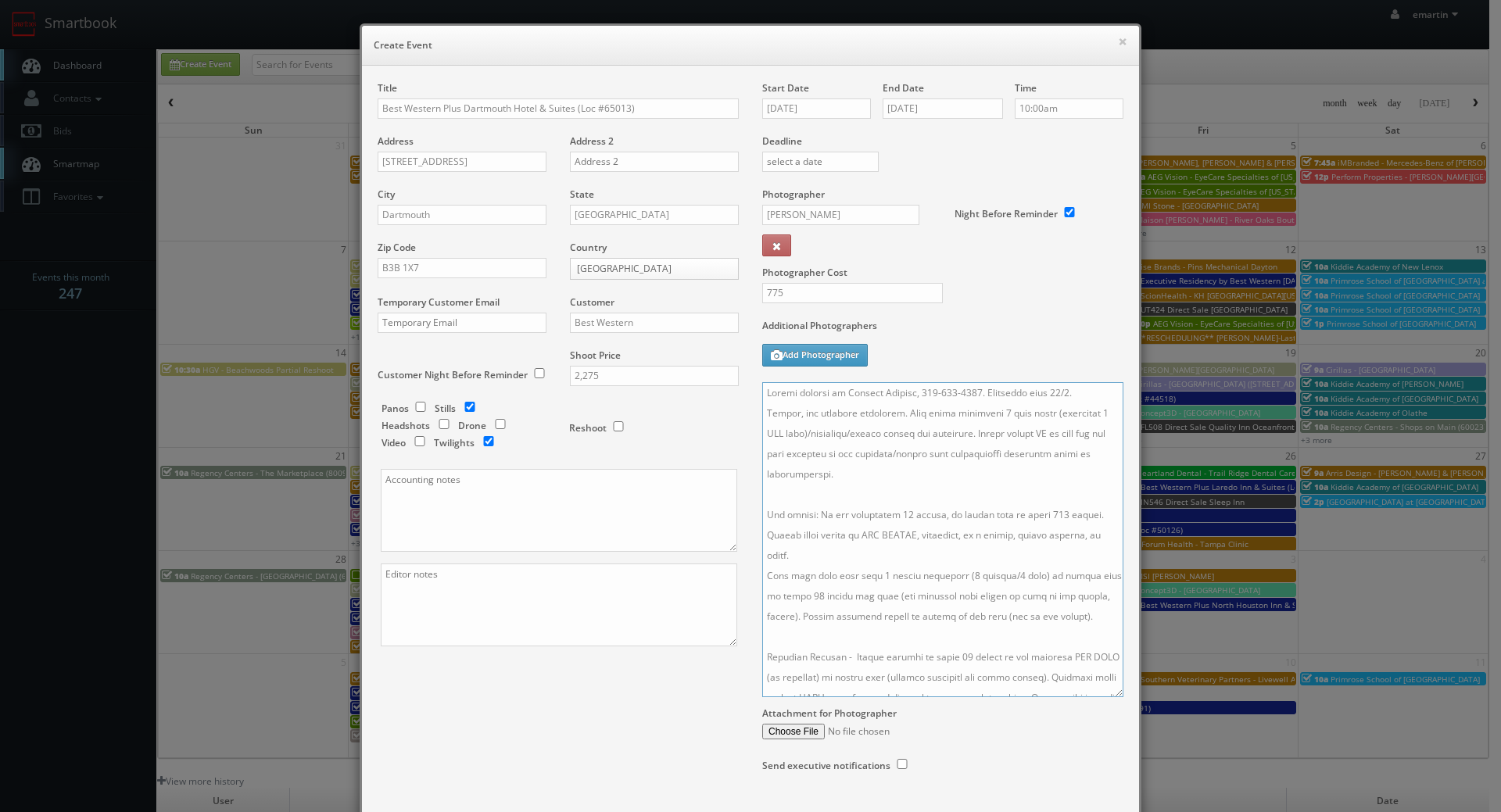
type textarea "Onsite contact is Shannon Griffin, 902-225-0450. Overnight stay 10/5. Stills, a…"
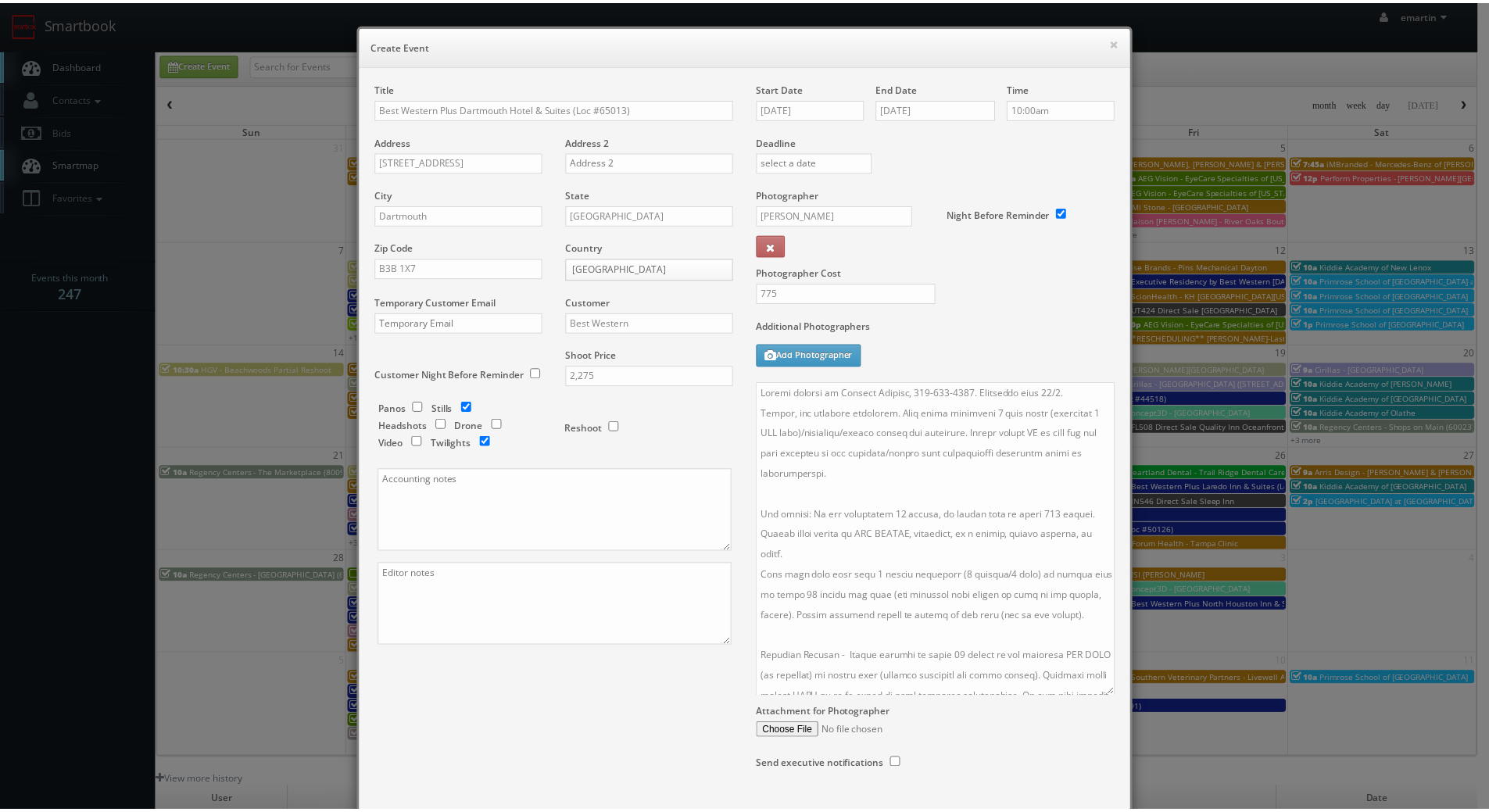
scroll to position [102, 0]
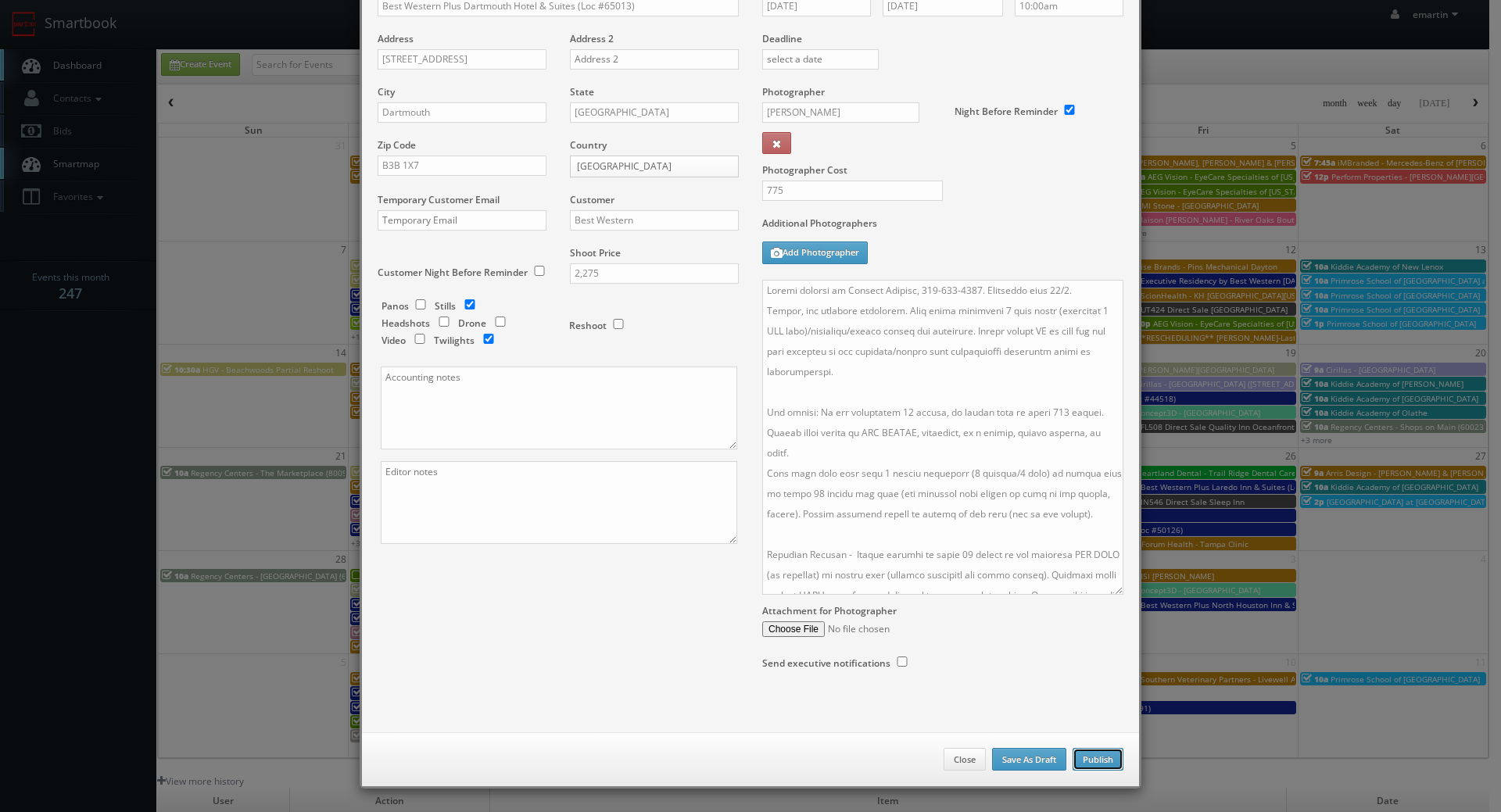
click at [1099, 760] on button "Publish" at bounding box center [1098, 760] width 51 height 23
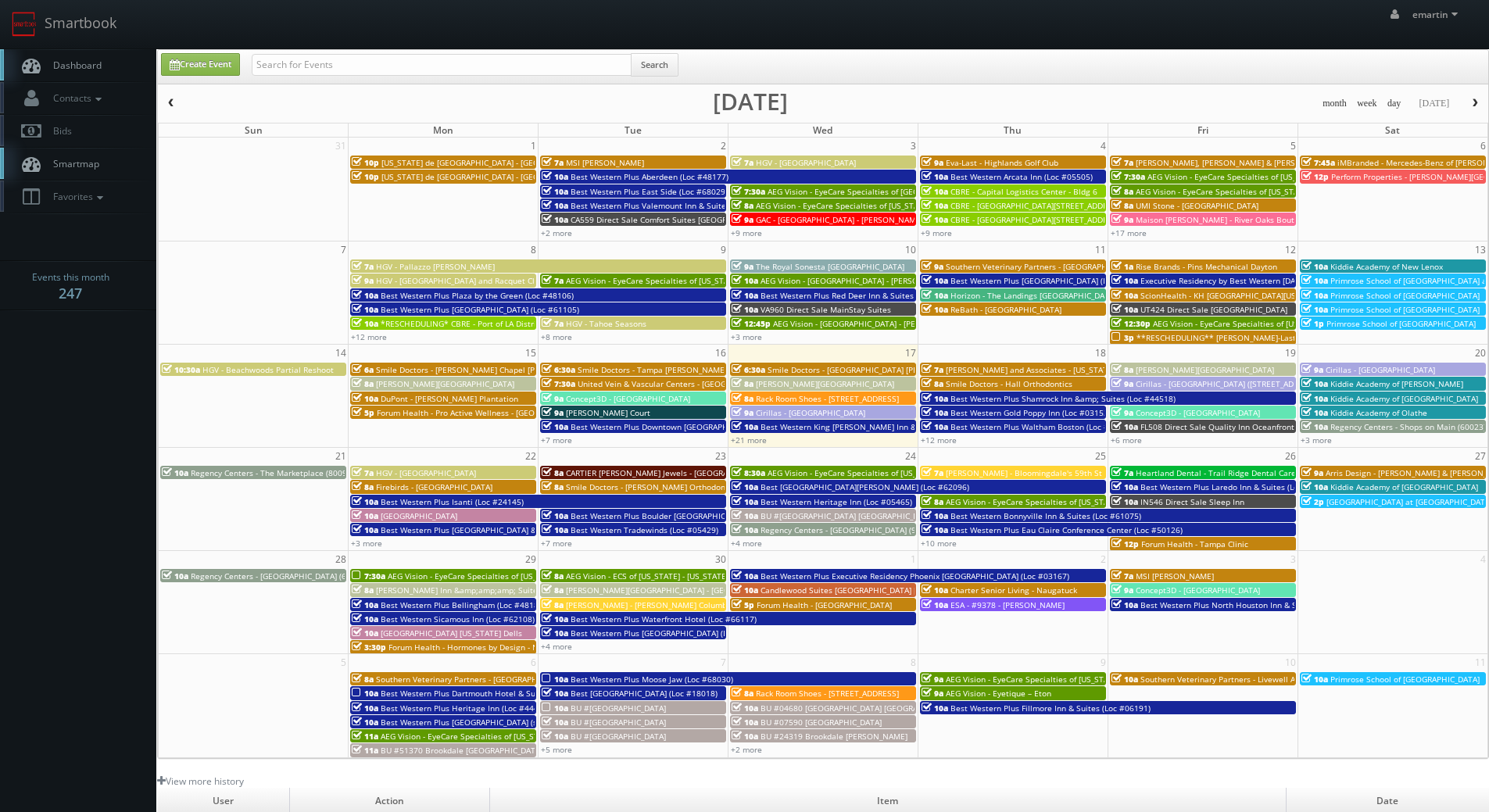
click at [95, 71] on span "Dashboard" at bounding box center [73, 65] width 56 height 13
click at [47, 73] on link "Dashboard" at bounding box center [78, 65] width 157 height 32
click at [84, 60] on span "Dashboard" at bounding box center [73, 65] width 56 height 13
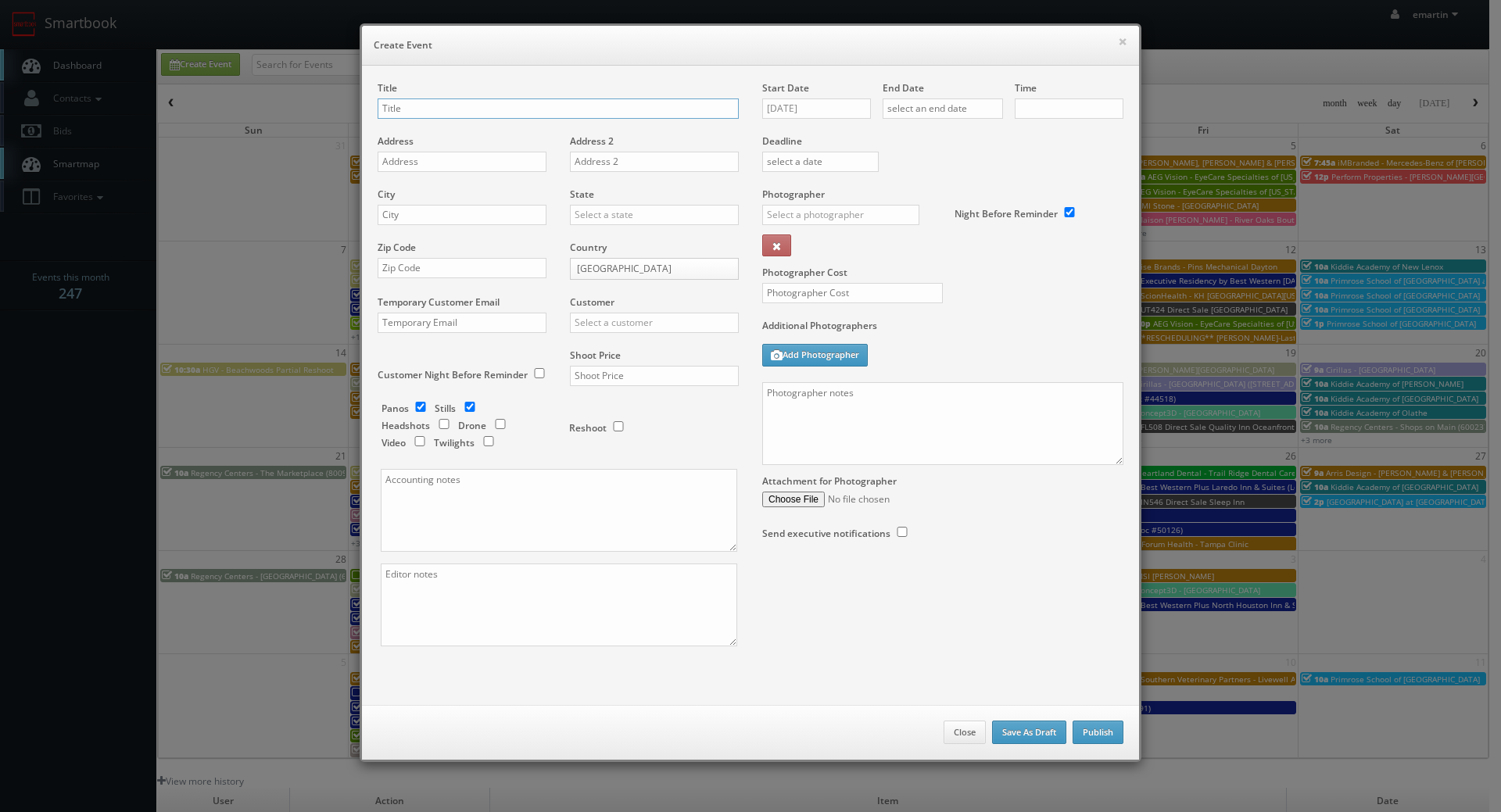
checkbox input "true"
type input "10:00am"
checkbox input "true"
drag, startPoint x: 813, startPoint y: 107, endPoint x: 826, endPoint y: 111, distance: 13.6
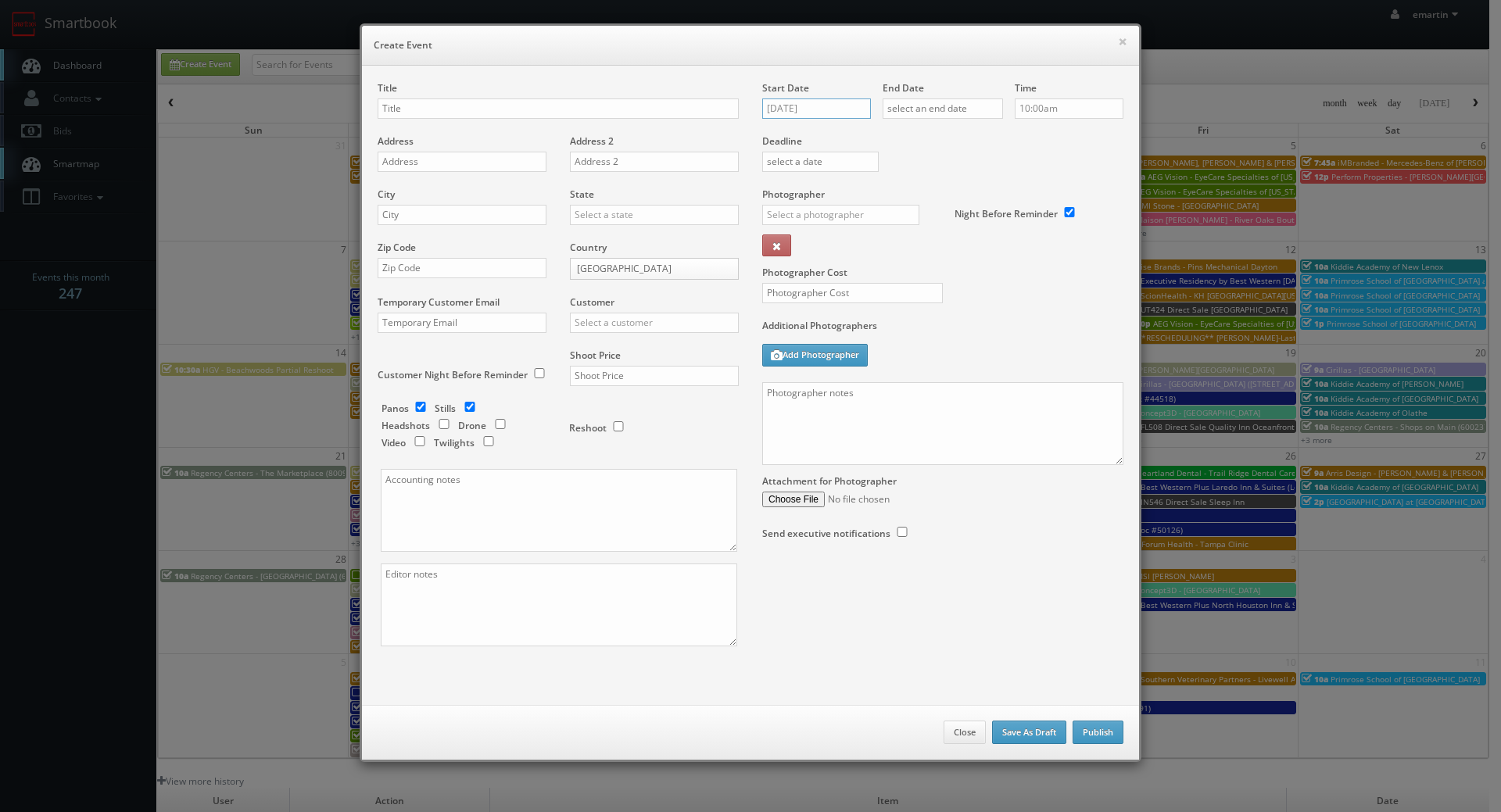
click at [813, 107] on input "[DATE]" at bounding box center [817, 108] width 108 height 21
click at [821, 252] on td "23" at bounding box center [818, 250] width 22 height 22
type input "[DATE]"
click at [931, 105] on input "text" at bounding box center [943, 108] width 120 height 21
click at [936, 247] on td "23" at bounding box center [938, 250] width 22 height 22
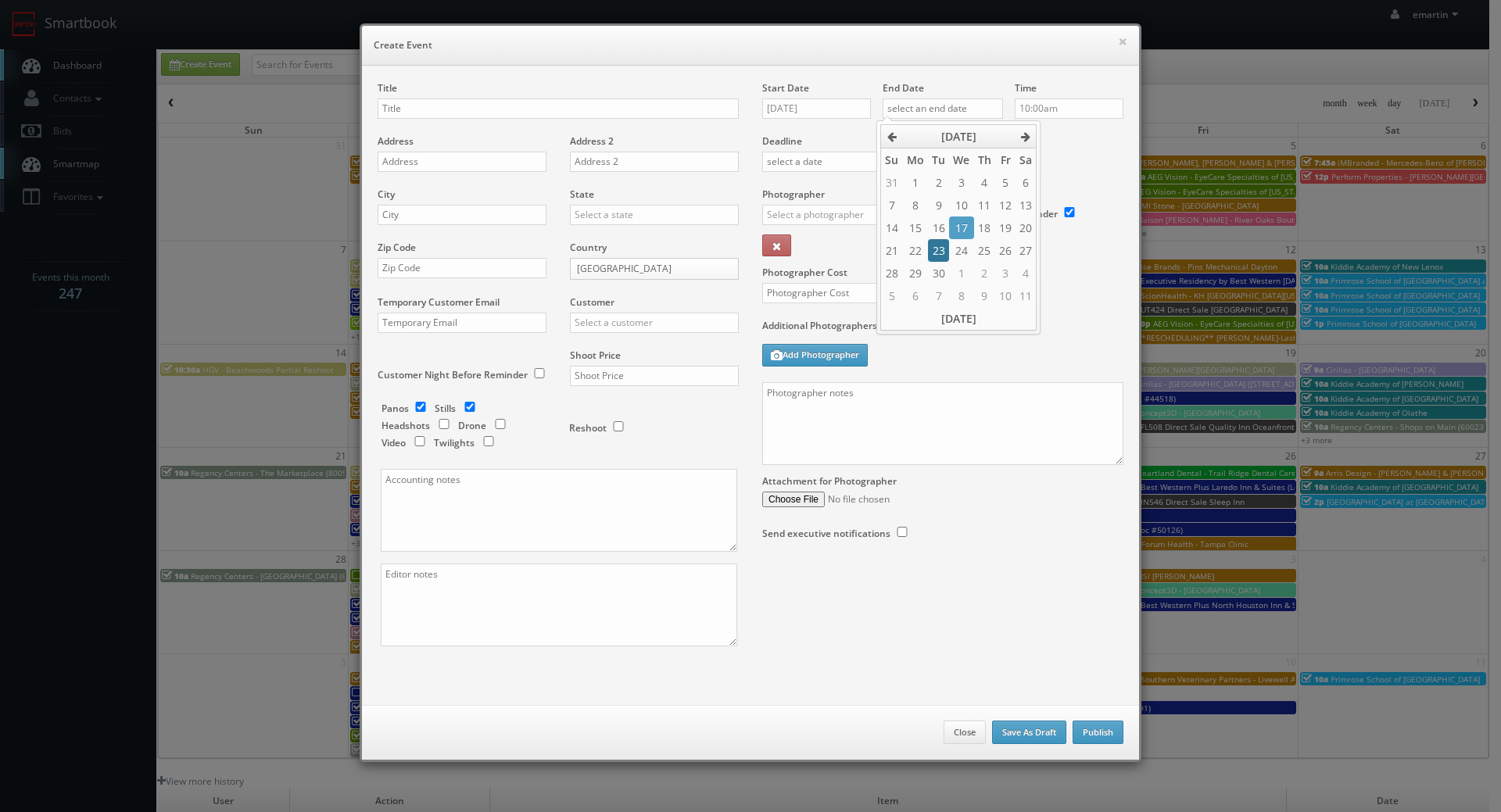
type input "[DATE]"
click at [1072, 127] on div "Time 10:00am" at bounding box center [1064, 108] width 120 height 53
click at [1056, 106] on input "10:00am" at bounding box center [1069, 108] width 108 height 21
type input "7:00am"
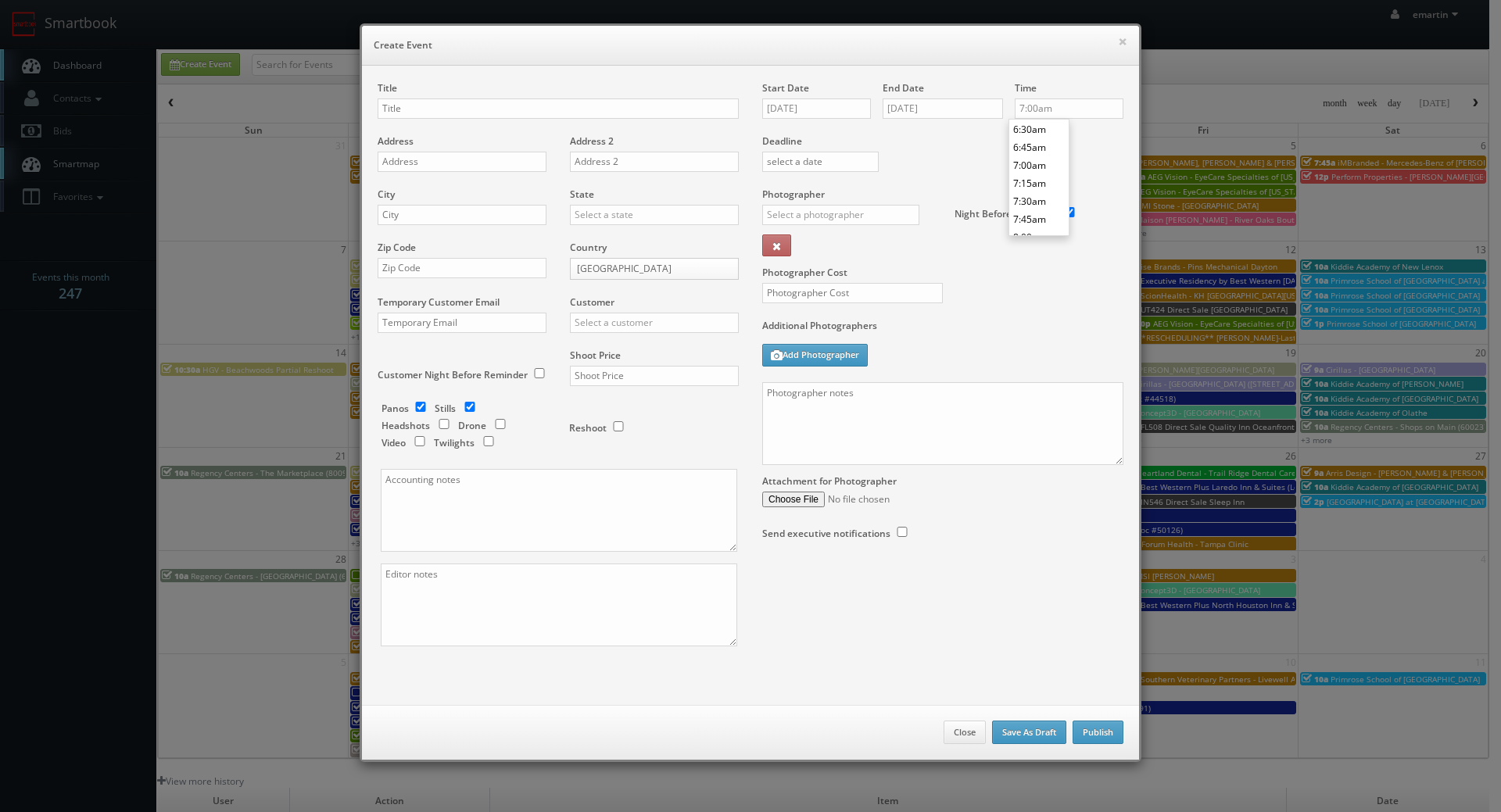
click at [1022, 168] on li "7:00am" at bounding box center [1039, 165] width 59 height 18
click at [944, 155] on div "Deadline" at bounding box center [942, 134] width 385 height 107
click at [448, 115] on input "text" at bounding box center [559, 108] width 361 height 21
paste input "iMBranded"
drag, startPoint x: 504, startPoint y: 109, endPoint x: 406, endPoint y: 107, distance: 98.0
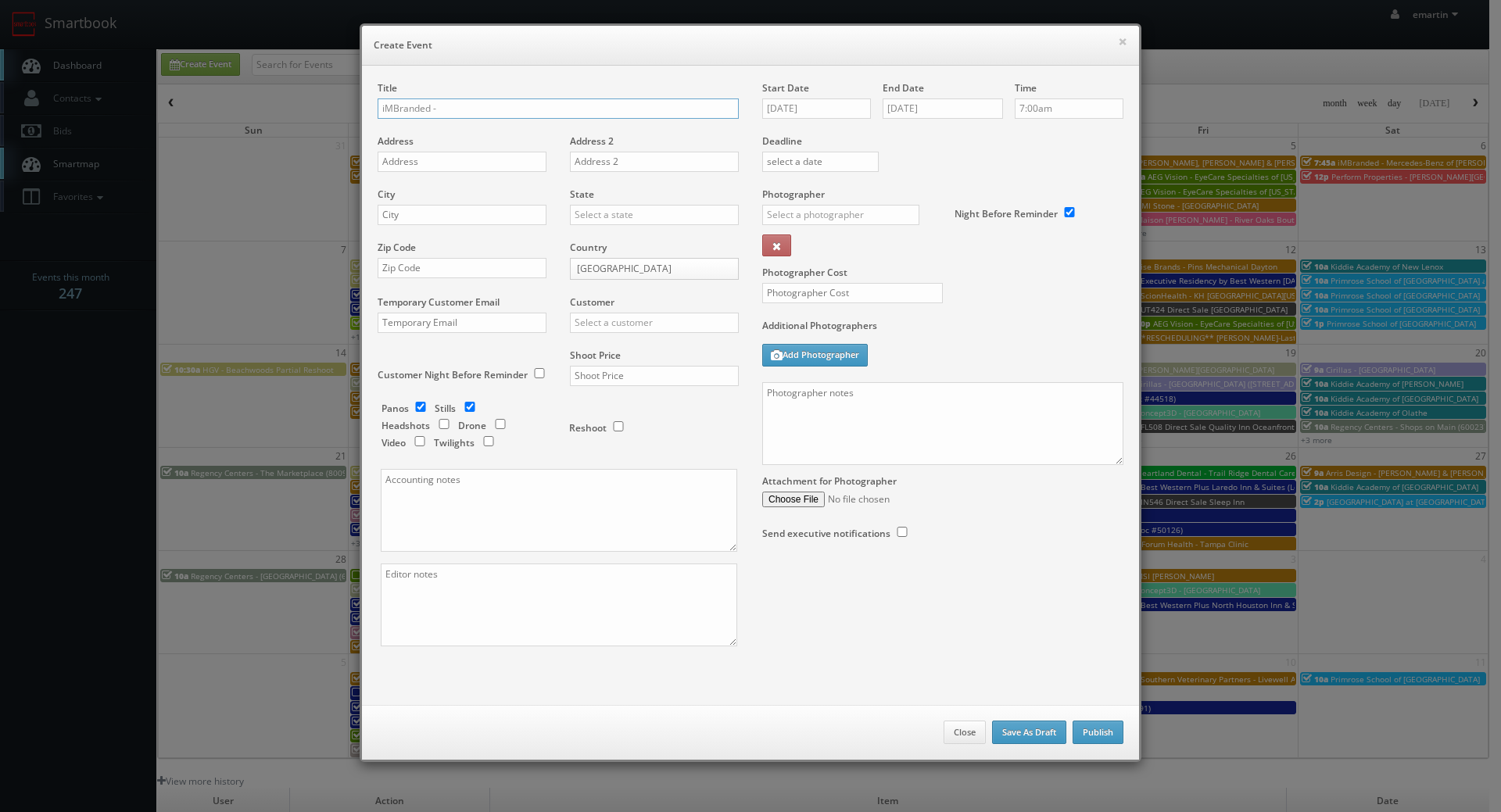
click at [504, 109] on input "iMBranded -" at bounding box center [559, 108] width 361 height 21
paste input "[PERSON_NAME] Hills BMW"
type input "iMBranded - [PERSON_NAME][GEOGRAPHIC_DATA] BMW"
click at [460, 162] on input "text" at bounding box center [462, 162] width 169 height 21
paste input "[STREET_ADDRESS]"
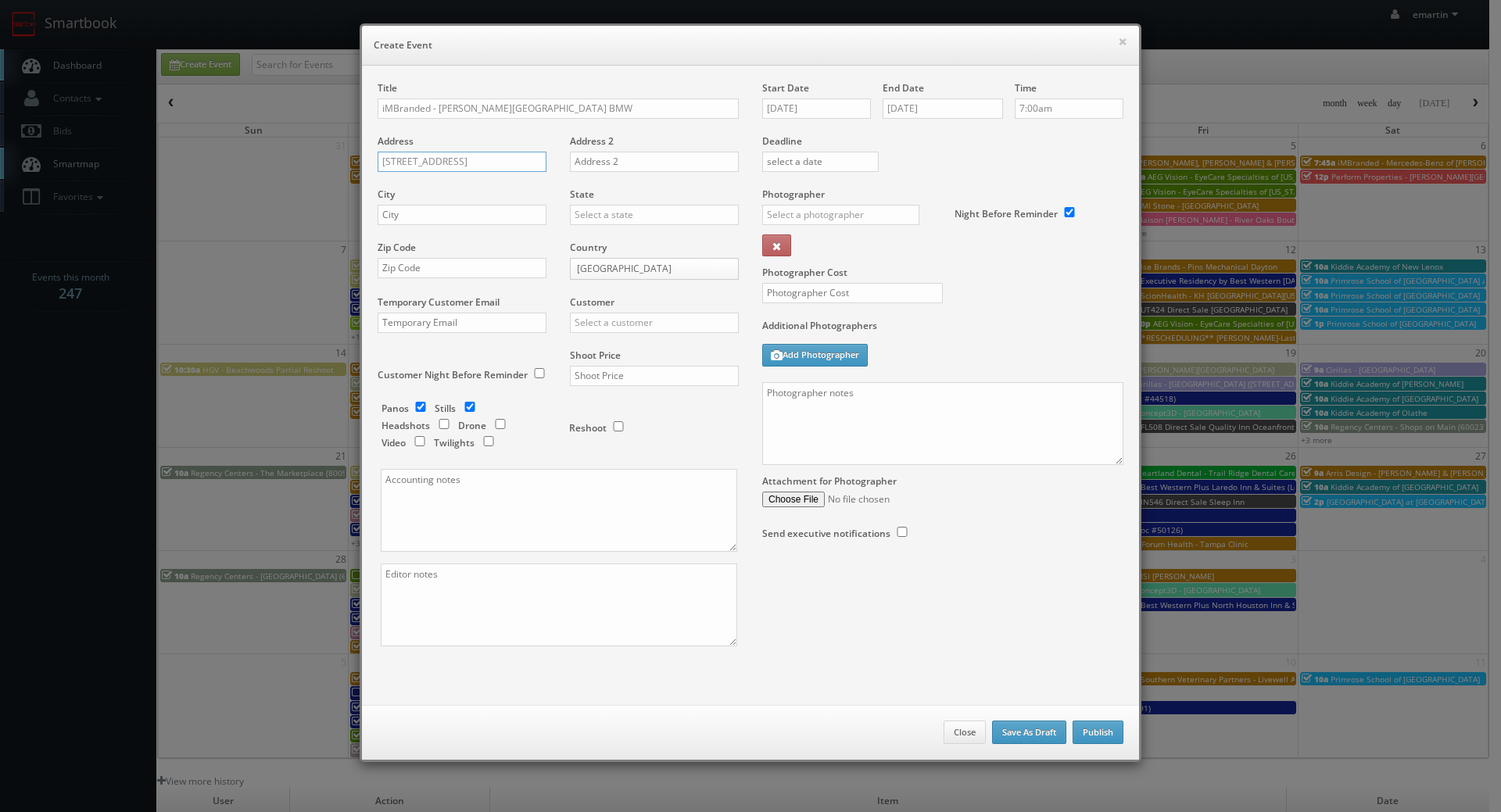
type input "[STREET_ADDRESS]"
click at [519, 216] on input "text" at bounding box center [462, 215] width 169 height 21
paste input "Los Angeles"
type input "Los Angeles"
click at [627, 218] on input "text" at bounding box center [654, 215] width 169 height 21
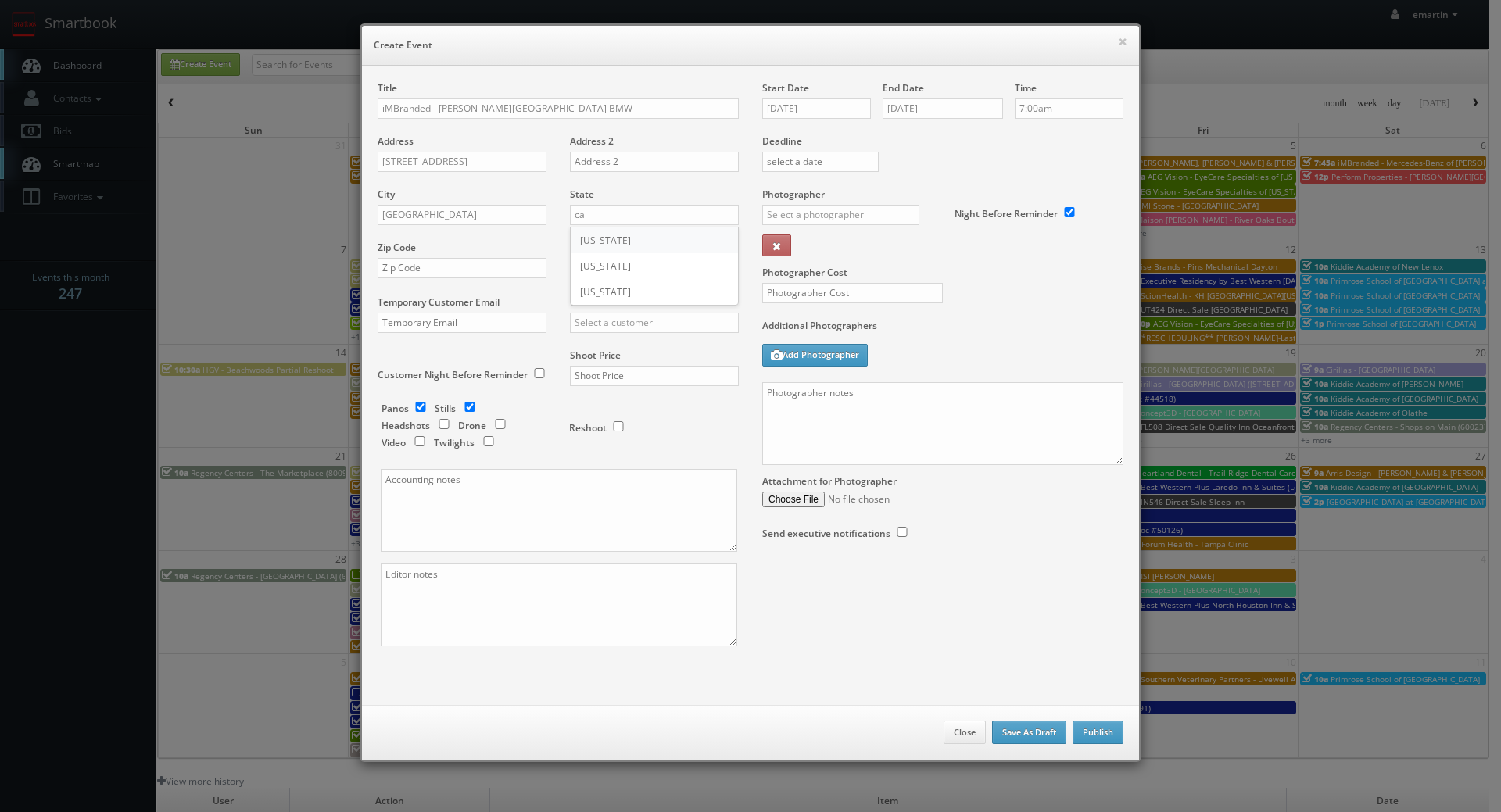
click at [624, 245] on div "[US_STATE]" at bounding box center [654, 240] width 167 height 26
type input "[US_STATE]"
drag, startPoint x: 479, startPoint y: 263, endPoint x: 618, endPoint y: 293, distance: 142.2
click at [479, 263] on input "text" at bounding box center [462, 268] width 169 height 21
paste input "90036"
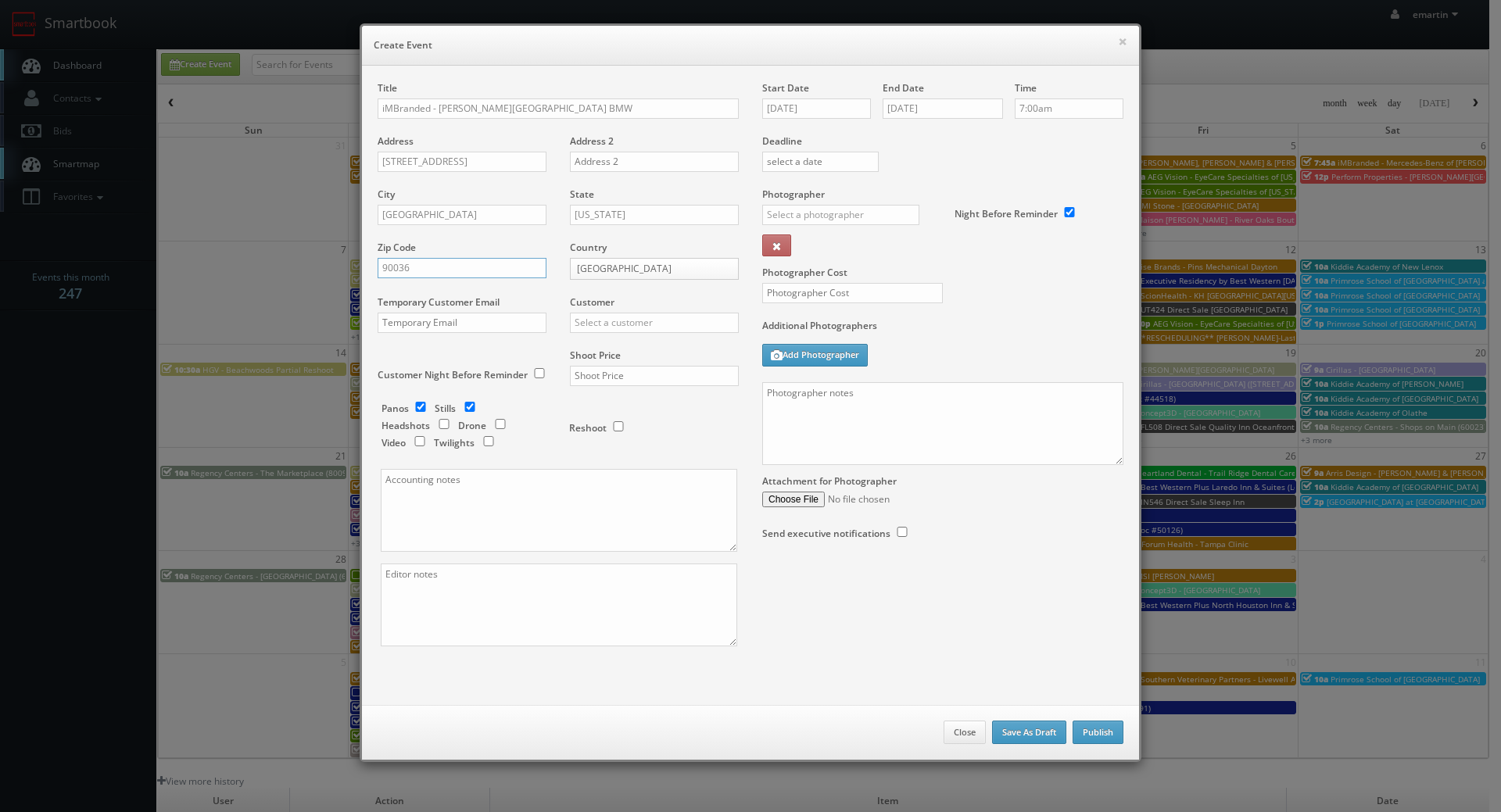
type input "90036"
click at [673, 320] on input "text" at bounding box center [654, 323] width 169 height 21
type input "i"
click at [648, 338] on div "GBV" at bounding box center [654, 348] width 167 height 26
type input "GBV"
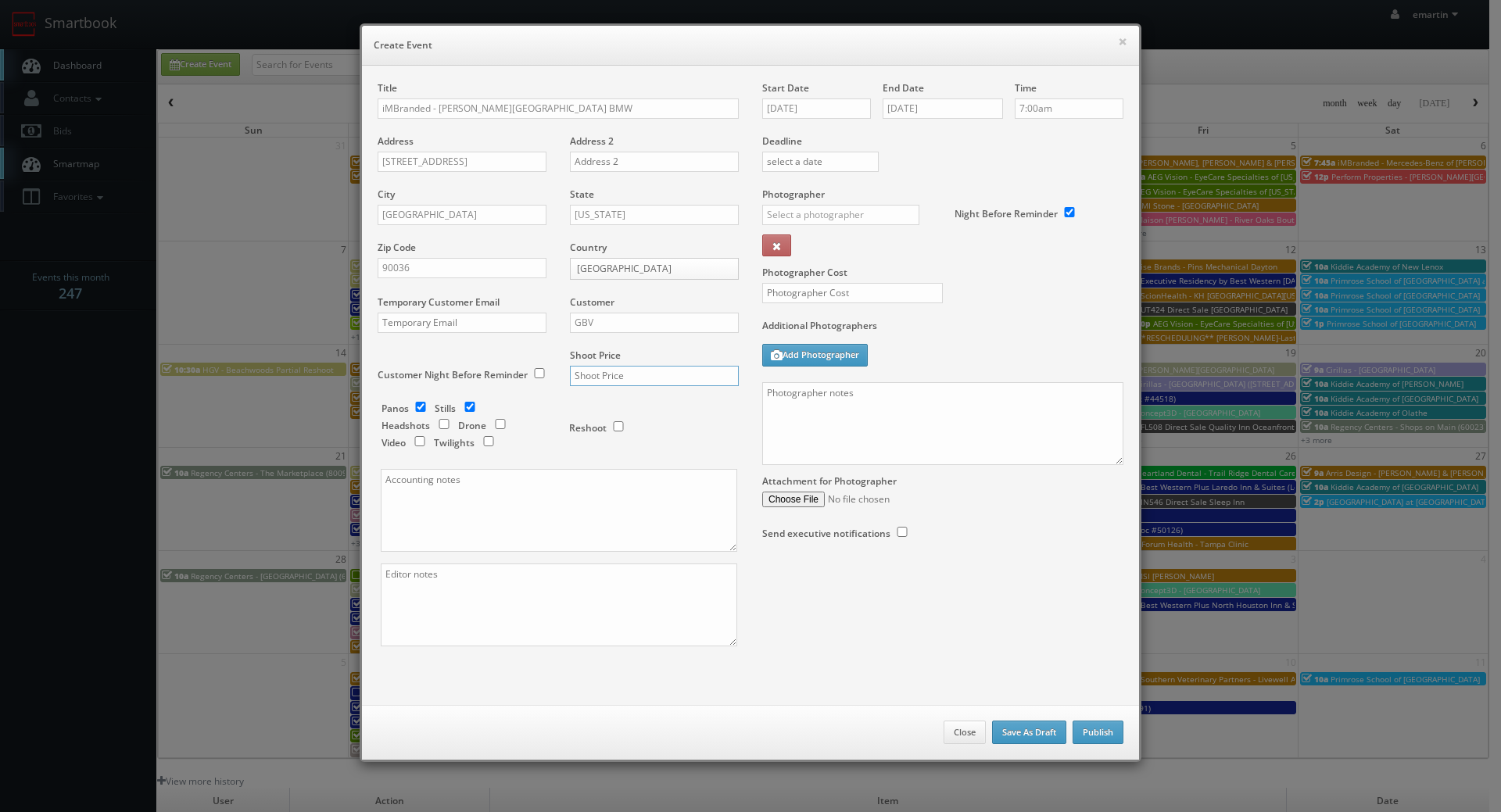
click at [598, 378] on input "text" at bounding box center [654, 376] width 169 height 21
type input "700"
click at [880, 206] on input "text" at bounding box center [841, 215] width 158 height 21
type input "jordan pa"
click at [842, 215] on input "jordan pa" at bounding box center [841, 215] width 158 height 21
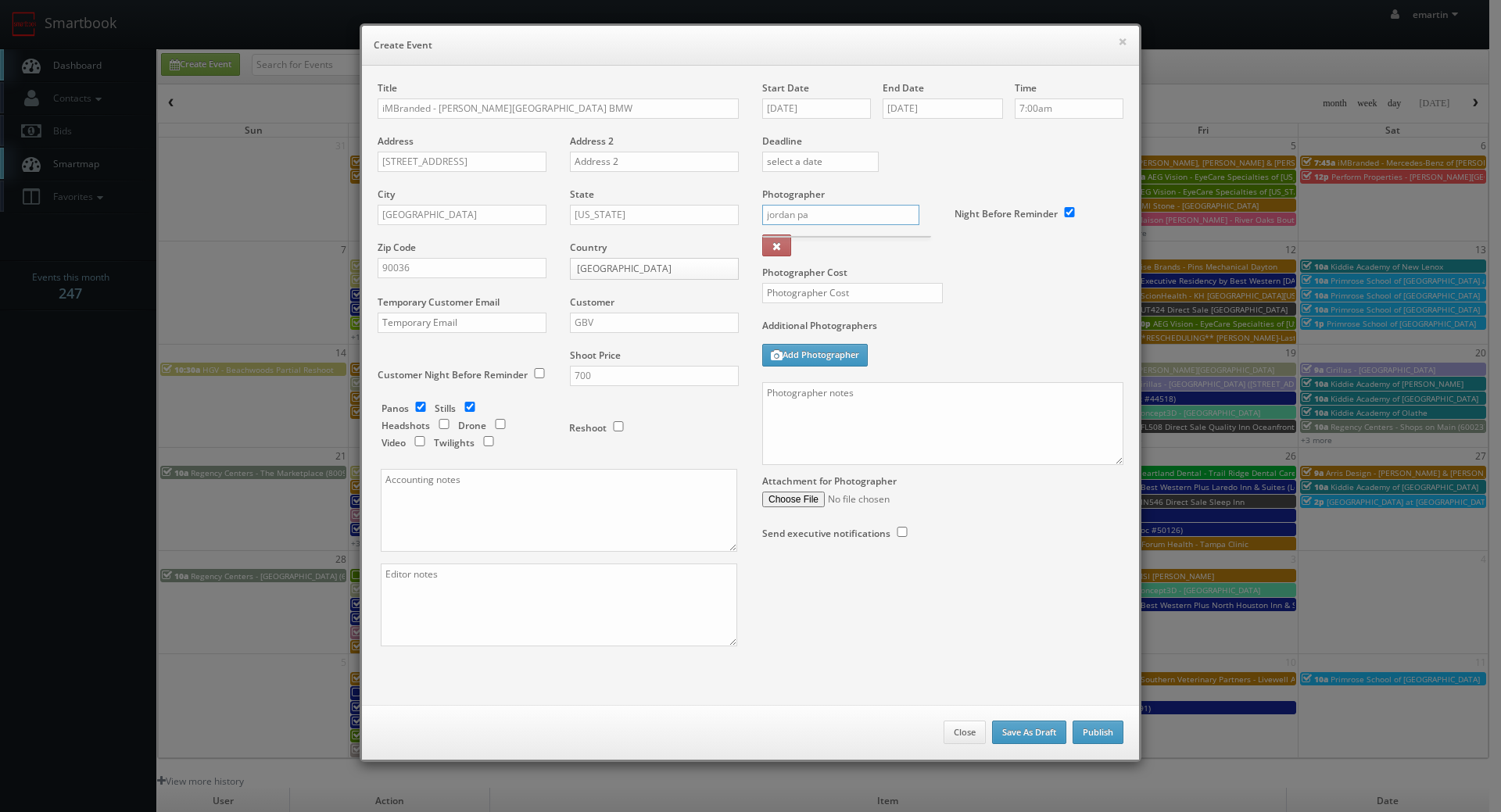
click at [750, 213] on div "Start Date 09/23/2025 End Date 09/23/2025 Time 7:00am Deadline Photographer jor…" at bounding box center [942, 326] width 385 height 490
click at [789, 270] on div "[PERSON_NAME]" at bounding box center [847, 275] width 167 height 26
type input "[PERSON_NAME]"
click at [794, 285] on input "text" at bounding box center [853, 293] width 181 height 21
type input "275"
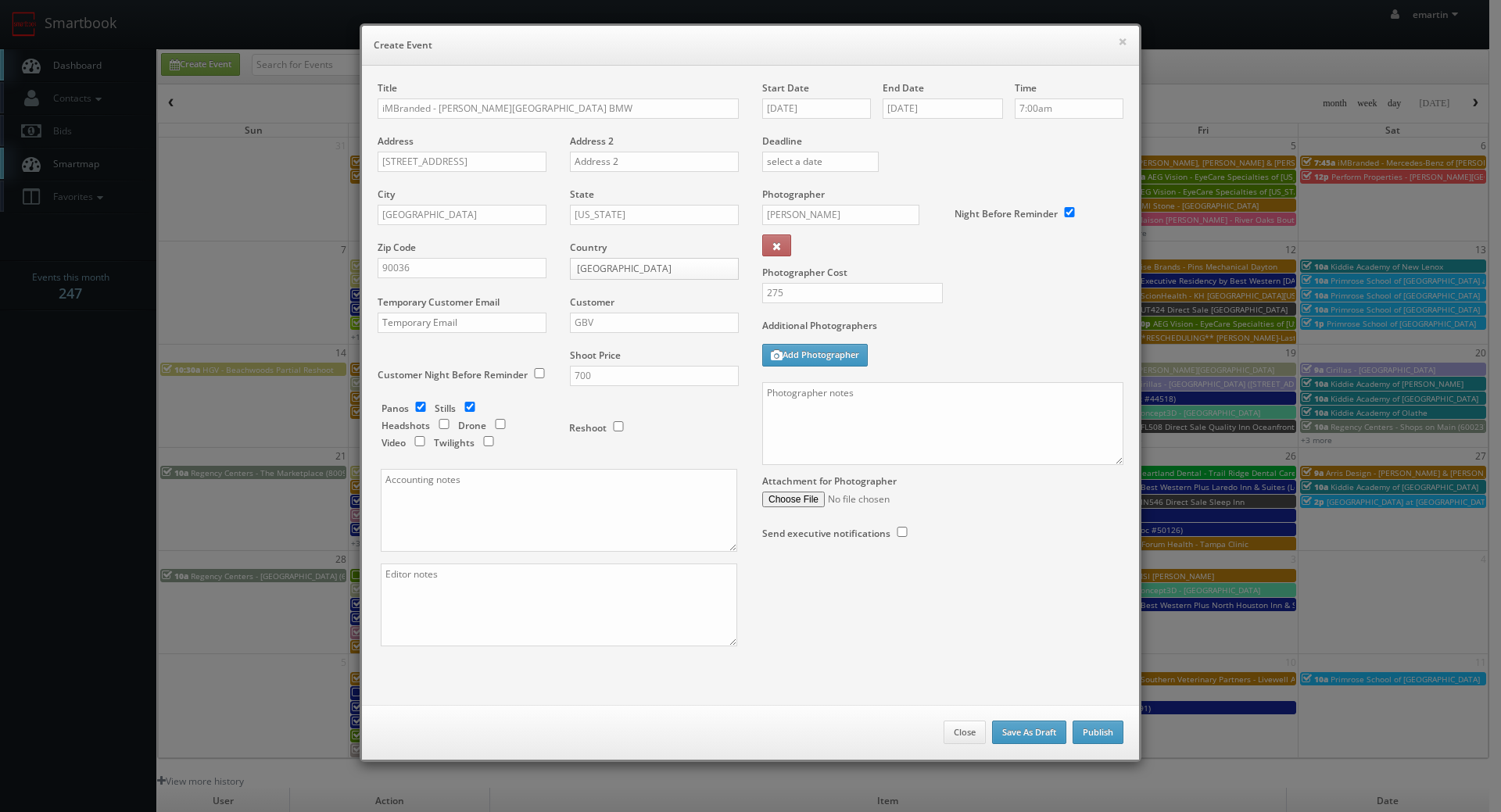
click at [989, 326] on label "Additional Photographers" at bounding box center [943, 329] width 361 height 22
drag, startPoint x: 827, startPoint y: 434, endPoint x: 925, endPoint y: 436, distance: 98.0
click at [828, 434] on textarea at bounding box center [943, 423] width 361 height 83
paste textarea "Onsite contact is Ray Samples. We are shooting on behalf of the company that ha…"
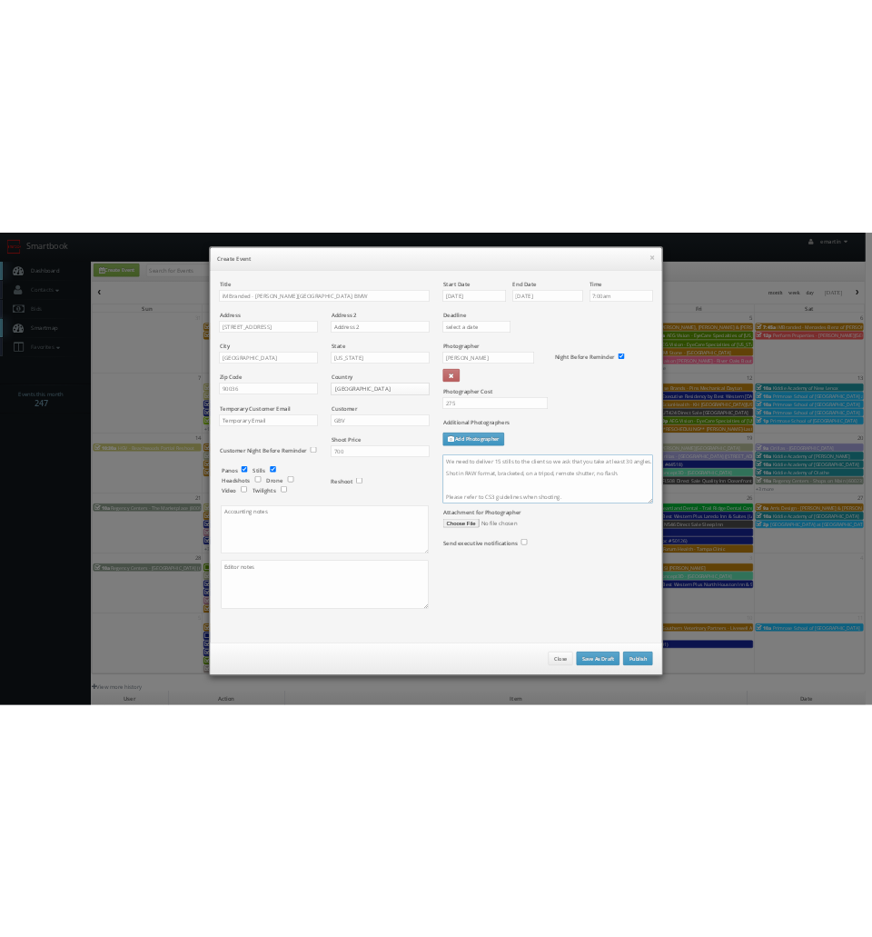
scroll to position [0, 0]
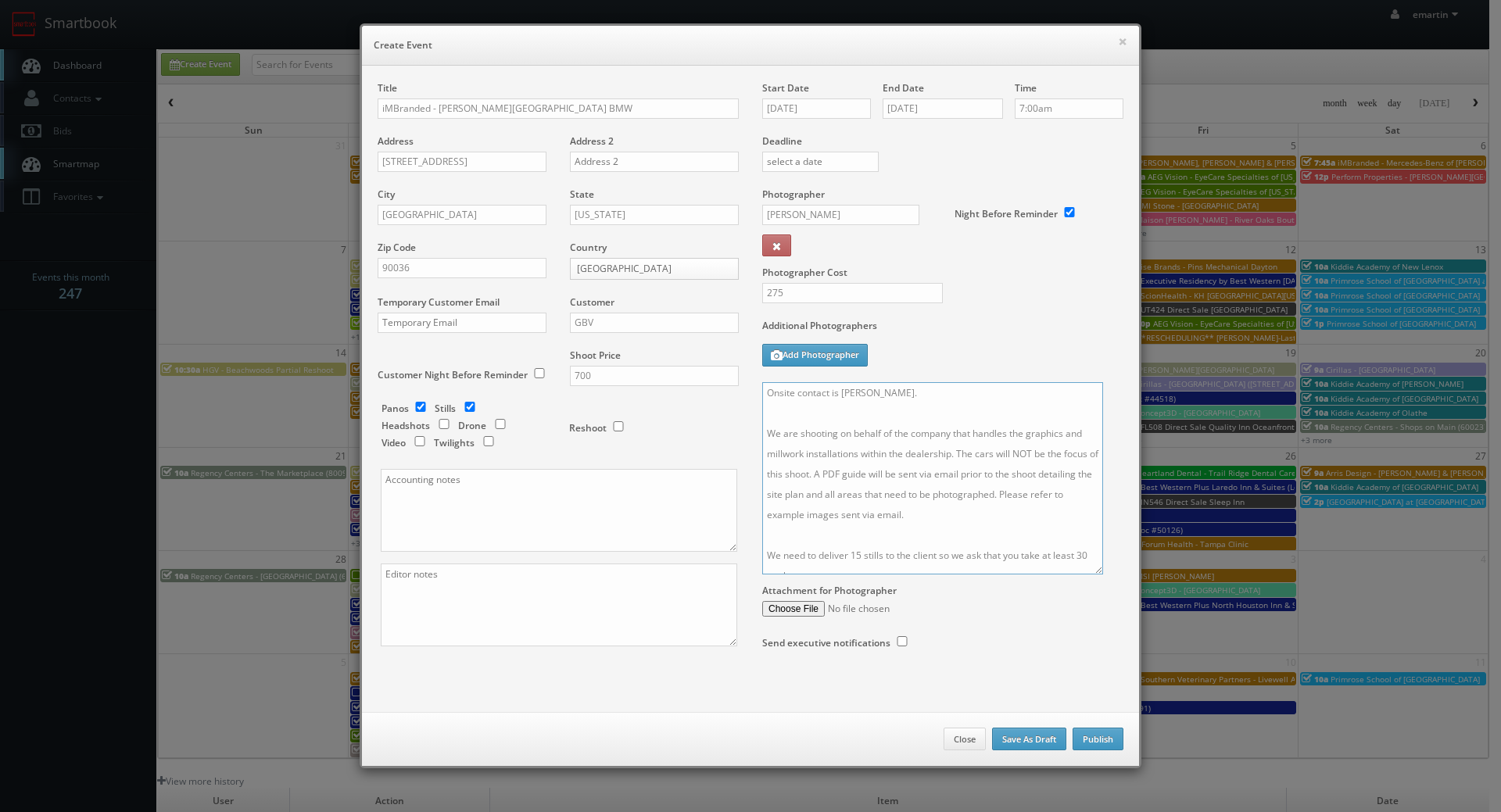
drag, startPoint x: 1107, startPoint y: 458, endPoint x: 1067, endPoint y: 773, distance: 317.5
click at [1066, 575] on textarea "Onsite contact is Ray Samples. We are shooting on behalf of the company that ha…" at bounding box center [933, 478] width 341 height 193
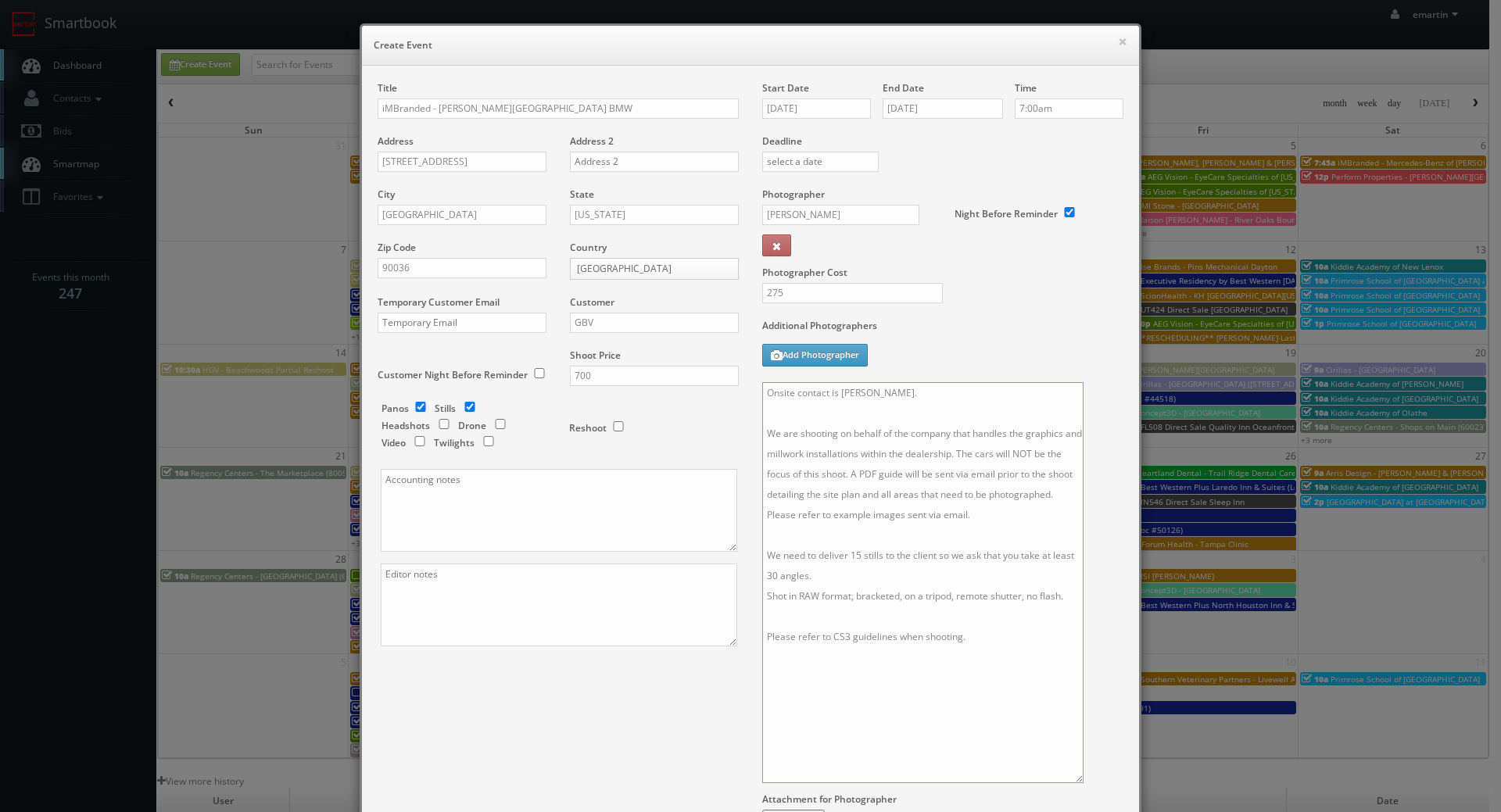
click at [860, 578] on textarea "Onsite contact is Ray Samples. We are shooting on behalf of the company that ha…" at bounding box center [923, 582] width 321 height 401
click at [773, 594] on textarea "Onsite contact is Ray Samples. We are shooting on behalf of the company that ha…" at bounding box center [923, 582] width 321 height 401
drag, startPoint x: 902, startPoint y: 415, endPoint x: 820, endPoint y: 411, distance: 82.1
click at [820, 411] on textarea "Onsite contact is Ray Samples. We are shooting on behalf of the company that ha…" at bounding box center [923, 582] width 321 height 401
click at [763, 415] on textarea "Onsite contact to be provided. We are shooting on behalf of the company that ha…" at bounding box center [923, 582] width 321 height 401
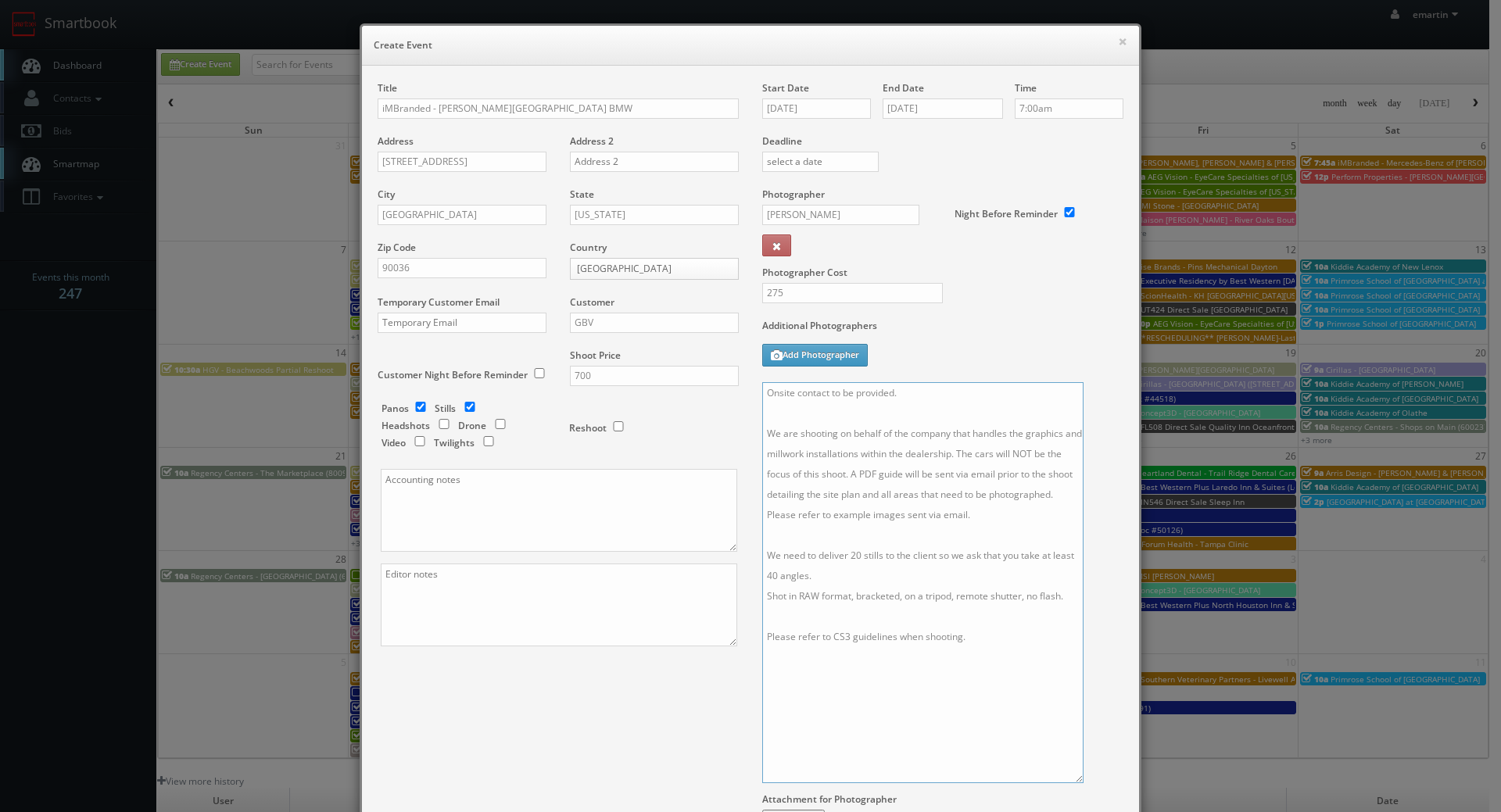
click at [865, 507] on textarea "Onsite contact to be provided. We are shooting on behalf of the company that ha…" at bounding box center [923, 582] width 321 height 401
click at [783, 389] on textarea "Onsite contact to be provided. We are shooting on behalf of the company that ha…" at bounding box center [923, 582] width 321 height 401
click at [919, 508] on textarea "Onsite contact to be provided. We are shooting on behalf of the company that ha…" at bounding box center [923, 582] width 321 height 401
type textarea "Onsite contact to be provided. We are shooting on behalf of the company that ha…"
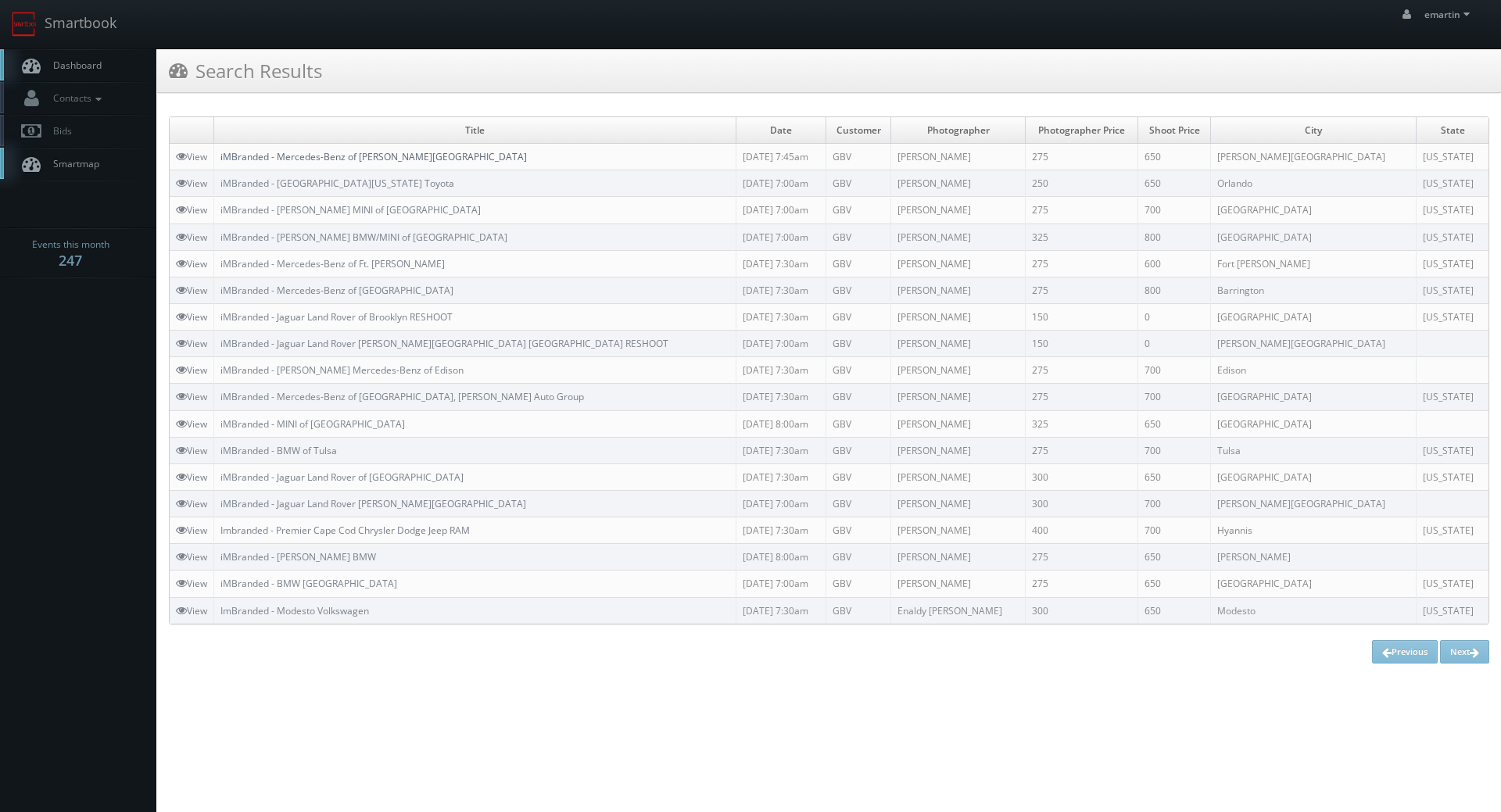
click at [327, 158] on link "iMBranded - Mercedes-Benz of [PERSON_NAME][GEOGRAPHIC_DATA]" at bounding box center [374, 156] width 306 height 13
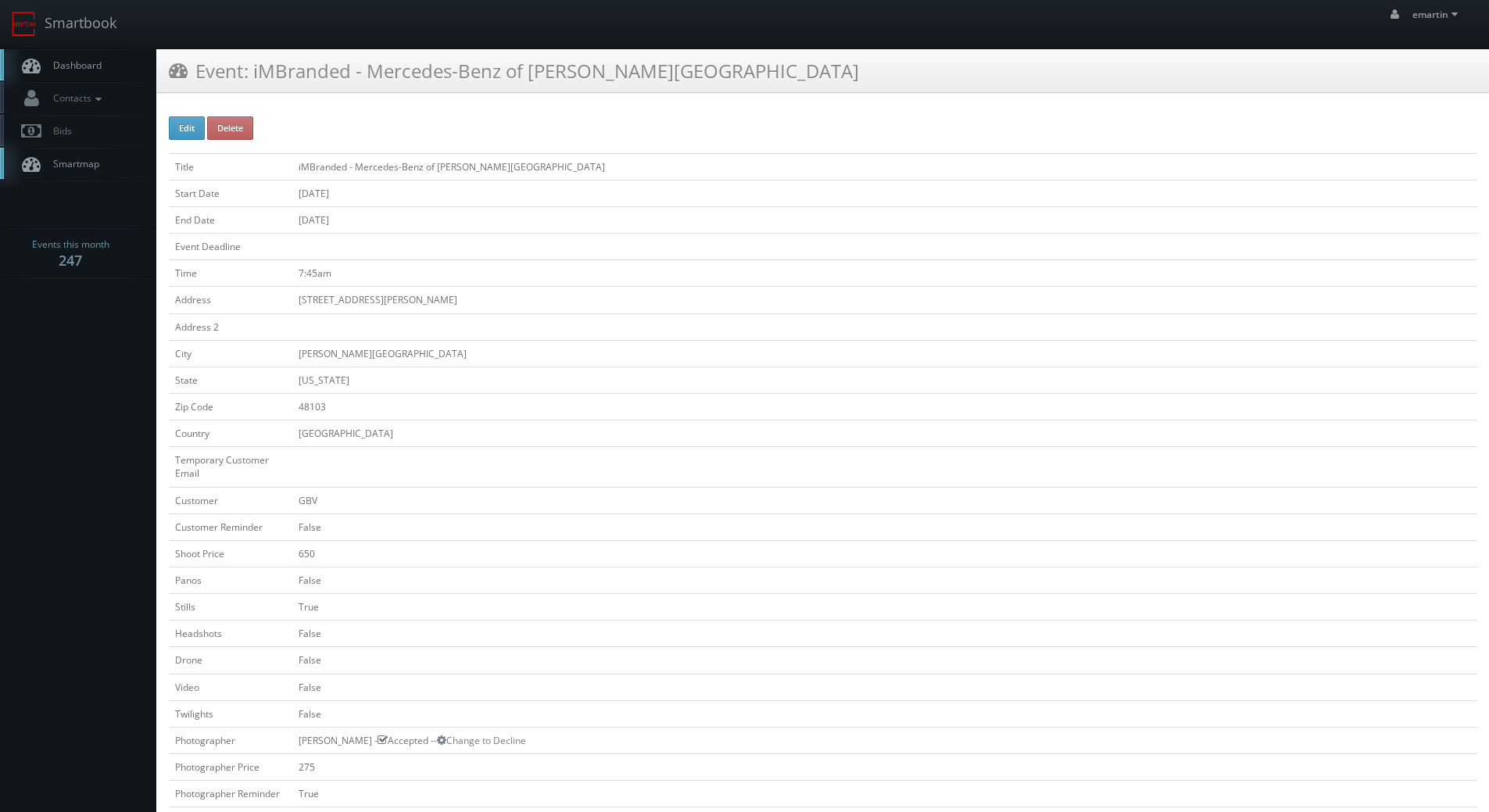
scroll to position [469, 0]
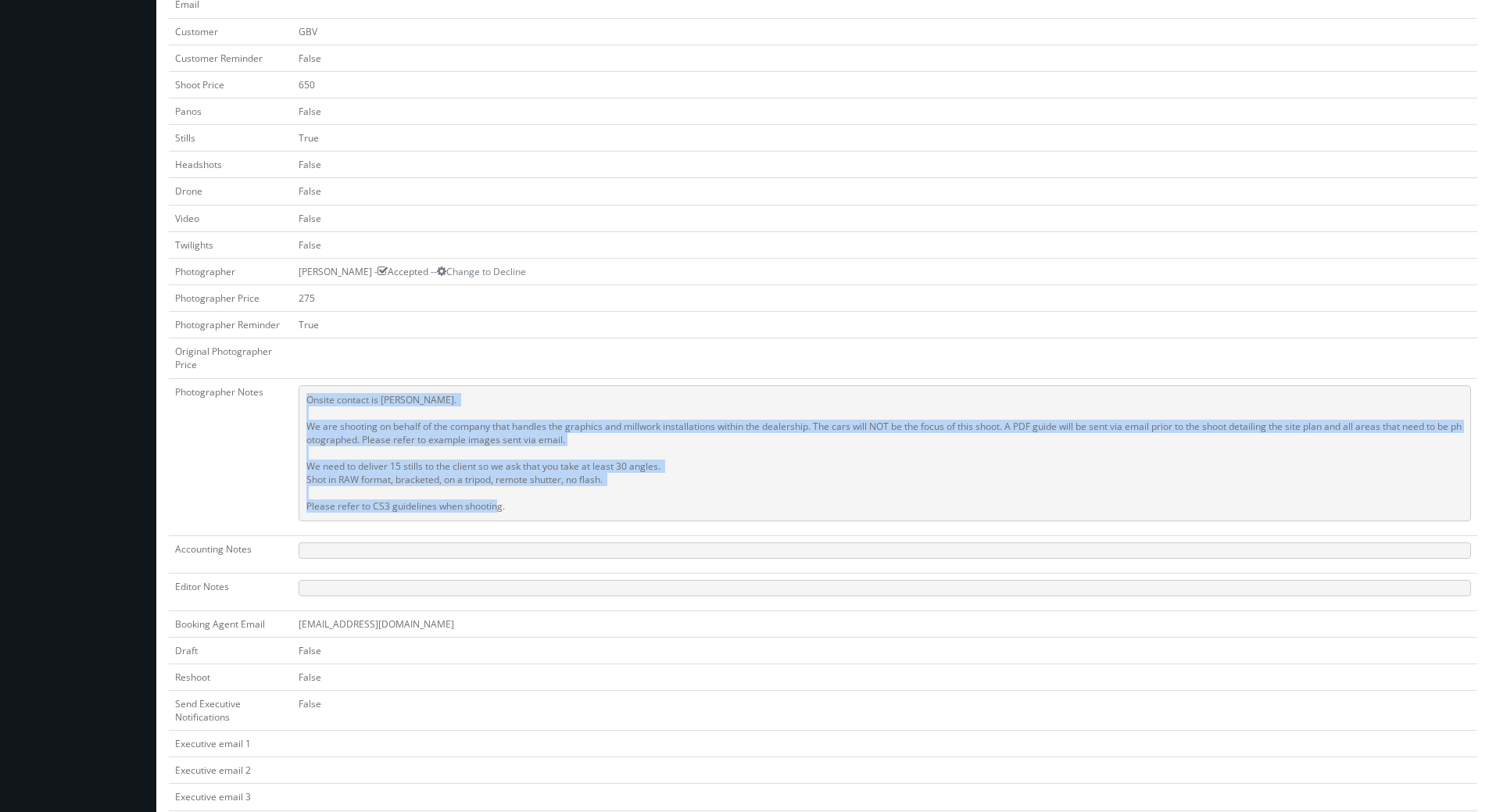
drag, startPoint x: 609, startPoint y: 513, endPoint x: 279, endPoint y: 399, distance: 349.1
click at [271, 400] on tr "Photographer Notes Onsite contact is [PERSON_NAME]. We are shooting on behalf o…" at bounding box center [822, 457] width 1308 height 157
copy tr "Onsite contact is [PERSON_NAME]. We are shooting on behalf of the company that …"
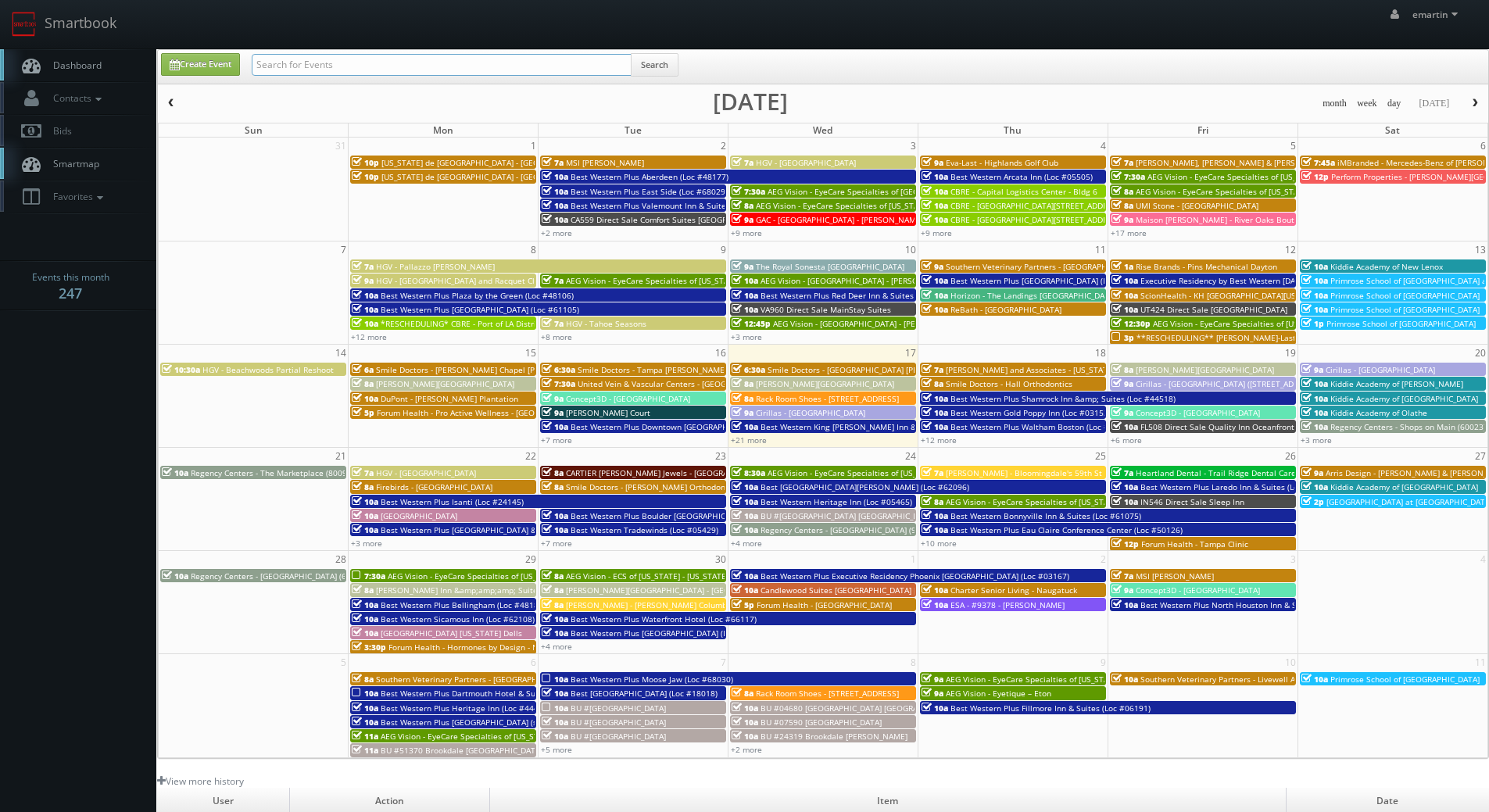
click at [346, 58] on input "text" at bounding box center [442, 65] width 380 height 22
type input "i"
type input "video"
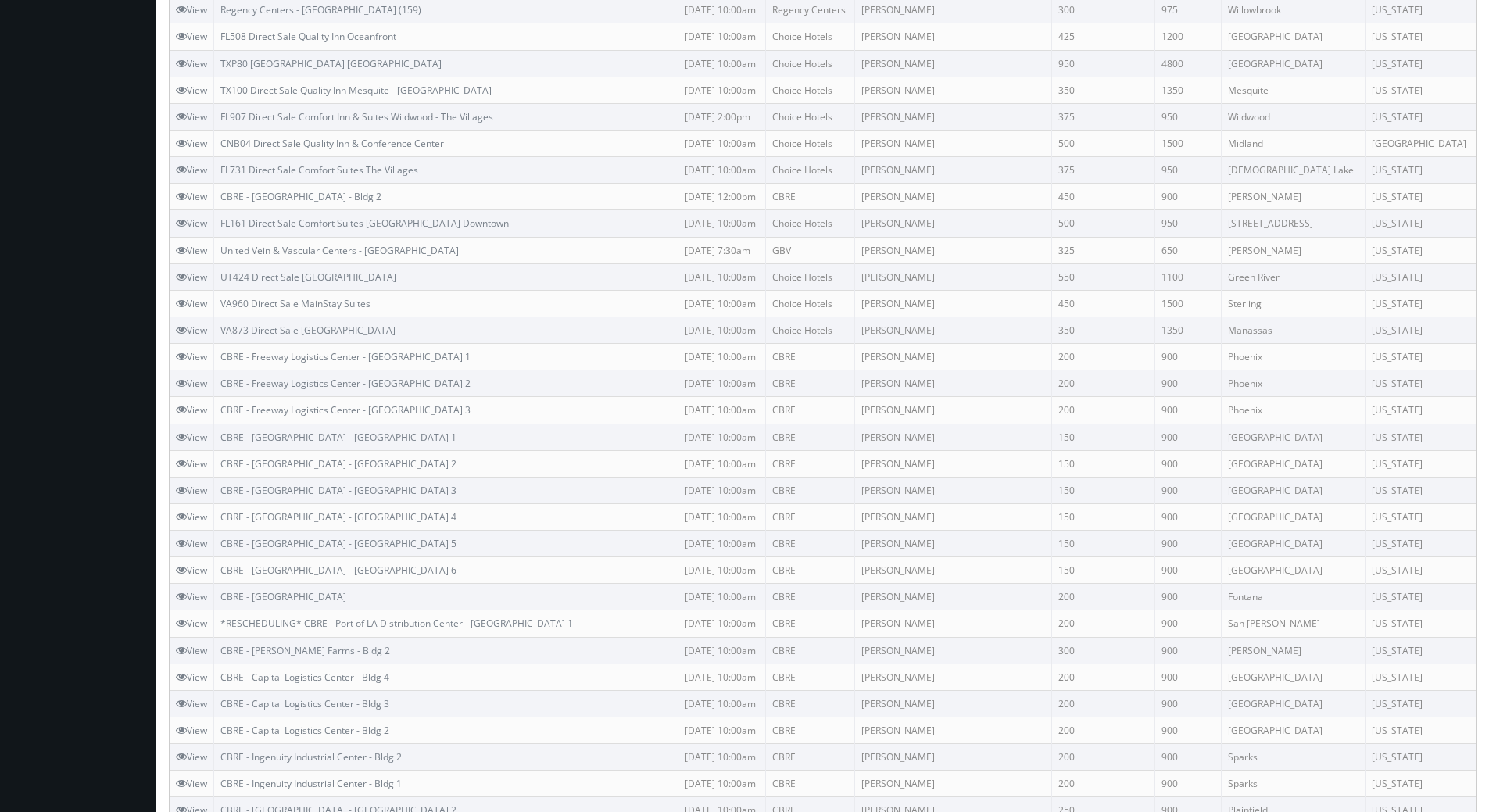
scroll to position [717, 0]
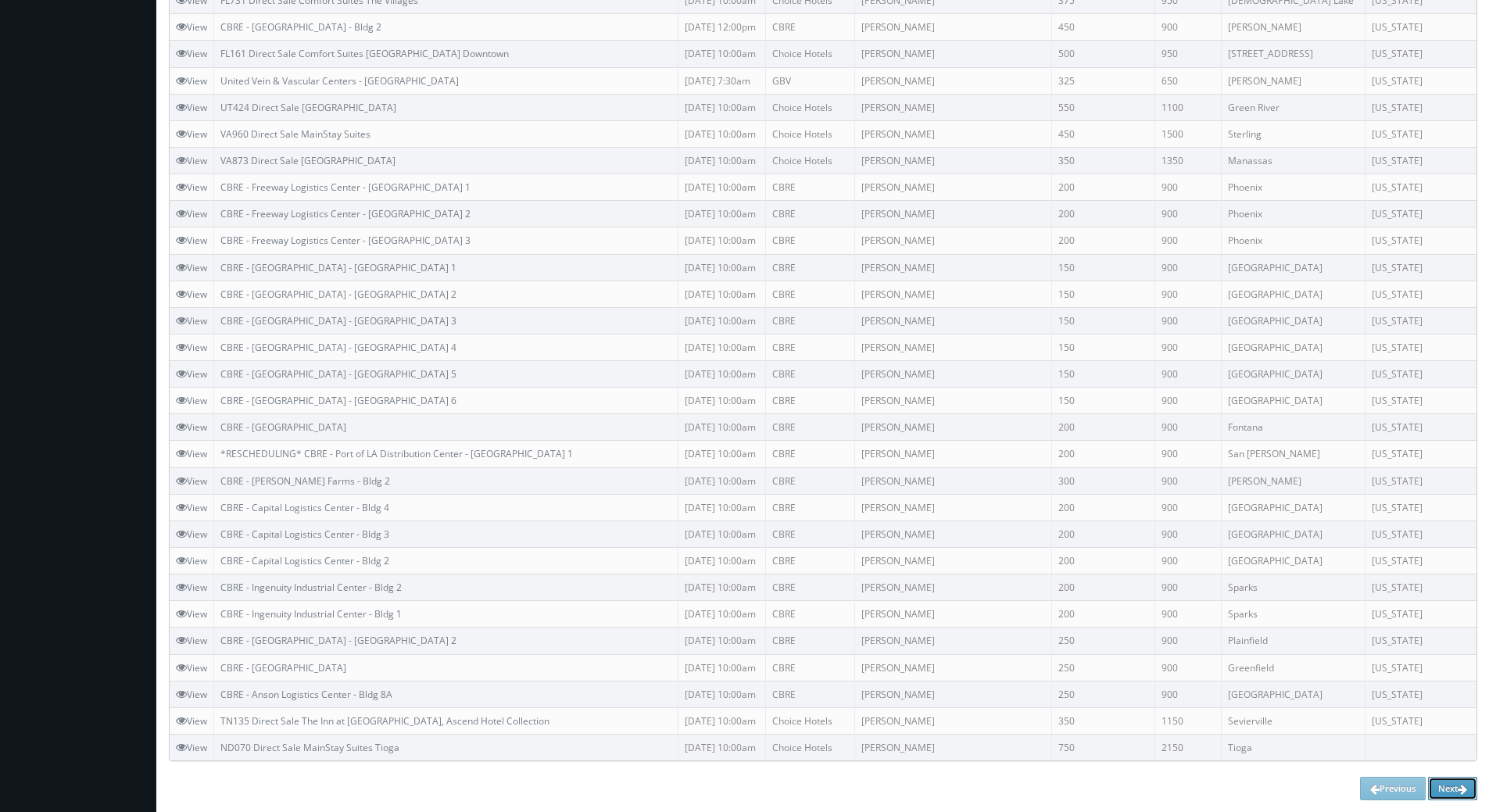
click at [1443, 786] on link "Next" at bounding box center [1452, 788] width 49 height 23
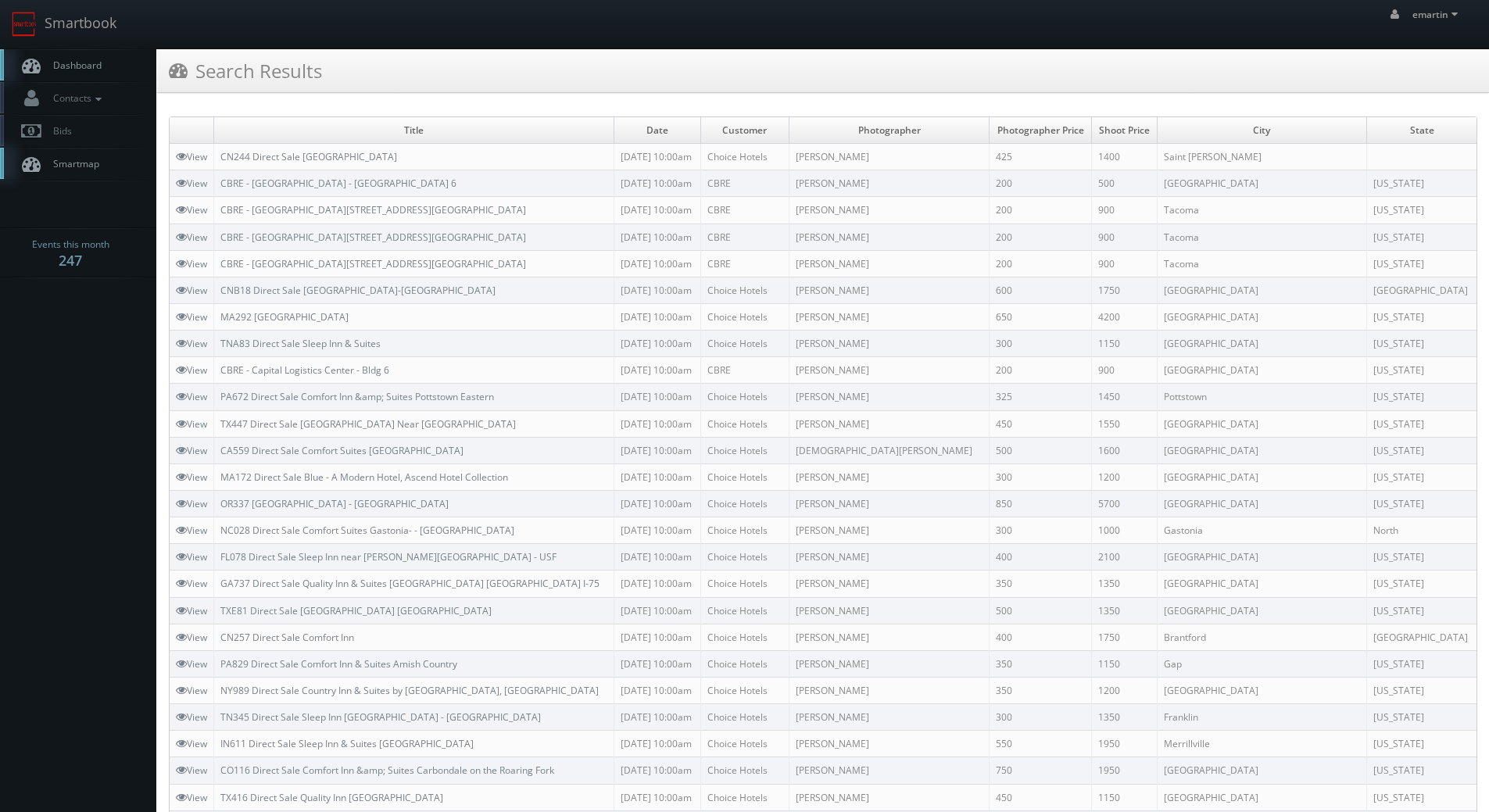
click at [109, 62] on link "Dashboard" at bounding box center [78, 65] width 157 height 32
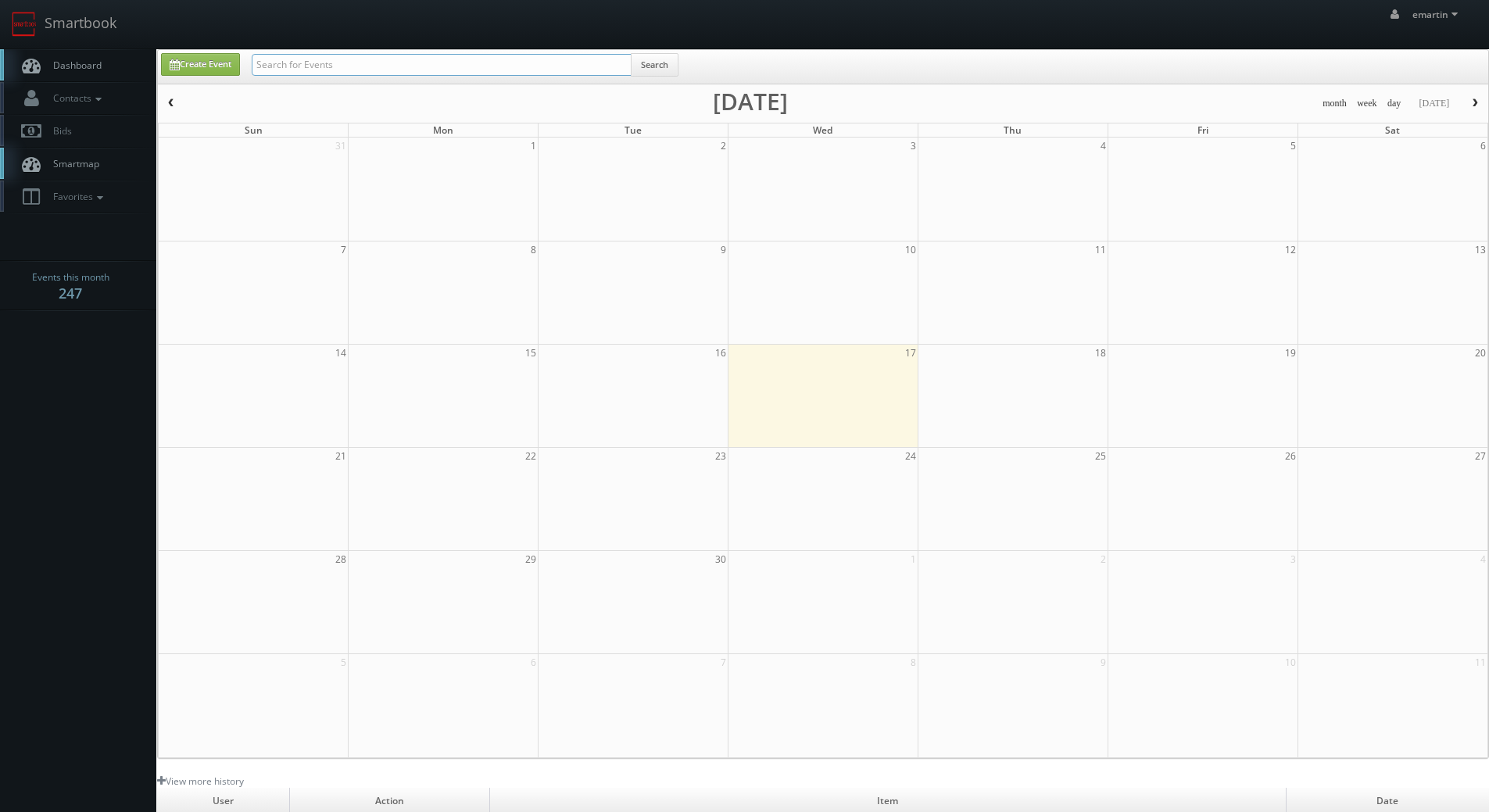
click at [271, 69] on input "text" at bounding box center [442, 65] width 380 height 22
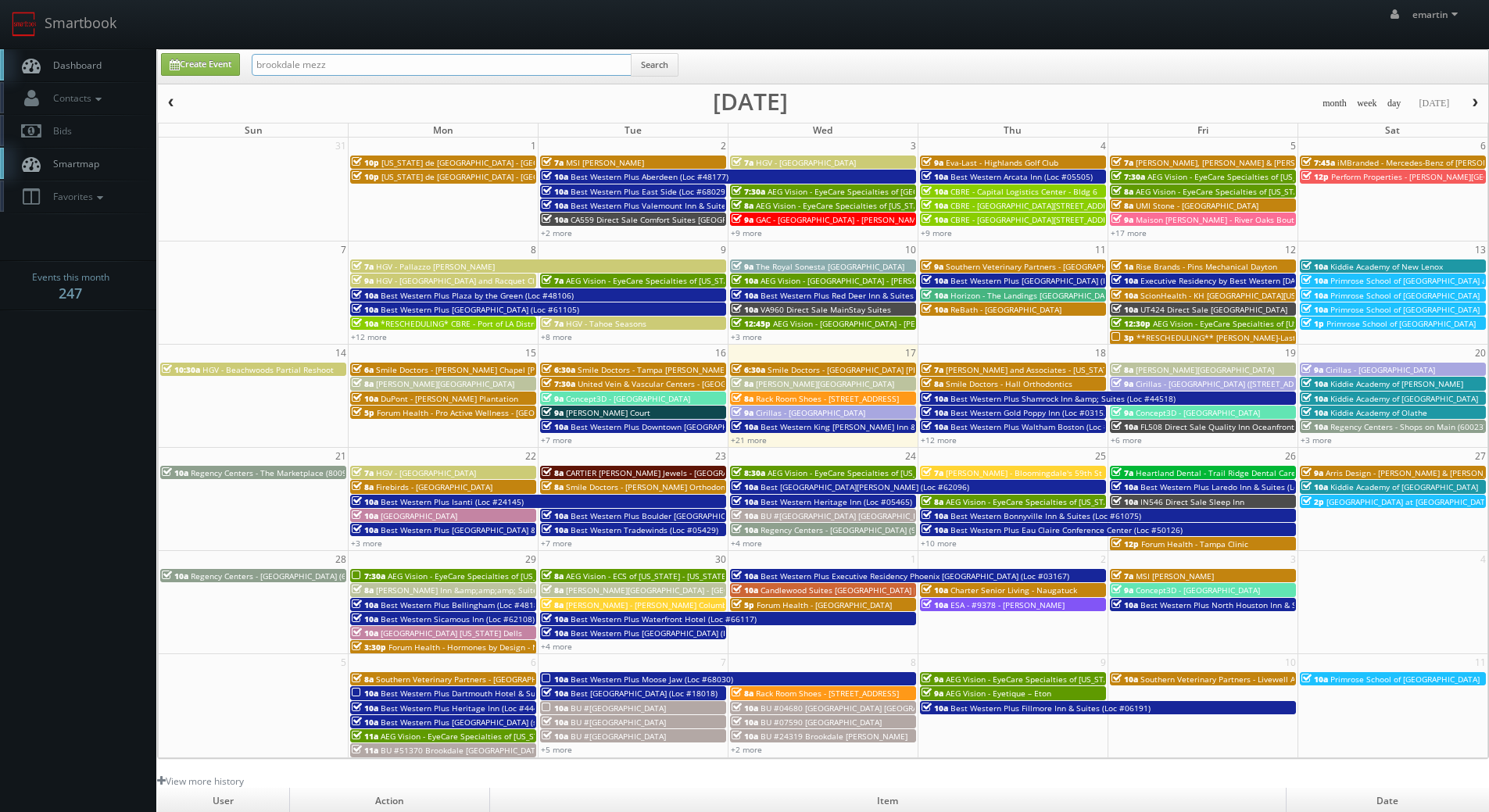
type input "brookdale mezz"
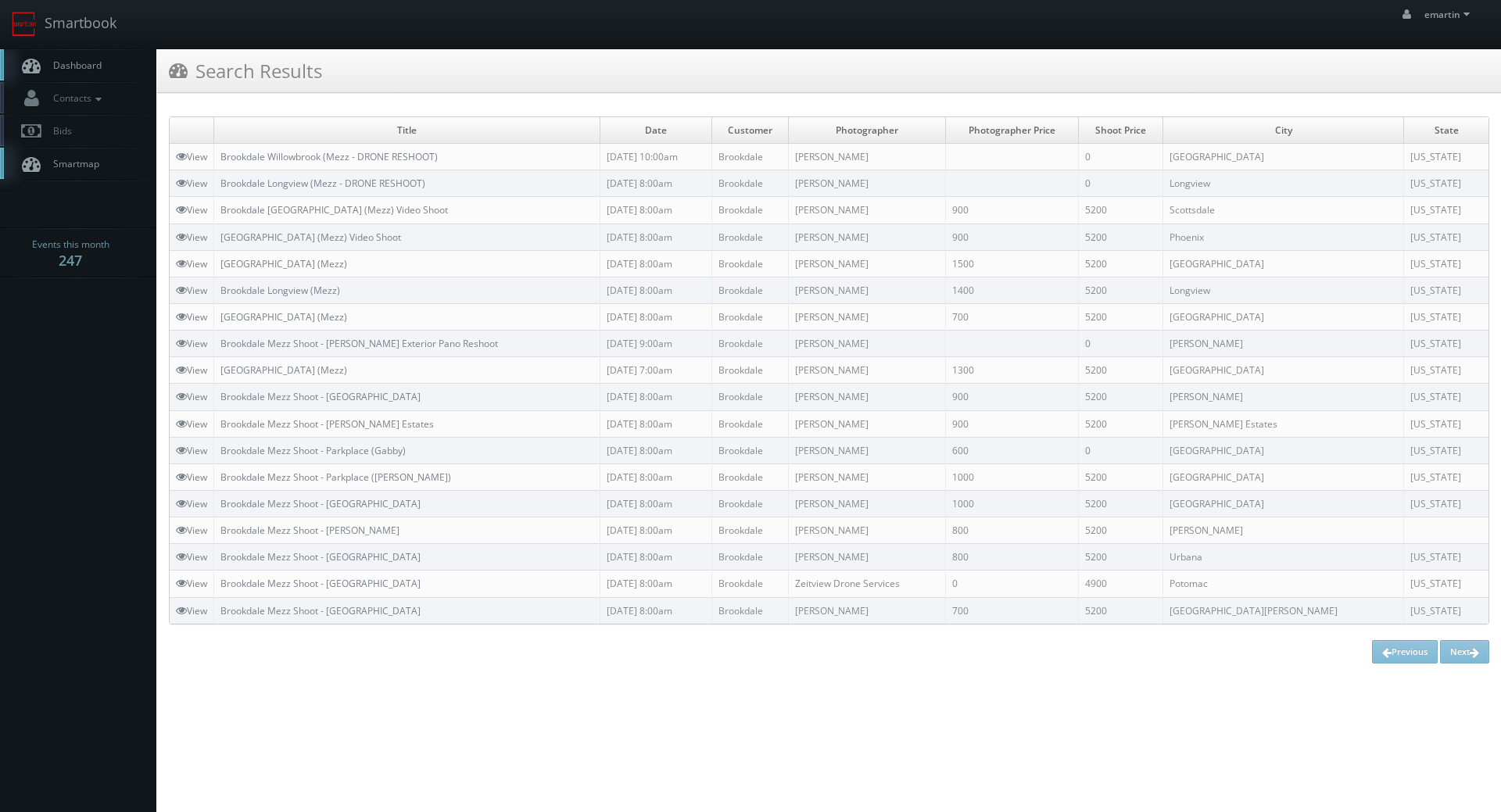
click at [96, 65] on span "Dashboard" at bounding box center [73, 65] width 56 height 13
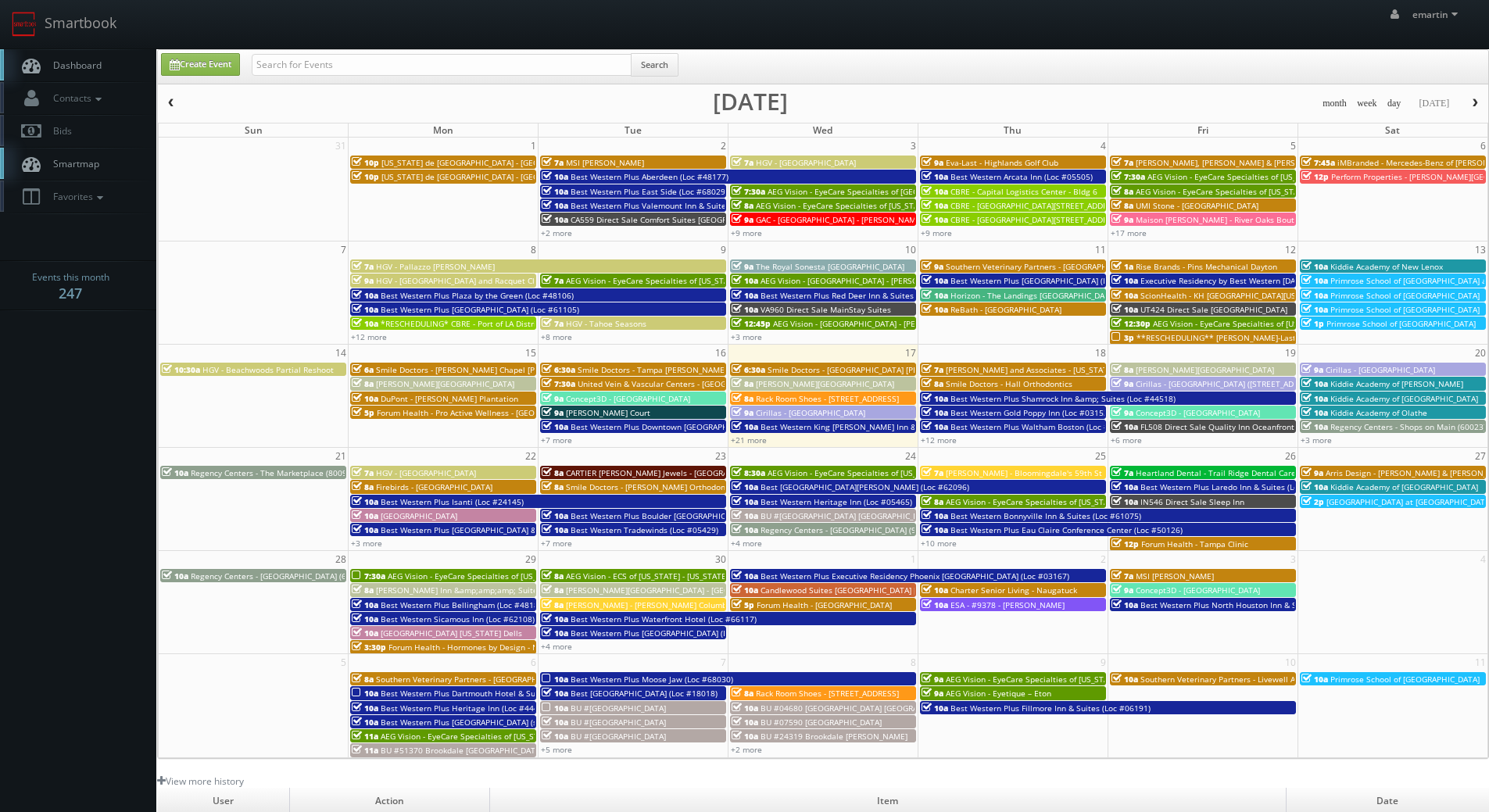
click at [84, 74] on link "Dashboard" at bounding box center [78, 65] width 157 height 32
drag, startPoint x: 443, startPoint y: 15, endPoint x: 407, endPoint y: 54, distance: 53.1
click at [443, 15] on div "emartin emartin Profile Logout" at bounding box center [744, 24] width 1489 height 48
click at [399, 59] on input "text" at bounding box center [442, 65] width 380 height 22
type input "chambrel"
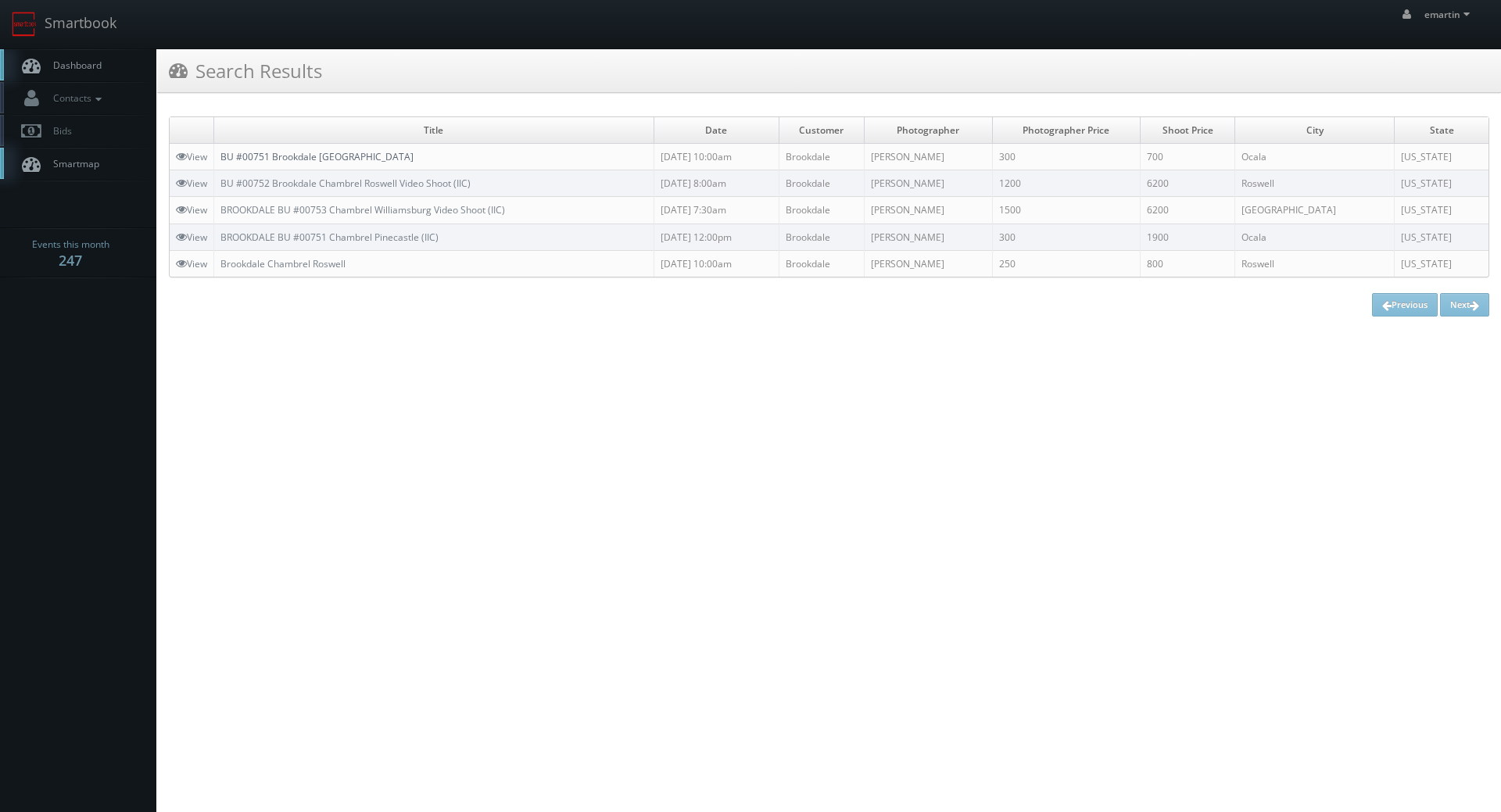
click at [295, 156] on link "BU #00751 Brookdale [GEOGRAPHIC_DATA]" at bounding box center [317, 156] width 193 height 13
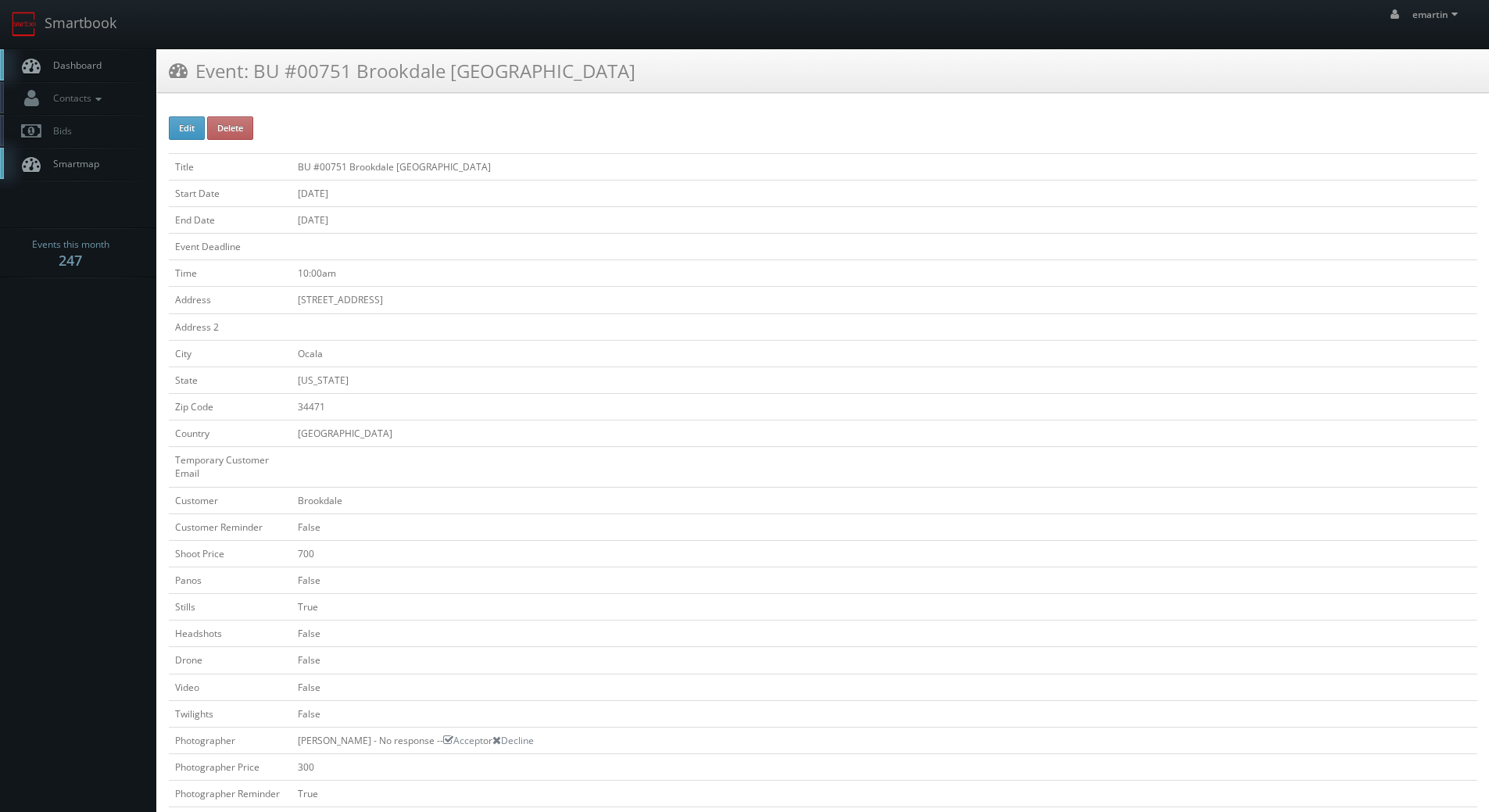
click at [176, 141] on div "Edit Delete Title BU #00751 Brookdale [GEOGRAPHIC_DATA] Start Date [DATE] End D…" at bounding box center [822, 745] width 1308 height 1258
click at [177, 139] on button "Edit" at bounding box center [187, 127] width 36 height 23
type input "BU #00751 Brookdale [GEOGRAPHIC_DATA]"
type input "[STREET_ADDRESS]"
type input "Ocala"
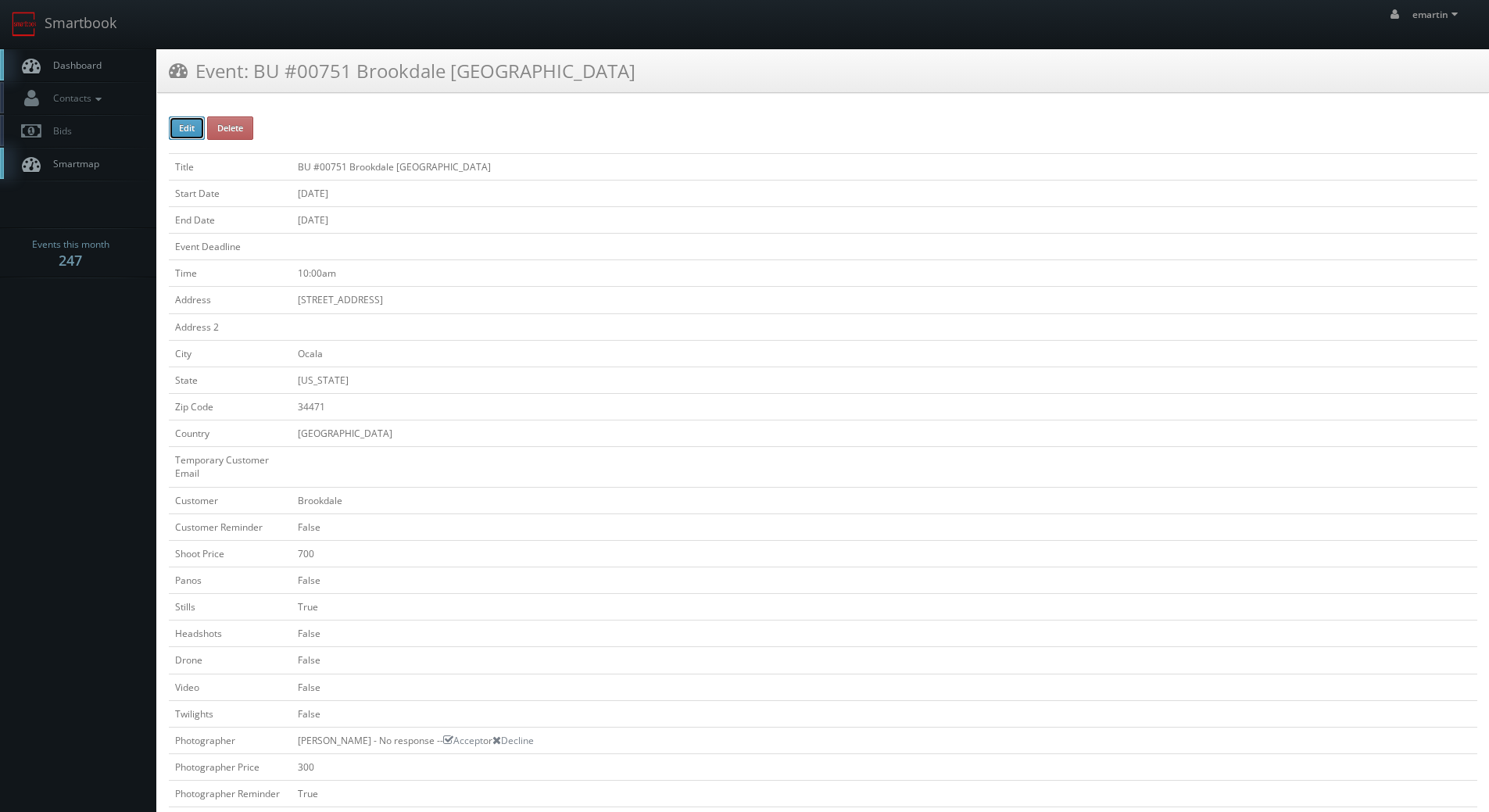
type input "34471"
checkbox input "false"
type input "700"
checkbox input "false"
checkbox input "true"
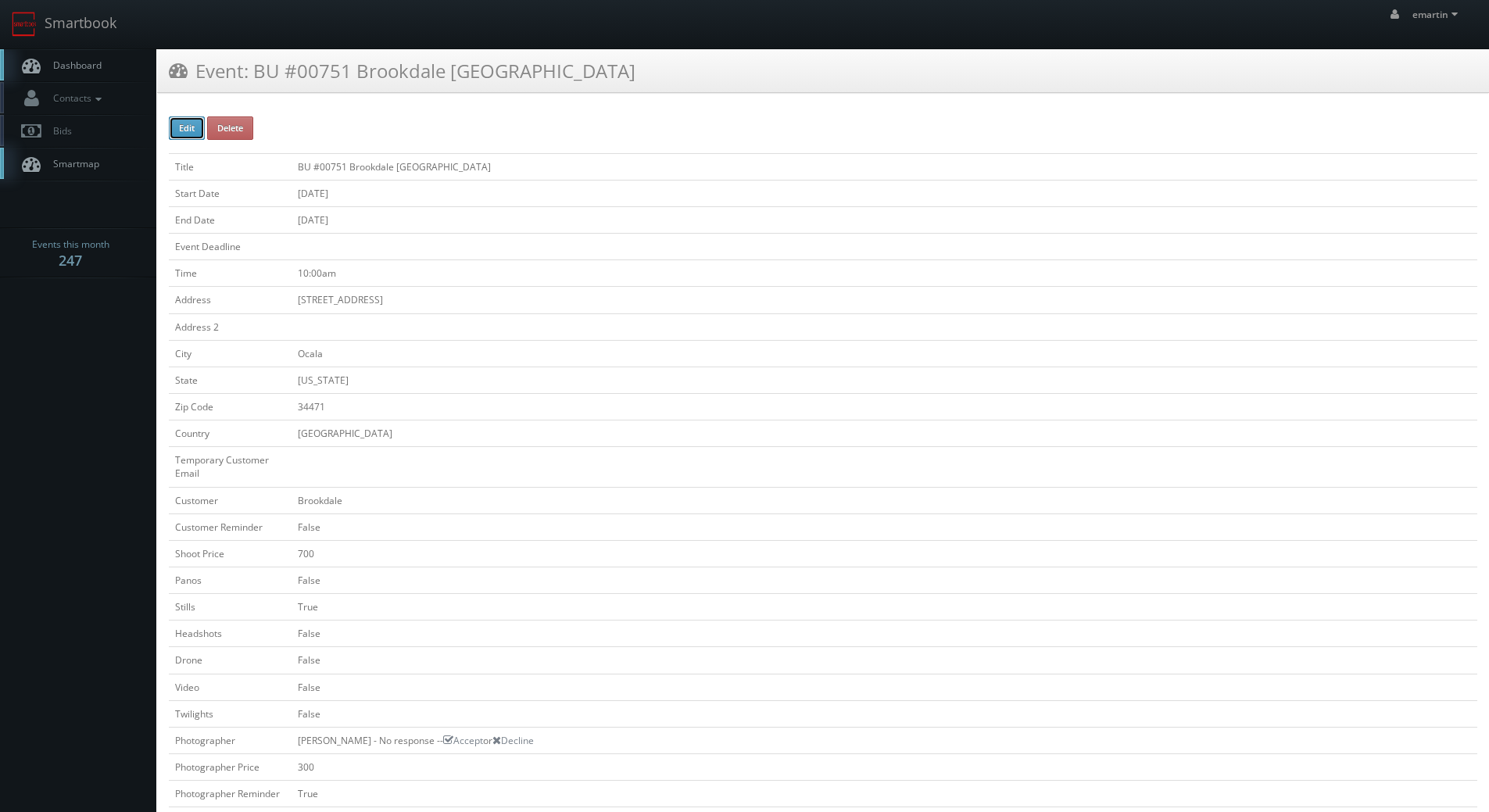
checkbox input "false"
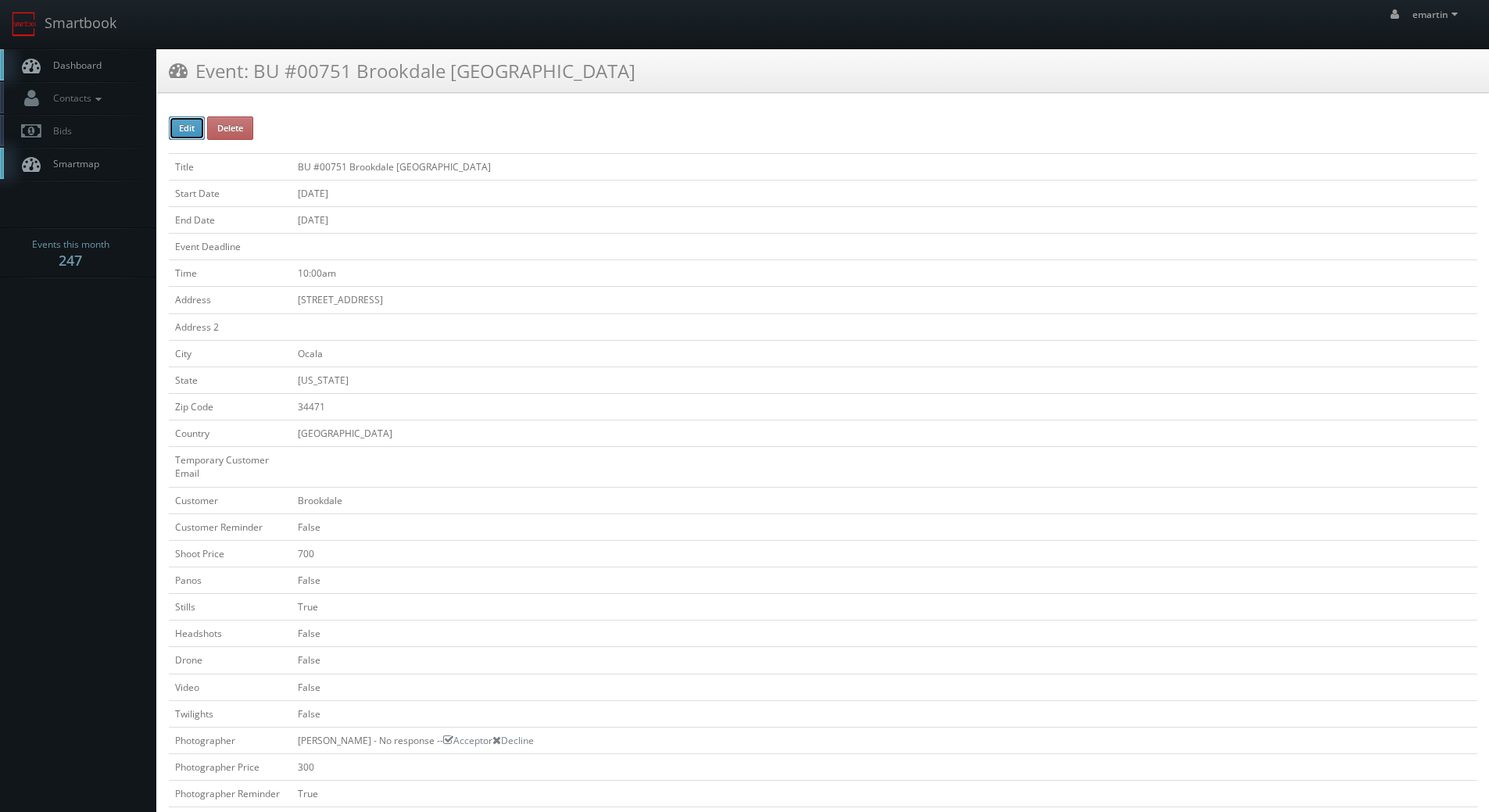
type input "[DATE]"
type input "10:00am"
checkbox input "true"
checkbox input "false"
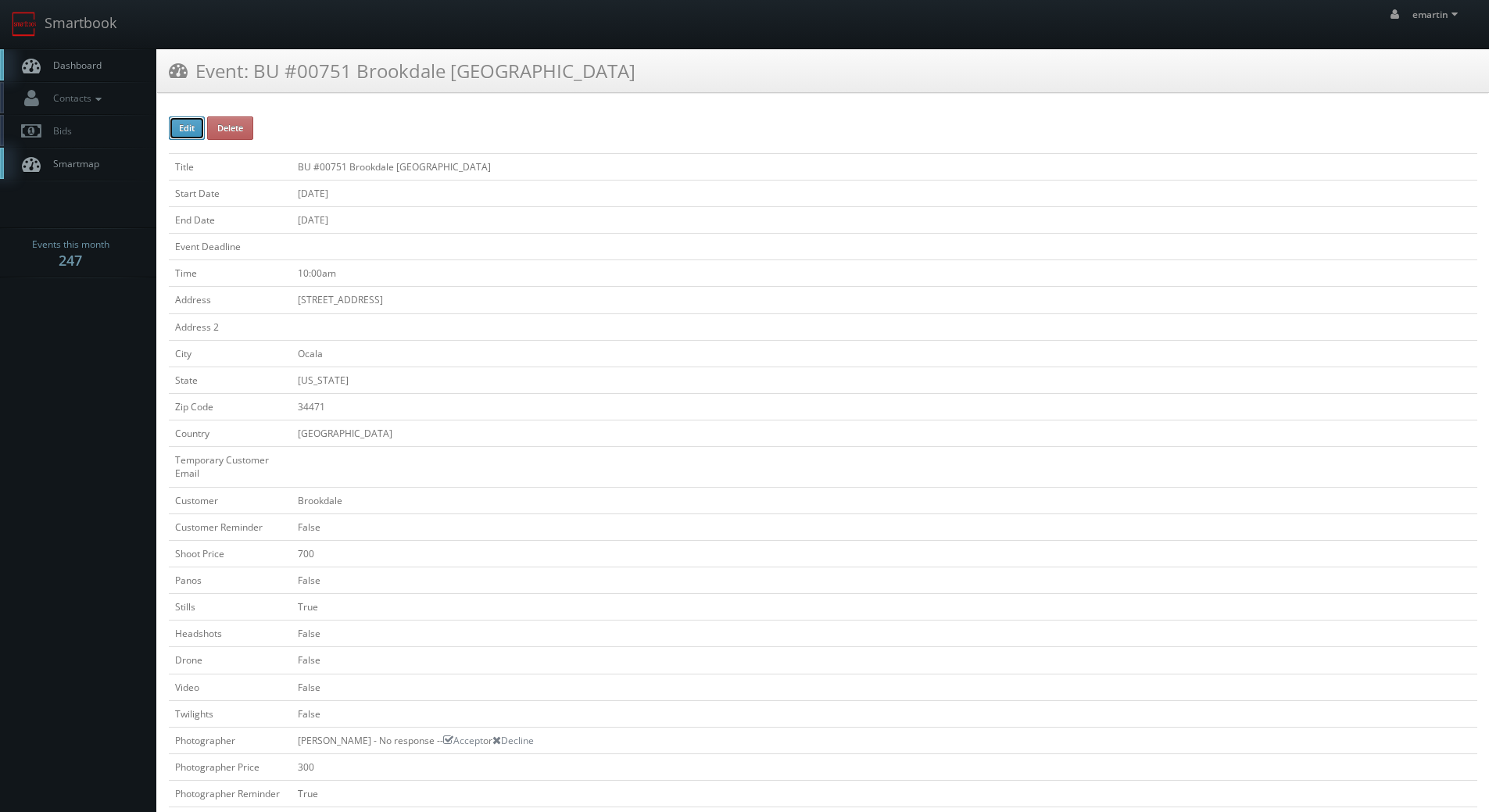
select select "[US_STATE]"
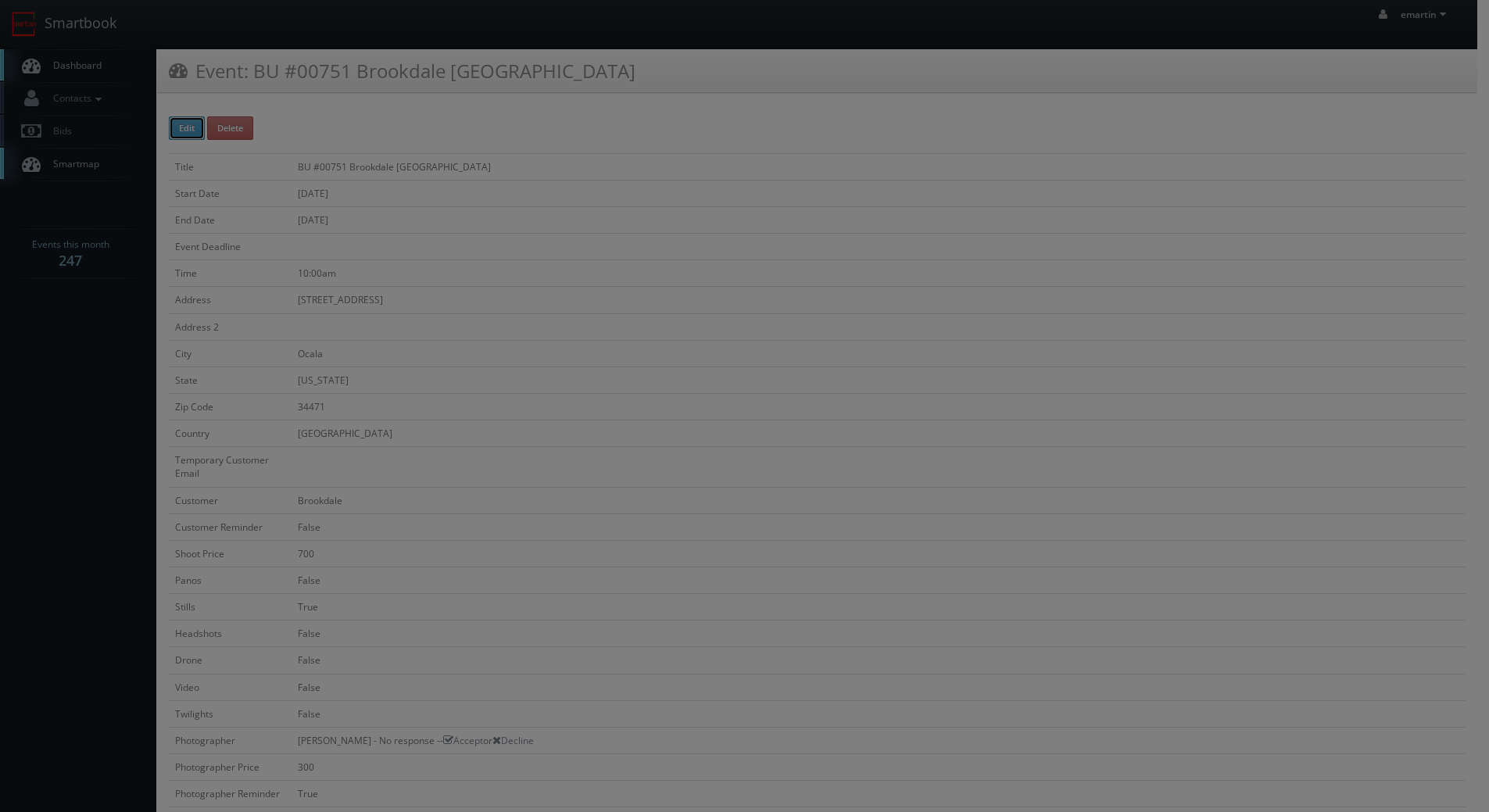
type input "700"
type input "300"
select select "[EMAIL_ADDRESS][DOMAIN_NAME]"
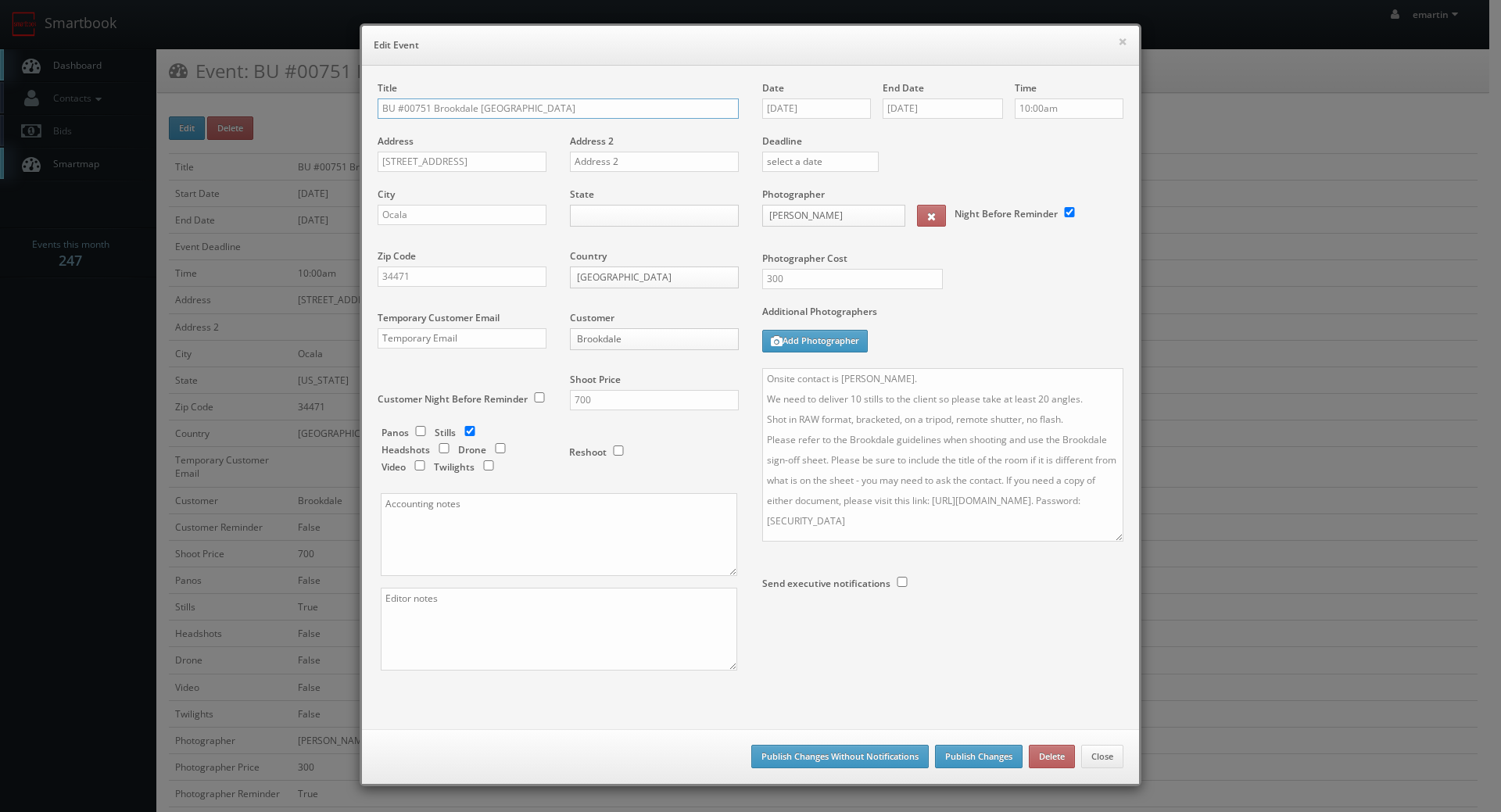
drag, startPoint x: 1115, startPoint y: 446, endPoint x: 1090, endPoint y: 504, distance: 63.2
click at [1115, 537] on textarea "Onsite contact is [PERSON_NAME]. We need to deliver 10 stills to the client so …" at bounding box center [943, 455] width 361 height 174
click at [924, 368] on textarea "Onsite contact is [PERSON_NAME]. We need to deliver 10 stills to the client so …" at bounding box center [943, 455] width 361 height 175
type textarea "Onsite contact is [PERSON_NAME]. We will be shooting the exterior, common area,…"
click at [990, 759] on button "Publish Changes" at bounding box center [979, 756] width 88 height 23
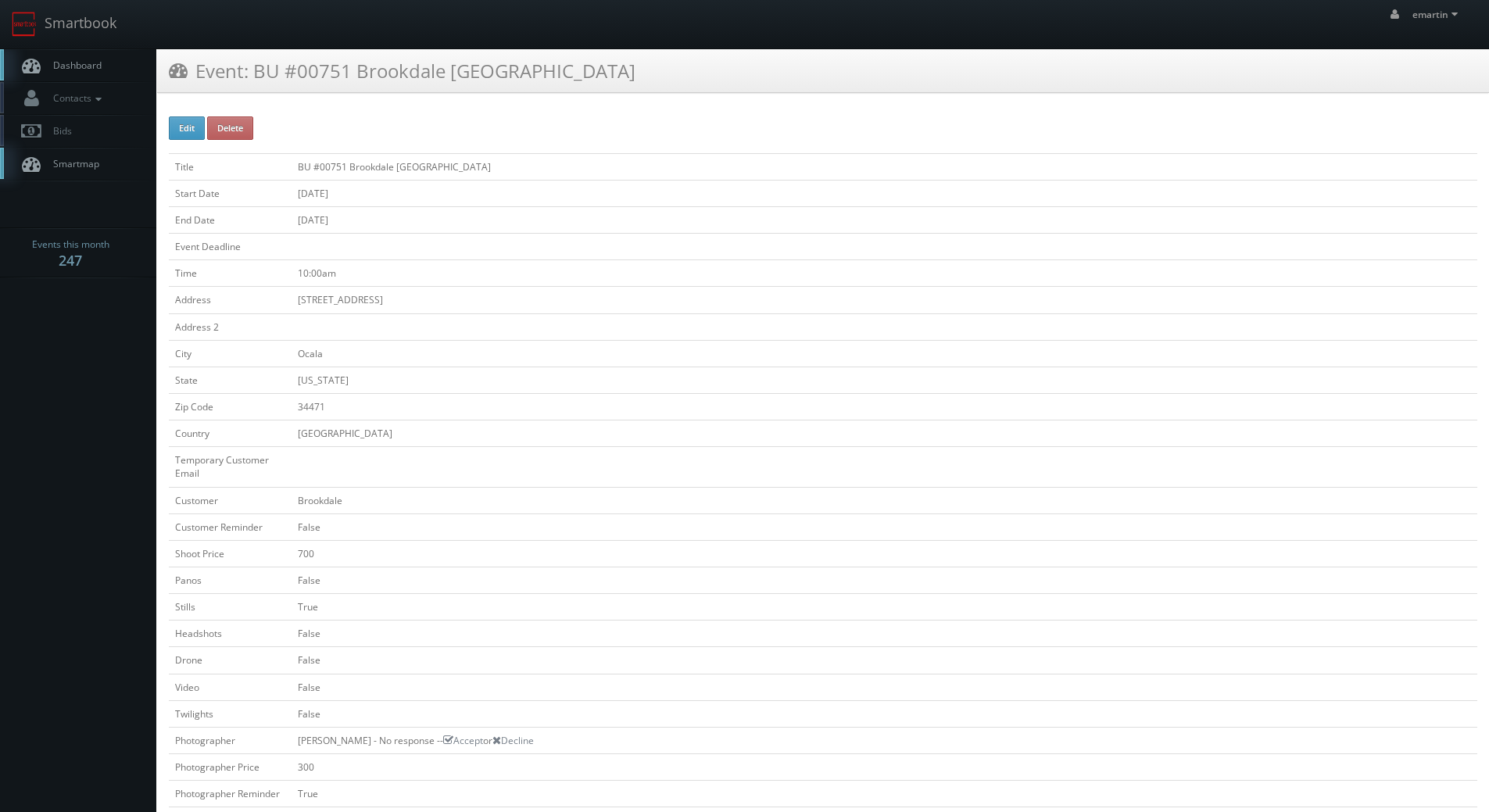
click at [99, 70] on span "Dashboard" at bounding box center [73, 65] width 56 height 13
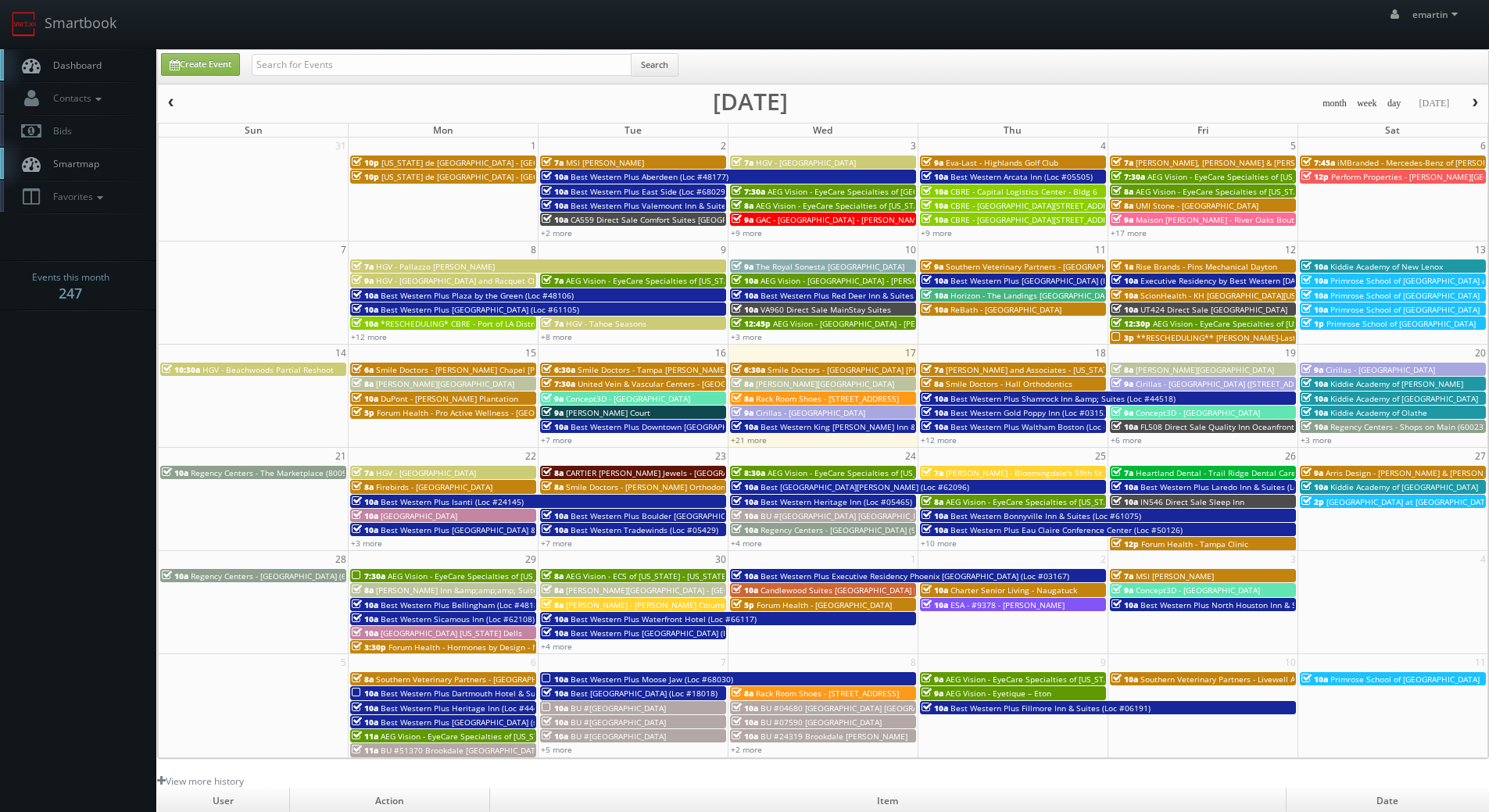
click at [102, 50] on link "Dashboard" at bounding box center [78, 65] width 157 height 32
drag, startPoint x: 283, startPoint y: 75, endPoint x: 292, endPoint y: 73, distance: 9.2
click at [283, 75] on input "text" at bounding box center [442, 65] width 380 height 22
type input "[PERSON_NAME]"
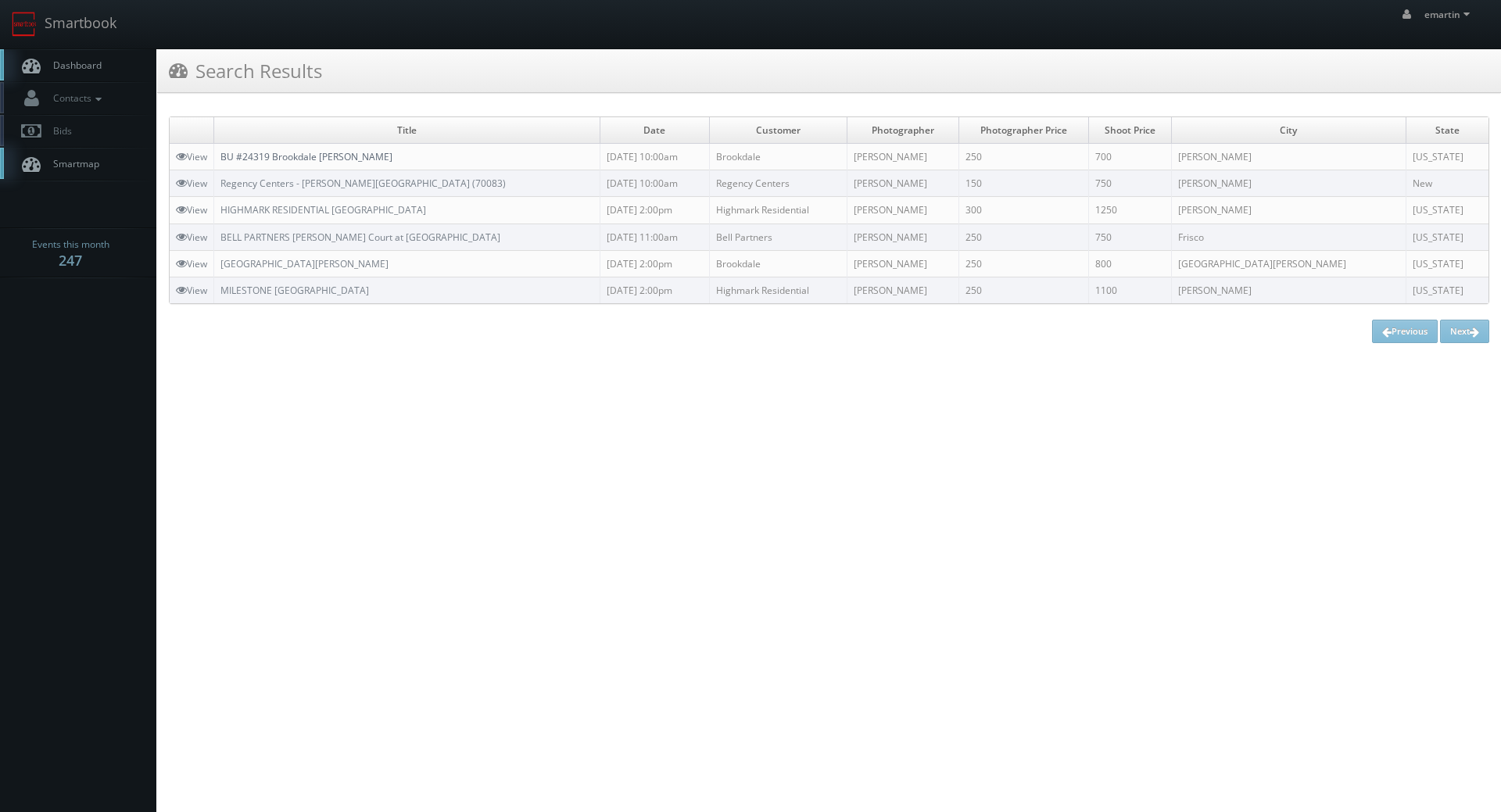
click at [288, 154] on link "BU #24319 Brookdale Emerson" at bounding box center [306, 156] width 172 height 13
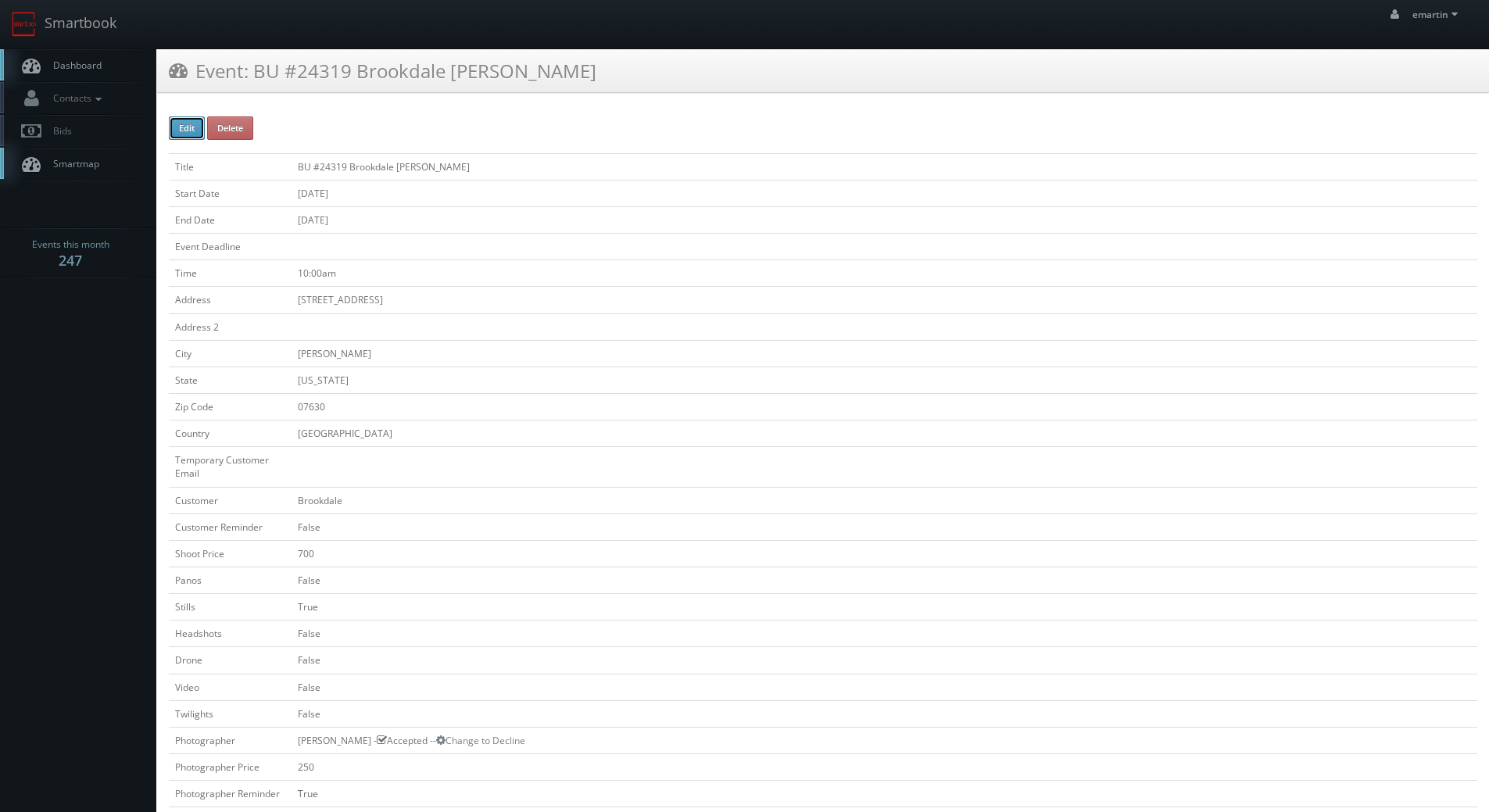
click at [182, 128] on button "Edit" at bounding box center [187, 127] width 36 height 23
type input "BU #24319 Brookdale [PERSON_NAME]"
type input "[STREET_ADDRESS]"
type input "[PERSON_NAME]"
type input "07630"
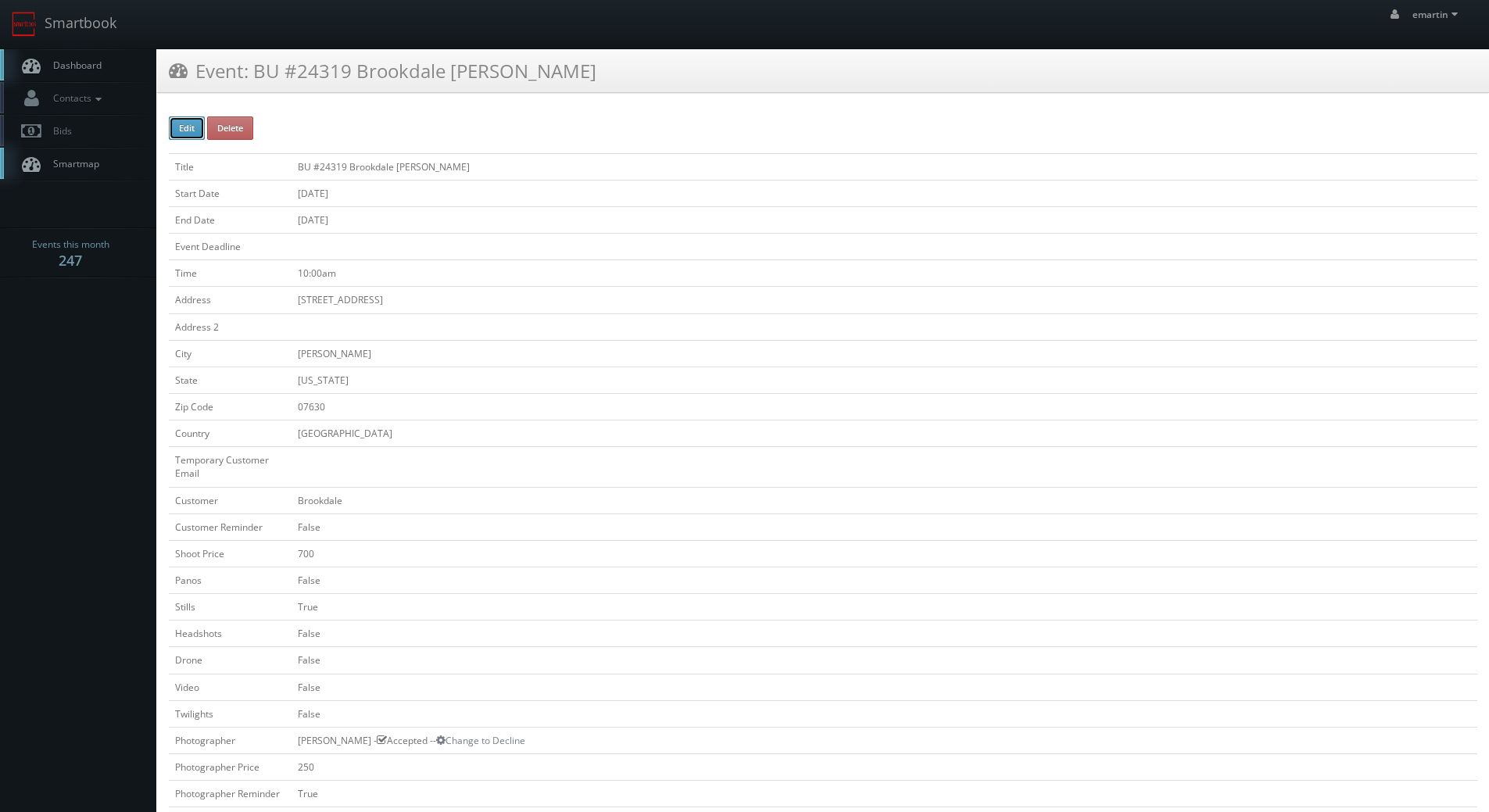
checkbox input "false"
type input "700"
checkbox input "false"
checkbox input "true"
checkbox input "false"
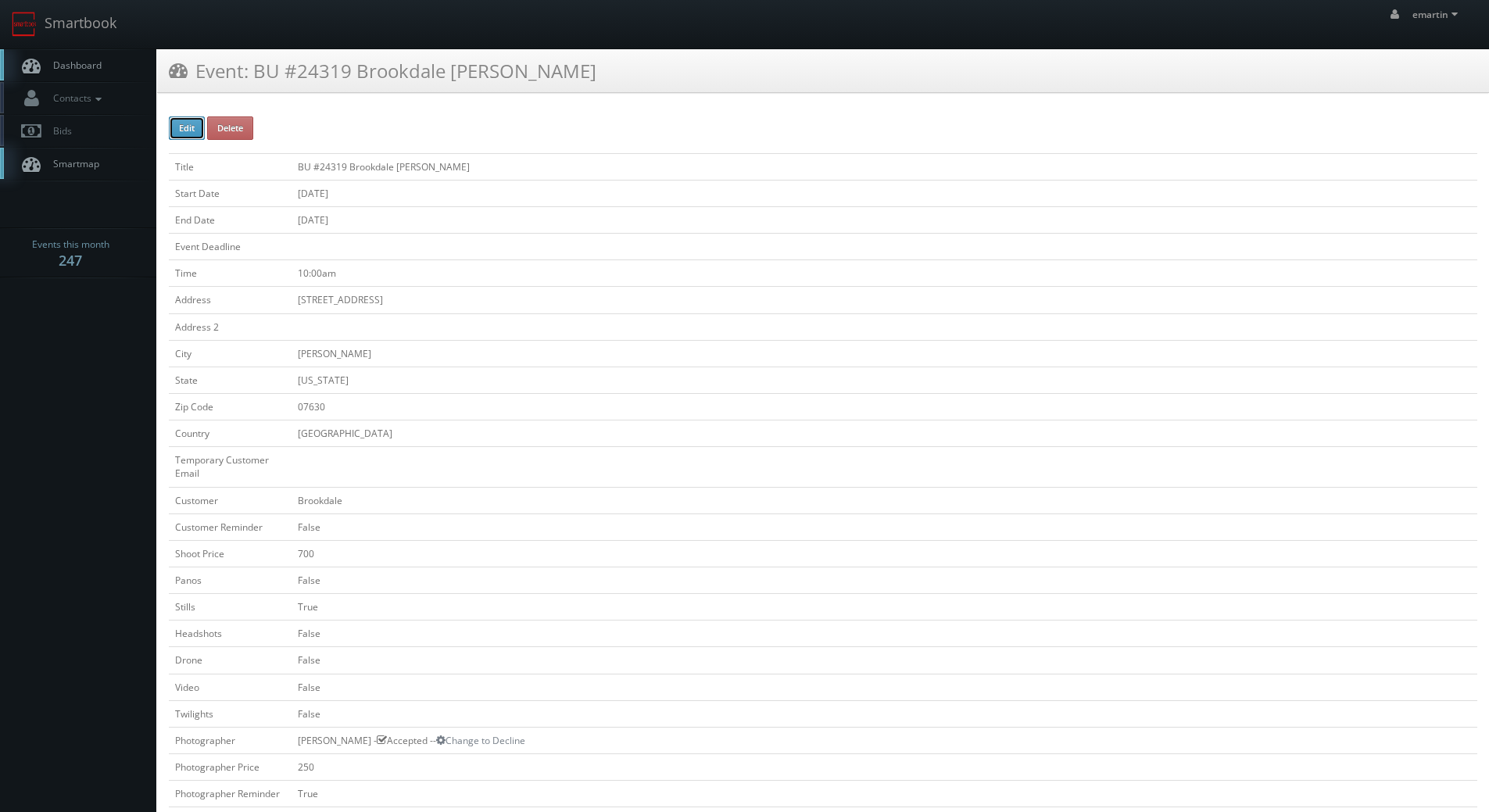
checkbox input "false"
type input "10/08/2025"
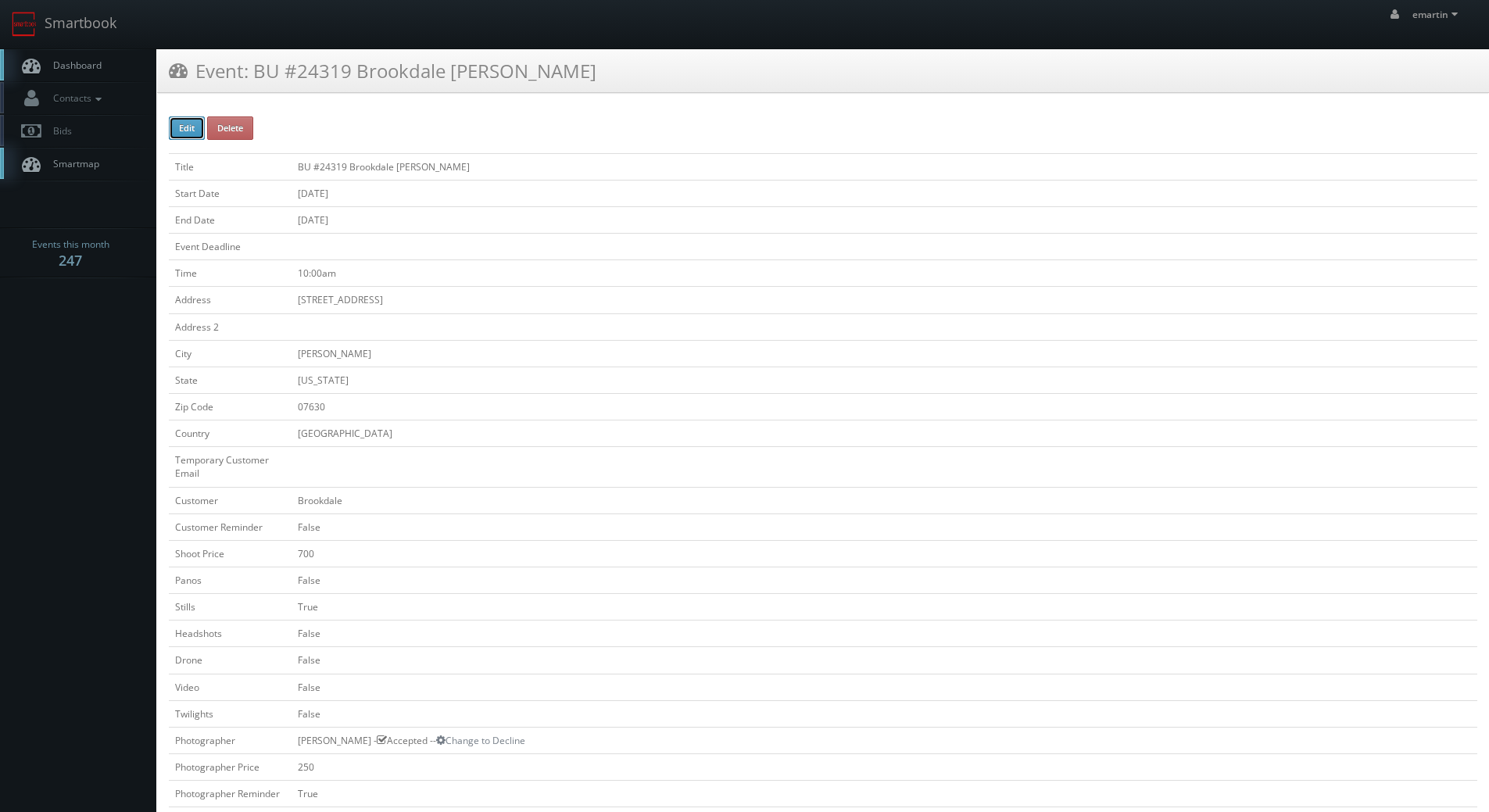
type input "10/08/2025"
type input "10:00am"
checkbox input "true"
checkbox input "false"
type input "700"
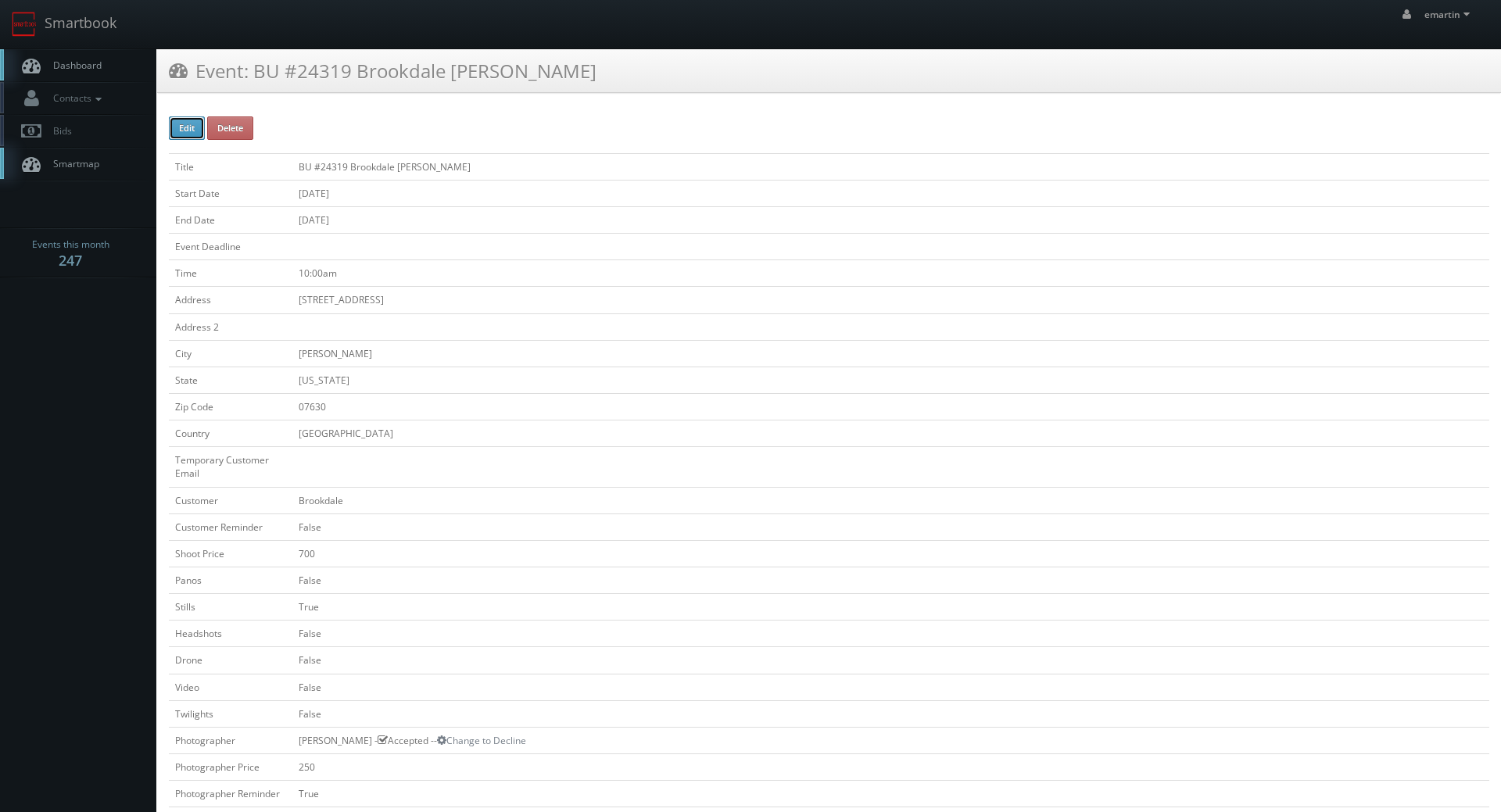
type input "250"
select select "fake56@mg.cs3calendar.com"
select select "schultzdory@gmail.com"
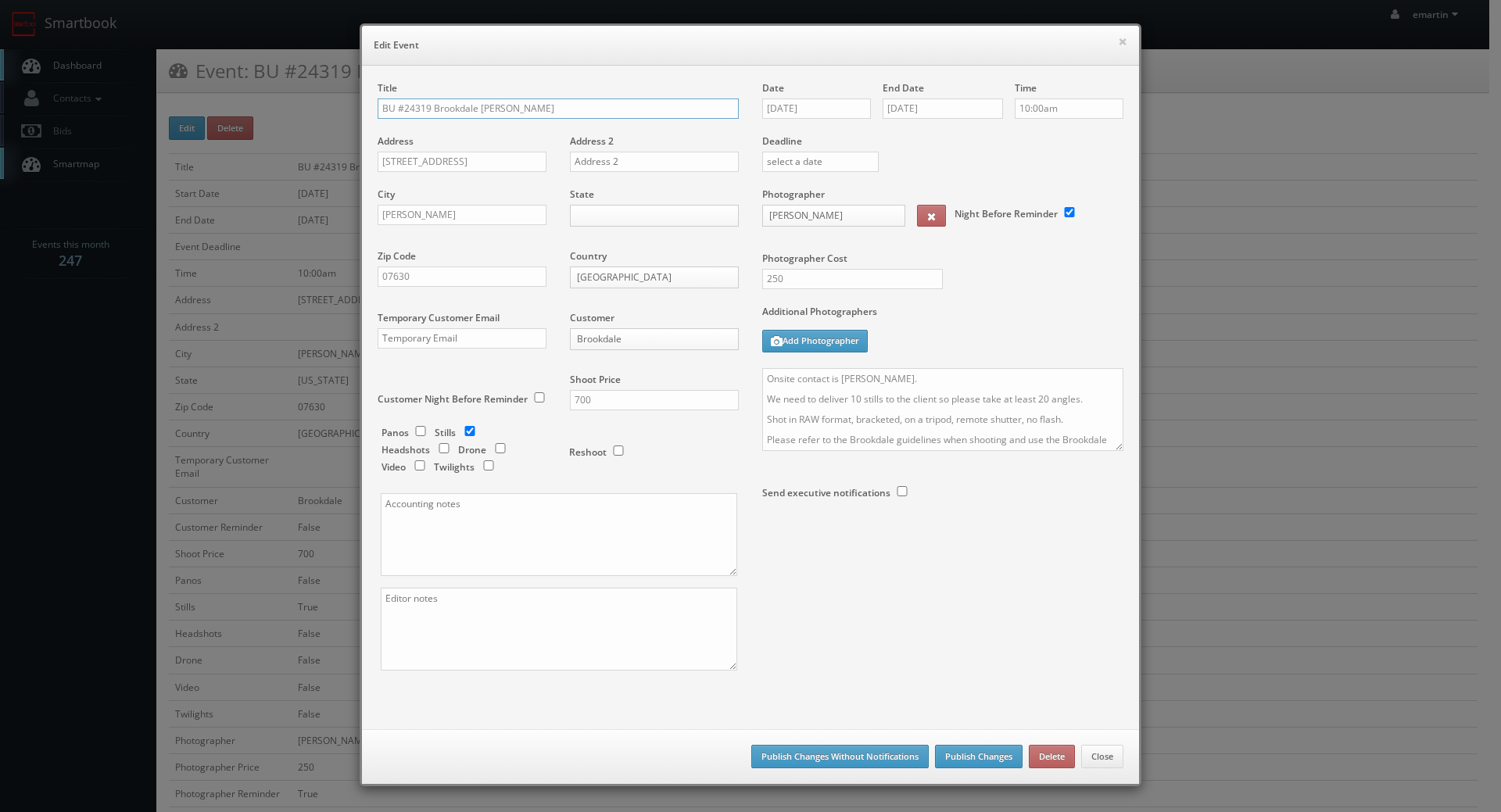
click at [378, 107] on input "BU #24319 Brookdale [PERSON_NAME]" at bounding box center [559, 108] width 361 height 21
type input "*RESCHEDULING* BU #24319 Brookdale Emerson"
click at [954, 754] on button "Publish Changes" at bounding box center [979, 756] width 88 height 23
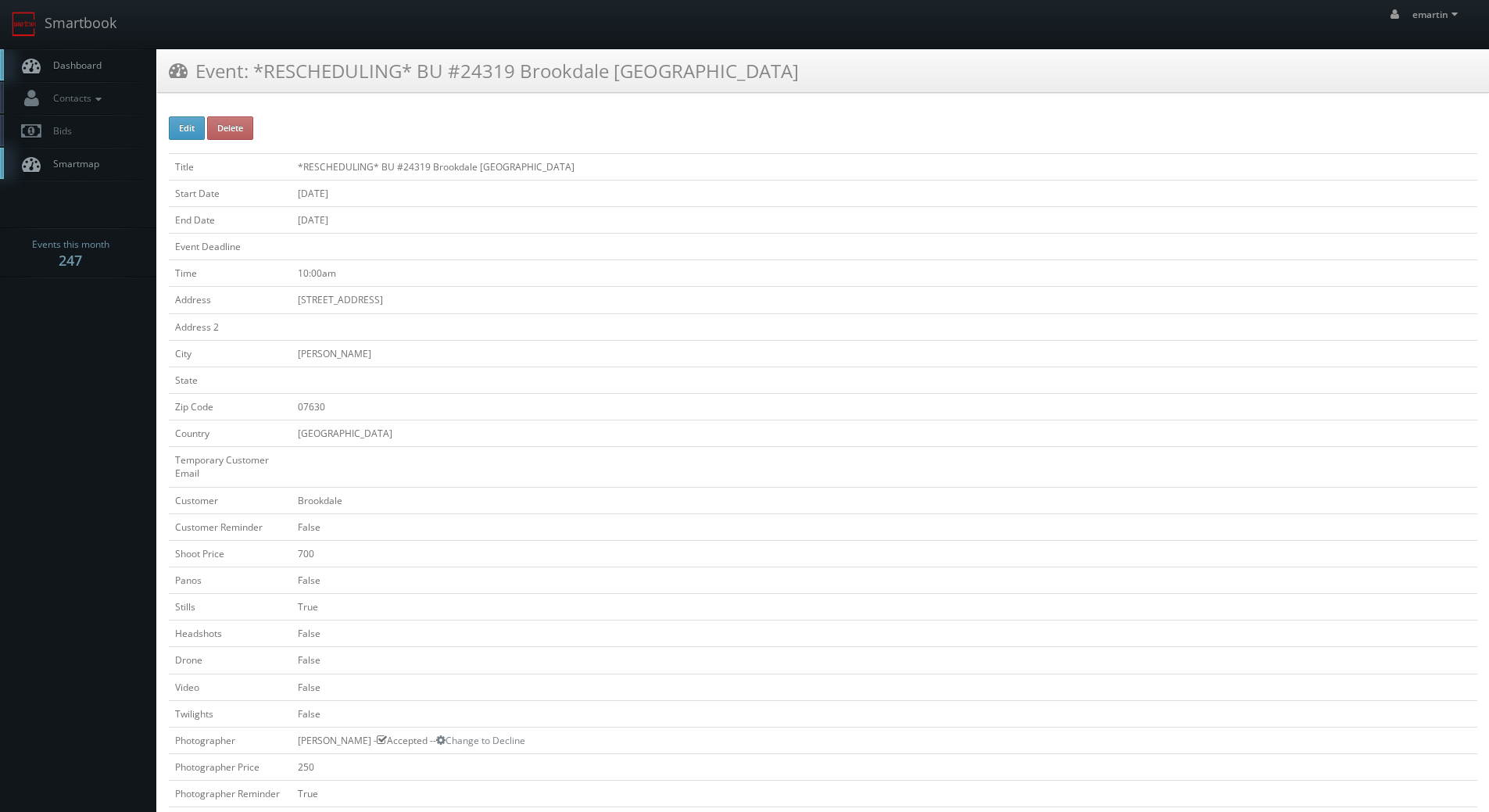
click at [102, 55] on link "Dashboard" at bounding box center [78, 65] width 157 height 32
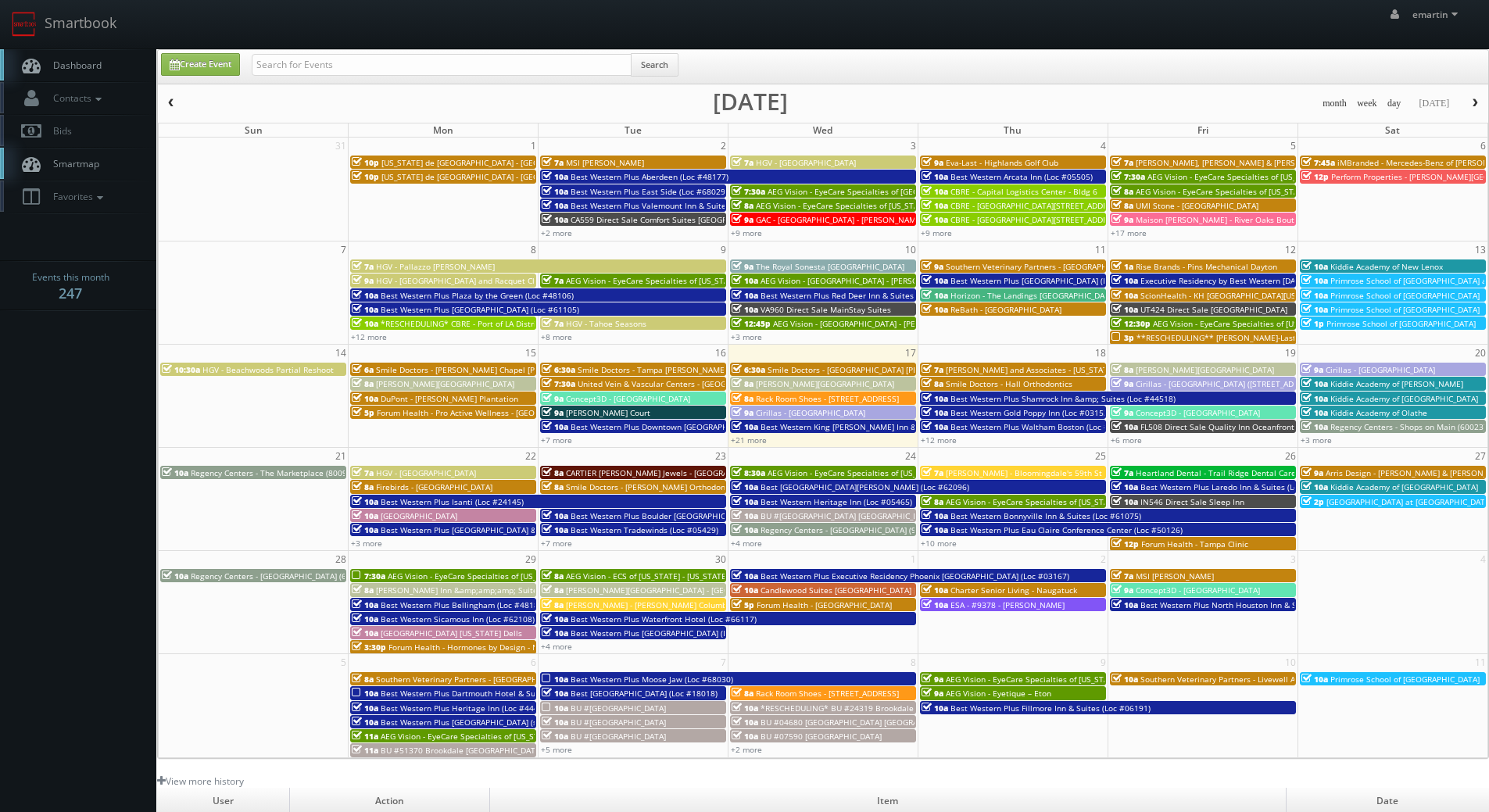
drag, startPoint x: 321, startPoint y: 41, endPoint x: 318, endPoint y: 57, distance: 16.3
click at [320, 46] on div "emartin emartin Profile Logout" at bounding box center [744, 24] width 1489 height 48
click at [318, 65] on input "text" at bounding box center [442, 65] width 380 height 22
type input "[GEOGRAPHIC_DATA]"
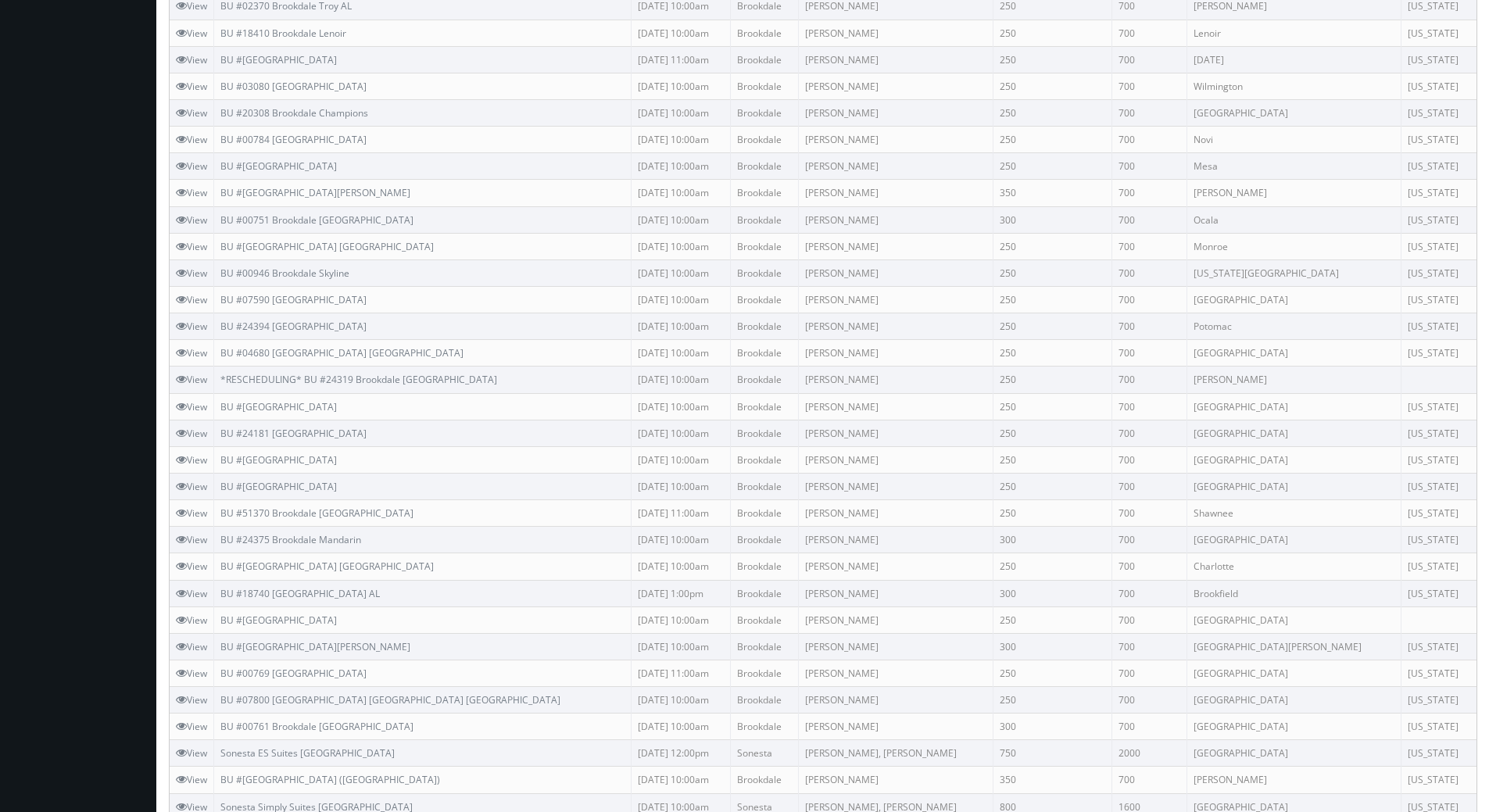
scroll to position [704, 0]
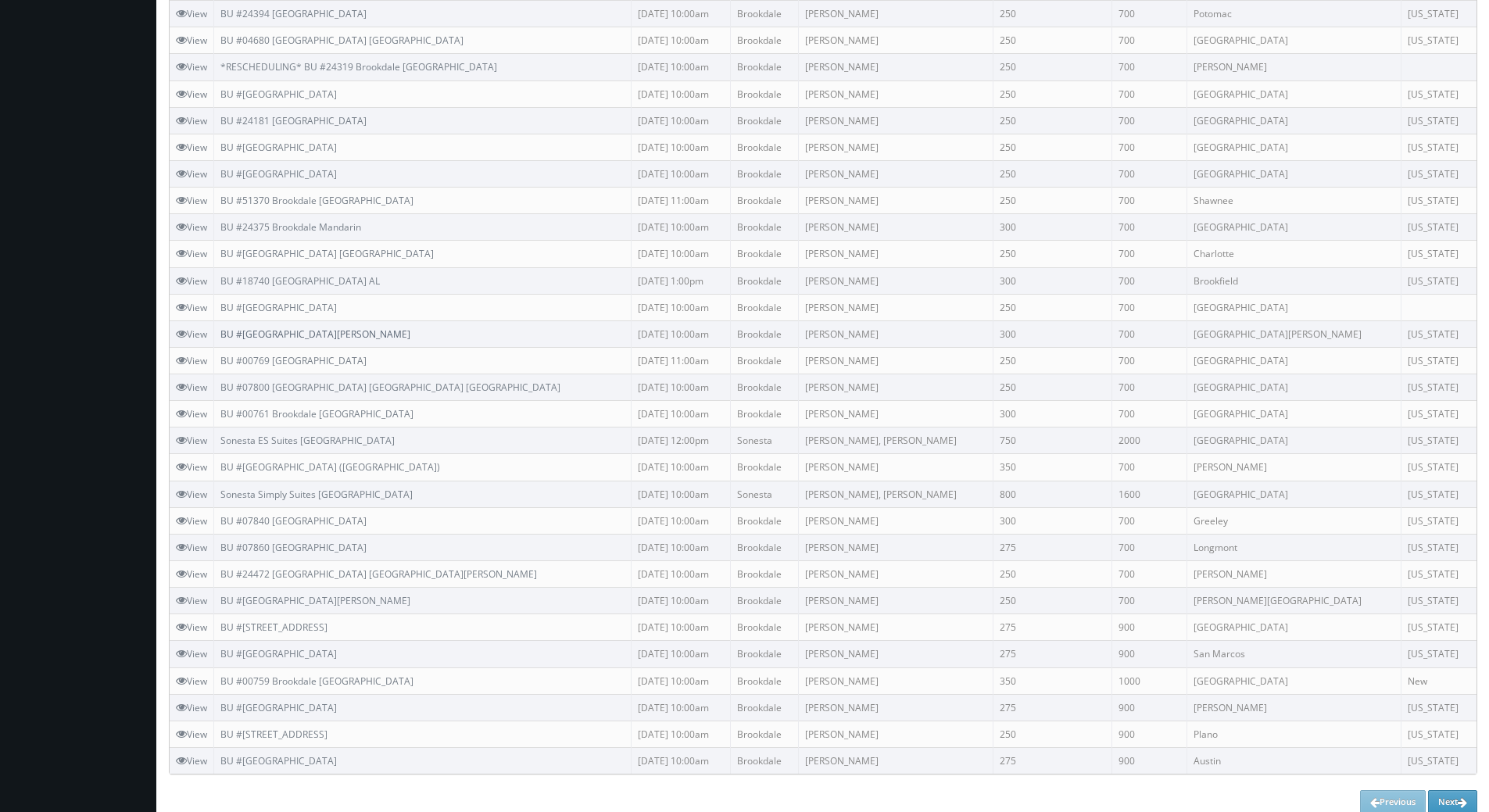
click at [332, 334] on link "BU #[GEOGRAPHIC_DATA][PERSON_NAME]" at bounding box center [315, 334] width 190 height 13
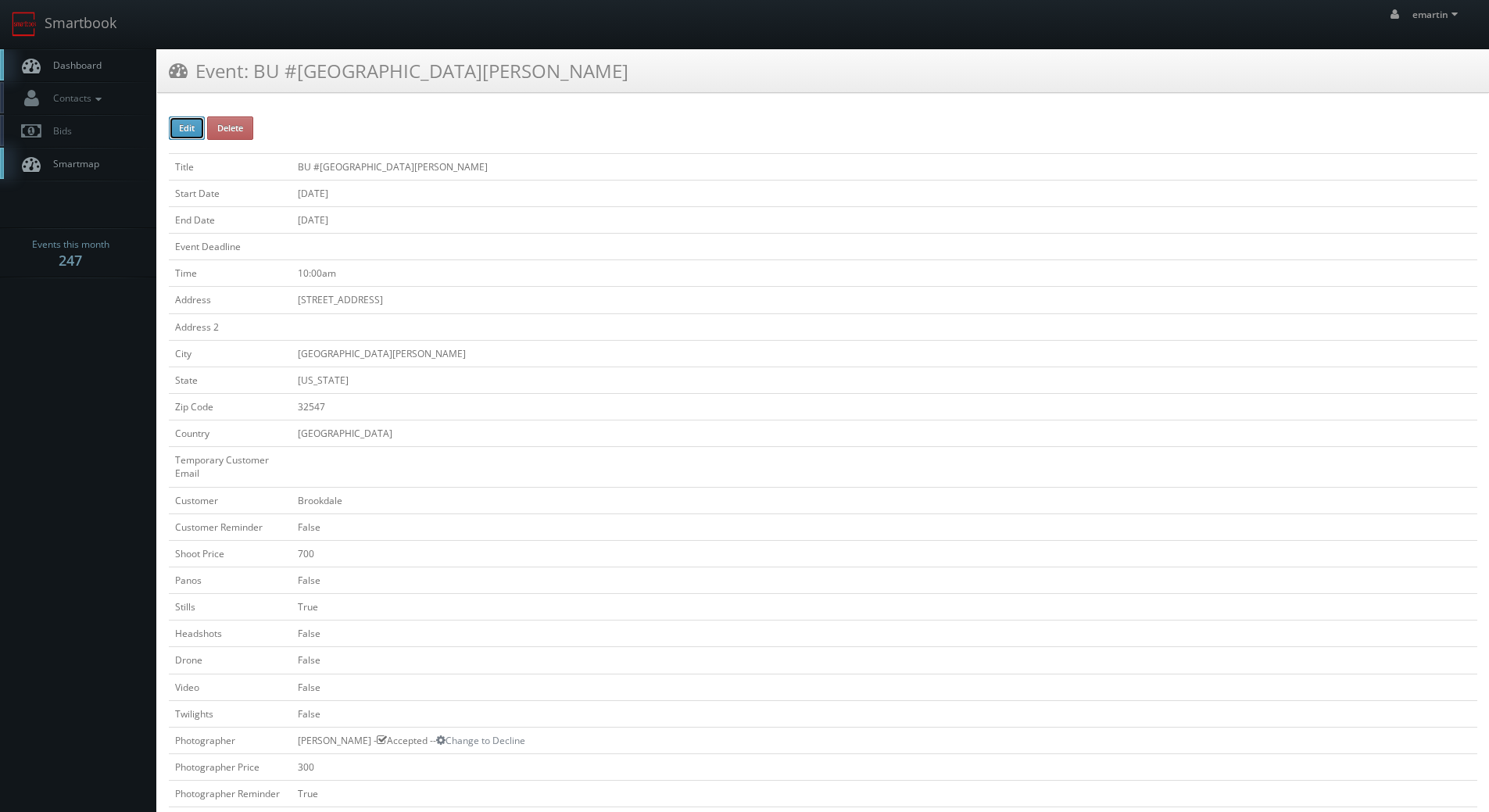
click at [184, 134] on button "Edit" at bounding box center [187, 127] width 36 height 23
type input "BU #[GEOGRAPHIC_DATA][PERSON_NAME]"
type input "[STREET_ADDRESS]"
type input "[GEOGRAPHIC_DATA][PERSON_NAME]"
type input "32547"
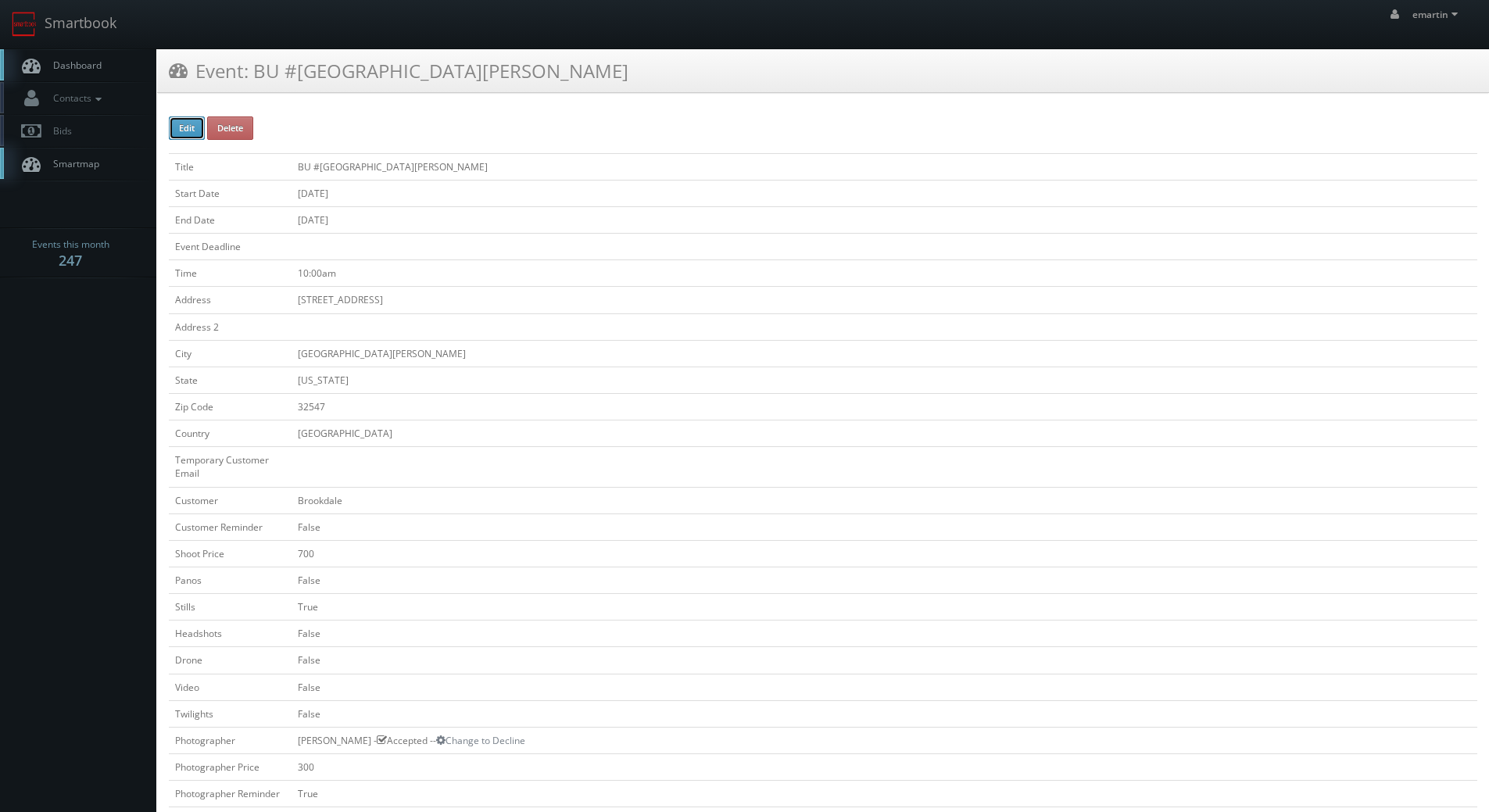
checkbox input "false"
type input "700"
checkbox input "false"
checkbox input "true"
checkbox input "false"
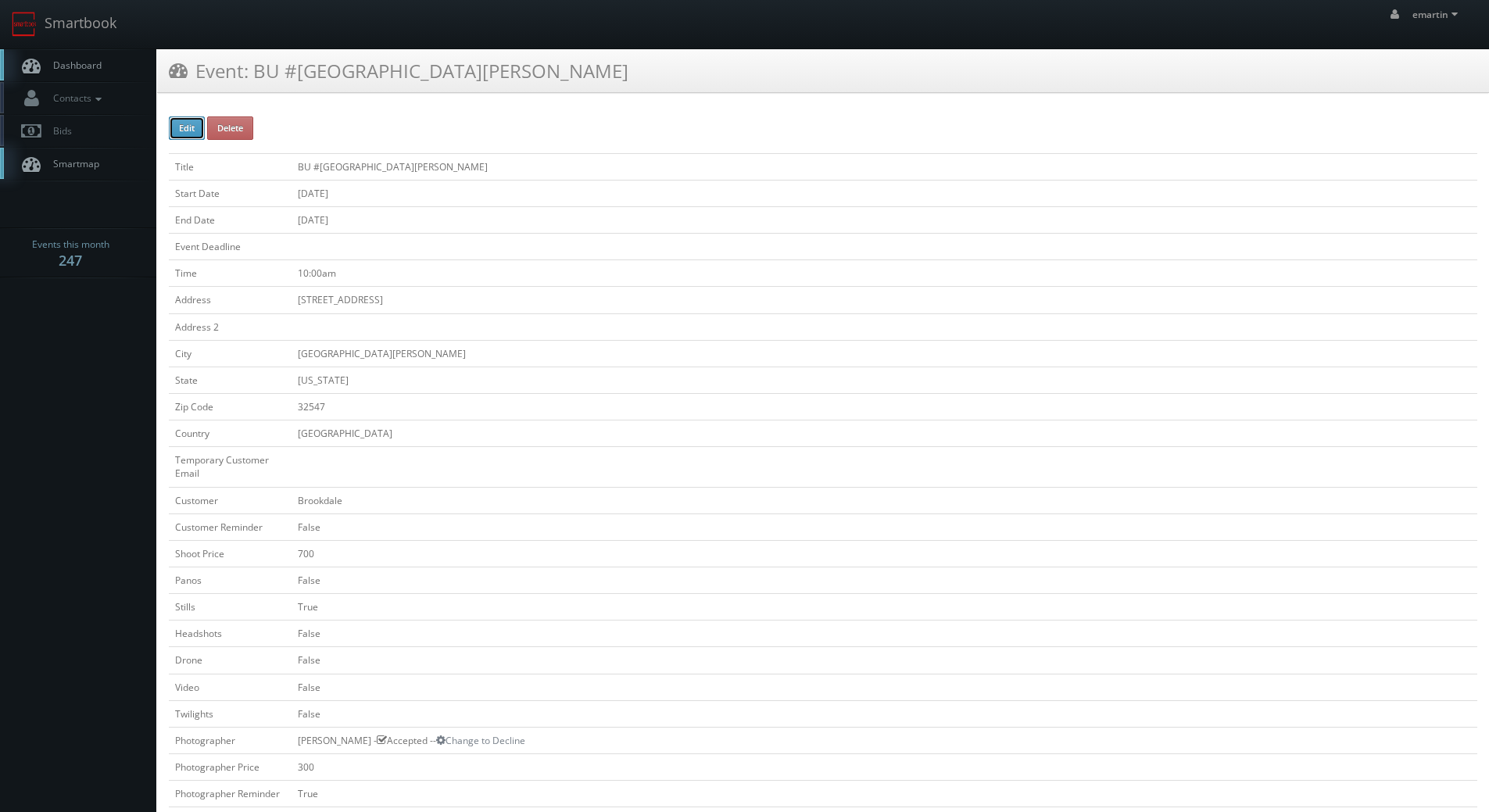
checkbox input "false"
type input "[DATE]"
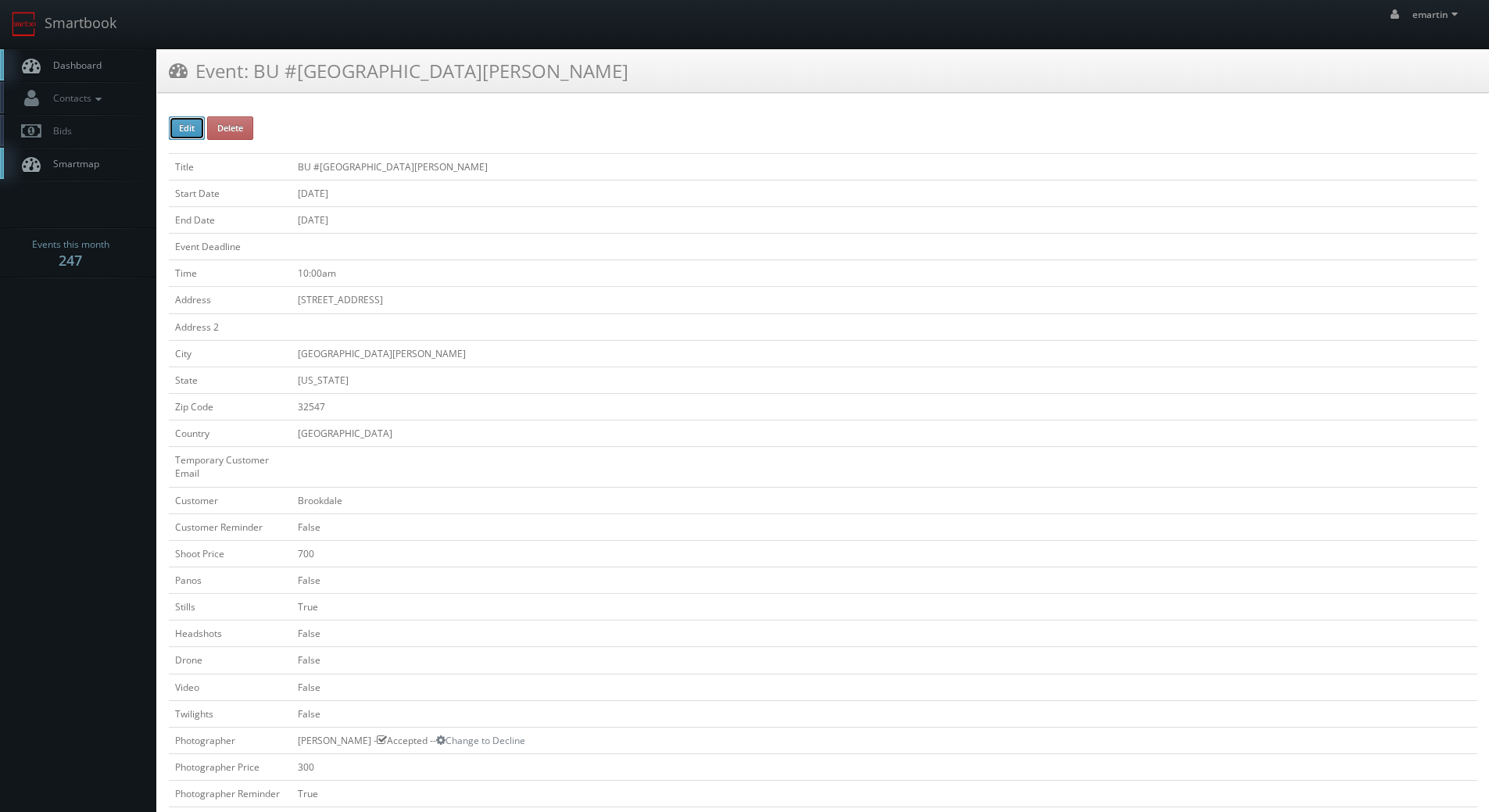
type input "[DATE]"
type input "10:00am"
checkbox input "true"
checkbox input "false"
type input "700"
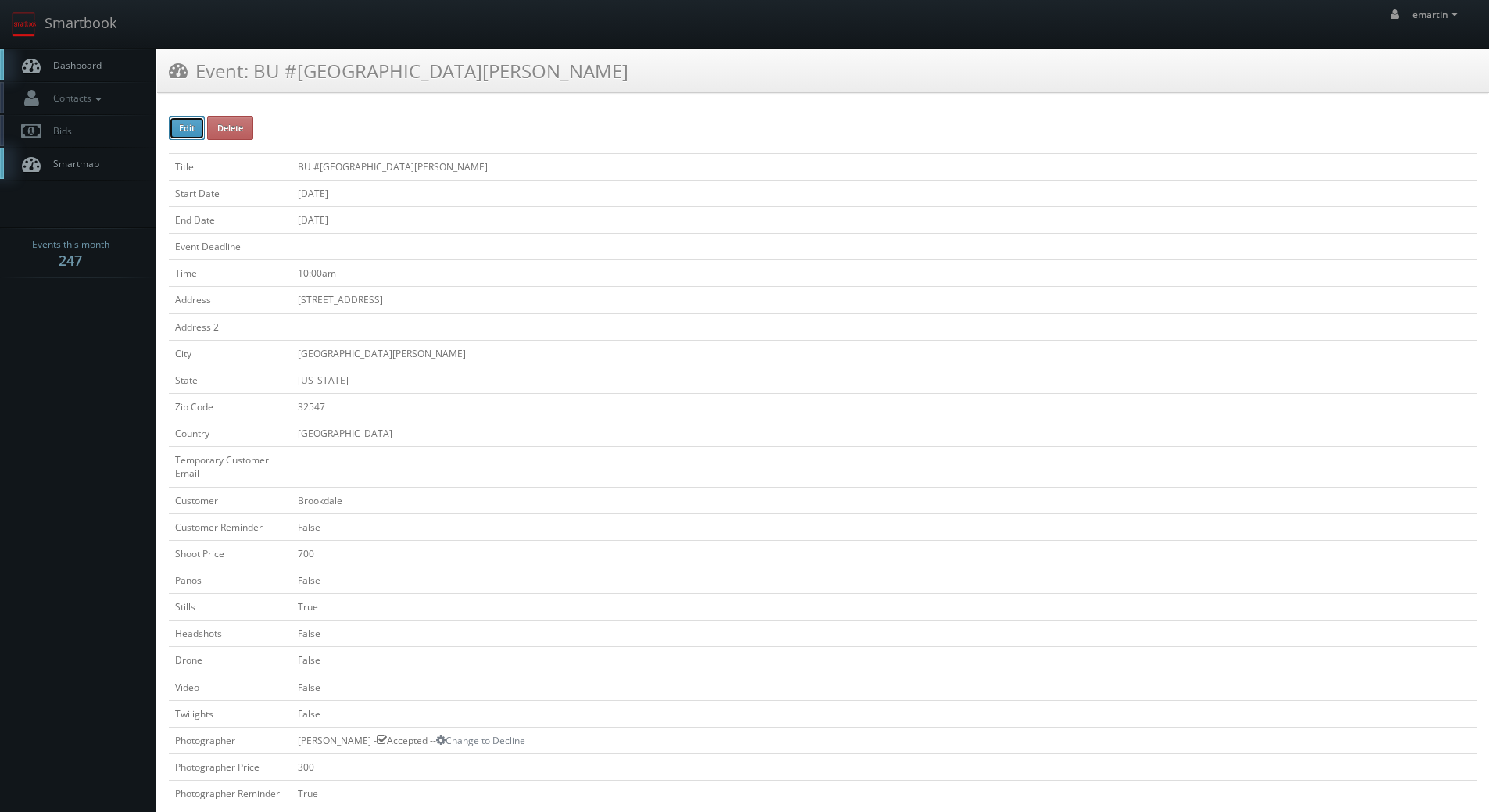
type input "300"
select select "[US_STATE]"
select select "fake56@mg.cs3calendar.com"
select select "chrisdailey251@gmail.com"
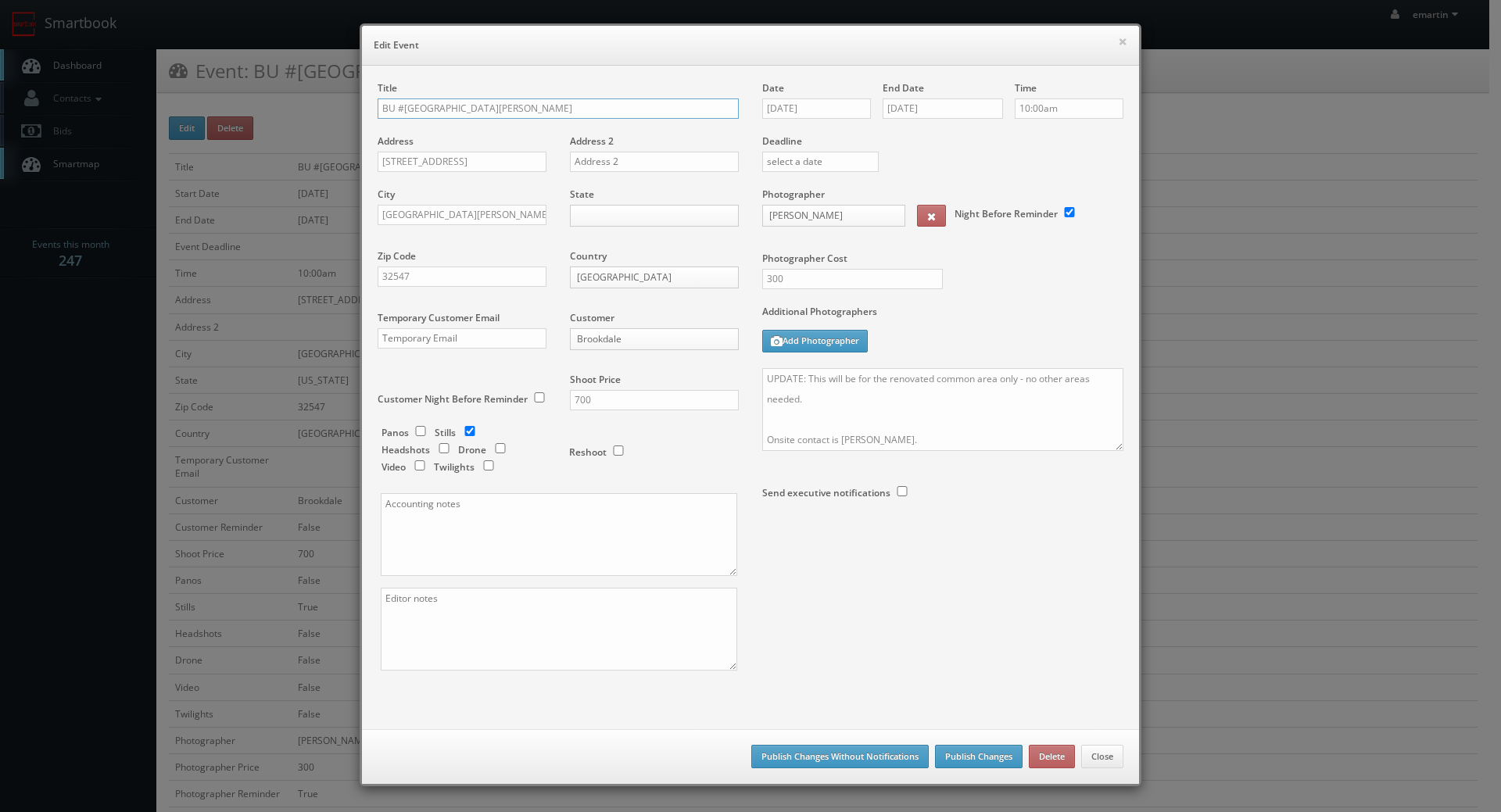
click at [379, 109] on input "BU #17830 Brookdale Fort Walton Beach" at bounding box center [559, 108] width 361 height 21
type input "*RESCHEDULUNG* BU #[GEOGRAPHIC_DATA][PERSON_NAME]"
click at [987, 751] on button "Publish Changes" at bounding box center [979, 756] width 88 height 23
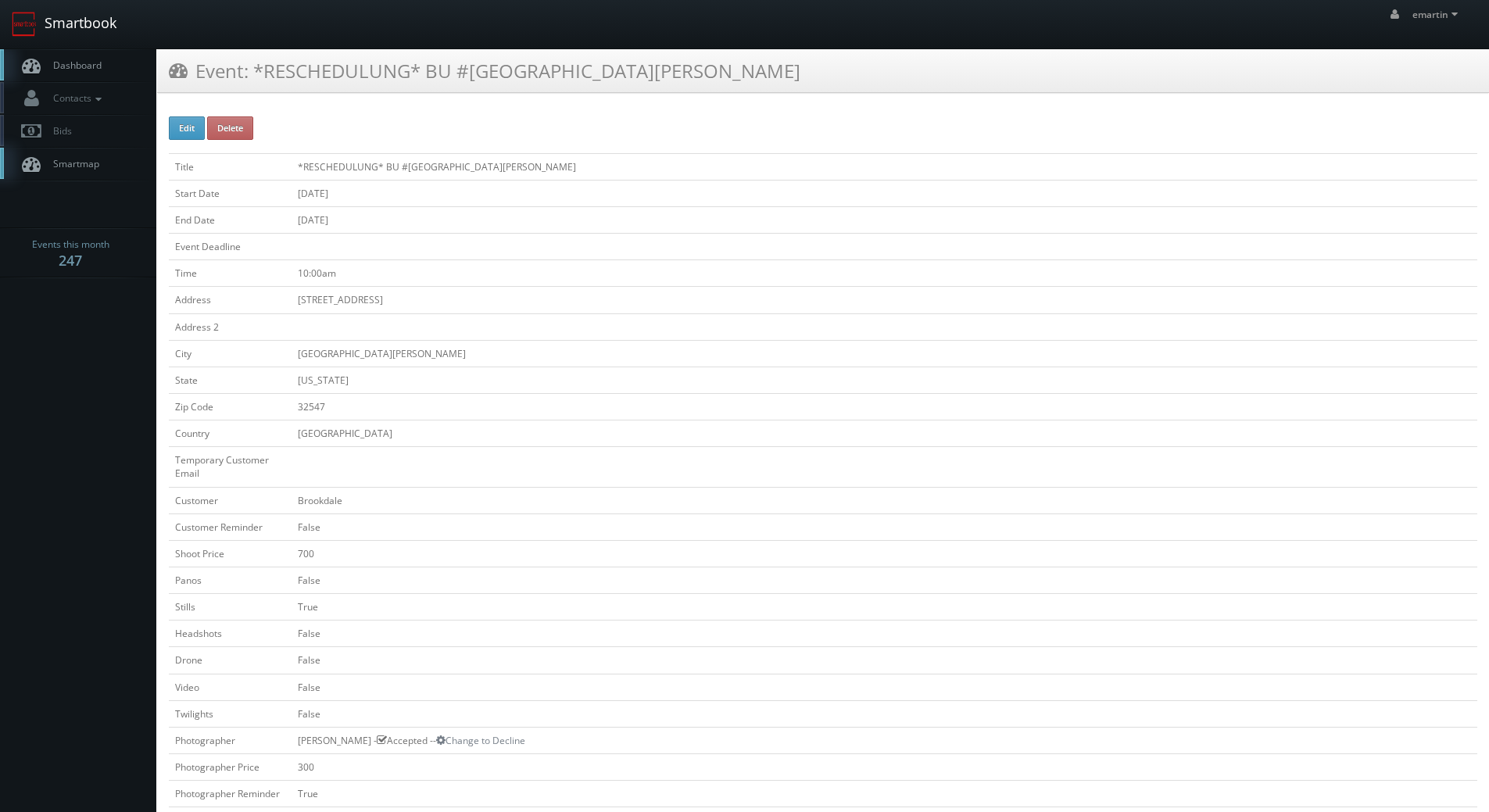
click at [92, 47] on link "Smartbook" at bounding box center [64, 24] width 128 height 48
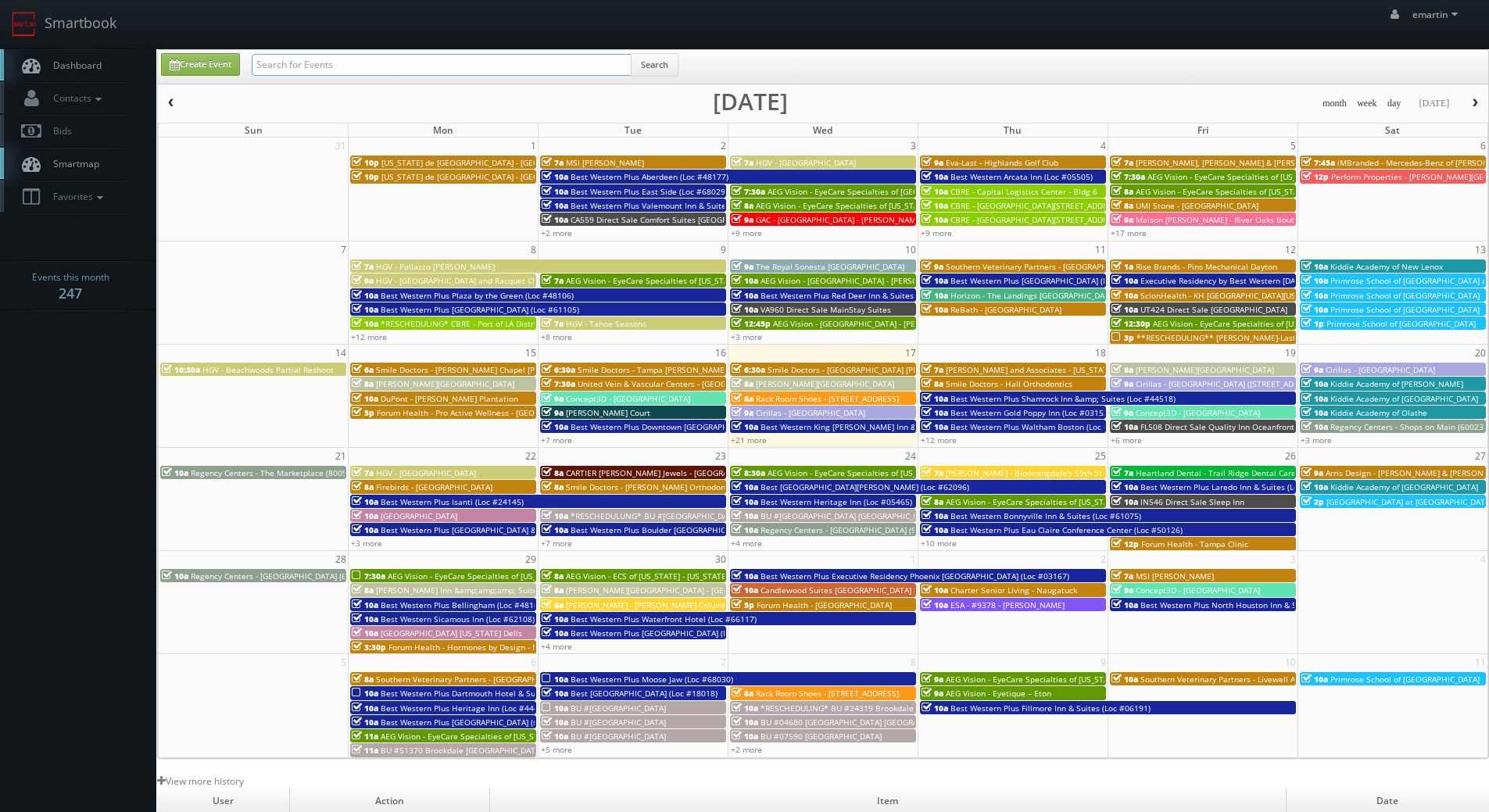
click at [376, 71] on input "text" at bounding box center [442, 65] width 380 height 22
type input "[GEOGRAPHIC_DATA]"
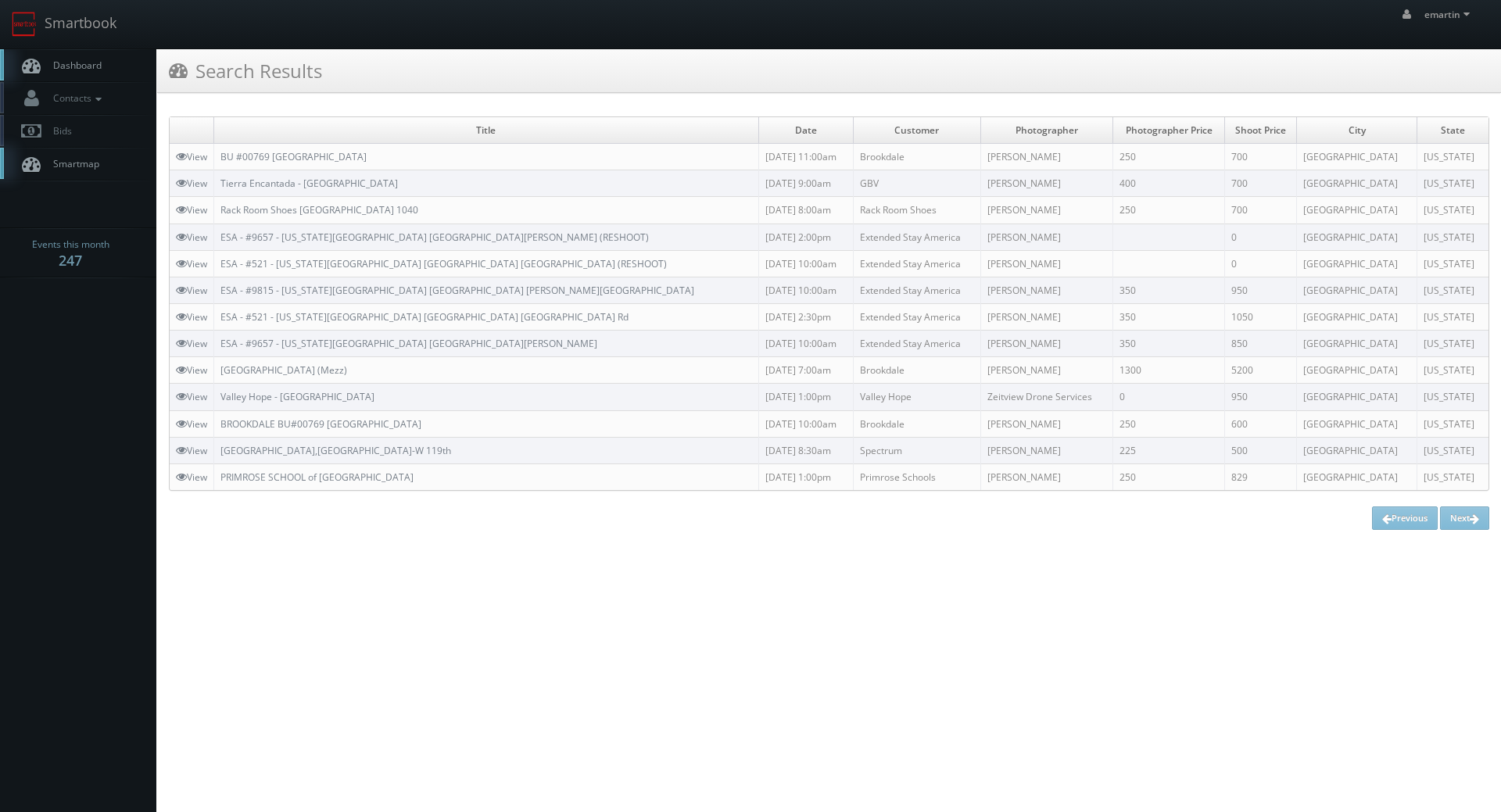
click at [306, 59] on h3 "Search Results" at bounding box center [245, 71] width 153 height 28
click at [269, 146] on td "BU #00769 [GEOGRAPHIC_DATA]" at bounding box center [486, 157] width 545 height 27
click at [269, 154] on link "BU #00769 [GEOGRAPHIC_DATA]" at bounding box center [293, 156] width 146 height 13
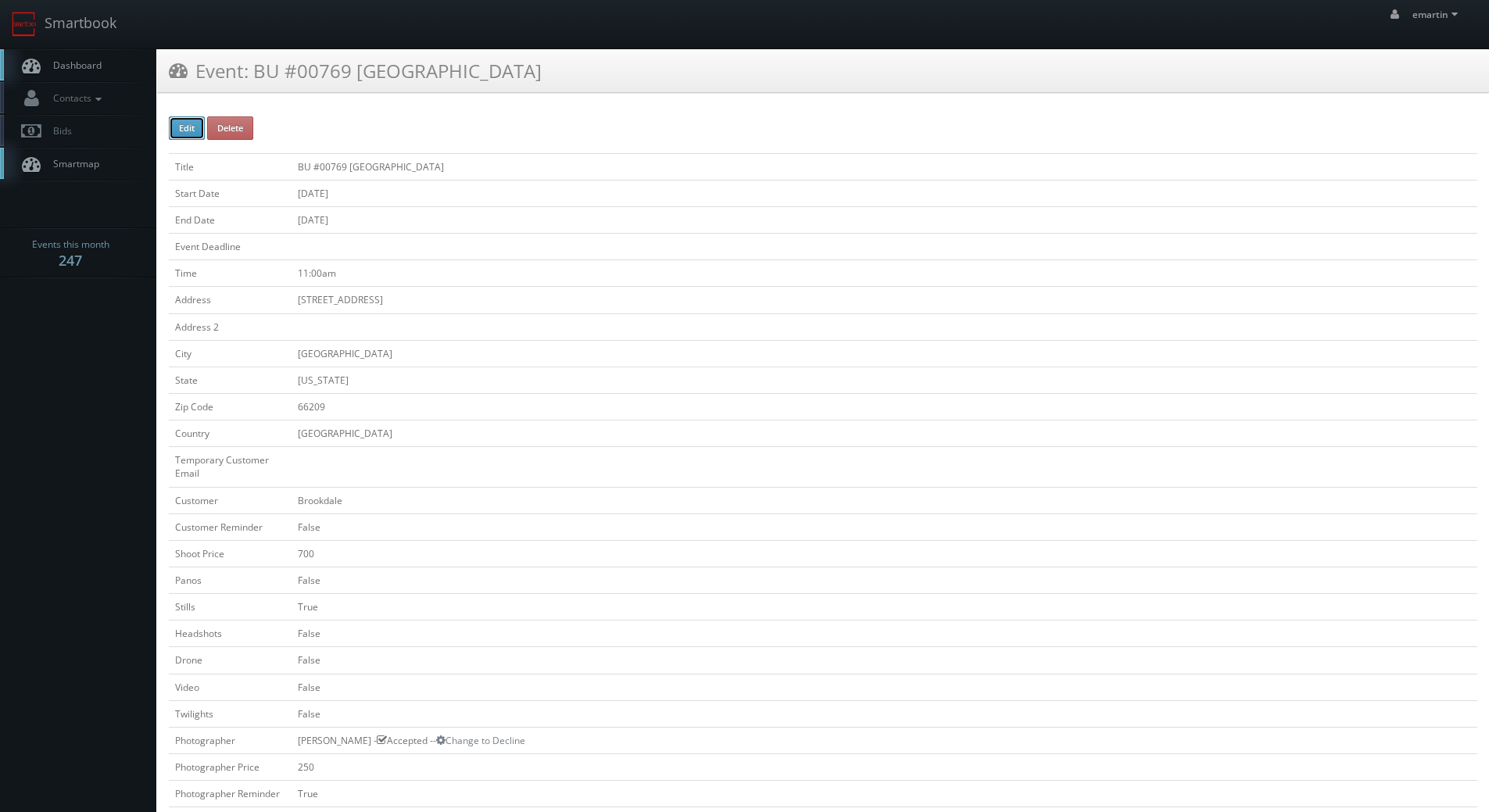
click at [175, 117] on button "Edit" at bounding box center [187, 127] width 36 height 23
type input "BU #00769 [GEOGRAPHIC_DATA]"
type input "[STREET_ADDRESS]"
type input "[GEOGRAPHIC_DATA]"
type input "66209"
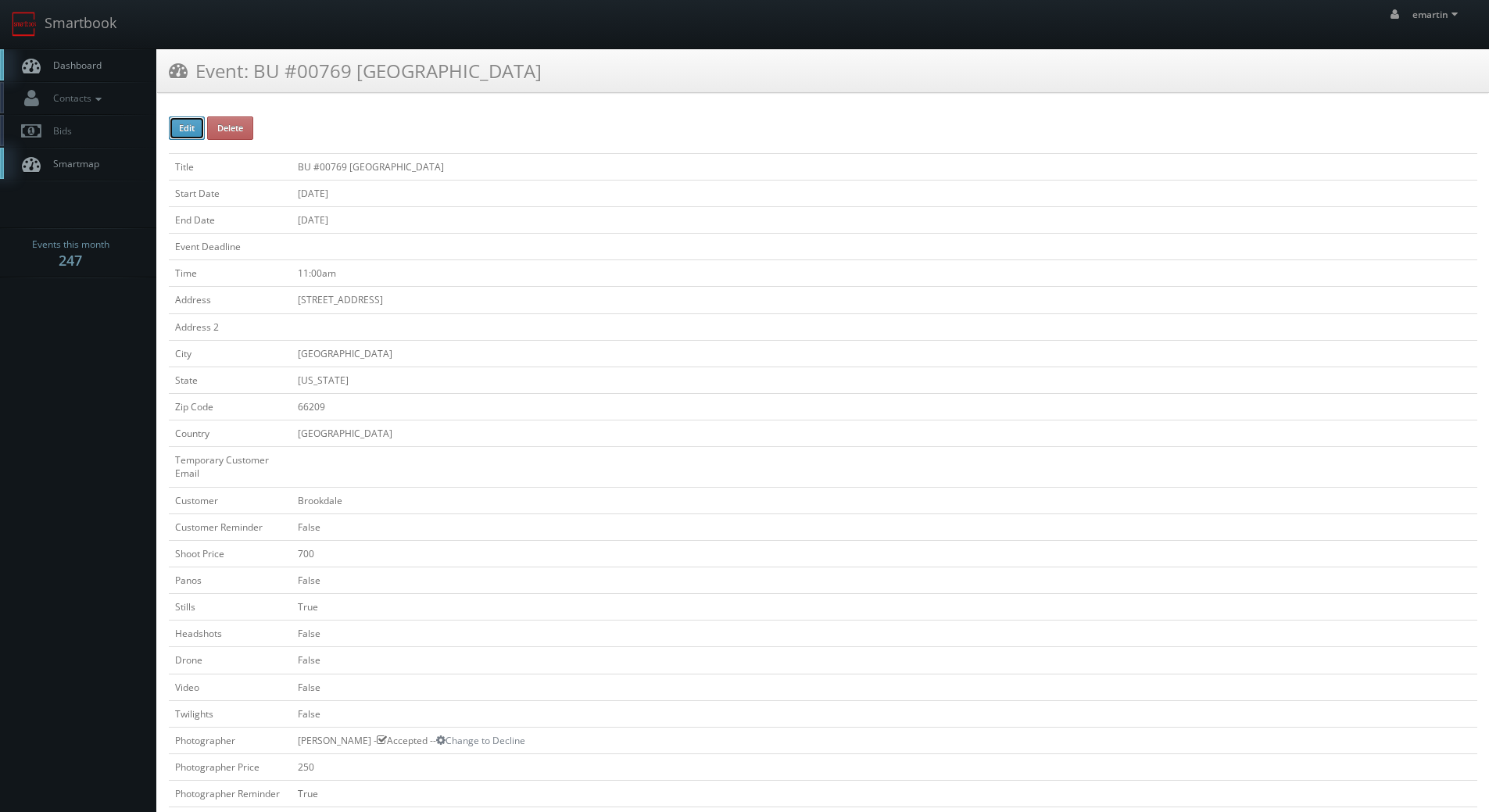
checkbox input "false"
type input "700"
checkbox input "false"
checkbox input "true"
checkbox input "false"
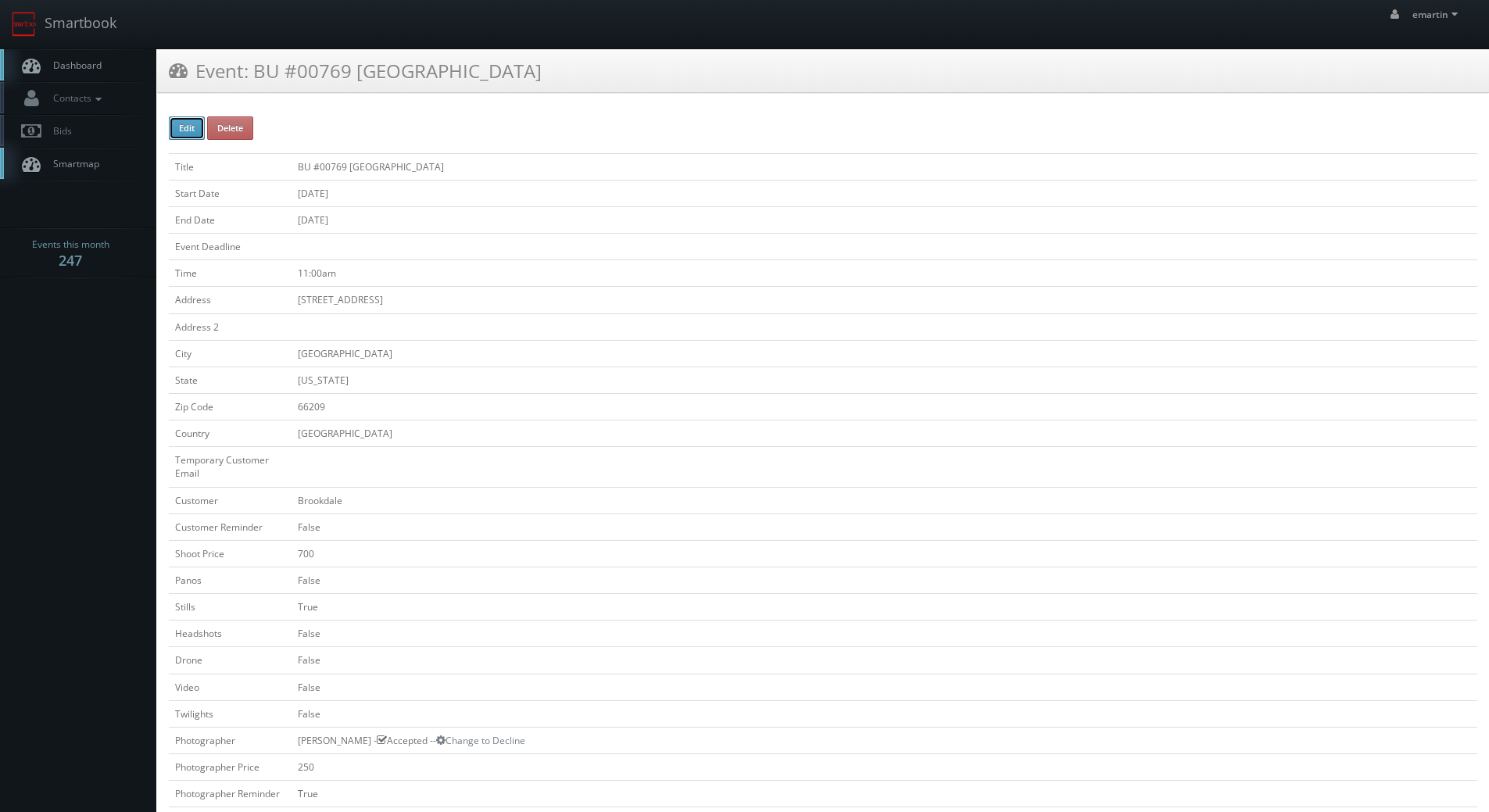
checkbox input "false"
type input "[DATE]"
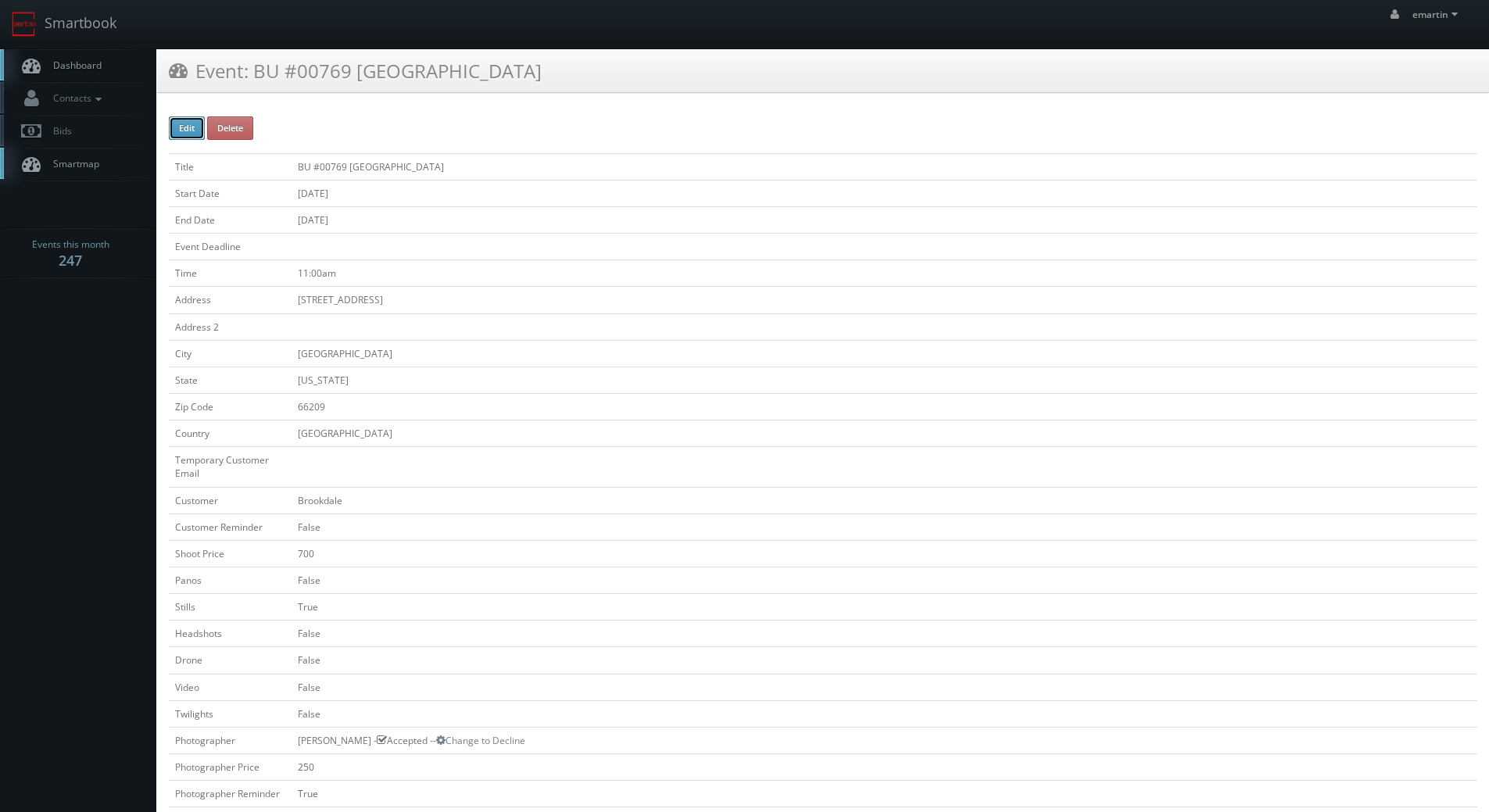
type input "[DATE]"
type input "11:00am"
checkbox input "true"
checkbox input "false"
type input "700"
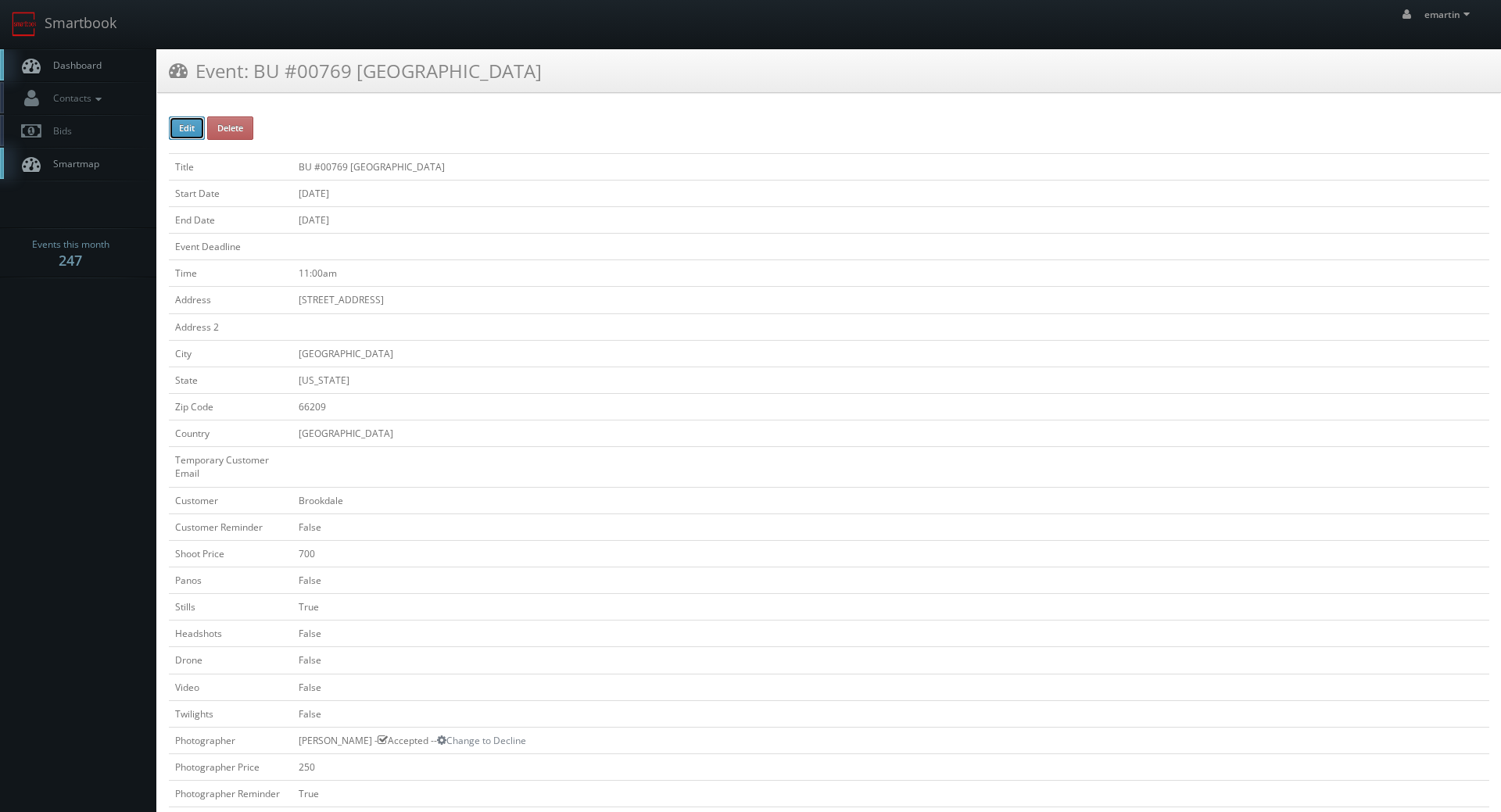
type input "250"
select select "[US_STATE]"
select select "fake56@mg.cs3calendar.com"
select select "danny@clapprephotography.com"
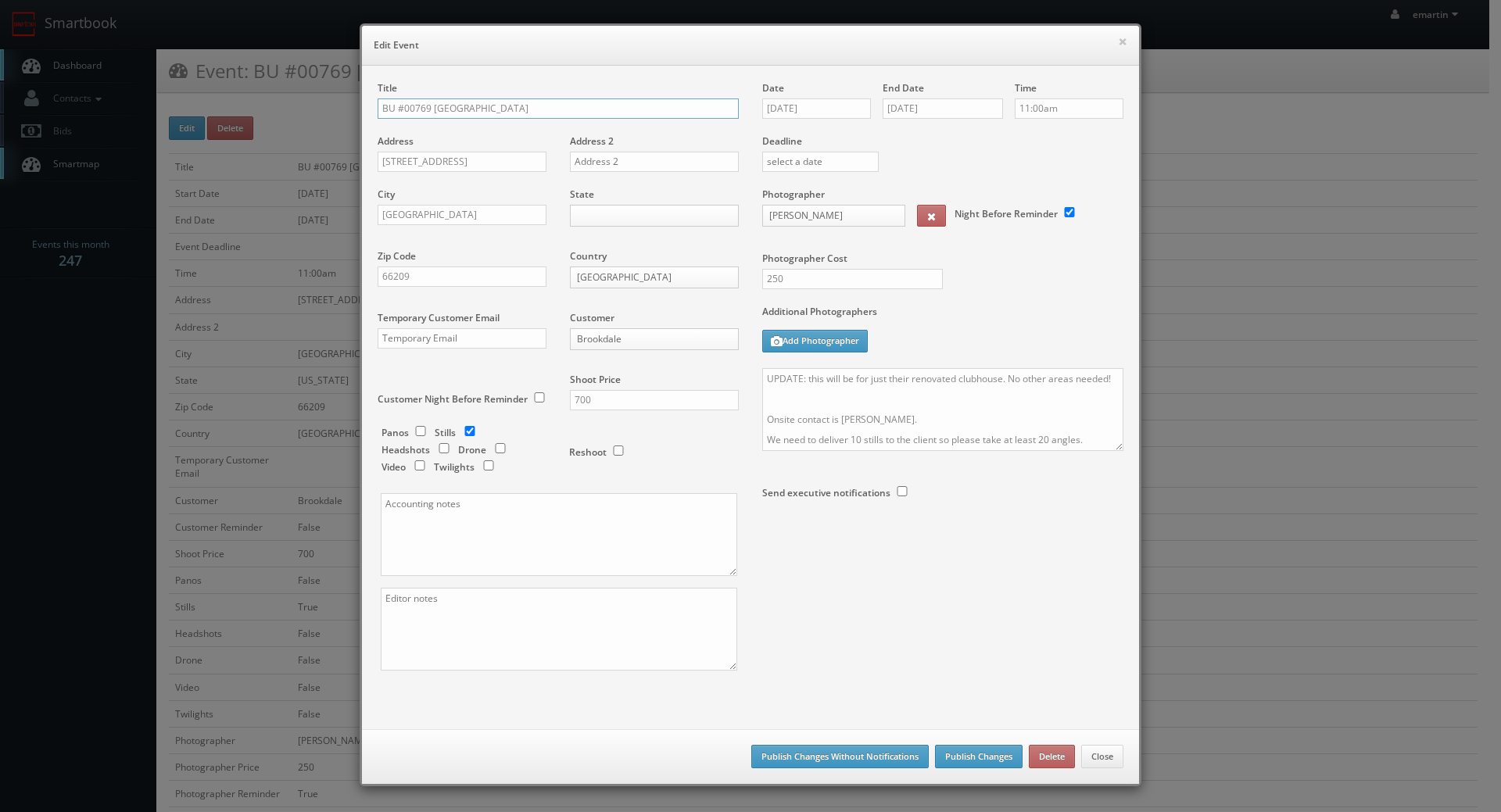
click at [378, 110] on input "BU #00769 Brookdale Overland Park" at bounding box center [559, 108] width 361 height 21
type input "*RESCHEDULING* BU #00769 [GEOGRAPHIC_DATA]"
click at [973, 755] on button "Publish Changes" at bounding box center [979, 756] width 88 height 23
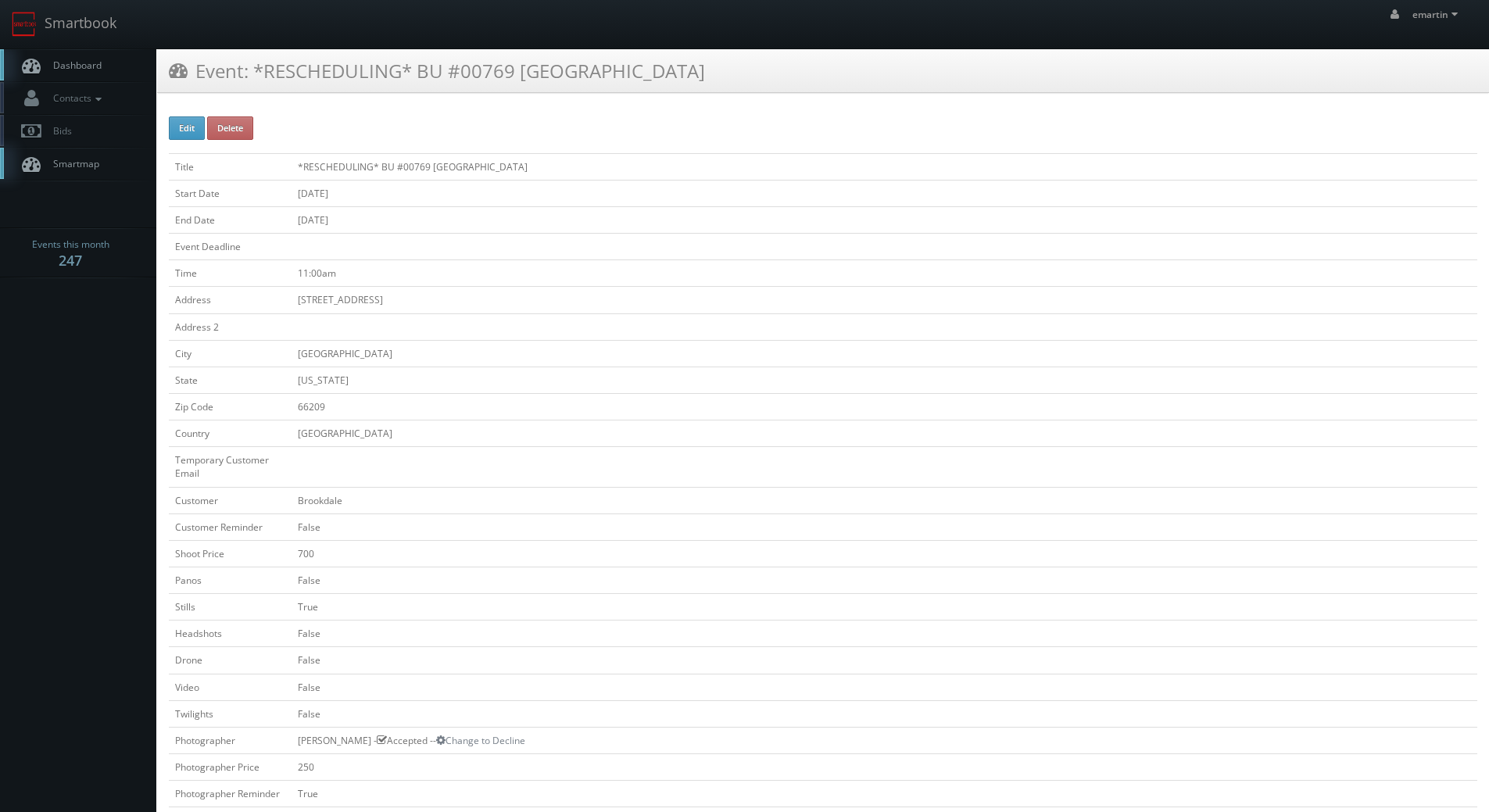
click at [90, 62] on span "Dashboard" at bounding box center [73, 65] width 56 height 13
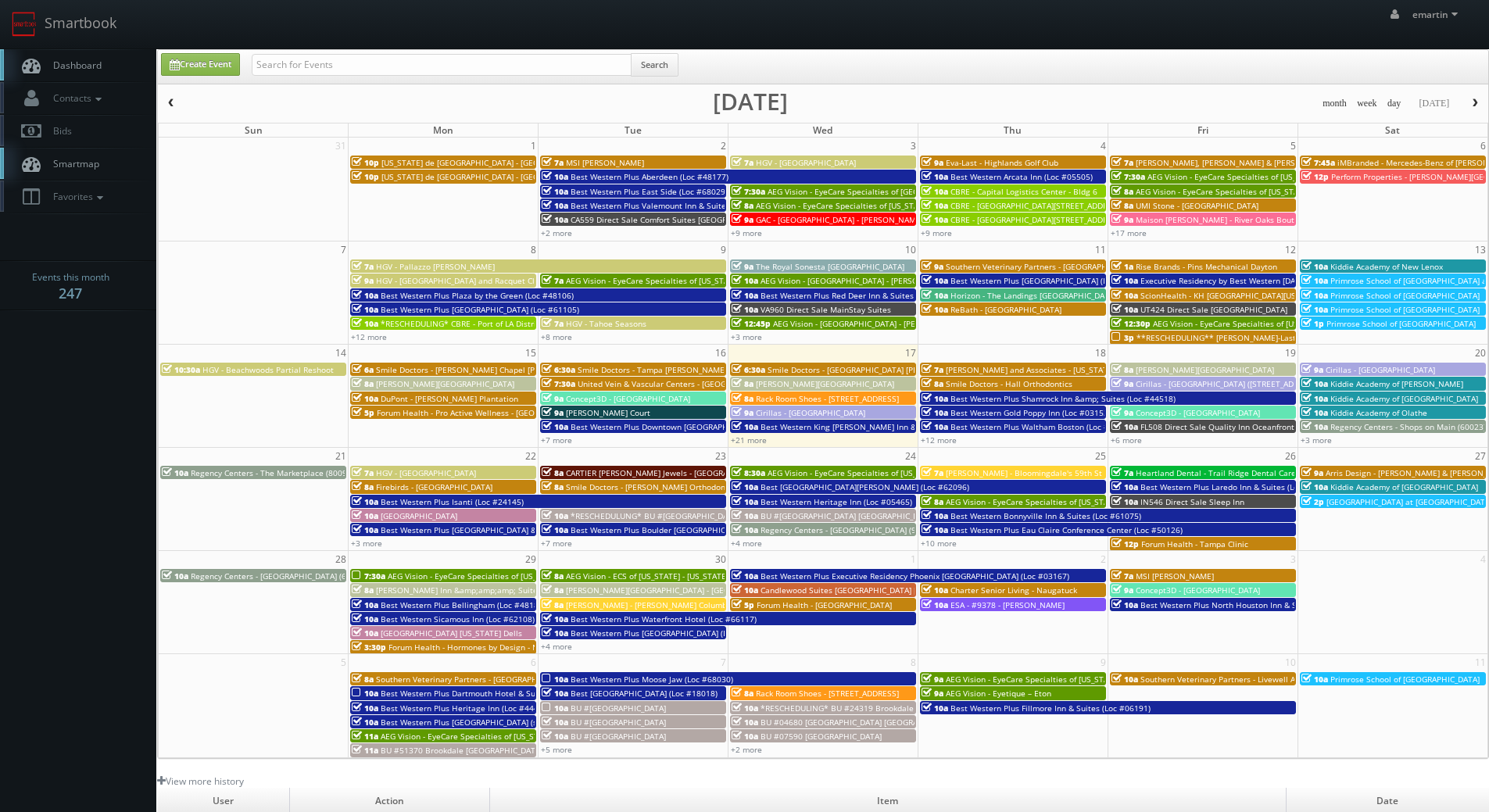
click at [60, 54] on link "Dashboard" at bounding box center [78, 65] width 157 height 32
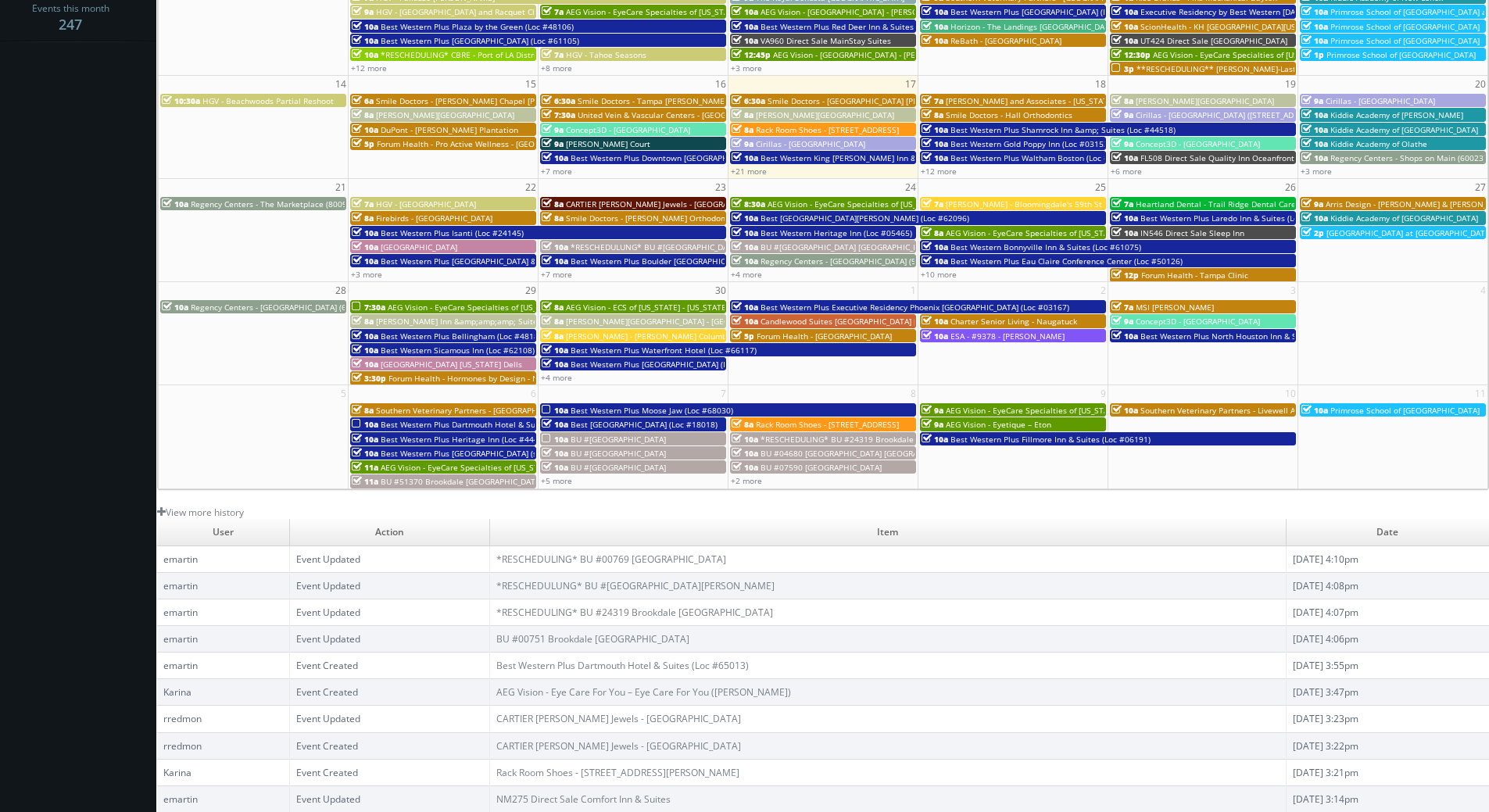
click at [78, 31] on strong "247" at bounding box center [70, 24] width 23 height 19
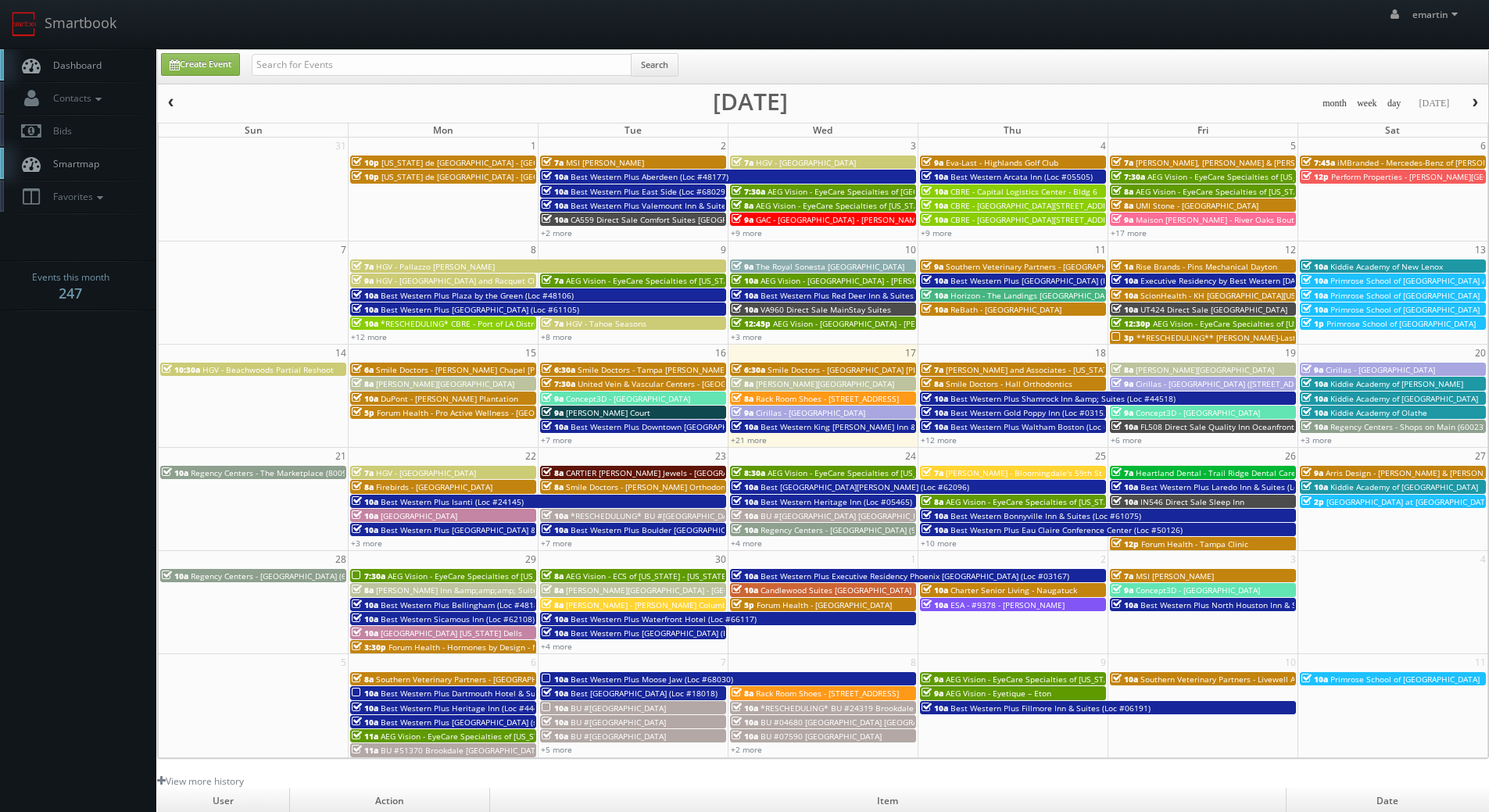
click at [120, 53] on link "Dashboard" at bounding box center [78, 65] width 157 height 32
click at [126, 56] on link "Dashboard" at bounding box center [78, 65] width 157 height 32
click at [96, 65] on span "Dashboard" at bounding box center [73, 65] width 56 height 13
click at [741, 47] on div "emartin emartin Profile Logout" at bounding box center [744, 24] width 1489 height 48
